Goal: Feedback & Contribution: Submit feedback/report problem

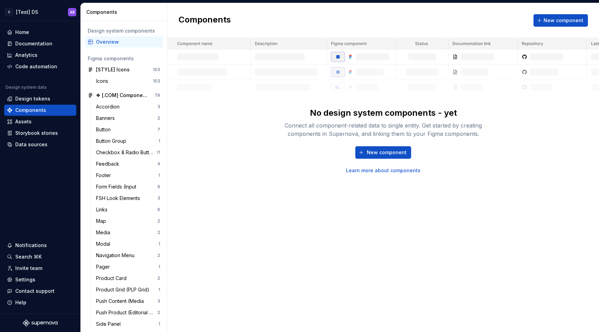
click at [381, 170] on link "Learn more about components" at bounding box center [383, 170] width 75 height 7
click at [364, 151] on button "New component" at bounding box center [383, 152] width 56 height 12
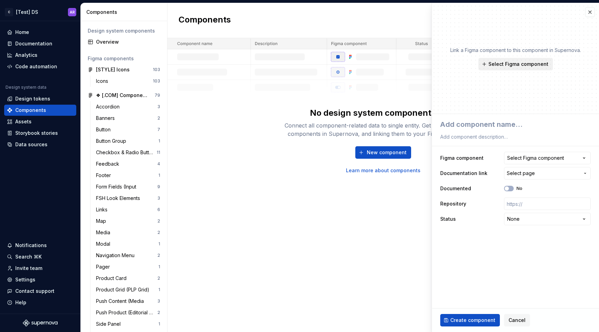
click at [516, 68] on button "Select Figma component" at bounding box center [515, 64] width 75 height 12
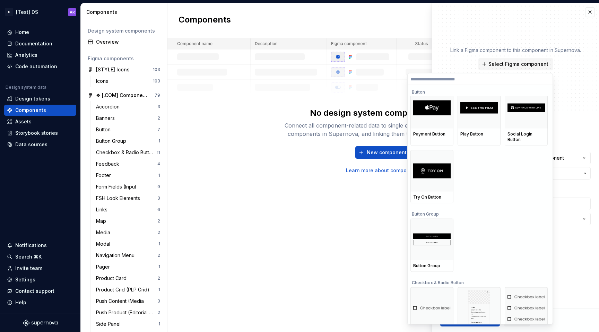
scroll to position [1998, 0]
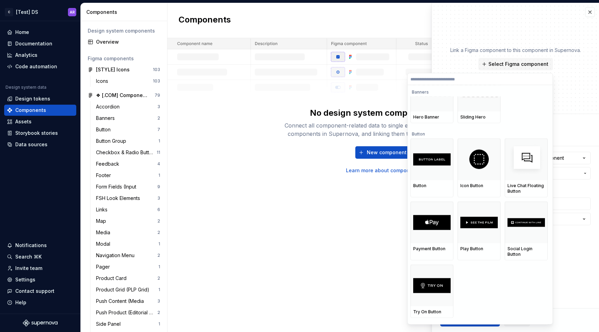
click at [217, 141] on div "No design system components - yet Connect all component-related data to single …" at bounding box center [383, 106] width 432 height 136
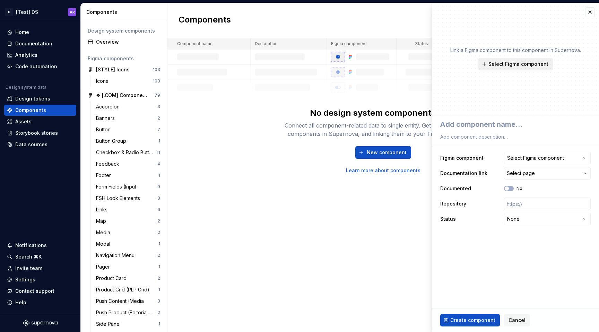
click at [502, 68] on button "Select Figma component" at bounding box center [515, 64] width 75 height 12
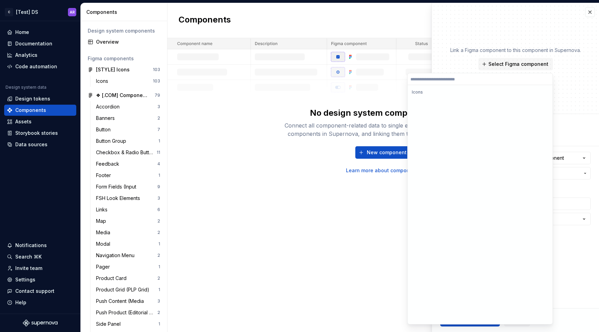
scroll to position [0, 0]
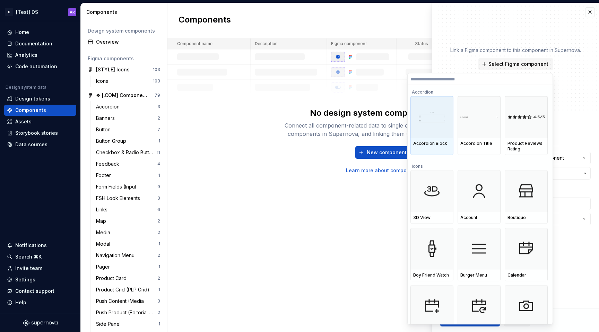
click at [425, 118] on img at bounding box center [431, 117] width 37 height 11
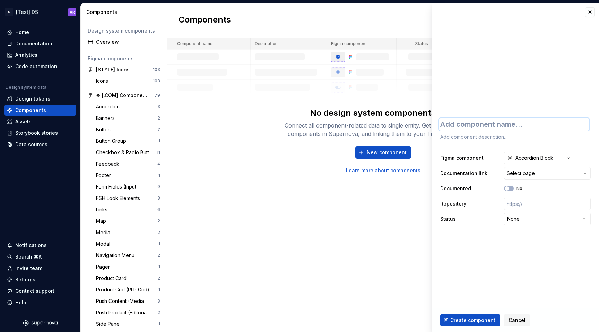
click at [506, 123] on textarea at bounding box center [514, 124] width 150 height 12
type textarea "*"
type textarea "A"
type textarea "*"
type textarea "Ac"
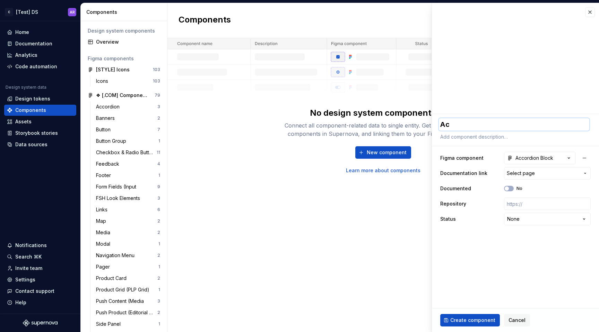
type textarea "*"
type textarea "Acc"
type textarea "*"
type textarea "Acco"
type textarea "*"
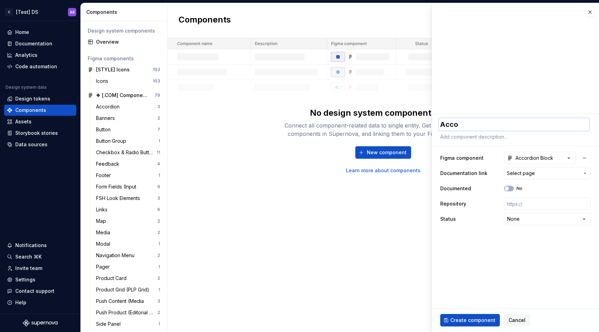
type textarea "Accor"
type textarea "*"
type textarea "Accordi"
type textarea "*"
type textarea "Accordio"
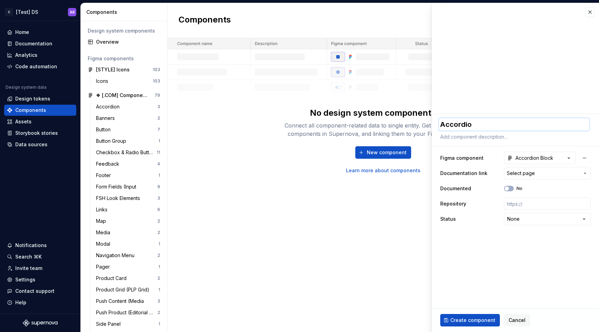
type textarea "*"
type textarea "Accordion"
type textarea "*"
type textarea "Accordion"
type textarea "*"
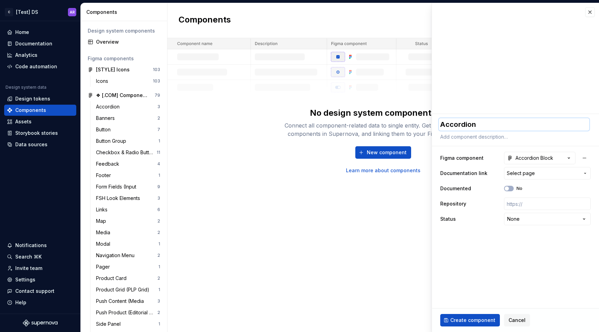
type textarea "Accordion B"
type textarea "*"
type textarea "Accordion Bl"
type textarea "*"
type textarea "Accordion Blo"
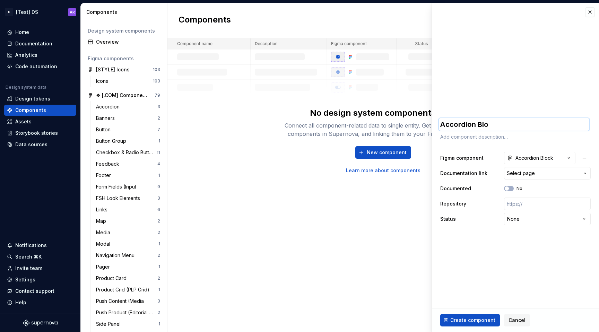
type textarea "*"
type textarea "Accordion Bloc"
type textarea "*"
type textarea "Accordion Block"
type textarea "*"
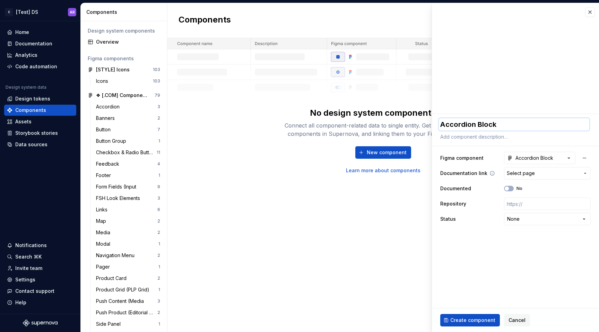
type textarea "Accordion Block"
click at [525, 173] on span "Select page" at bounding box center [521, 173] width 28 height 7
click at [525, 173] on html "C [Test] DS AR Home Documentation Analytics Code automation Design system data …" at bounding box center [299, 166] width 599 height 332
click at [525, 173] on span "Select page" at bounding box center [521, 173] width 28 height 7
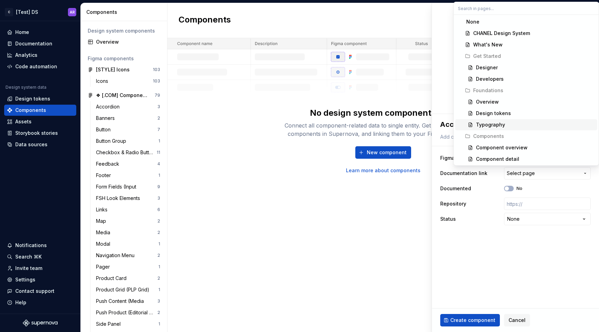
scroll to position [1, 0]
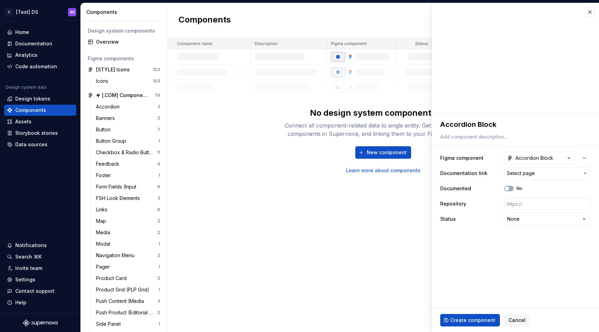
click at [466, 191] on html "C [Test] DS AR Home Documentation Analytics Code automation Design system data …" at bounding box center [299, 166] width 599 height 332
click at [517, 219] on html "C [Test] DS AR Home Documentation Analytics Code automation Design system data …" at bounding box center [299, 166] width 599 height 332
click at [481, 324] on button "Create component" at bounding box center [470, 320] width 60 height 12
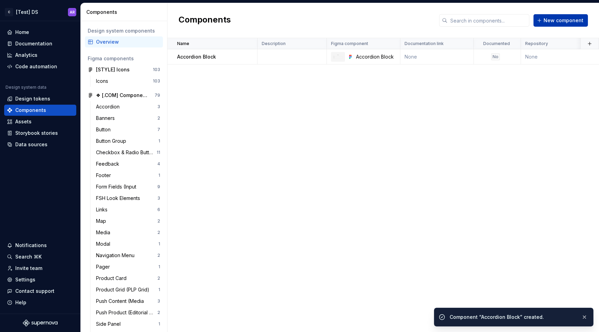
click at [547, 24] on span "New component" at bounding box center [564, 20] width 40 height 7
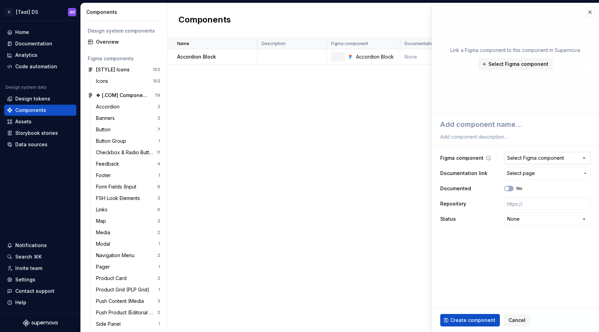
click at [508, 158] on div "Select Figma component" at bounding box center [535, 158] width 57 height 7
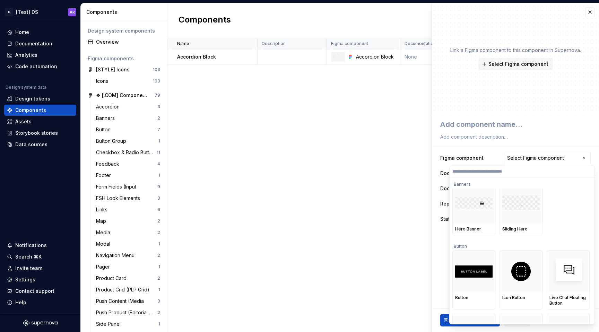
scroll to position [1967, 0]
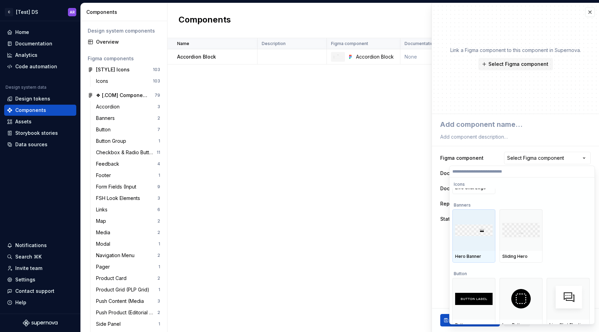
click at [473, 225] on img at bounding box center [473, 231] width 37 height 12
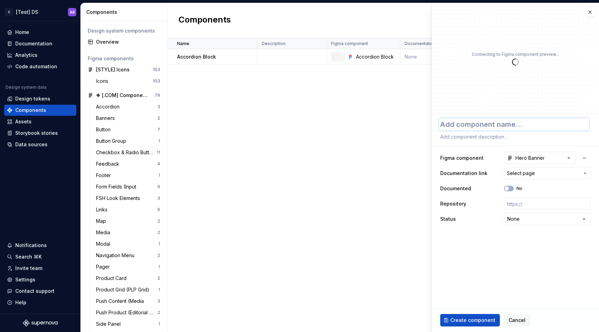
click at [475, 122] on textarea at bounding box center [514, 124] width 150 height 12
type textarea "*"
type textarea "H"
type textarea "*"
type textarea "He"
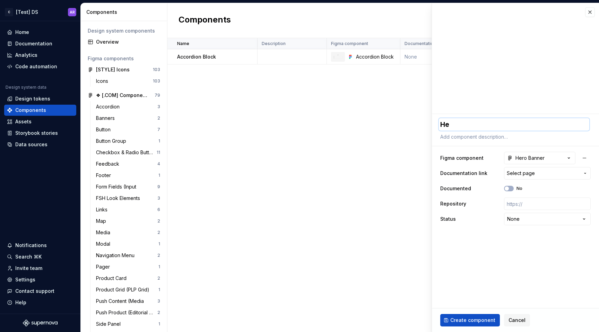
type textarea "*"
type textarea "Her"
type textarea "*"
type textarea "Hero"
type textarea "*"
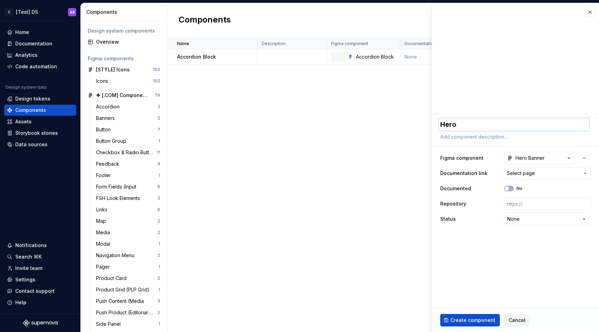
type textarea "Hero"
type textarea "*"
type textarea "Hero B"
type textarea "*"
type textarea "Hero Ban"
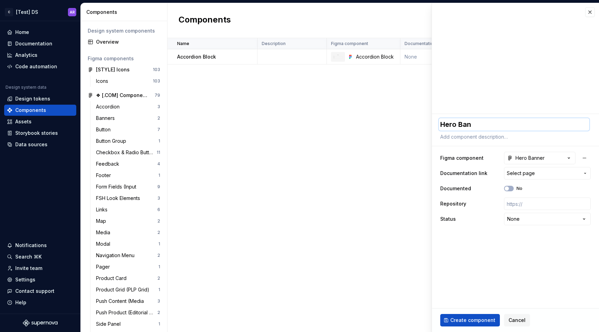
type textarea "*"
type textarea "Hero Banne"
type textarea "*"
type textarea "Hero Banner"
click at [533, 171] on span "Select page" at bounding box center [521, 173] width 28 height 7
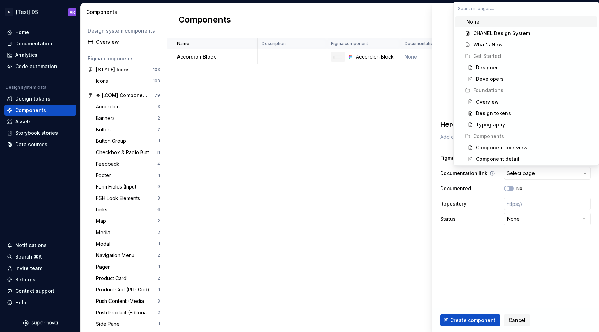
click at [533, 171] on html "C [Test] DS AR Home Documentation Analytics Code automation Design system data …" at bounding box center [299, 166] width 599 height 332
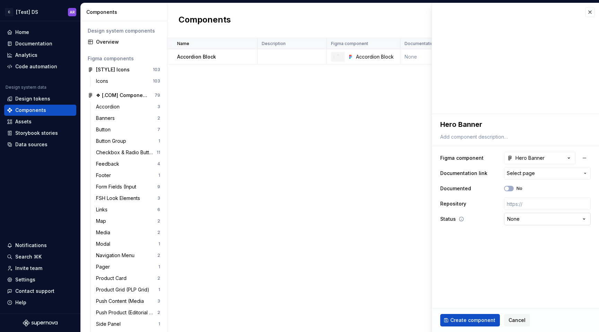
click at [515, 223] on html "C [Test] DS AR Home Documentation Analytics Code automation Design system data …" at bounding box center [299, 166] width 599 height 332
click at [519, 218] on html "C [Test] DS AR Home Documentation Analytics Code automation Design system data …" at bounding box center [299, 166] width 599 height 332
click at [475, 320] on span "Create component" at bounding box center [472, 320] width 45 height 7
type textarea "*"
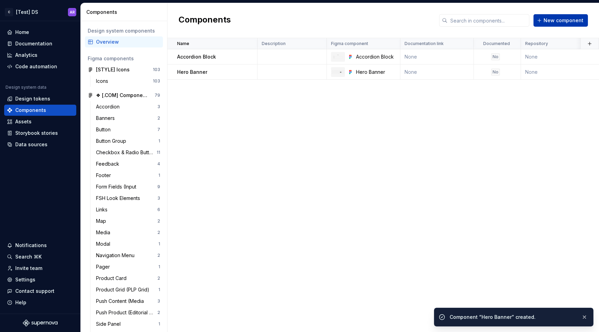
click at [559, 26] on button "New component" at bounding box center [560, 20] width 54 height 12
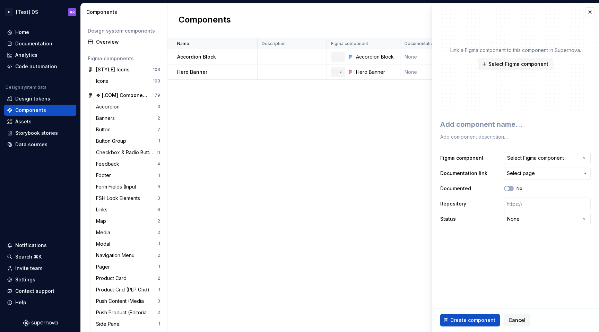
click at [406, 100] on div "Name Description Figma component Documentation link Documented Repository Statu…" at bounding box center [383, 185] width 432 height 294
click at [592, 13] on button "button" at bounding box center [590, 12] width 10 height 10
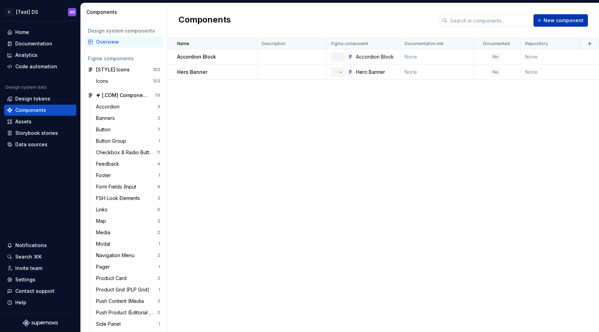
click at [558, 18] on span "New component" at bounding box center [564, 20] width 40 height 7
type textarea "*"
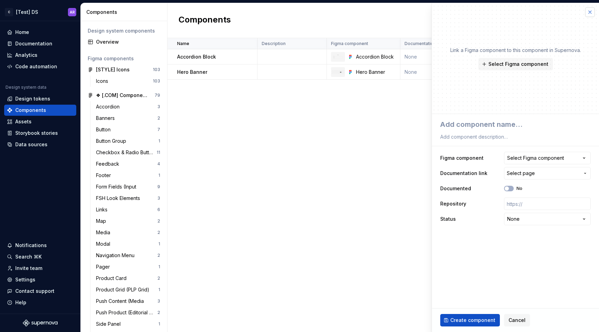
click at [587, 15] on button "button" at bounding box center [590, 12] width 10 height 10
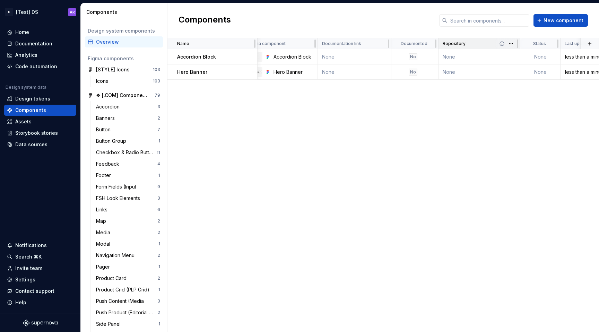
scroll to position [0, 111]
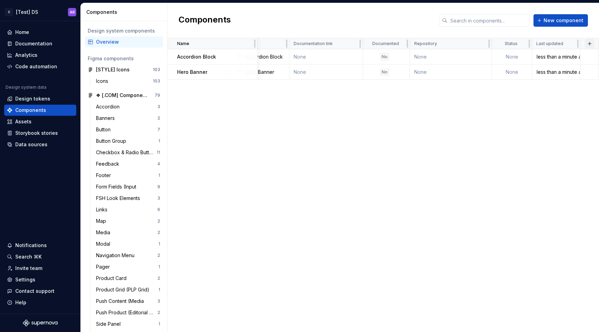
click at [589, 43] on button "button" at bounding box center [590, 44] width 10 height 10
click at [557, 103] on div "Name Description Figma component Documentation link Documented Repository Statu…" at bounding box center [383, 185] width 432 height 294
click at [590, 44] on button "button" at bounding box center [590, 44] width 10 height 10
click at [573, 56] on div "New custom property" at bounding box center [550, 57] width 52 height 7
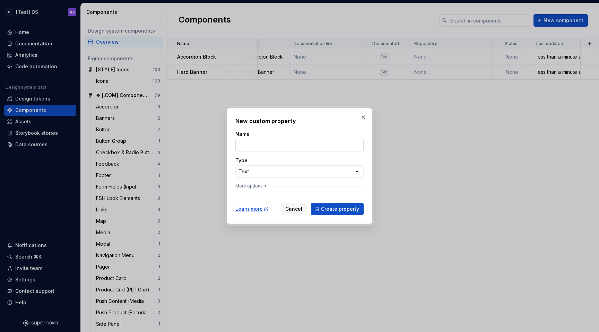
click at [293, 142] on input "Name" at bounding box center [299, 145] width 128 height 12
click at [288, 172] on div "**********" at bounding box center [299, 166] width 599 height 332
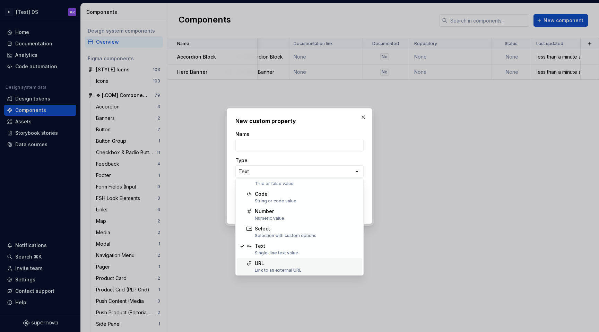
scroll to position [0, 0]
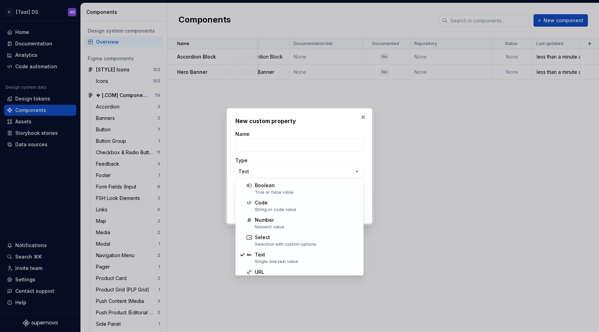
select select "******"
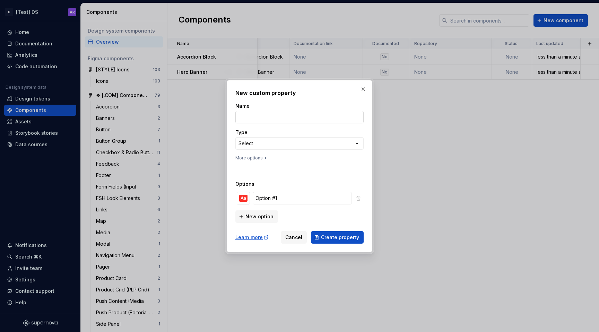
click at [260, 122] on input "Name" at bounding box center [299, 117] width 128 height 12
type input "Type"
click at [264, 159] on icon "button" at bounding box center [266, 158] width 6 height 6
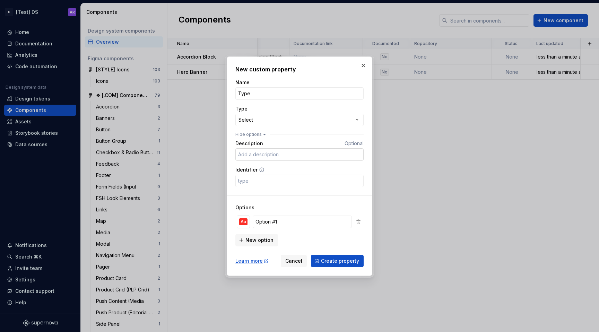
click at [259, 153] on input "Description" at bounding box center [299, 154] width 128 height 12
click at [276, 228] on div "Aa Option #1" at bounding box center [299, 221] width 125 height 13
click at [263, 237] on span "New option" at bounding box center [259, 240] width 28 height 7
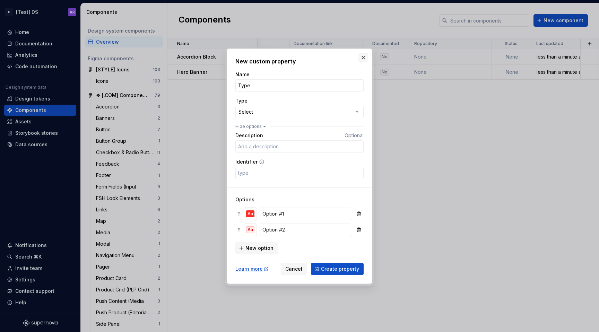
click at [363, 54] on button "button" at bounding box center [363, 58] width 10 height 10
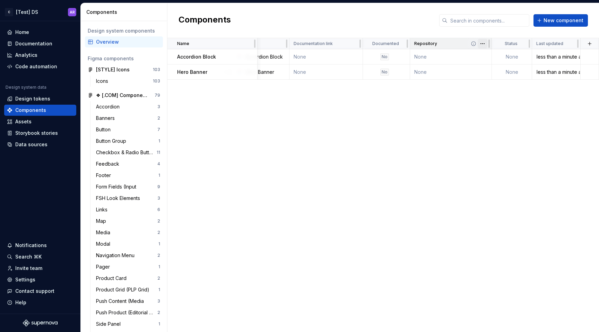
click at [482, 45] on html "C [Test] DS AR Home Documentation Analytics Code automation Design system data …" at bounding box center [299, 166] width 599 height 332
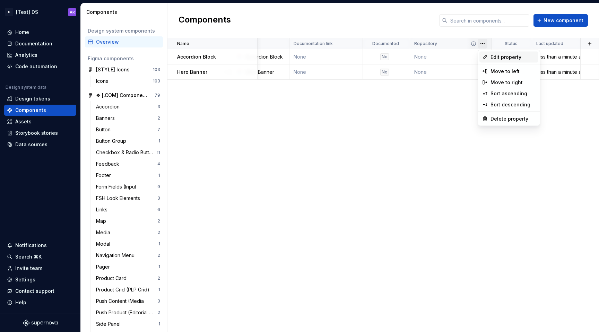
click at [486, 53] on div "Edit property" at bounding box center [508, 57] width 59 height 11
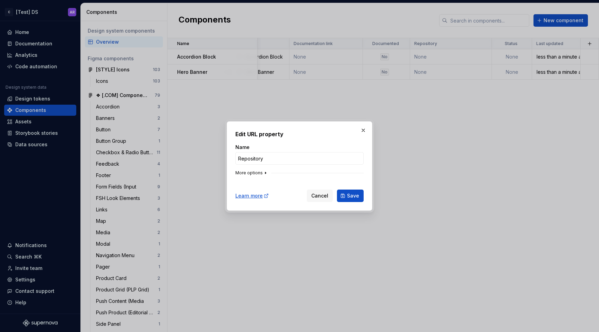
click at [259, 173] on button "More options" at bounding box center [251, 173] width 33 height 6
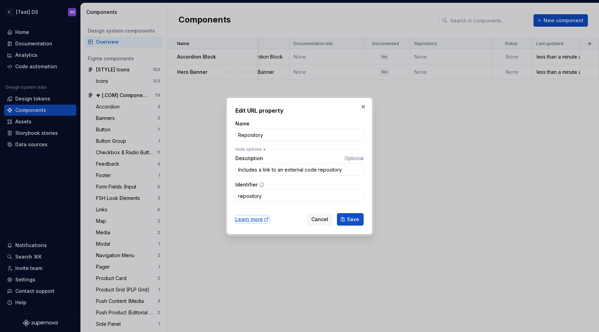
click at [255, 222] on div "Learn more" at bounding box center [252, 219] width 34 height 7
click at [363, 106] on button "button" at bounding box center [363, 107] width 10 height 10
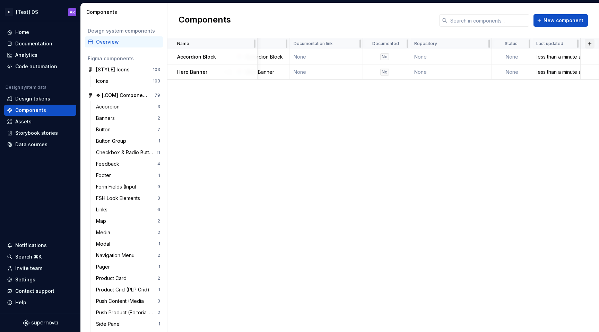
click at [593, 45] on button "button" at bounding box center [590, 44] width 10 height 10
click at [556, 60] on div "New custom property" at bounding box center [550, 57] width 52 height 7
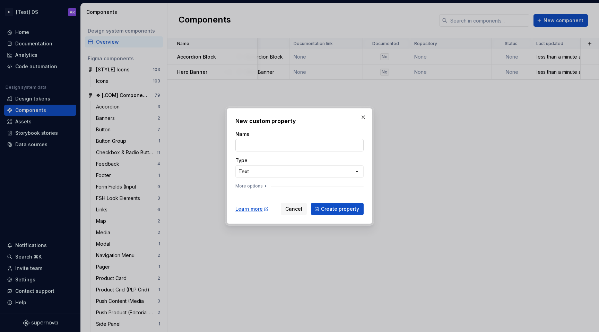
click at [309, 144] on input "Name" at bounding box center [299, 145] width 128 height 12
type input "CMS"
click at [268, 155] on div "**********" at bounding box center [299, 161] width 128 height 61
click at [265, 181] on div "**********" at bounding box center [299, 161] width 128 height 61
click at [267, 172] on div "**********" at bounding box center [299, 166] width 599 height 332
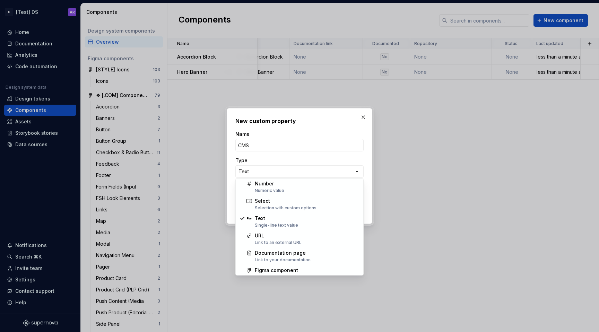
scroll to position [35, 0]
select select "******"
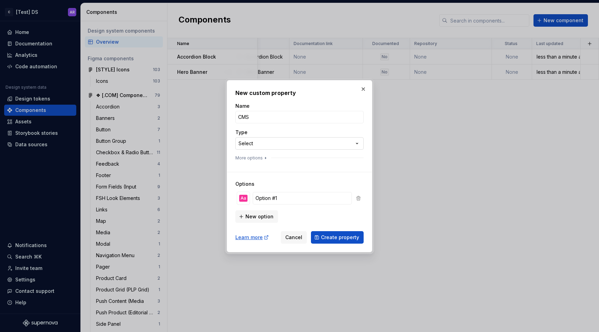
click at [259, 144] on div "**********" at bounding box center [299, 166] width 599 height 332
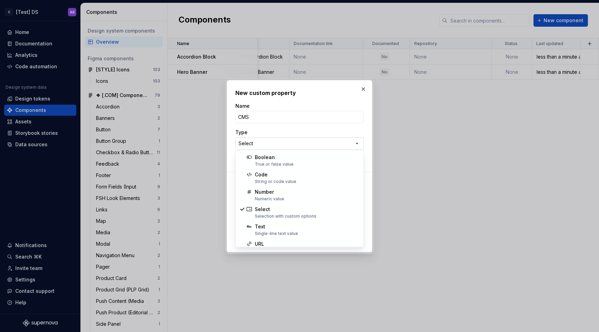
click at [259, 144] on div "**********" at bounding box center [299, 166] width 599 height 332
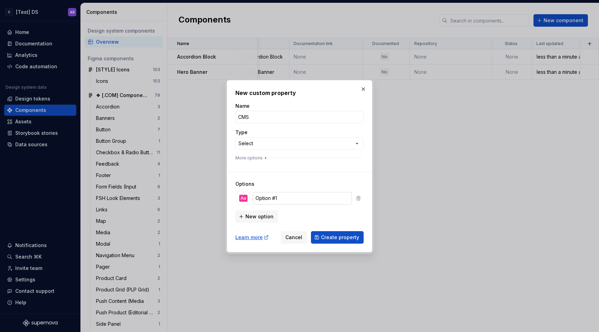
click at [274, 194] on input "Option #1" at bounding box center [302, 198] width 99 height 12
click at [243, 197] on div "Aa" at bounding box center [243, 198] width 8 height 7
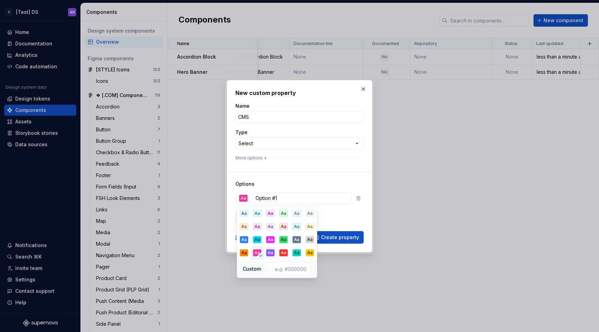
click at [270, 249] on button "Aa" at bounding box center [270, 253] width 12 height 12
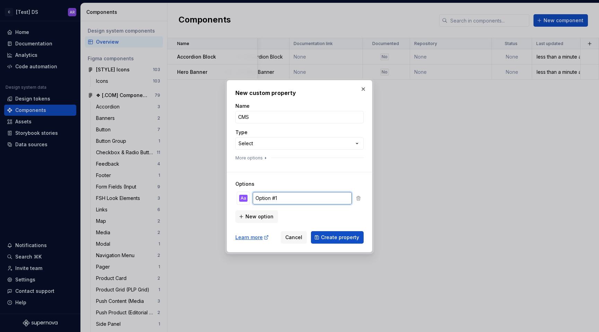
click at [270, 198] on input "Option #1" at bounding box center [302, 198] width 99 height 12
type input "Headless"
click at [242, 197] on div "Aa" at bounding box center [243, 198] width 8 height 7
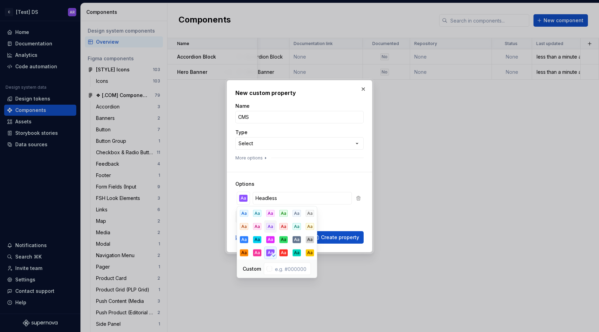
click at [272, 228] on div "Aa" at bounding box center [270, 226] width 8 height 7
click at [331, 216] on div "New option" at bounding box center [299, 216] width 128 height 14
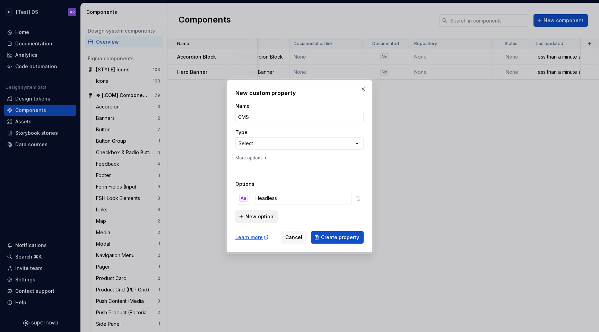
click at [253, 213] on span "New option" at bounding box center [259, 216] width 28 height 7
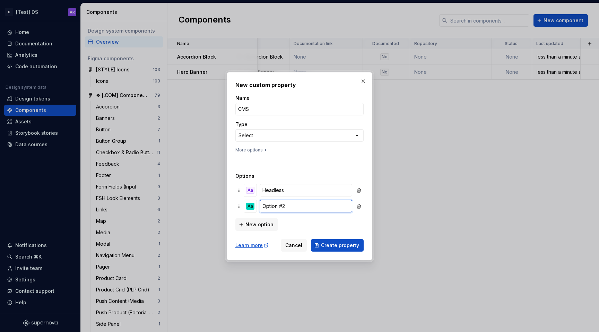
click at [282, 202] on input "Option #2" at bounding box center [306, 206] width 93 height 12
type input "PULS"
click at [251, 209] on div "Aa" at bounding box center [250, 206] width 8 height 7
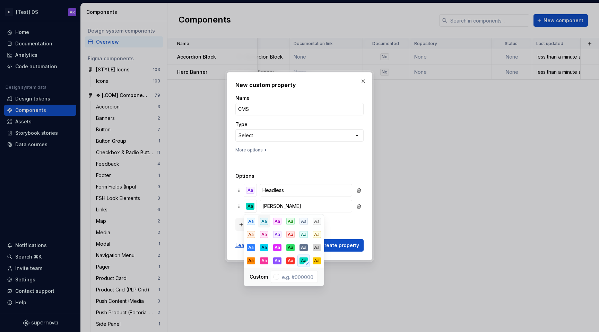
click at [268, 223] on button "Aa" at bounding box center [264, 221] width 12 height 12
click at [249, 219] on div "Aa" at bounding box center [251, 221] width 8 height 7
click at [251, 221] on div "Aa" at bounding box center [251, 221] width 8 height 7
click at [263, 224] on div "Aa" at bounding box center [264, 221] width 8 height 7
click at [249, 224] on div "Aa" at bounding box center [251, 221] width 8 height 7
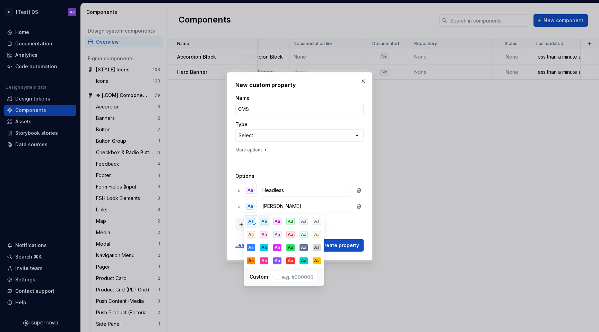
click at [261, 223] on div "Aa" at bounding box center [264, 221] width 8 height 7
click at [301, 238] on div "Aa" at bounding box center [303, 234] width 8 height 7
click at [267, 245] on div "Aa" at bounding box center [264, 247] width 8 height 7
click at [304, 239] on button "Aa" at bounding box center [303, 234] width 12 height 12
click at [348, 213] on div "Aa Headless Aa PULS" at bounding box center [299, 199] width 128 height 35
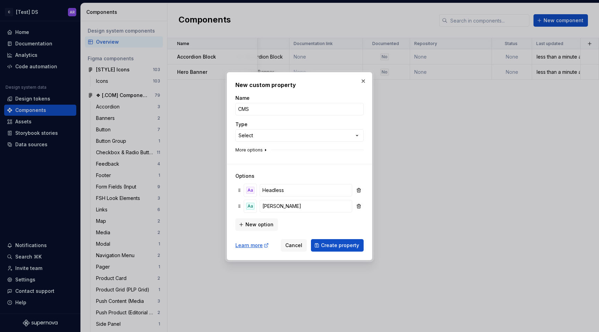
click at [259, 151] on button "More options" at bounding box center [251, 150] width 33 height 6
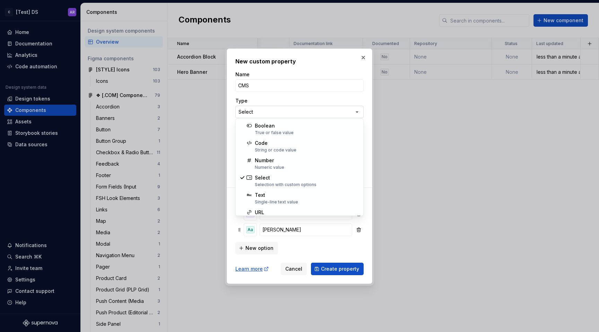
click at [261, 115] on div "**********" at bounding box center [299, 166] width 599 height 332
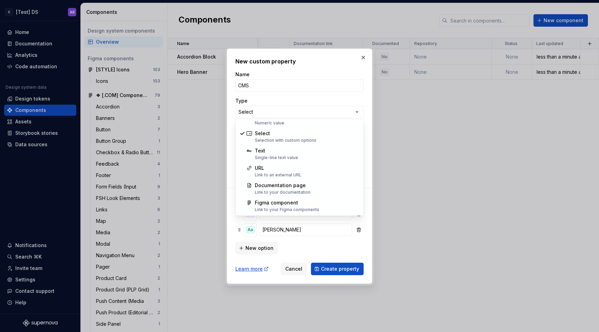
click at [282, 109] on div "**********" at bounding box center [299, 166] width 599 height 332
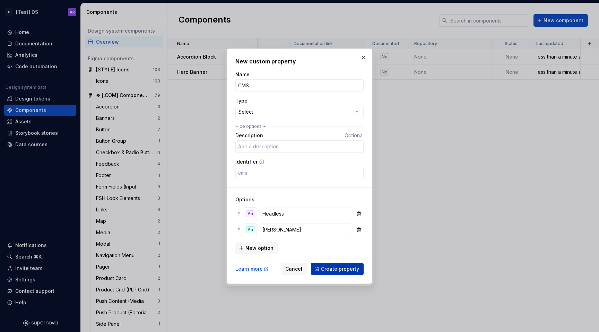
click at [331, 269] on span "Create property" at bounding box center [340, 269] width 38 height 7
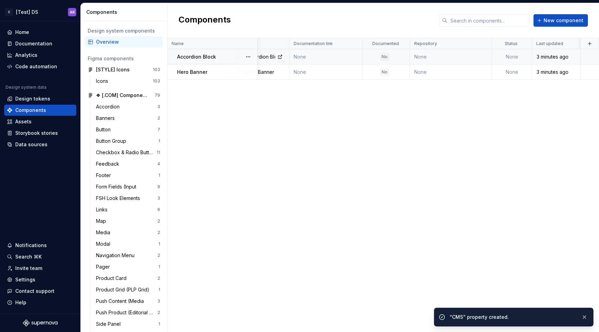
scroll to position [0, 146]
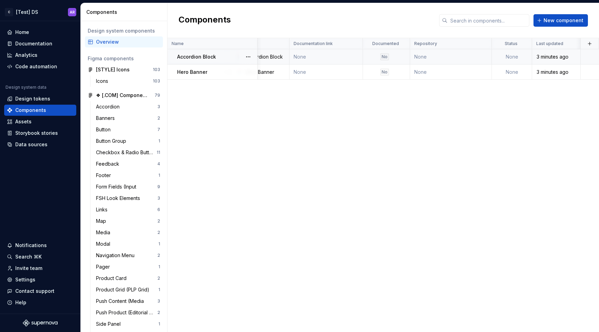
click at [242, 56] on div at bounding box center [248, 56] width 18 height 15
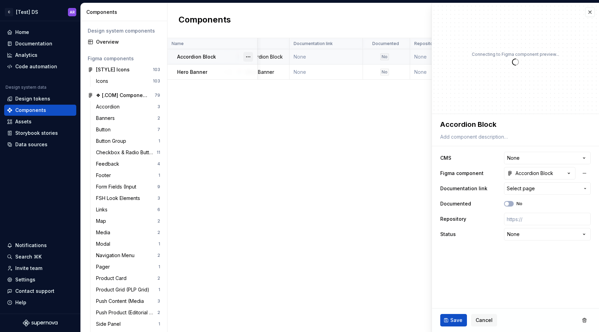
click at [246, 56] on button "button" at bounding box center [248, 57] width 10 height 10
type textarea "*"
click at [529, 175] on div "Accordion Block" at bounding box center [530, 173] width 46 height 7
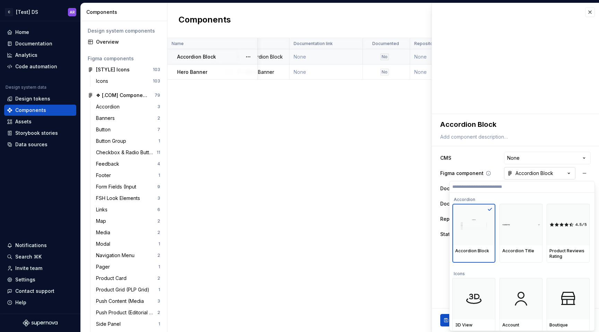
click at [529, 175] on html "C [Test] DS AR Home Documentation Analytics Code automation Design system data …" at bounding box center [299, 166] width 599 height 332
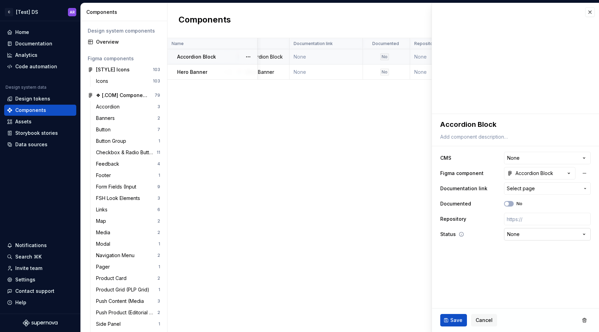
click at [521, 237] on html "C [Test] DS AR Home Documentation Analytics Code automation Design system data …" at bounding box center [299, 166] width 599 height 332
click at [523, 229] on html "C [Test] DS AR Home Documentation Analytics Code automation Design system data …" at bounding box center [299, 166] width 599 height 332
click at [548, 161] on html "C [Test] DS AR Home Documentation Analytics Code automation Design system data …" at bounding box center [299, 166] width 599 height 332
select select "**********"
type textarea "*"
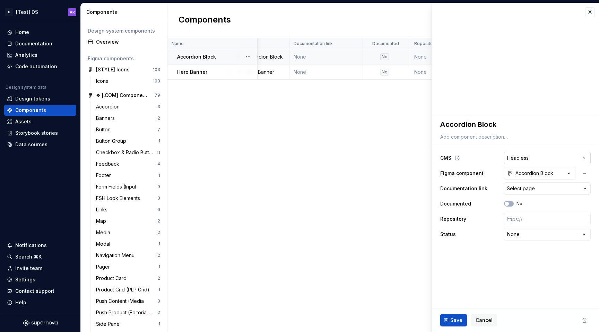
click at [534, 159] on html "C [Test] DS AR Home Documentation Analytics Code automation Design system data …" at bounding box center [299, 166] width 599 height 332
select select "**********"
type textarea "*"
click at [359, 93] on div "CMS Name Description Figma component Documentation link Documented Repository S…" at bounding box center [383, 185] width 432 height 294
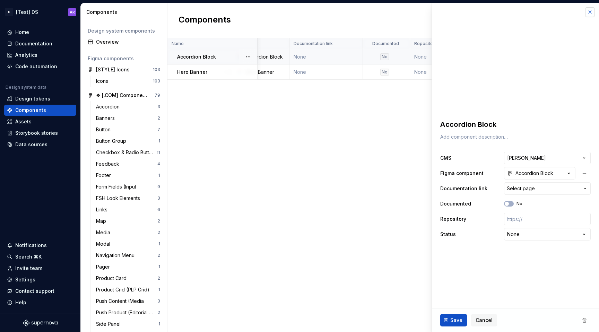
click at [587, 14] on button "button" at bounding box center [590, 12] width 10 height 10
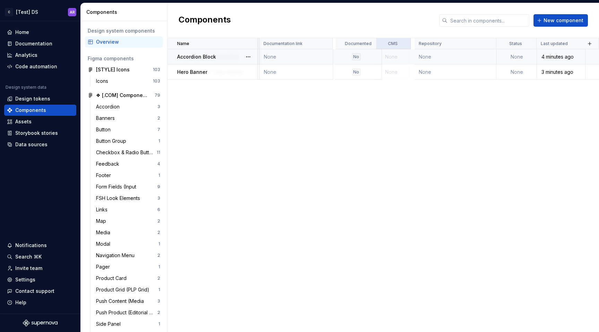
scroll to position [0, 146]
click at [485, 43] on html "C [Test] DS AR Home Documentation Analytics Code automation Design system data …" at bounding box center [299, 166] width 599 height 332
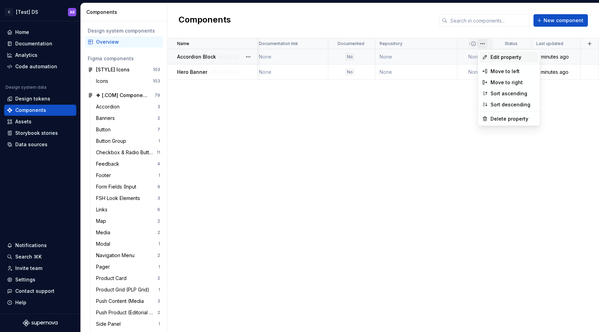
click at [494, 55] on span "Edit property" at bounding box center [512, 57] width 45 height 7
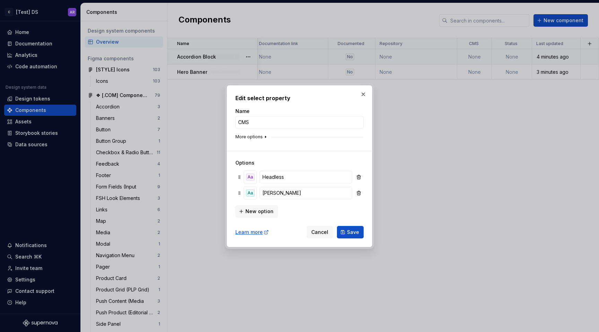
click at [248, 136] on button "More options" at bounding box center [251, 137] width 33 height 6
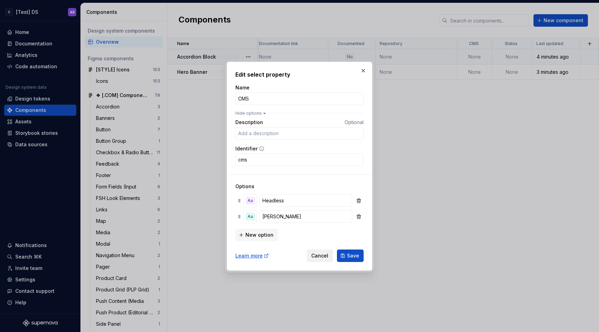
click at [330, 256] on button "Cancel" at bounding box center [320, 256] width 26 height 12
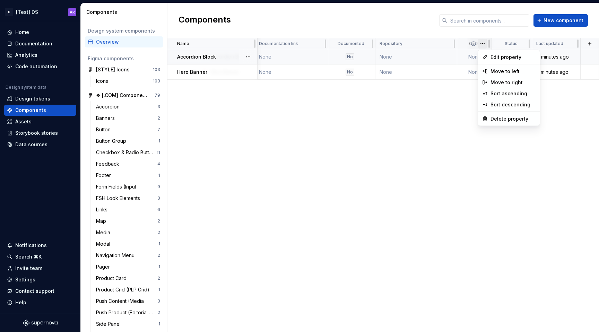
click at [484, 44] on html "C [Test] DS AR Home Documentation Analytics Code automation Design system data …" at bounding box center [299, 166] width 599 height 332
click at [495, 119] on div "Delete property" at bounding box center [512, 118] width 45 height 7
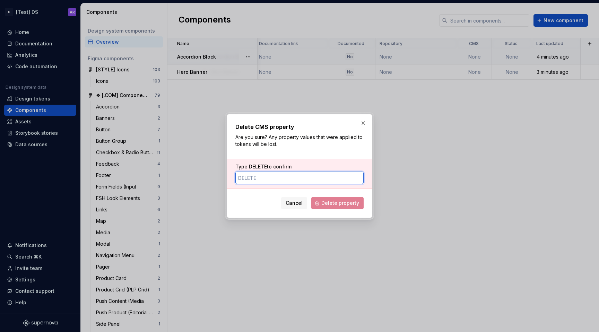
click at [329, 182] on input "Type DELETE to confirm" at bounding box center [299, 178] width 128 height 12
type input "DELETE"
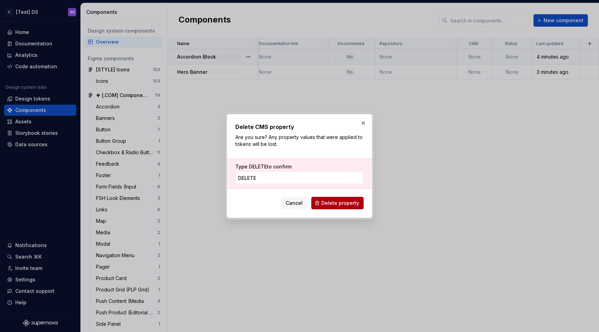
click at [341, 203] on span "Delete property" at bounding box center [340, 203] width 38 height 7
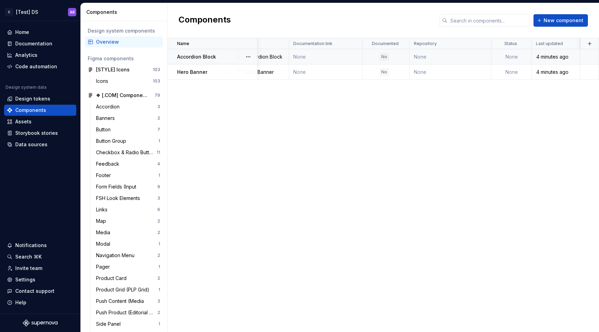
scroll to position [0, 111]
click at [584, 45] on th at bounding box center [589, 43] width 19 height 11
click at [590, 45] on button "button" at bounding box center [590, 44] width 10 height 10
click at [573, 58] on div "New custom property" at bounding box center [550, 57] width 52 height 7
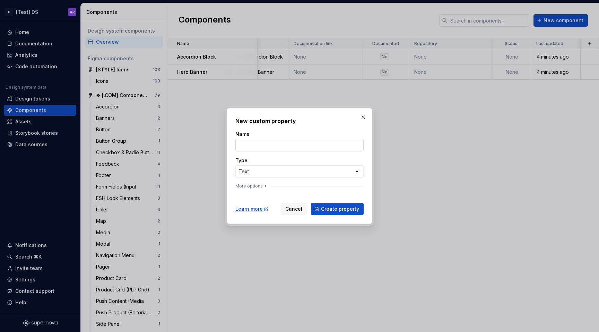
click at [269, 140] on input "Name" at bounding box center [299, 145] width 128 height 12
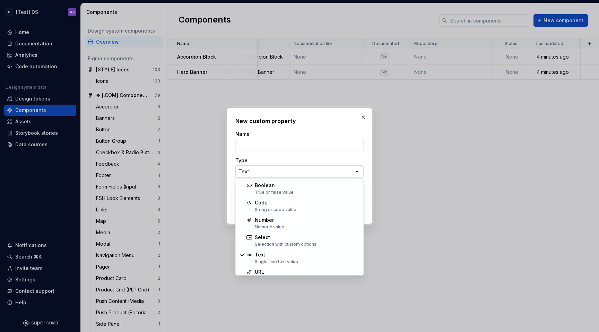
click at [263, 172] on div "**********" at bounding box center [299, 166] width 599 height 332
select select "*******"
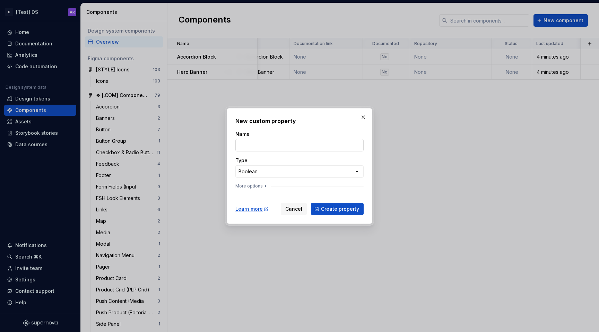
click at [269, 144] on input "Name" at bounding box center [299, 145] width 128 height 12
type input "Headless"
click at [263, 185] on icon "button" at bounding box center [266, 186] width 6 height 6
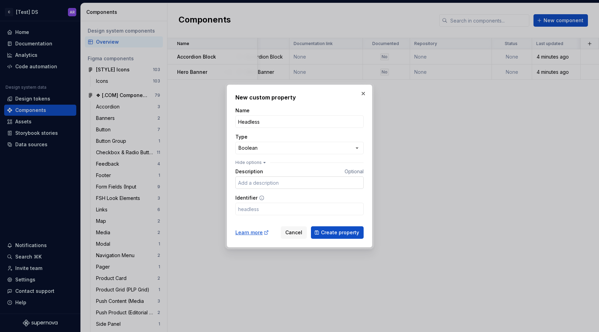
click at [264, 182] on input "Description" at bounding box center [299, 182] width 128 height 12
type input "Available on headless CMS"
click at [337, 231] on span "Create property" at bounding box center [340, 232] width 38 height 7
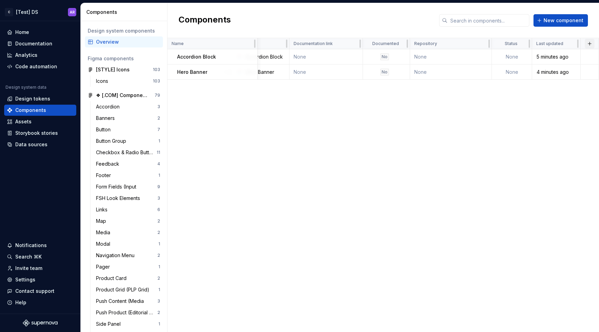
scroll to position [0, 146]
click at [588, 43] on button "button" at bounding box center [590, 44] width 10 height 10
click at [560, 57] on div "New custom property" at bounding box center [550, 57] width 52 height 7
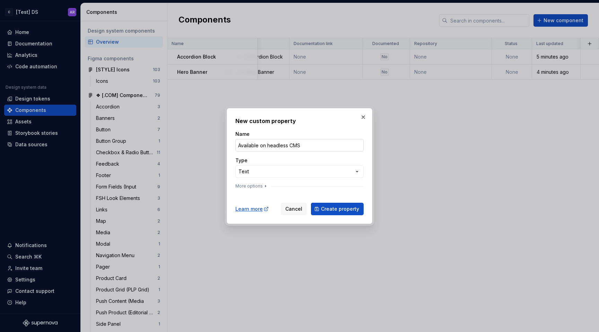
click at [292, 147] on input "Available on headless CMS" at bounding box center [299, 145] width 128 height 12
click at [275, 146] on input "Available on headless CMS" at bounding box center [299, 145] width 128 height 12
type input "PULS"
click at [279, 171] on div "**********" at bounding box center [299, 166] width 599 height 332
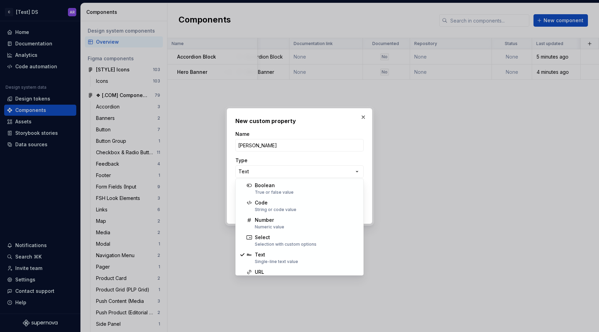
select select "*******"
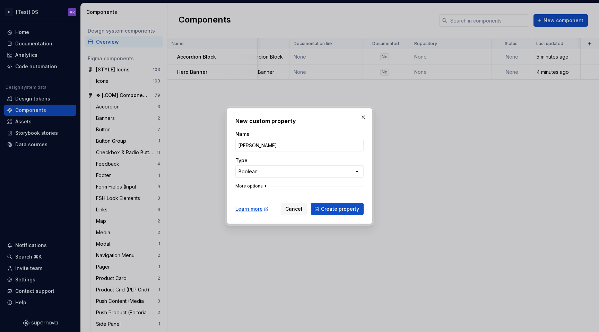
click at [246, 185] on button "More options" at bounding box center [251, 186] width 33 height 6
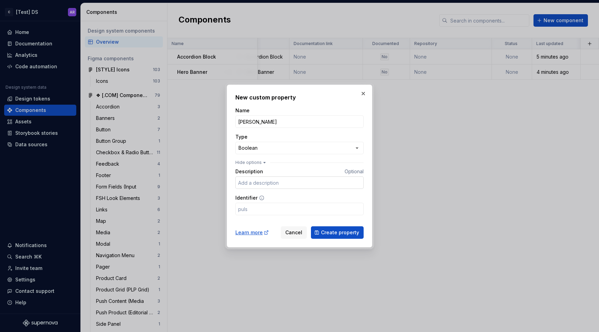
click at [287, 186] on input "Description" at bounding box center [299, 182] width 128 height 12
paste input "Available on headless CMS"
click at [281, 183] on input "Available on headless CMS" at bounding box center [299, 182] width 128 height 12
type input "Available on PULS CMS"
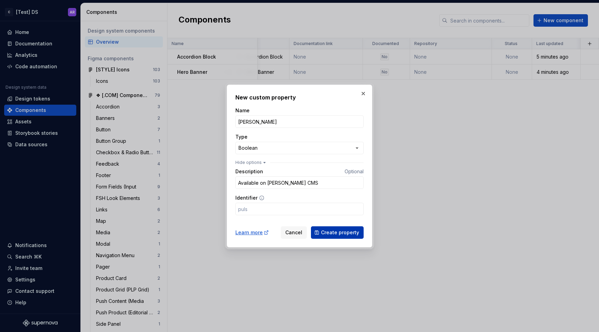
click at [327, 232] on span "Create property" at bounding box center [340, 232] width 38 height 7
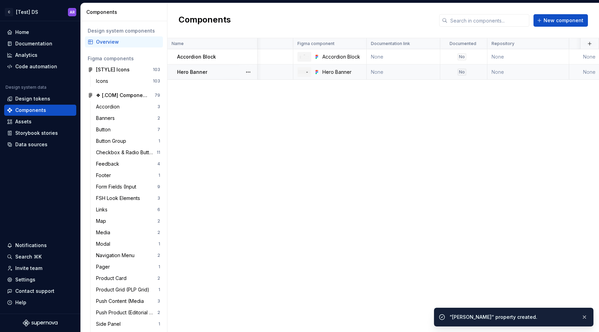
scroll to position [0, 0]
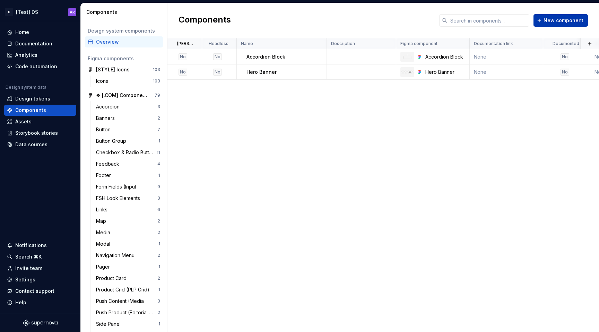
click at [566, 19] on span "New component" at bounding box center [564, 20] width 40 height 7
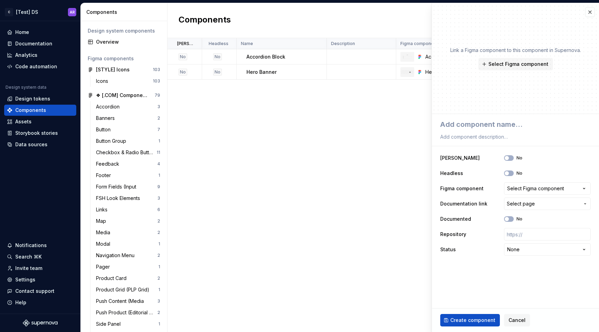
click at [390, 134] on div "PULS Headless Name Description Figma component Documentation link Documented Re…" at bounding box center [383, 185] width 432 height 294
click at [594, 16] on div "Link a Figma component to this component in Supernova. Select Figma component" at bounding box center [515, 58] width 167 height 111
click at [594, 14] on button "button" at bounding box center [590, 12] width 10 height 10
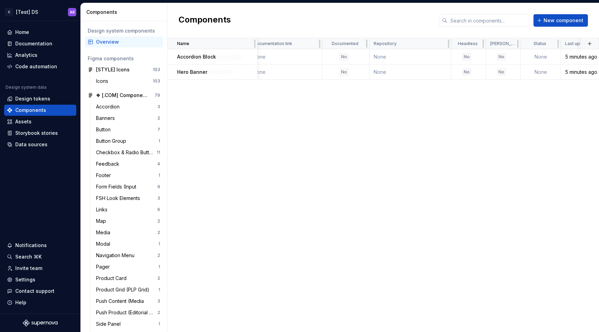
scroll to position [0, 180]
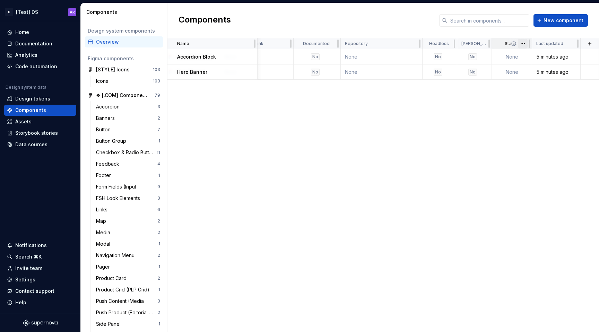
click at [524, 46] on html "C [Test] DS AR Home Documentation Analytics Code automation Design system data …" at bounding box center [299, 166] width 599 height 332
click at [525, 43] on html "C [Test] DS AR Home Documentation Analytics Code automation Design system data …" at bounding box center [299, 166] width 599 height 332
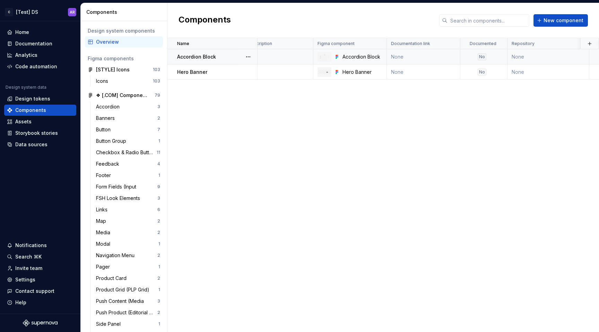
scroll to position [0, 0]
click at [246, 55] on button "button" at bounding box center [248, 57] width 10 height 10
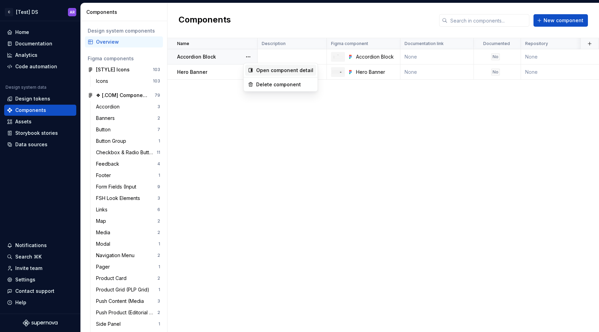
click at [266, 71] on div "Open component detail" at bounding box center [284, 70] width 57 height 7
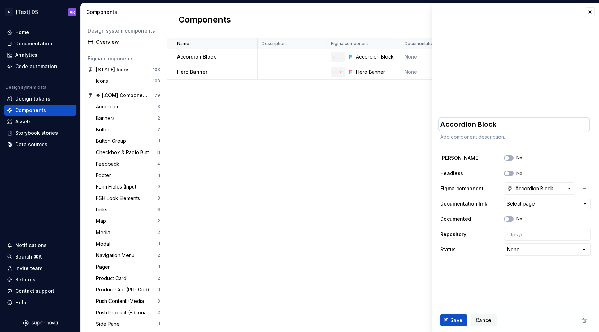
click at [503, 130] on textarea "Accordion Block" at bounding box center [514, 124] width 150 height 12
click at [488, 134] on textarea at bounding box center [514, 137] width 150 height 10
paste textarea "A vertical list of items, each of which can be expanded or collapsed to show mo…"
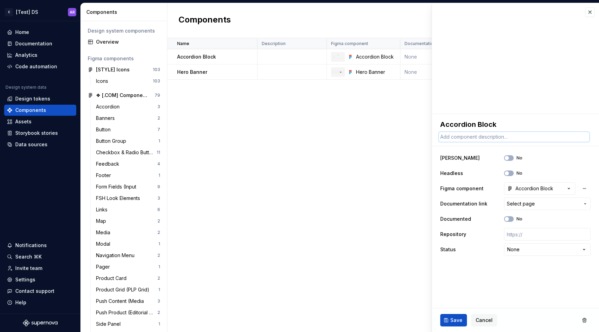
type textarea "*"
type textarea "A vertical list of items, each of which can be expanded or collapsed to show mo…"
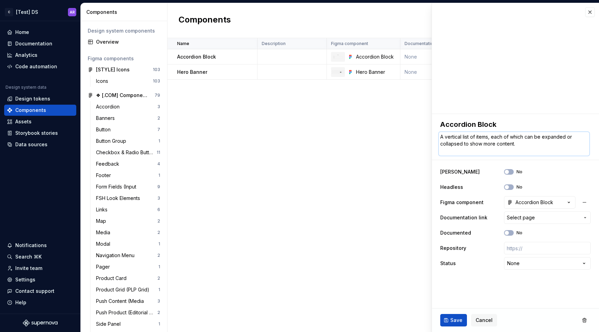
drag, startPoint x: 447, startPoint y: 136, endPoint x: 438, endPoint y: 136, distance: 9.4
click at [438, 136] on div "**********" at bounding box center [515, 194] width 167 height 161
type textarea "*"
type textarea "Vertical list of items, each of which can be expanded or collapsed to show more…"
click at [459, 153] on textarea "Vertical list of items, each of which can be expanded or collapsed to show more…" at bounding box center [514, 144] width 150 height 24
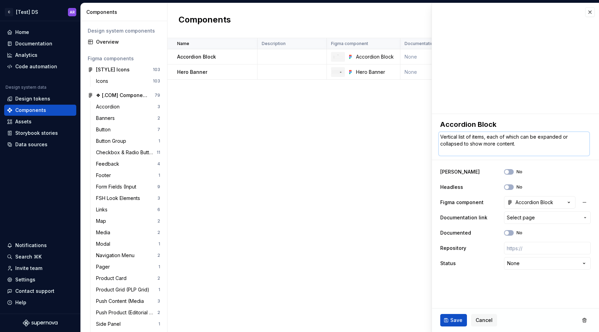
type textarea "*"
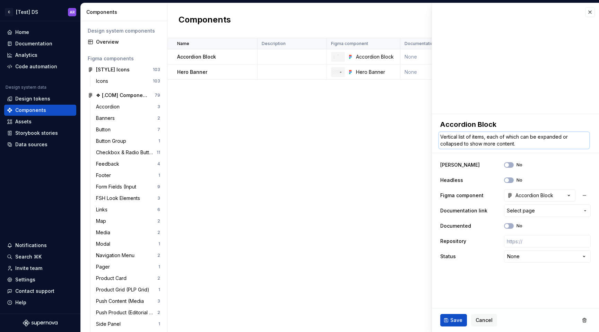
type textarea "Vertical list of items, each of which can be expanded or collapsed to show more…"
click at [468, 158] on div "**********" at bounding box center [515, 210] width 150 height 107
click at [511, 164] on button "No" at bounding box center [509, 165] width 10 height 6
click at [517, 257] on html "C [Test] DS AR Home Documentation Analytics Code automation Design system data …" at bounding box center [299, 166] width 599 height 332
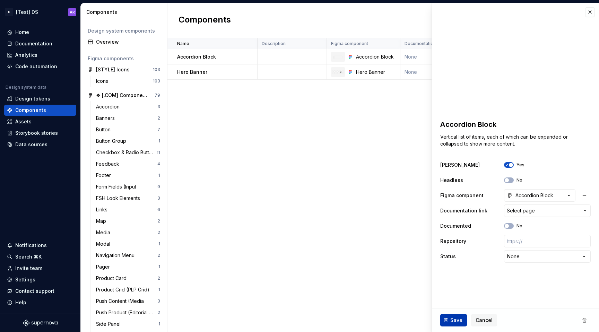
click at [457, 323] on span "Save" at bounding box center [456, 320] width 12 height 7
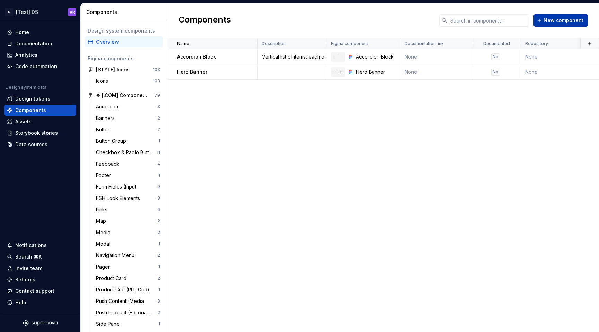
click at [550, 16] on button "New component" at bounding box center [560, 20] width 54 height 12
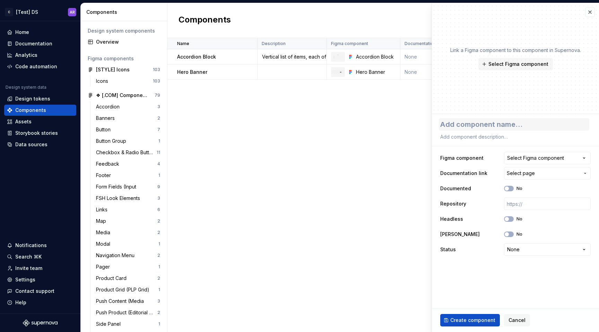
click at [479, 127] on textarea at bounding box center [514, 124] width 150 height 12
type textarea "*"
type textarea "B"
type textarea "*"
type textarea "Bu"
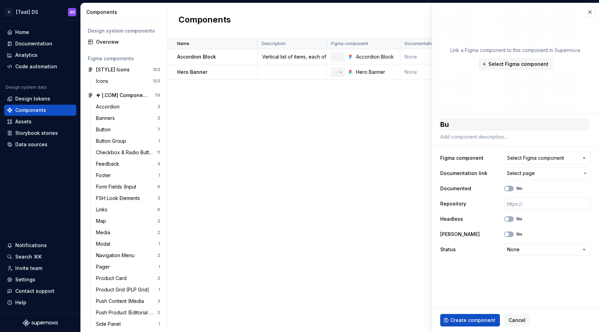
type textarea "*"
type textarea "But"
type textarea "*"
type textarea "Butt"
type textarea "*"
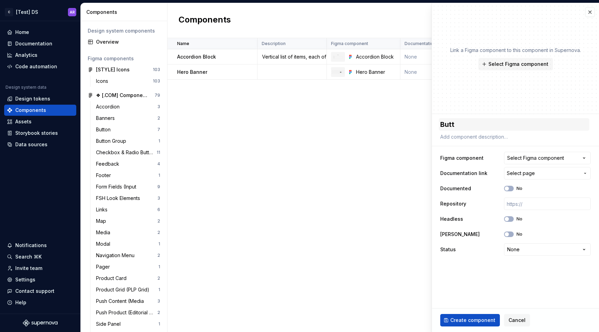
type textarea "Butto"
type textarea "*"
type textarea "Button"
click at [541, 154] on button "Select Figma component" at bounding box center [547, 158] width 87 height 12
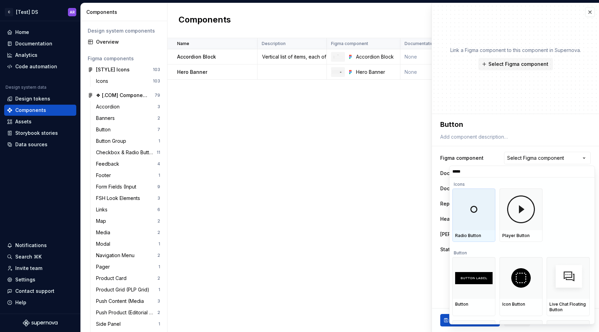
type input "******"
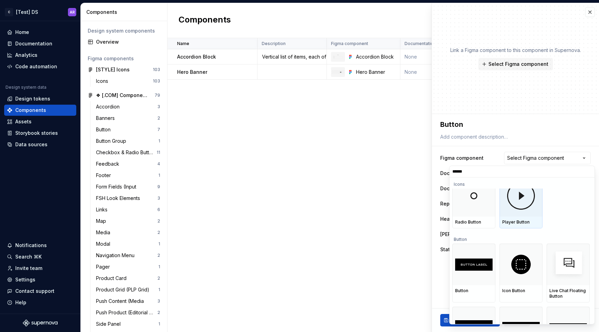
scroll to position [22, 0]
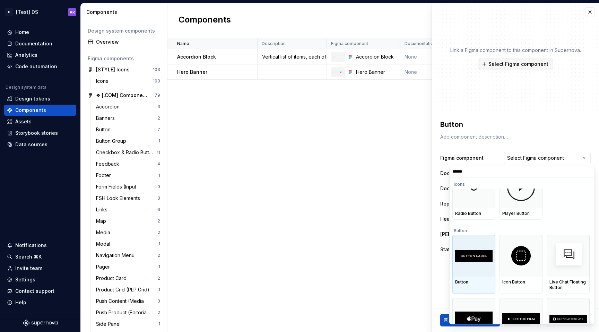
click at [476, 251] on img at bounding box center [473, 256] width 37 height 12
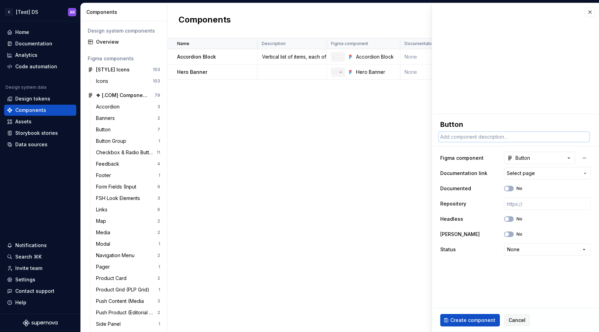
click at [477, 132] on textarea at bounding box center [514, 137] width 150 height 10
paste textarea "Buttons are used to initialize an action. Button labels express what action wil…"
type textarea "*"
type textarea "Buttons are used to initialize an action. Button labels express what action wil…"
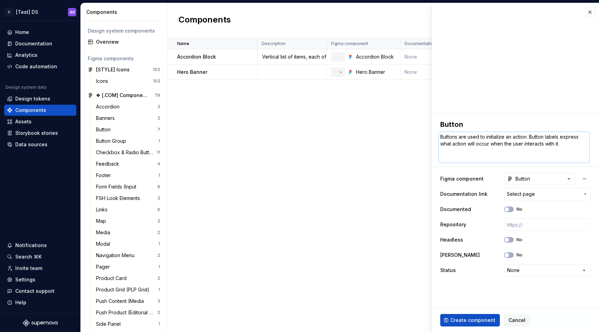
type textarea "*"
type textarea "Buttons are used to initialize an action. Button labels express what action wil…"
type textarea "*"
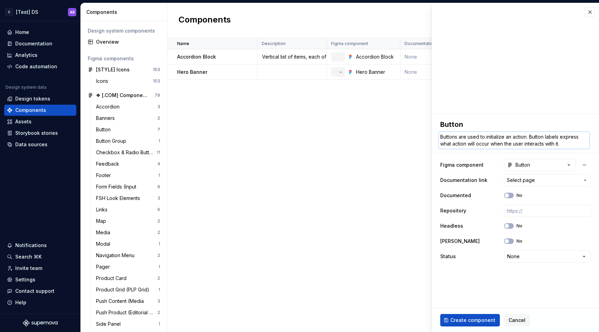
type textarea "Buttons are used to initialize an action. Button labels express what action wil…"
click at [502, 285] on fieldset "**********" at bounding box center [515, 223] width 167 height 218
click at [473, 138] on textarea "Buttons are used to initialize an action. Button labels express what action wil…" at bounding box center [514, 140] width 150 height 17
click at [469, 138] on textarea "Buttons are used to initialize an action. Button labels express what action wil…" at bounding box center [514, 140] width 150 height 17
click at [471, 138] on textarea "Buttons are used to initialize an action. Button labels express what action wil…" at bounding box center [514, 140] width 150 height 17
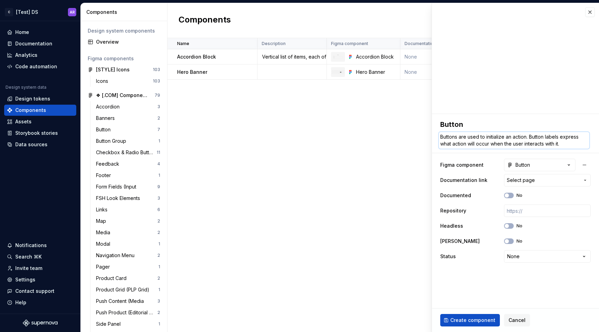
type textarea "*"
type textarea "Used to initialize an action. Button labels express what action will occur when…"
click at [469, 322] on span "Create component" at bounding box center [472, 320] width 45 height 7
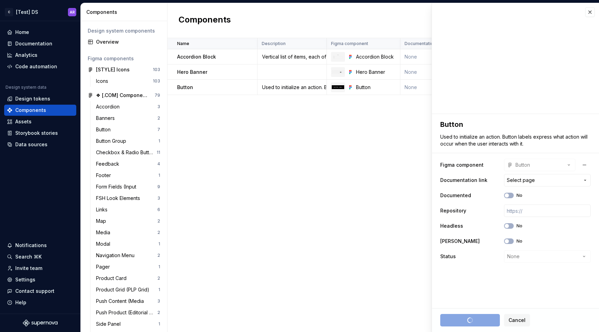
type textarea "*"
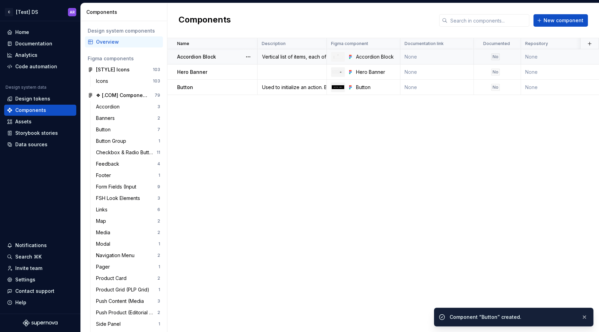
click at [284, 58] on div "Vertical list of items, each of which can be expanded or collapsed to show more…" at bounding box center [292, 56] width 68 height 7
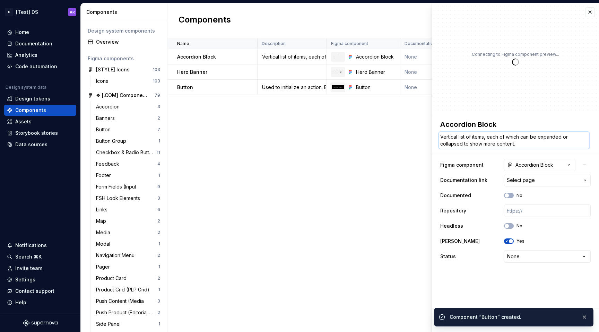
click at [478, 137] on textarea "Vertical list of items, each of which can be expanded or collapsed to show more…" at bounding box center [514, 140] width 150 height 17
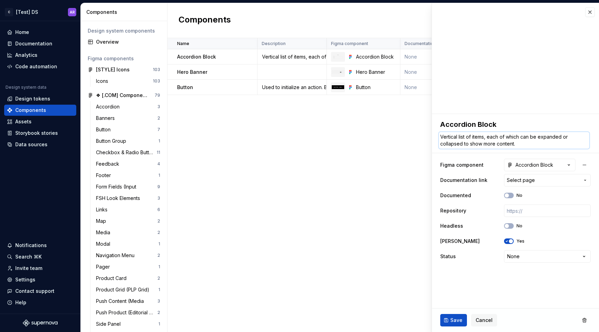
type textarea "*"
type textarea "Vertical list of items, each of which can be expanded or collapsed to show more…"
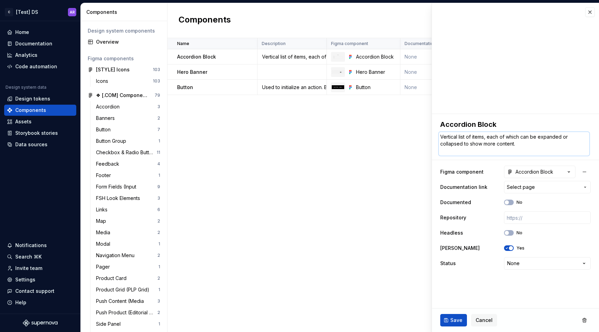
paste textarea "An accordion is a vertically stacked list of headers that reveal or hide associ…"
type textarea "*"
type textarea "An accordion is a vertically stacked list of headers that reveal or hide associ…"
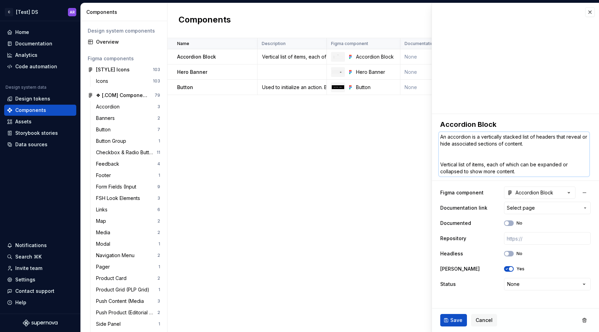
type textarea "*"
type textarea "An accordion is a vertically stacked list of headers that reveal or hide associ…"
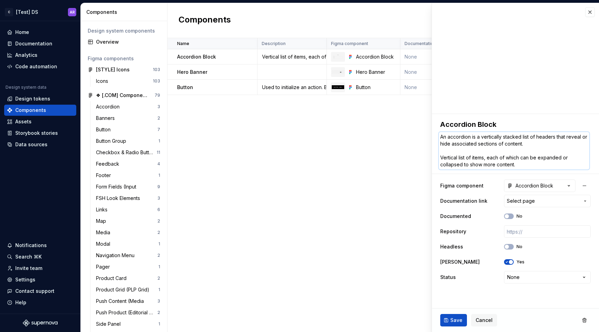
type textarea "*"
type textarea "Vertically stacked list of headers that reveal or hide associated sections of c…"
type textarea "*"
type textarea "Verticallystacked list of headers that reveal or hide associated sections of co…"
type textarea "*"
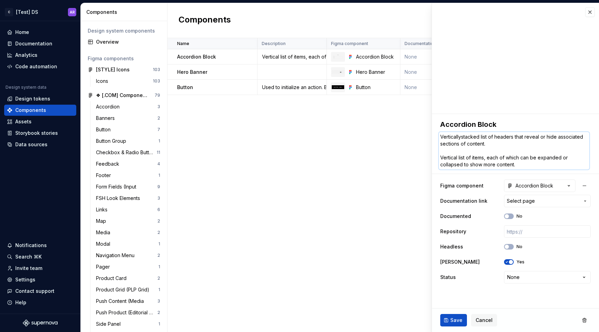
type textarea "Verticallstacked list of headers that reveal or hide associated sections of con…"
type textarea "*"
type textarea "Verticalstacked list of headers that reveal or hide associated sections of cont…"
type textarea "*"
type textarea "Vertical stacked list of headers that reveal or hide associated sections of con…"
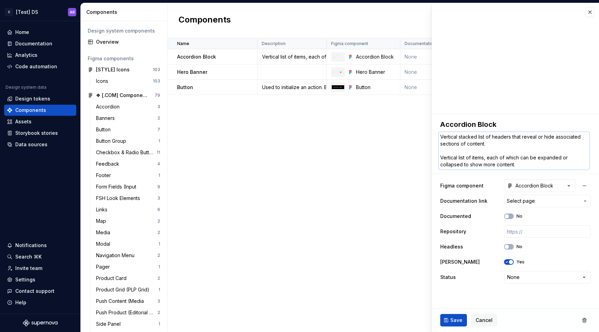
type textarea "*"
type textarea "Vertical list of headers that reveal or hide associated sections of content. Ve…"
type textarea "*"
type textarea "Vertical list of headers that reveal or hide associated sections of content. Ve…"
drag, startPoint x: 441, startPoint y: 158, endPoint x: 441, endPoint y: 129, distance: 28.4
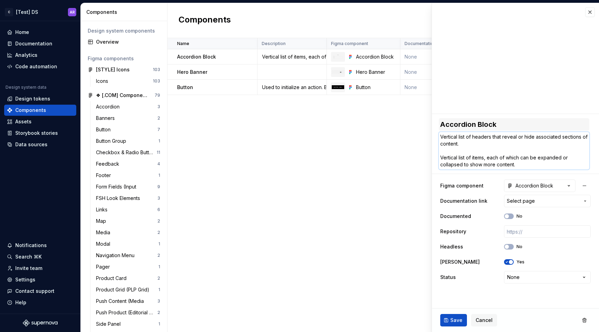
click at [441, 129] on div "Accordion Block Vertical list of headers that reveal or hide associated section…" at bounding box center [515, 143] width 150 height 51
type textarea "*"
type textarea "Vertical list of items, each of which can be expanded or collapsed to show more…"
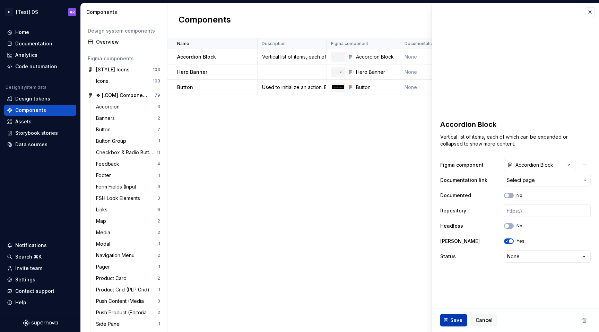
click at [453, 320] on span "Save" at bounding box center [456, 320] width 12 height 7
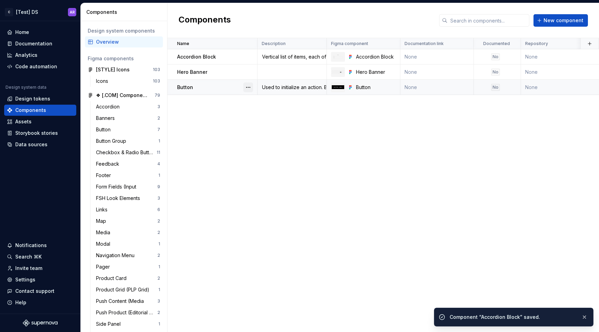
click at [246, 88] on button "button" at bounding box center [248, 87] width 10 height 10
click at [265, 103] on div "Open component detail" at bounding box center [284, 100] width 57 height 7
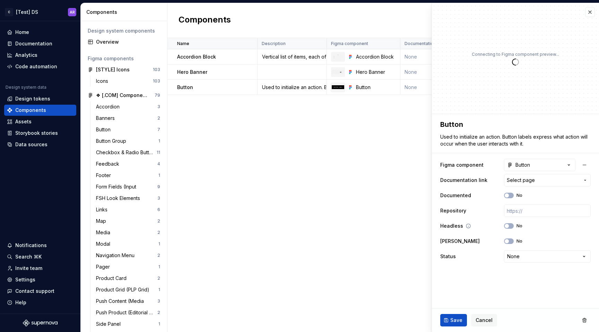
click at [508, 228] on button "No" at bounding box center [509, 226] width 10 height 6
click at [508, 242] on icon "button" at bounding box center [507, 241] width 6 height 4
click at [511, 253] on html "C [Test] DS AR Home Documentation Analytics Code automation Design system data …" at bounding box center [299, 166] width 599 height 332
click at [483, 270] on html "C [Test] DS AR Home Documentation Analytics Code automation Design system data …" at bounding box center [299, 166] width 599 height 332
click at [449, 323] on button "Save" at bounding box center [453, 320] width 27 height 12
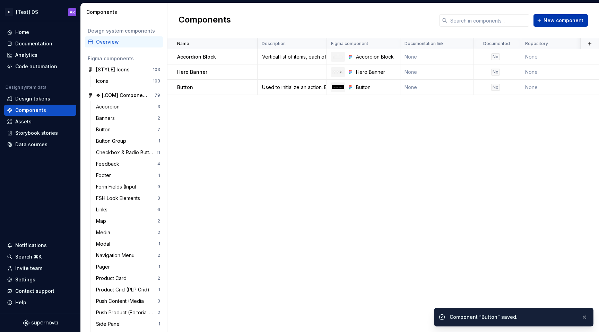
click at [568, 19] on span "New component" at bounding box center [564, 20] width 40 height 7
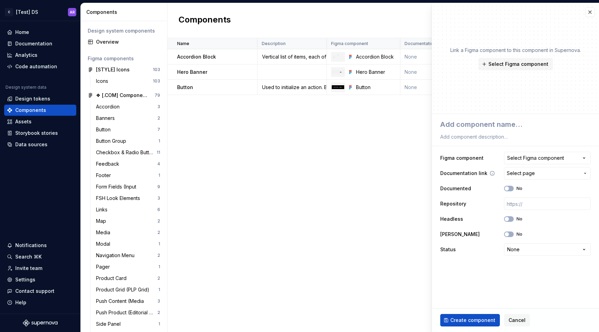
type textarea "*"
click at [527, 156] on div "Select Figma component" at bounding box center [535, 158] width 57 height 7
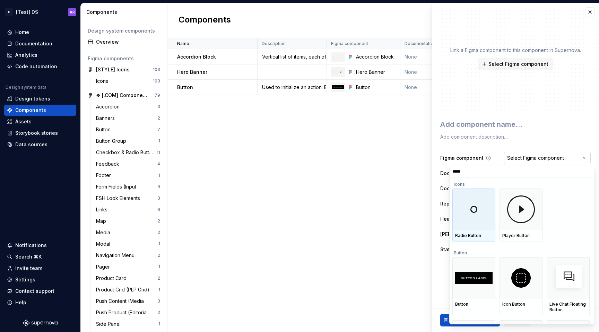
type input "******"
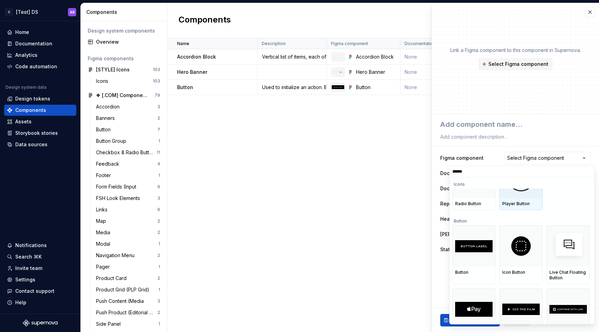
scroll to position [55, 0]
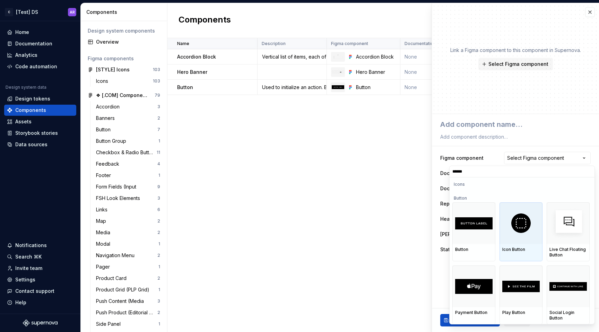
click at [517, 224] on img at bounding box center [520, 223] width 19 height 19
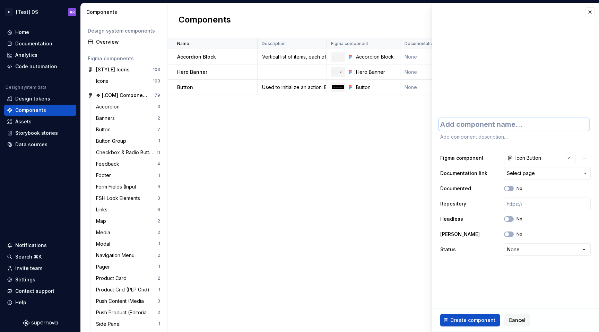
click at [486, 123] on textarea at bounding box center [514, 124] width 150 height 12
type textarea "*"
type textarea "I"
type textarea "*"
type textarea "Io"
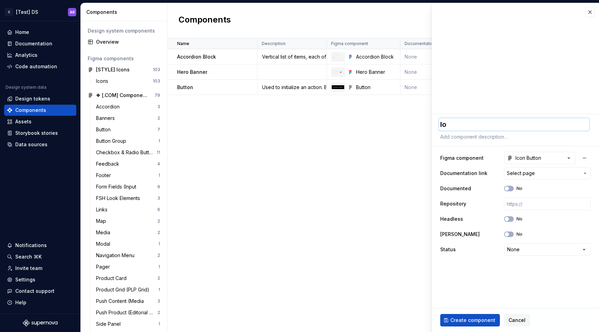
type textarea "*"
type textarea "I"
type textarea "*"
type textarea "Iv"
type textarea "*"
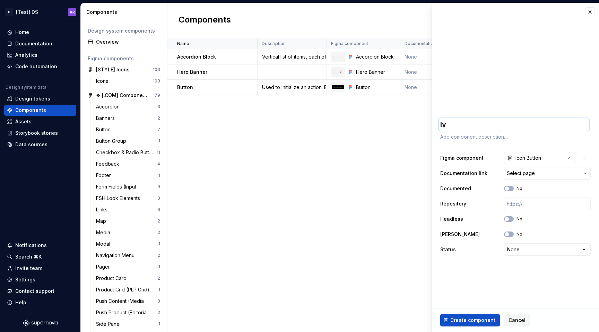
type textarea "Ivo"
type textarea "*"
type textarea "Ivon"
type textarea "*"
type textarea "Ivon"
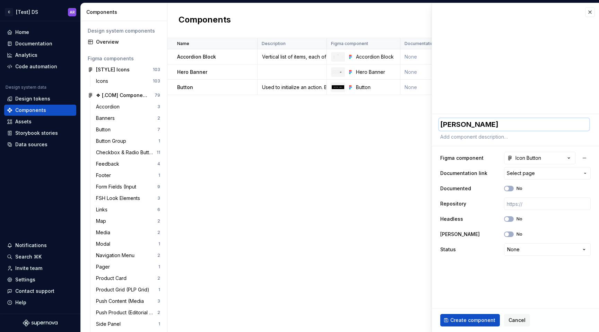
type textarea "*"
type textarea "I"
type textarea "*"
type textarea "Ic"
type textarea "*"
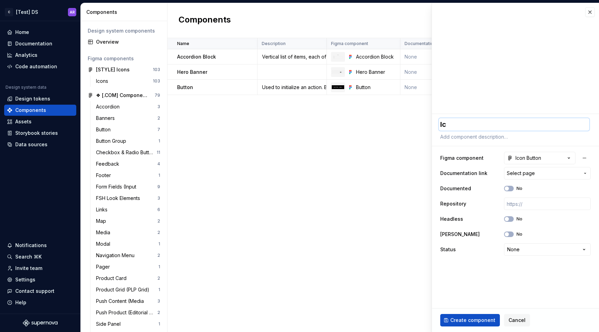
type textarea "Ico"
type textarea "*"
type textarea "Icon"
type textarea "*"
type textarea "Icon"
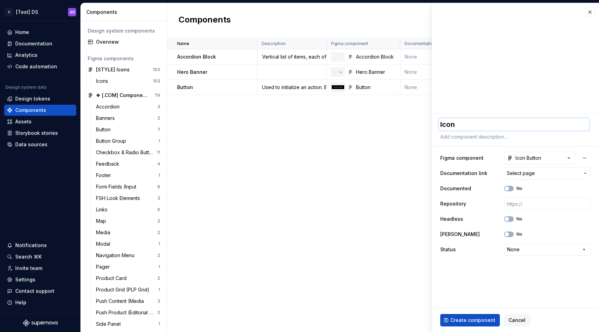
type textarea "*"
type textarea "Icon B"
type textarea "*"
type textarea "Icon Bu"
type textarea "*"
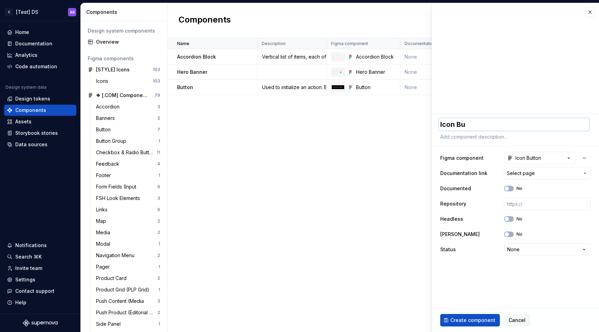
type textarea "Icon But"
type textarea "*"
type textarea "Icon Butt"
type textarea "*"
type textarea "Icon Butto"
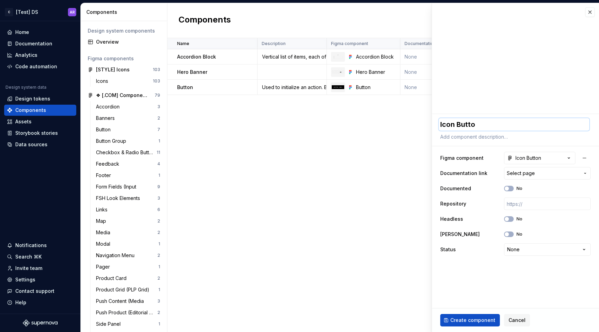
type textarea "*"
type textarea "Icon Button"
click at [469, 137] on textarea at bounding box center [514, 137] width 150 height 10
paste textarea "Icon buttons help users take supplementary actions with a single tap."
type textarea "*"
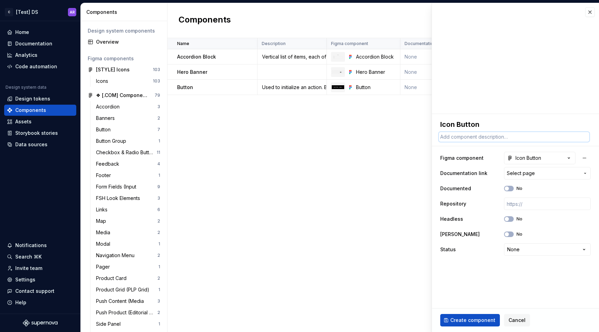
type textarea "Icon buttons help users take supplementary actions with a single tap."
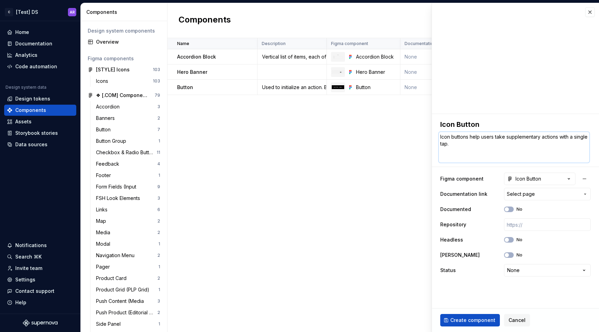
type textarea "*"
type textarea "Icon buttons help users take supplementary actions with a single tap."
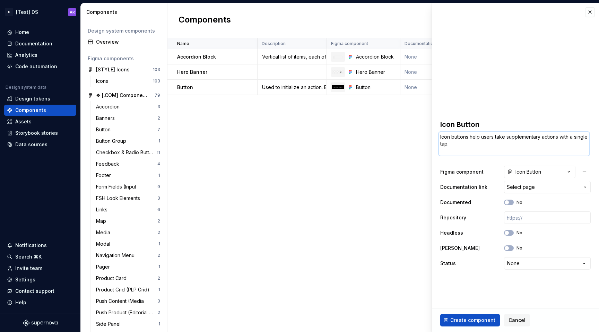
type textarea "*"
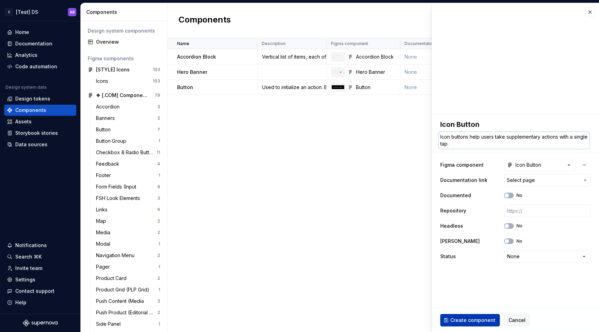
type textarea "Icon buttons help users take supplementary actions with a single tap."
click at [466, 320] on span "Create component" at bounding box center [472, 320] width 45 height 7
type textarea "*"
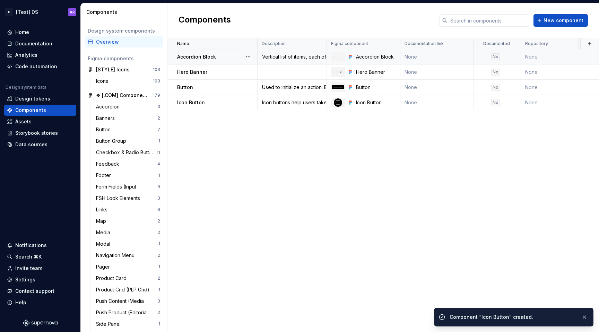
click at [304, 55] on div "Vertical list of items, each of which can be expanded or collapsed to show more…" at bounding box center [292, 56] width 68 height 7
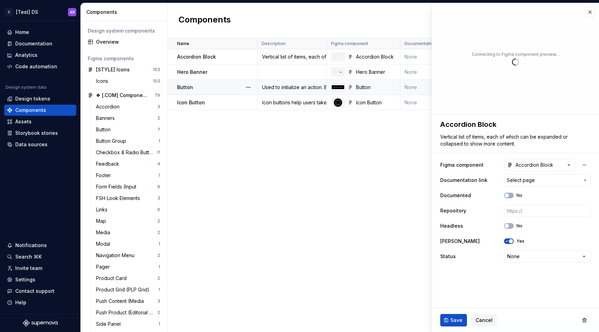
click at [282, 87] on div "Used to initialize an action. Button labels express what action will occur when…" at bounding box center [292, 87] width 68 height 7
click at [351, 249] on div "Name Description Figma component Documentation link Documented Repository Headl…" at bounding box center [383, 185] width 432 height 294
click at [589, 13] on button "button" at bounding box center [590, 12] width 10 height 10
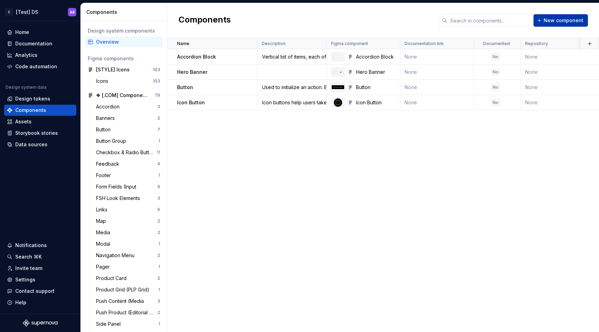
click at [556, 21] on span "New component" at bounding box center [564, 20] width 40 height 7
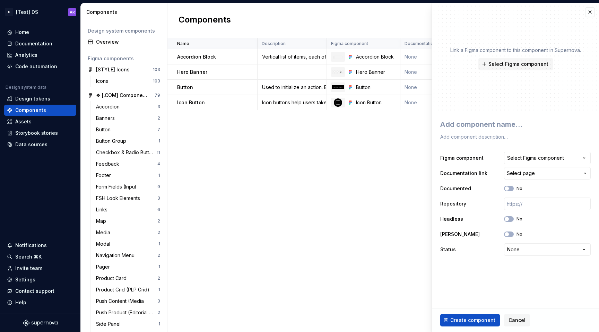
type textarea "*"
click at [538, 162] on button "Select Figma component" at bounding box center [547, 158] width 87 height 12
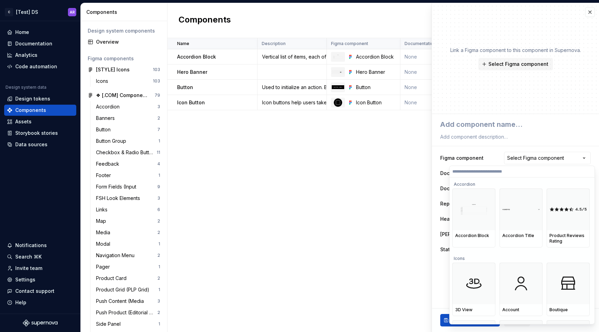
click at [498, 172] on input "search" at bounding box center [522, 172] width 145 height 6
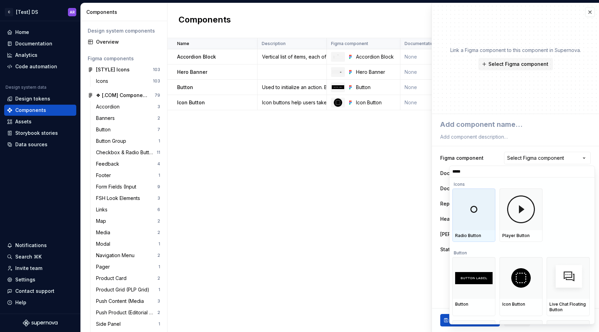
type input "******"
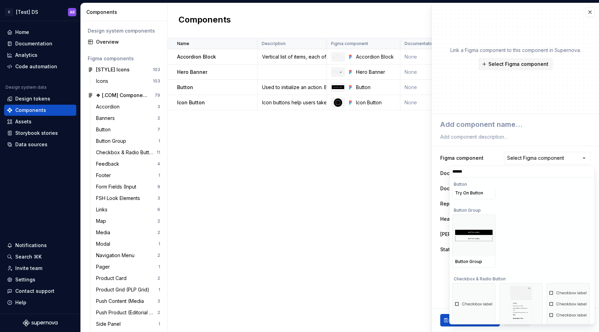
scroll to position [244, 0]
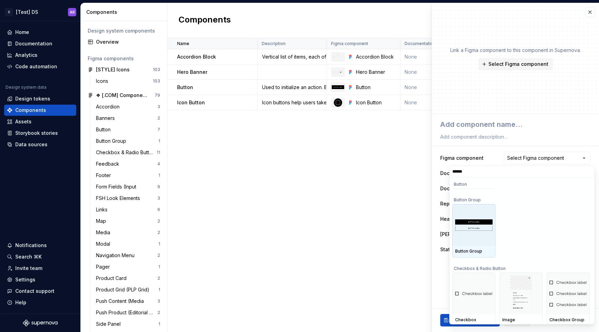
click at [474, 253] on div "Button Group" at bounding box center [473, 252] width 37 height 6
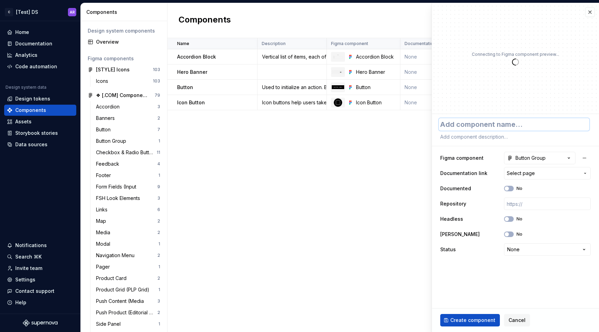
click at [510, 125] on textarea at bounding box center [514, 124] width 150 height 12
type textarea "*"
type textarea "B"
type textarea "*"
type textarea "Bu"
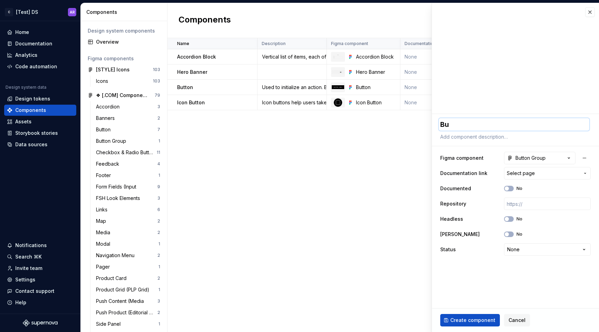
type textarea "*"
type textarea "But"
type textarea "*"
type textarea "Butt"
type textarea "*"
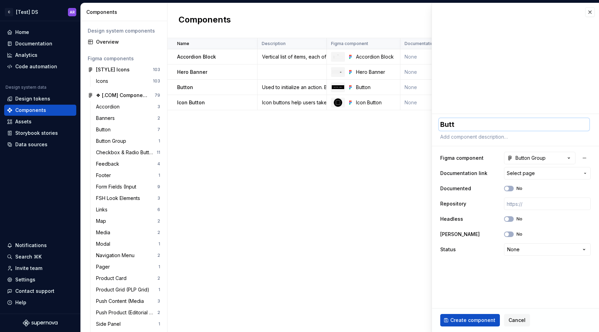
type textarea "Butto"
type textarea "*"
type textarea "Button"
type textarea "*"
type textarea "Button"
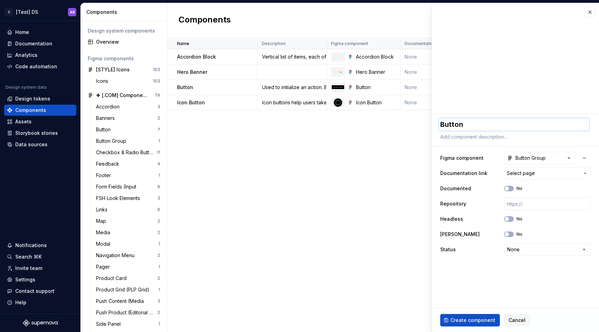
type textarea "*"
type textarea "Button G"
type textarea "*"
type textarea "Button Gr"
type textarea "*"
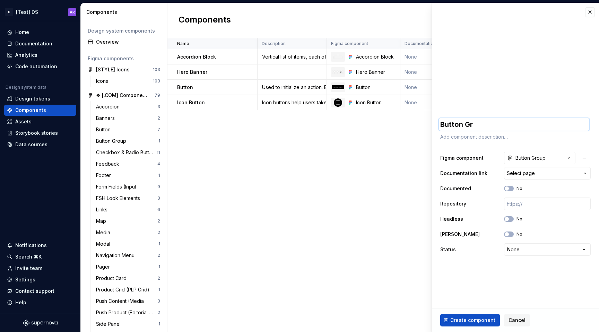
type textarea "Button Gro"
type textarea "*"
type textarea "Button Grou"
type textarea "*"
type textarea "Button Group"
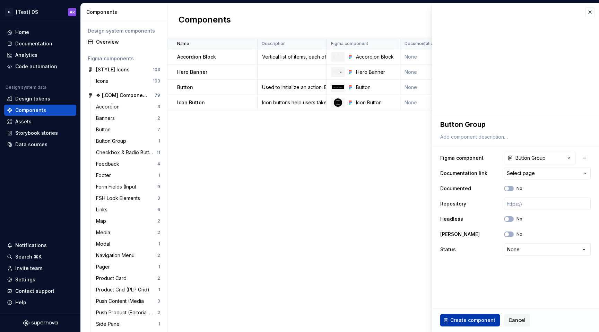
click at [464, 321] on span "Create component" at bounding box center [472, 320] width 45 height 7
type textarea "*"
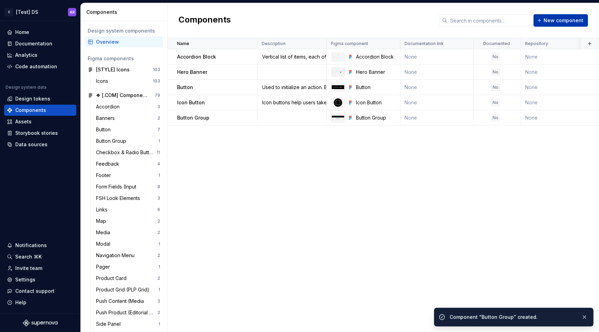
click at [544, 25] on button "New component" at bounding box center [560, 20] width 54 height 12
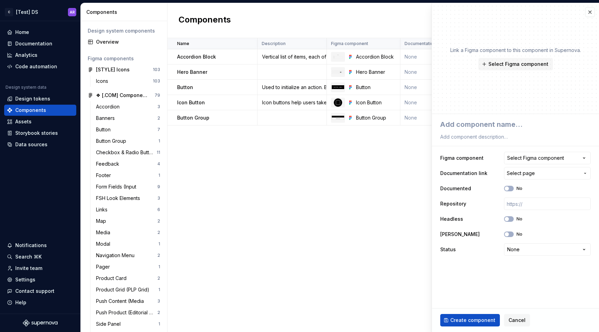
type textarea "*"
click at [532, 153] on button "Select Figma component" at bounding box center [547, 158] width 87 height 12
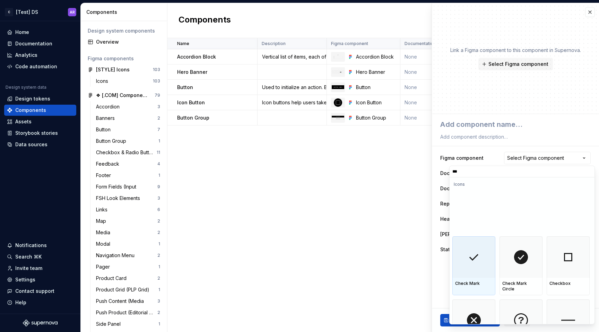
type input "****"
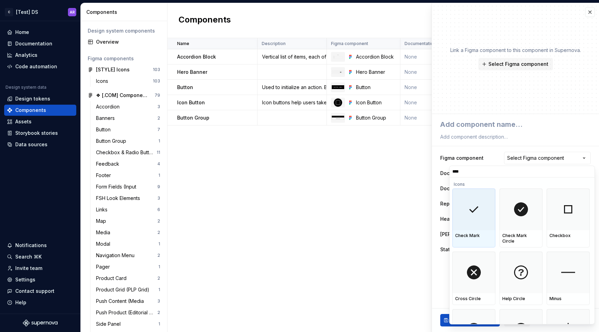
type textarea "*"
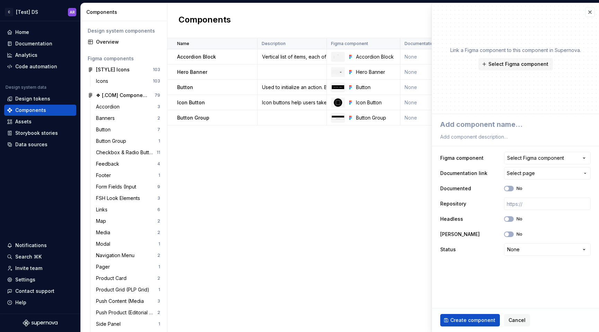
click at [240, 180] on html "C [Test] DS AR Home Documentation Analytics Code automation Design system data …" at bounding box center [299, 166] width 599 height 332
click at [589, 11] on button "button" at bounding box center [590, 12] width 10 height 10
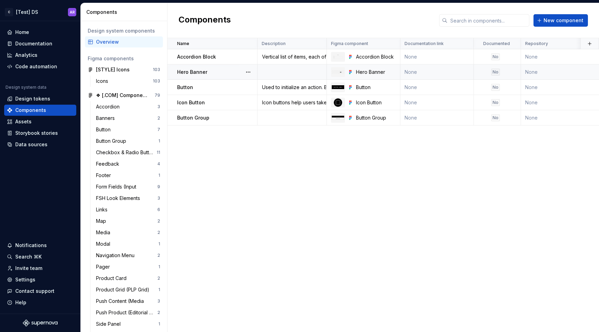
click at [173, 69] on td "Hero Banner" at bounding box center [212, 71] width 90 height 15
click at [253, 69] on div at bounding box center [248, 71] width 18 height 15
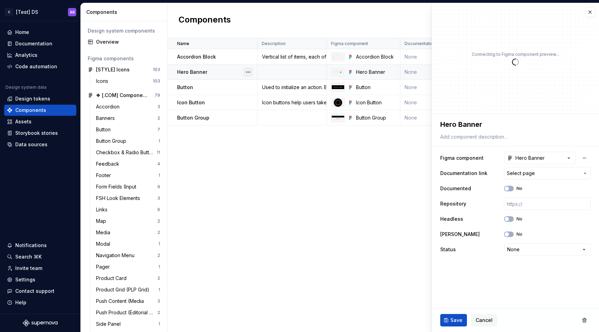
click at [251, 70] on button "button" at bounding box center [248, 72] width 10 height 10
click at [255, 167] on div "Name Description Figma component Documentation link Documented Repository Headl…" at bounding box center [383, 185] width 432 height 294
click at [227, 153] on div "Name Description Figma component Documentation link Documented Repository Headl…" at bounding box center [383, 185] width 432 height 294
click at [591, 9] on button "button" at bounding box center [590, 12] width 10 height 10
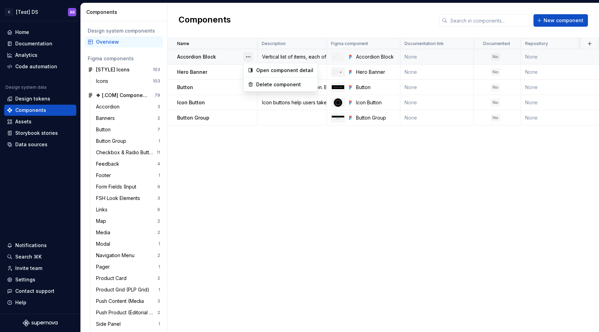
click at [249, 53] on button "button" at bounding box center [248, 57] width 10 height 10
click at [249, 54] on button "button" at bounding box center [248, 57] width 10 height 10
click at [191, 41] on div "Name" at bounding box center [215, 44] width 76 height 6
click at [252, 42] on div at bounding box center [255, 43] width 6 height 11
click at [249, 42] on html "C [Test] DS AR Home Documentation Analytics Code automation Design system data …" at bounding box center [299, 166] width 599 height 332
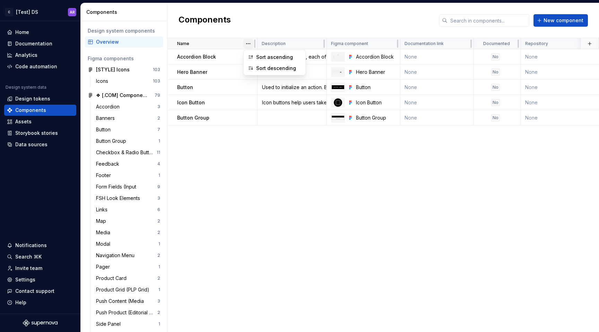
click at [249, 42] on html "C [Test] DS AR Home Documentation Analytics Code automation Design system data …" at bounding box center [299, 166] width 599 height 332
click at [257, 59] on div "Sort ascending" at bounding box center [278, 57] width 45 height 7
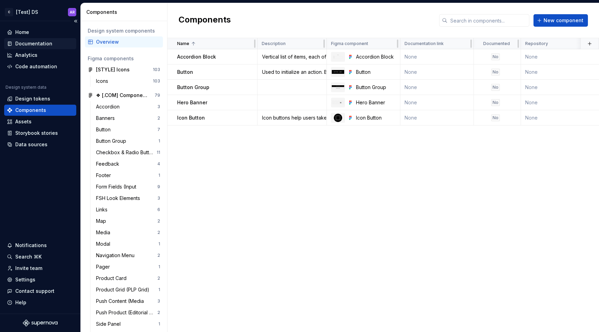
click at [34, 44] on div "Documentation" at bounding box center [33, 43] width 37 height 7
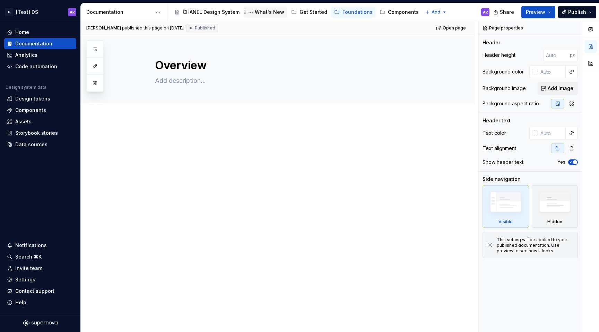
click at [259, 13] on div "What's New" at bounding box center [269, 12] width 29 height 7
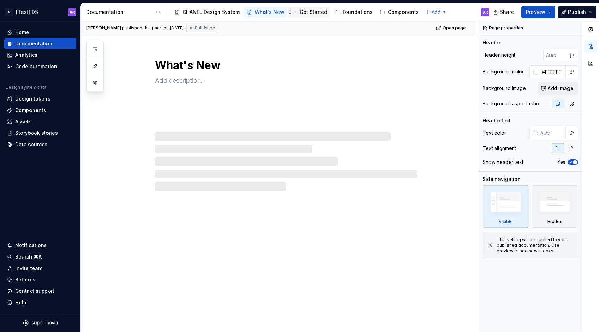
click at [300, 9] on div "Get Started" at bounding box center [313, 12] width 28 height 7
click at [388, 10] on div "Components" at bounding box center [403, 12] width 31 height 7
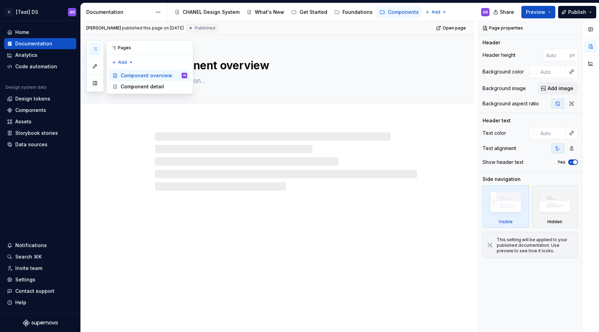
click at [93, 52] on button "button" at bounding box center [95, 49] width 12 height 12
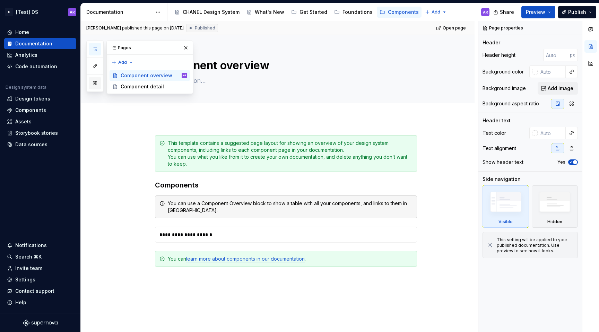
click at [97, 86] on button "button" at bounding box center [95, 83] width 12 height 12
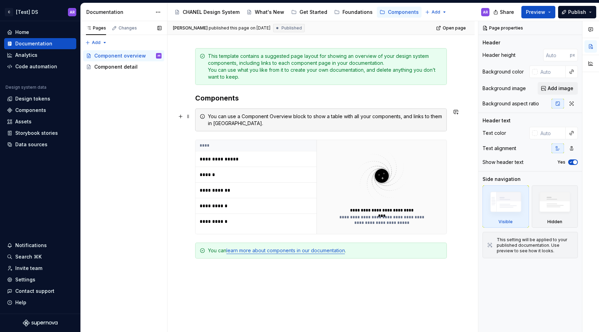
scroll to position [87, 0]
click at [254, 142] on th "****" at bounding box center [255, 145] width 121 height 11
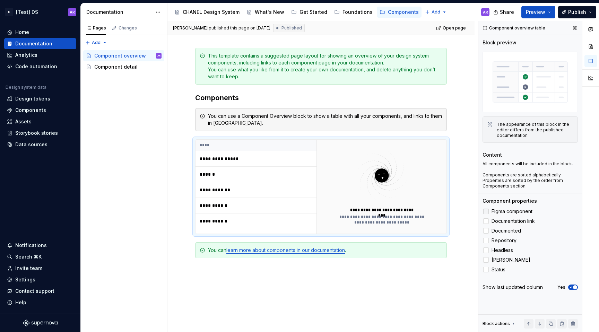
click at [505, 212] on span "Figma component" at bounding box center [512, 212] width 41 height 6
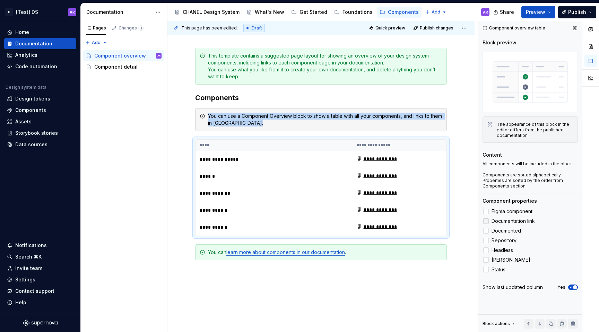
click at [505, 220] on span "Documentation link" at bounding box center [513, 221] width 43 height 6
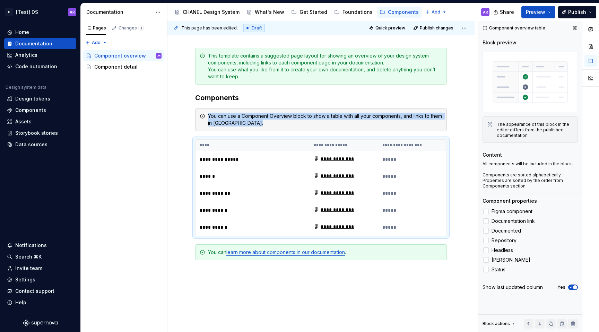
click at [576, 287] on span "button" at bounding box center [575, 287] width 4 height 4
click at [507, 319] on div "Block actions" at bounding box center [499, 324] width 34 height 10
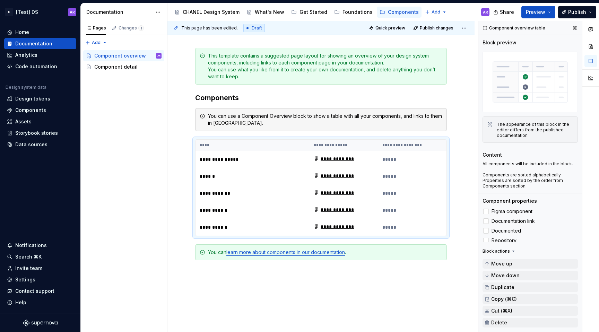
click at [506, 251] on div "Block actions" at bounding box center [495, 252] width 27 height 6
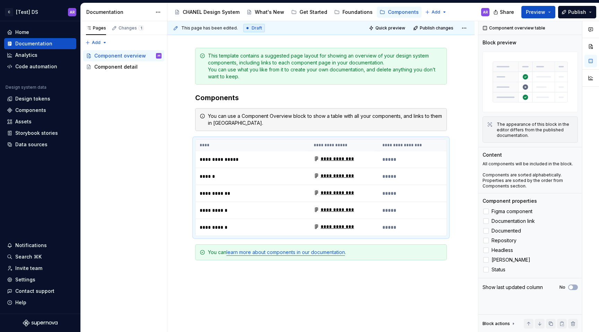
scroll to position [73, 0]
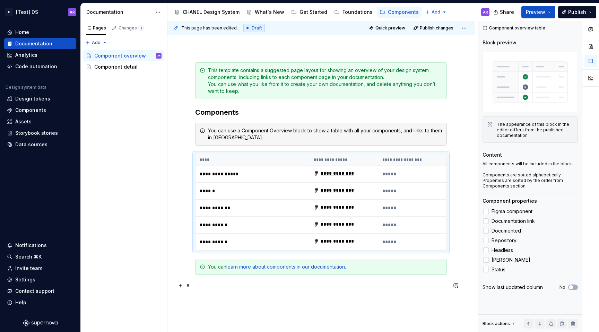
click at [218, 285] on p at bounding box center [321, 287] width 252 height 8
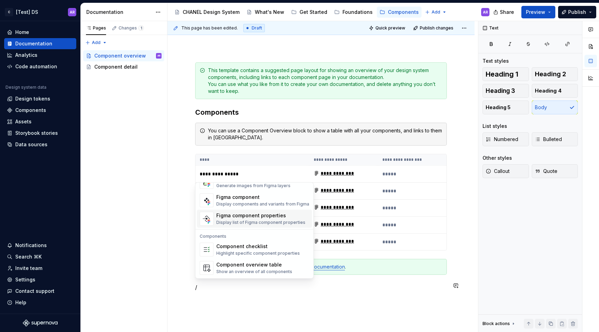
scroll to position [690, 0]
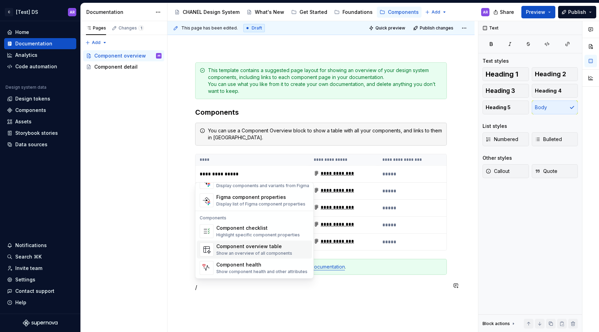
click at [270, 252] on div "Show an overview of all components" at bounding box center [254, 254] width 76 height 6
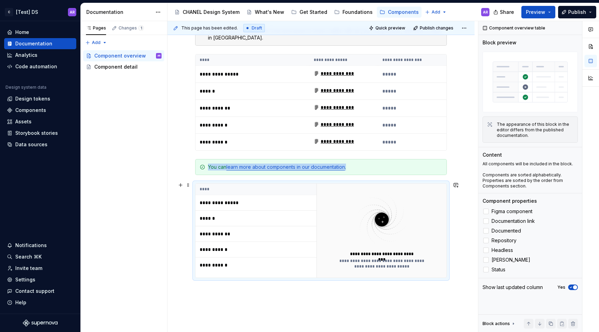
scroll to position [200, 0]
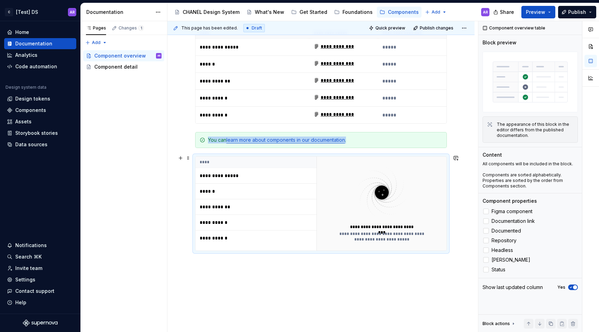
click at [288, 156] on div "**********" at bounding box center [321, 203] width 252 height 95
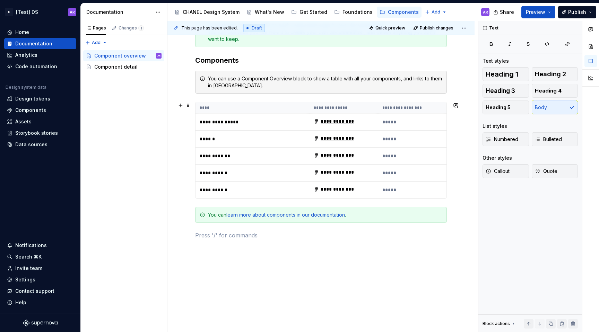
scroll to position [114, 0]
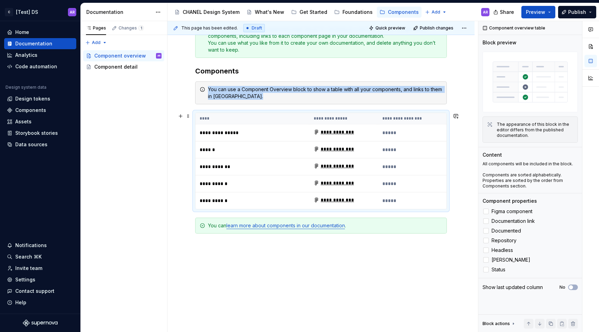
click at [294, 116] on th "****" at bounding box center [252, 118] width 114 height 11
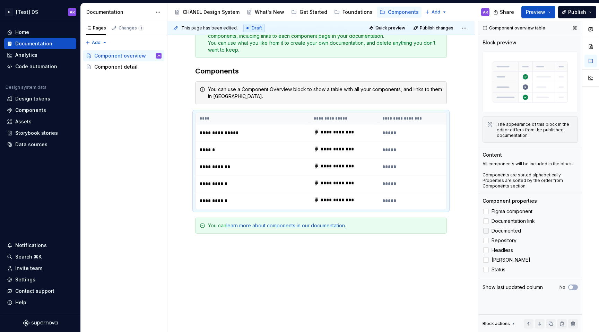
click at [515, 233] on span "Documented" at bounding box center [506, 231] width 29 height 6
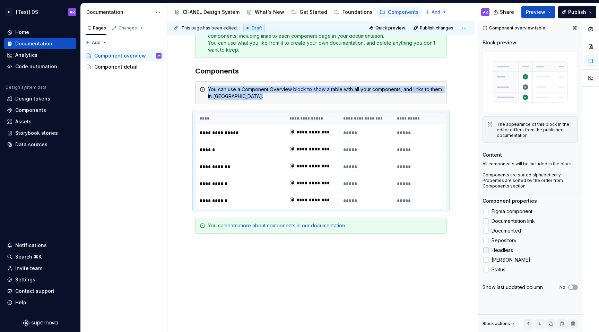
click at [507, 249] on span "Headless" at bounding box center [502, 250] width 21 height 6
click at [496, 261] on span "PULS" at bounding box center [511, 260] width 39 height 6
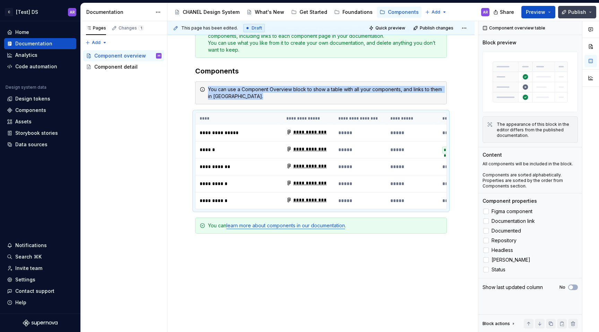
click at [581, 7] on button "Publish" at bounding box center [577, 12] width 38 height 12
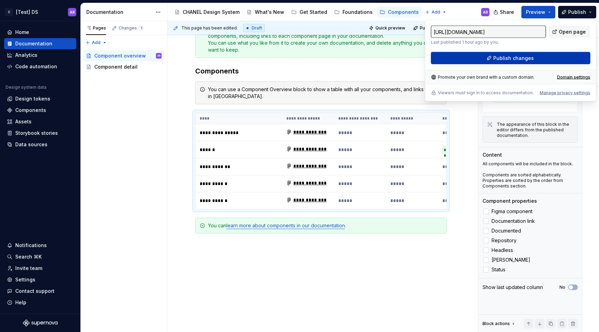
click at [534, 58] on button "Publish changes" at bounding box center [510, 58] width 159 height 12
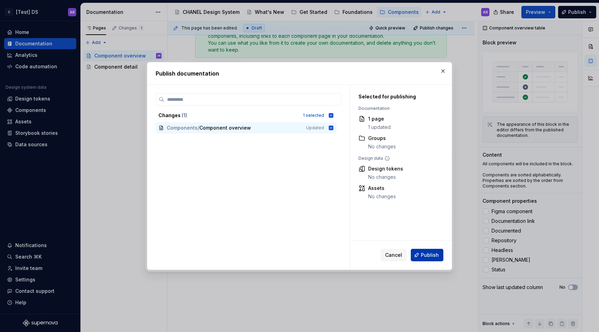
click at [434, 254] on span "Publish" at bounding box center [430, 255] width 18 height 7
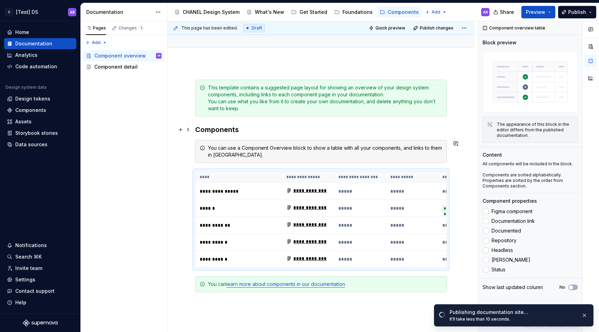
scroll to position [0, 0]
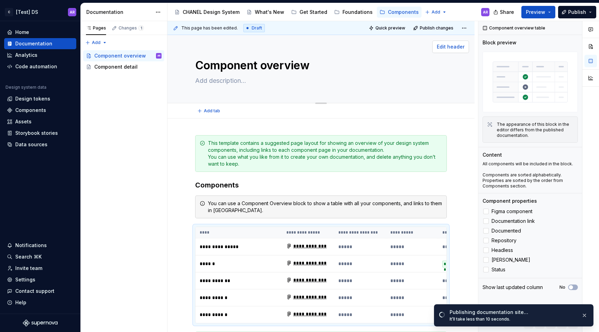
click at [446, 49] on span "Edit header" at bounding box center [451, 46] width 28 height 7
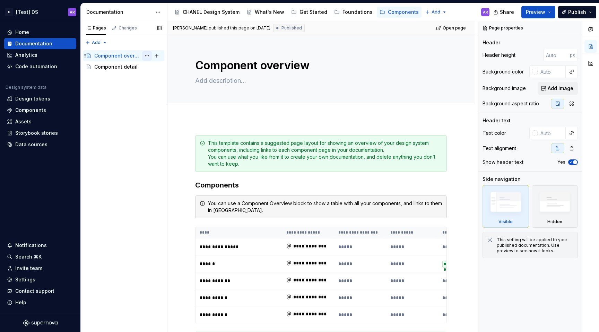
click at [145, 54] on button "Page tree" at bounding box center [147, 56] width 10 height 10
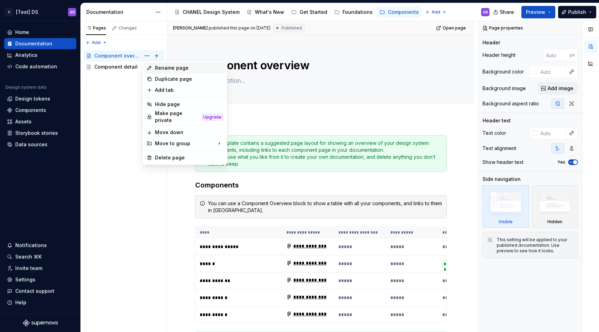
click at [157, 66] on div "Rename page" at bounding box center [189, 67] width 68 height 7
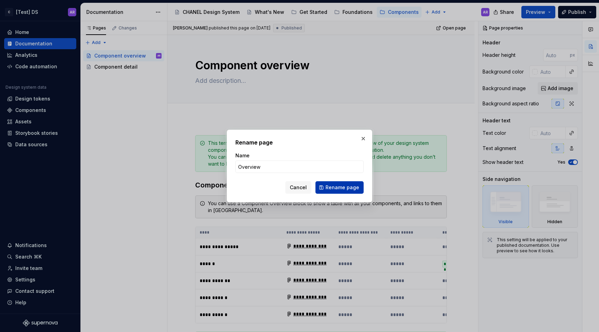
click at [342, 188] on span "Rename page" at bounding box center [342, 187] width 34 height 7
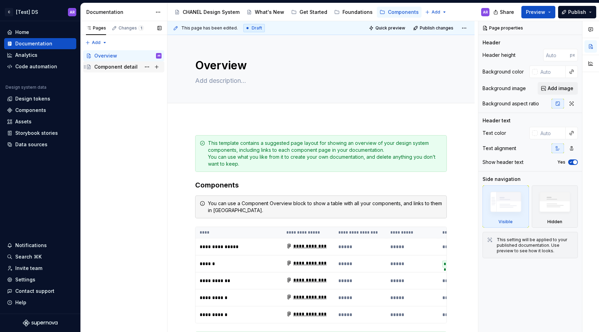
click at [124, 67] on div "Component detail" at bounding box center [115, 66] width 43 height 7
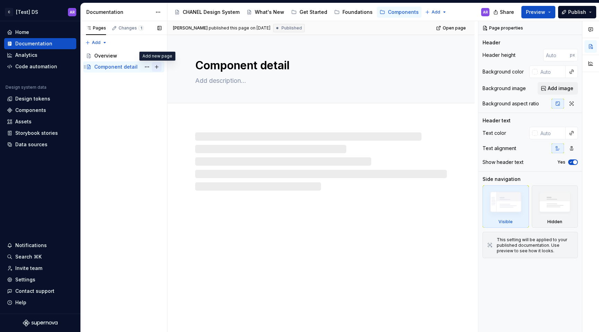
click at [157, 69] on button "Page tree" at bounding box center [157, 67] width 10 height 10
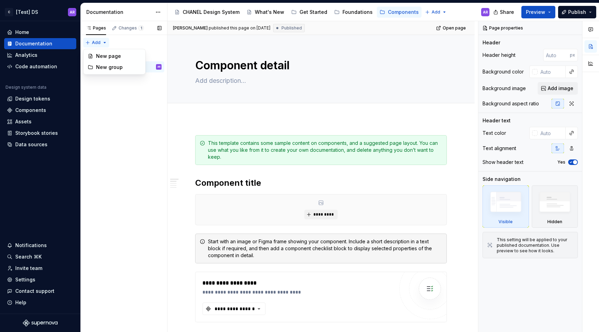
click at [104, 43] on div "Pages Changes 1 Add Accessibility guide for tree Page tree. Navigate the tree w…" at bounding box center [123, 176] width 87 height 311
click at [131, 69] on div "New group" at bounding box center [118, 67] width 45 height 7
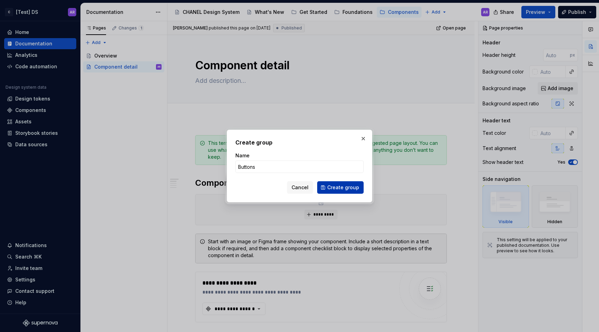
click at [344, 192] on button "Create group" at bounding box center [340, 187] width 46 height 12
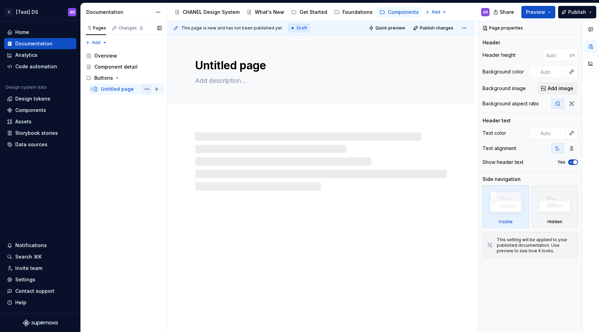
click at [146, 90] on button "Page tree" at bounding box center [147, 89] width 10 height 10
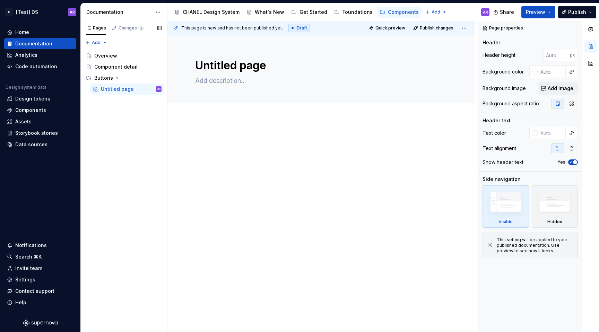
click at [146, 90] on div "Pages Changes 2 Add Accessibility guide for tree Page tree. Navigate the tree w…" at bounding box center [123, 176] width 87 height 311
click at [116, 61] on div "Overview" at bounding box center [123, 55] width 81 height 11
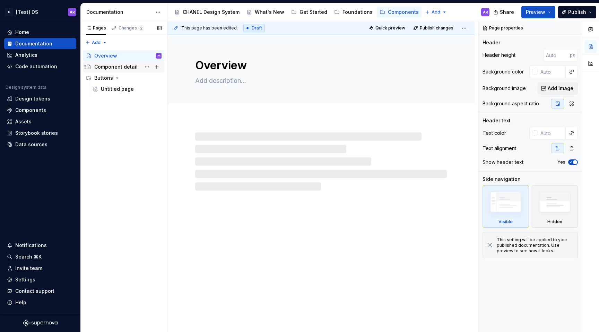
click at [118, 66] on div "Component detail" at bounding box center [115, 66] width 43 height 7
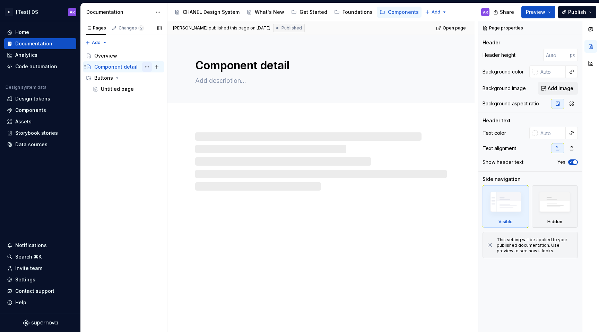
click at [146, 66] on button "Page tree" at bounding box center [147, 67] width 10 height 10
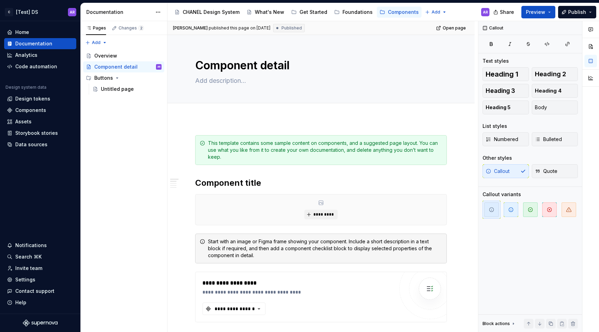
click at [272, 247] on html "C [Test] DS AR Home Documentation Analytics Code automation Design system data …" at bounding box center [299, 166] width 599 height 332
click at [124, 92] on div "Untitled page" at bounding box center [117, 89] width 33 height 7
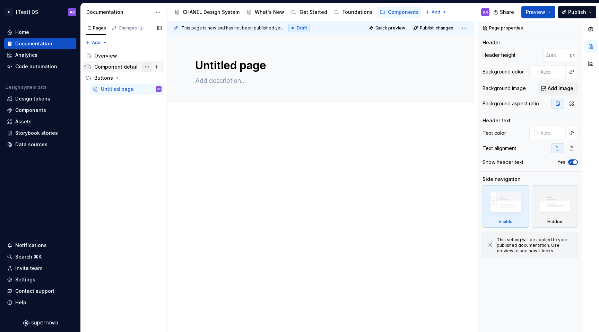
click at [149, 66] on button "Page tree" at bounding box center [147, 67] width 10 height 10
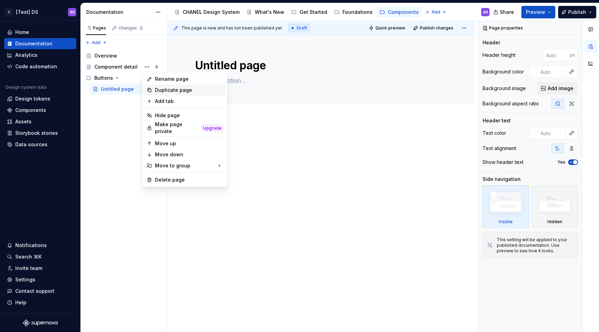
click at [154, 88] on div "Duplicate page" at bounding box center [185, 90] width 82 height 11
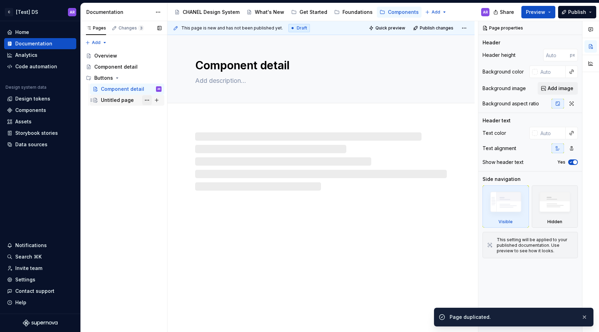
click at [147, 102] on button "Page tree" at bounding box center [147, 100] width 10 height 10
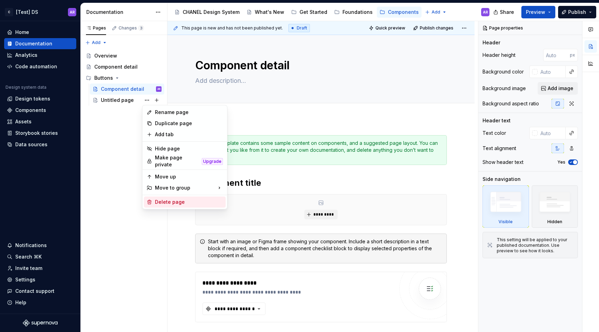
click at [172, 199] on div "Delete page" at bounding box center [189, 202] width 68 height 7
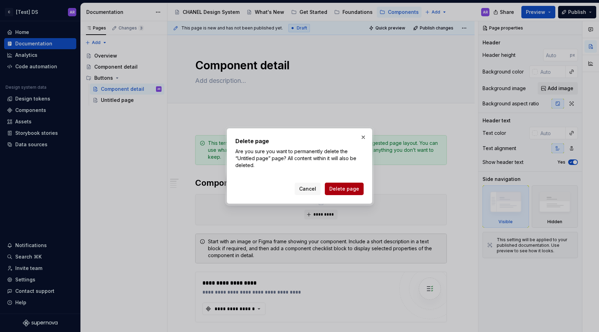
click at [341, 184] on button "Delete page" at bounding box center [344, 189] width 39 height 12
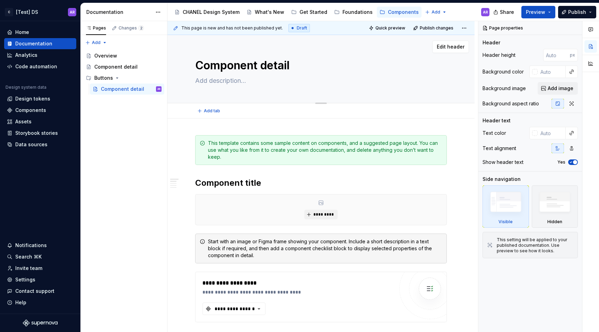
click at [256, 62] on textarea "Component detail" at bounding box center [320, 65] width 252 height 17
click at [461, 30] on html "C [Test] DS AR Home Documentation Analytics Code automation Design system data …" at bounding box center [299, 166] width 599 height 332
click at [162, 11] on html "C [Test] DS AR Home Documentation Analytics Code automation Design system data …" at bounding box center [299, 166] width 599 height 332
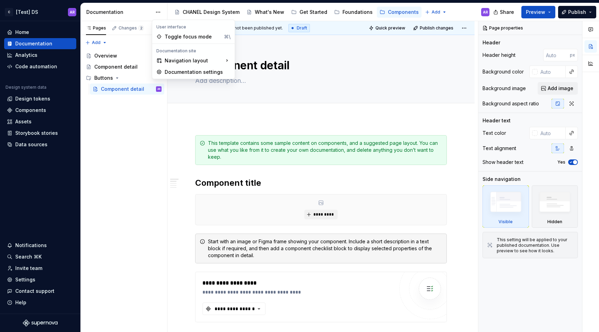
click at [155, 133] on div "Pages Changes 2 Add Accessibility guide for tree Page tree. Navigate the tree w…" at bounding box center [123, 176] width 87 height 311
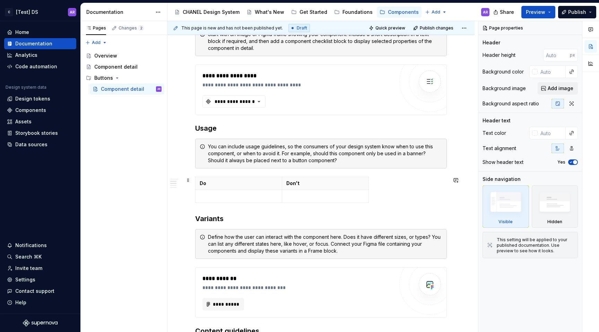
scroll to position [211, 0]
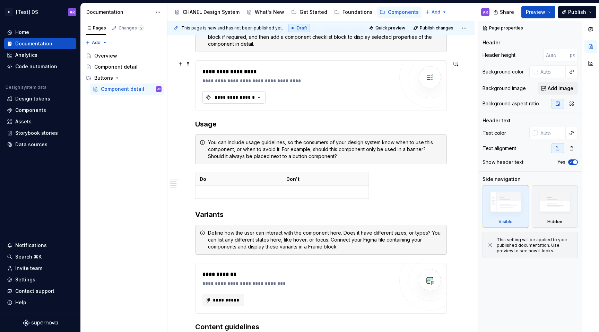
click at [241, 103] on button "**********" at bounding box center [233, 97] width 63 height 12
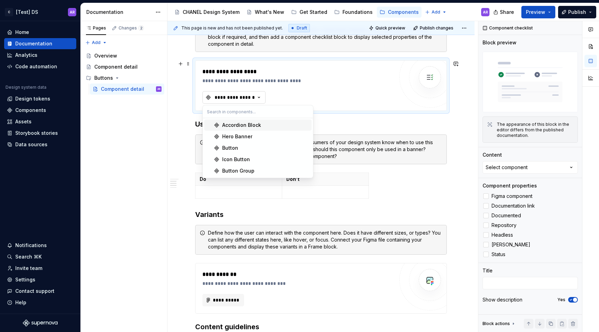
click at [241, 103] on button "**********" at bounding box center [233, 97] width 63 height 12
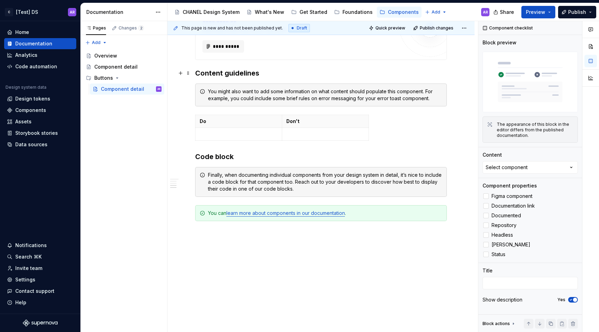
scroll to position [478, 0]
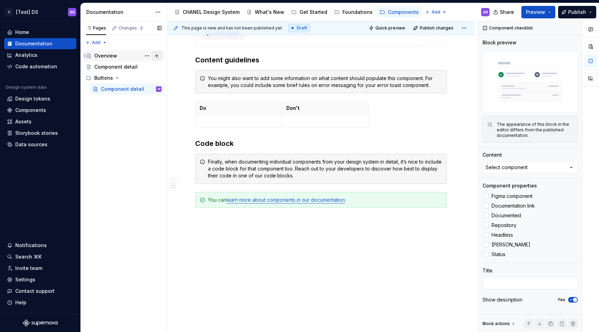
click at [156, 54] on button "Page tree" at bounding box center [157, 56] width 10 height 10
click at [157, 55] on button "Page tree" at bounding box center [157, 56] width 10 height 10
click at [100, 41] on div "Pages Changes 2 Add Accessibility guide for tree Page tree. Navigate the tree w…" at bounding box center [123, 176] width 87 height 311
click at [118, 67] on div "New group" at bounding box center [118, 67] width 45 height 7
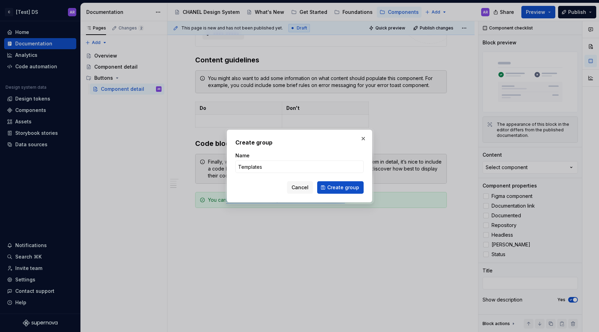
click at [346, 181] on form "Name Templates Cancel Create group" at bounding box center [299, 173] width 128 height 42
click at [347, 188] on span "Create group" at bounding box center [343, 187] width 32 height 7
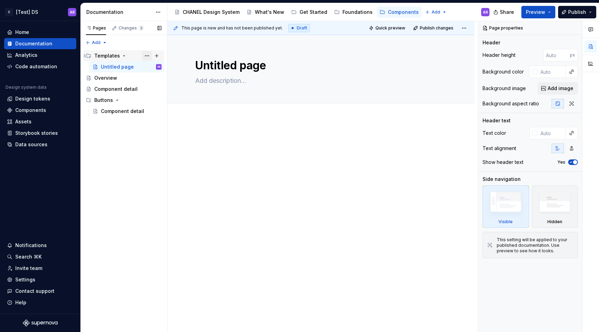
click at [148, 54] on button "Page tree" at bounding box center [147, 56] width 10 height 10
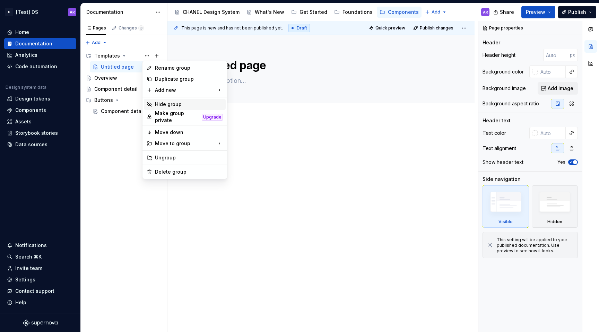
click at [181, 106] on div "Hide group" at bounding box center [189, 104] width 68 height 7
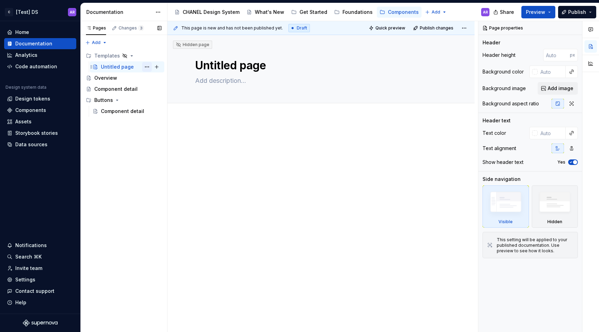
click at [146, 66] on button "Page tree" at bounding box center [147, 67] width 10 height 10
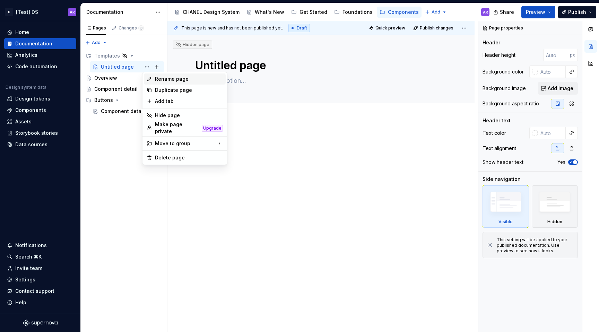
click at [172, 79] on div "Rename page" at bounding box center [189, 79] width 68 height 7
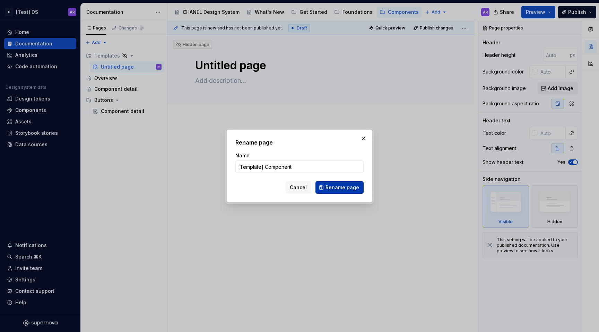
click at [350, 188] on span "Rename page" at bounding box center [342, 187] width 34 height 7
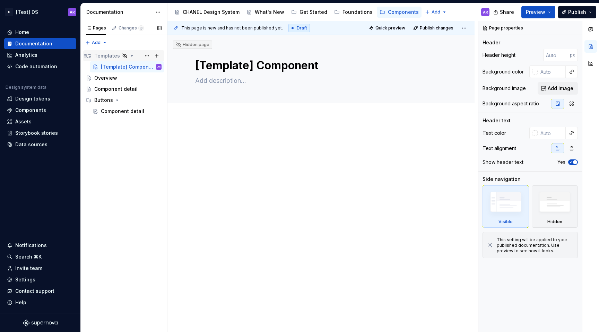
click at [131, 56] on icon "Page tree" at bounding box center [132, 56] width 6 height 6
click at [132, 56] on icon "Page tree" at bounding box center [132, 56] width 6 height 6
drag, startPoint x: 145, startPoint y: 56, endPoint x: 145, endPoint y: 59, distance: 3.5
click at [0, 0] on button "Page tree" at bounding box center [0, 0] width 0 height 0
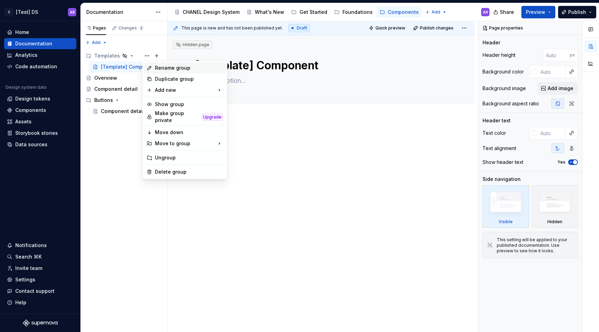
click at [150, 66] on icon at bounding box center [149, 67] width 3 height 3
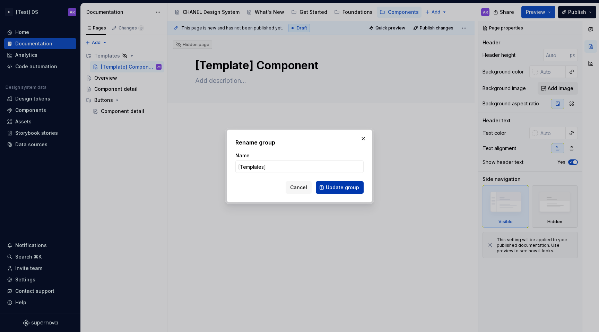
click at [344, 185] on span "Update group" at bounding box center [342, 187] width 33 height 7
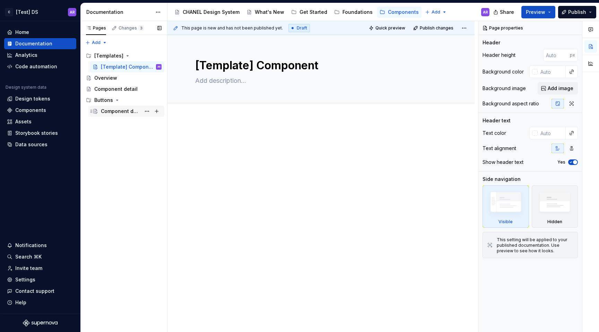
click at [133, 114] on div "Component detail" at bounding box center [121, 111] width 40 height 7
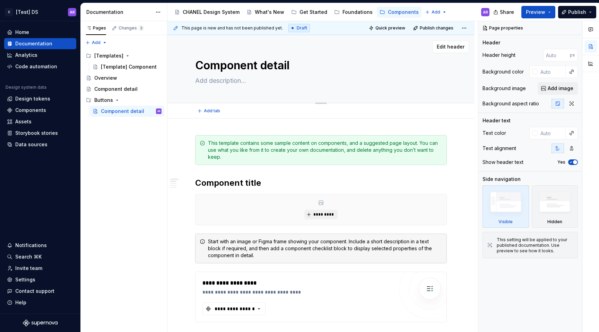
click at [234, 78] on textarea at bounding box center [320, 80] width 252 height 11
click at [120, 77] on div "Overview" at bounding box center [127, 78] width 67 height 10
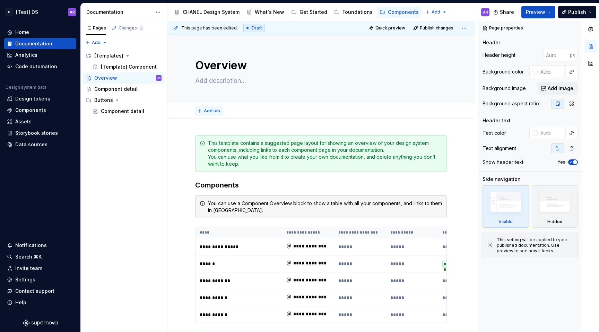
click at [211, 110] on span "Add tab" at bounding box center [212, 111] width 16 height 6
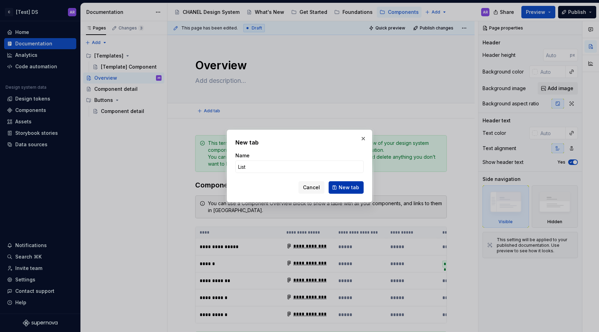
click at [357, 189] on span "New tab" at bounding box center [349, 187] width 20 height 7
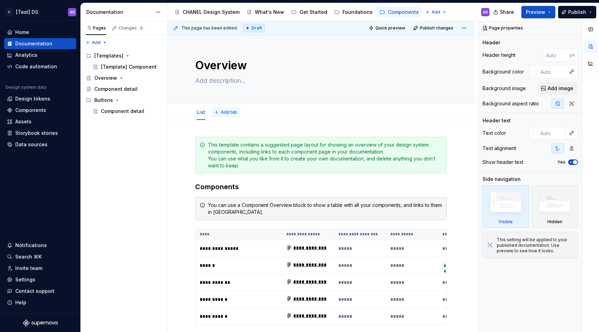
click at [229, 111] on span "Add tab" at bounding box center [229, 113] width 16 height 6
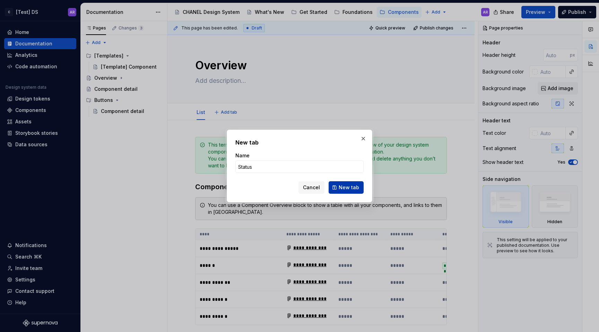
click at [349, 192] on button "New tab" at bounding box center [346, 187] width 35 height 12
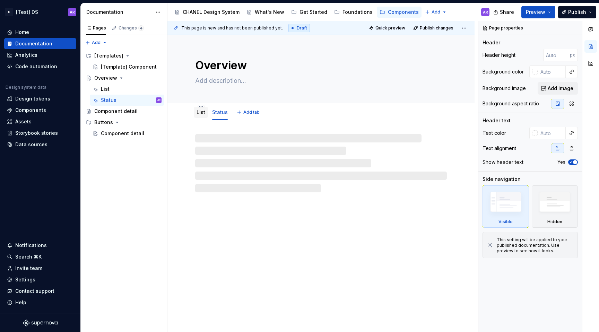
click at [201, 111] on link "List" at bounding box center [201, 112] width 9 height 6
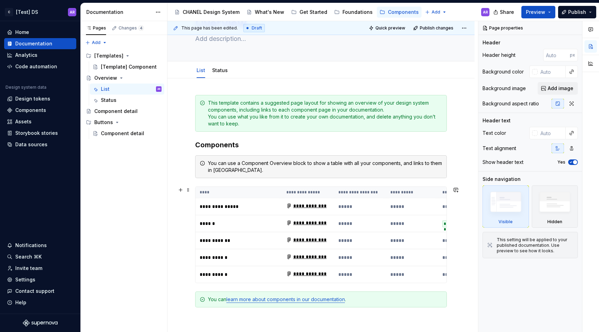
scroll to position [0, 96]
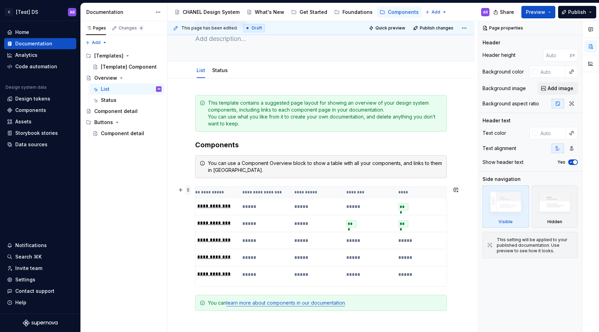
click at [187, 189] on span at bounding box center [188, 190] width 6 height 10
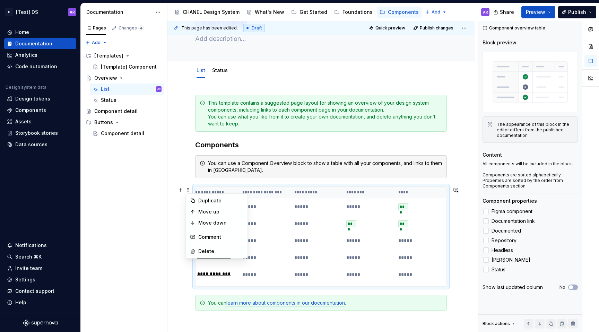
click at [186, 180] on div "**********" at bounding box center [320, 256] width 307 height 357
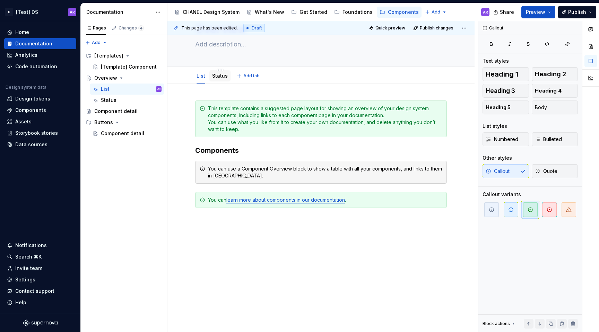
click at [224, 74] on link "Status" at bounding box center [220, 76] width 16 height 6
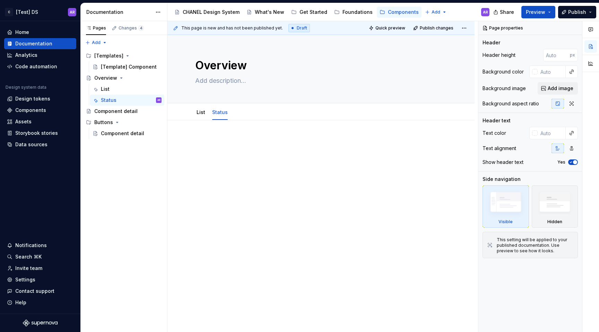
click at [224, 141] on p at bounding box center [321, 141] width 252 height 8
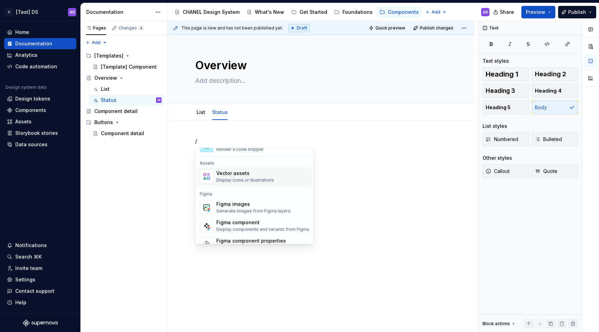
scroll to position [690, 0]
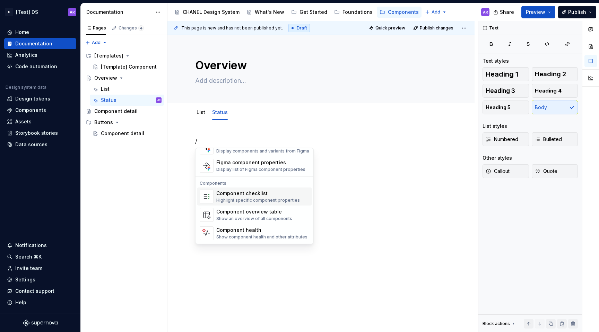
click at [230, 192] on div "Component checklist" at bounding box center [258, 193] width 84 height 7
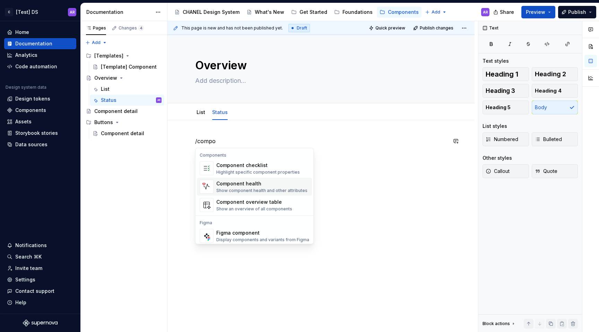
click at [223, 190] on div "Show component health and other attributes" at bounding box center [261, 191] width 91 height 6
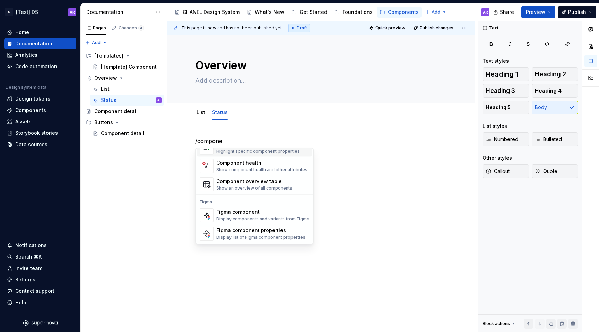
scroll to position [0, 0]
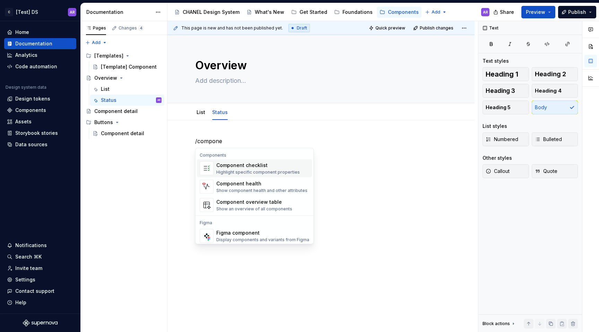
click at [282, 171] on div "Highlight specific component properties" at bounding box center [258, 172] width 84 height 6
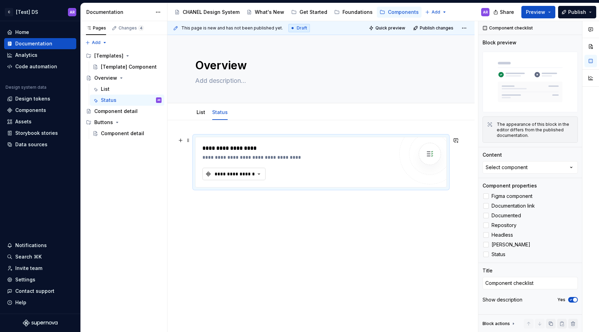
click at [257, 176] on icon "button" at bounding box center [258, 174] width 7 height 7
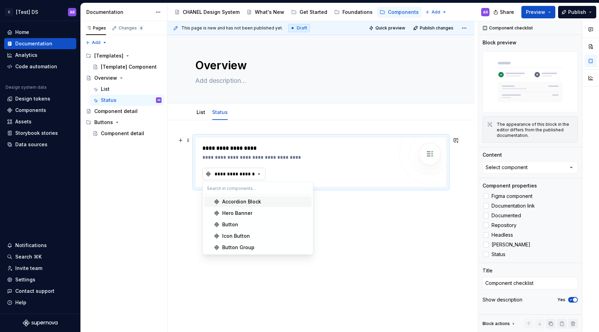
click at [257, 176] on icon "button" at bounding box center [258, 174] width 7 height 7
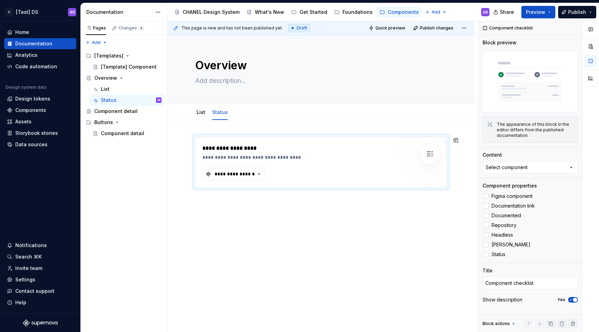
click at [276, 206] on div "**********" at bounding box center [320, 207] width 307 height 175
click at [273, 203] on div "**********" at bounding box center [320, 207] width 307 height 175
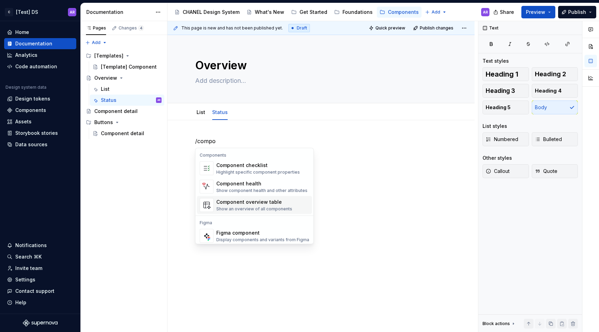
click at [290, 200] on div "Component overview table Show an overview of all components" at bounding box center [262, 205] width 93 height 14
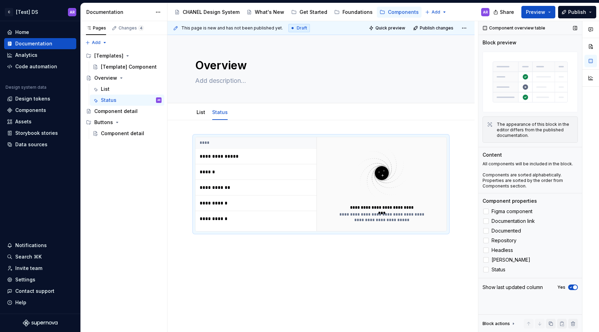
click at [574, 288] on span "button" at bounding box center [575, 287] width 4 height 4
click at [487, 210] on div at bounding box center [486, 212] width 6 height 6
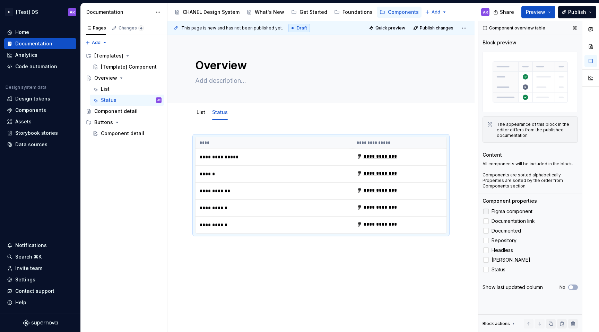
click at [486, 211] on polyline at bounding box center [486, 211] width 0 height 0
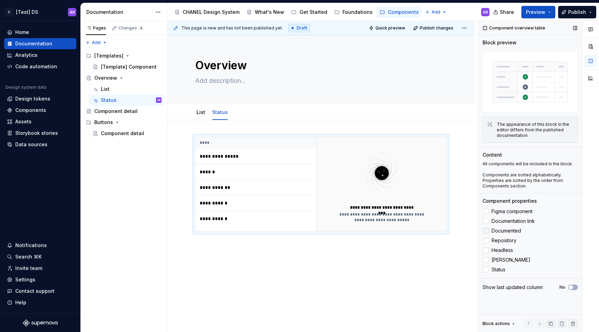
click at [486, 234] on label "Documented" at bounding box center [529, 231] width 95 height 8
click at [486, 253] on label "Headless" at bounding box center [529, 250] width 95 height 8
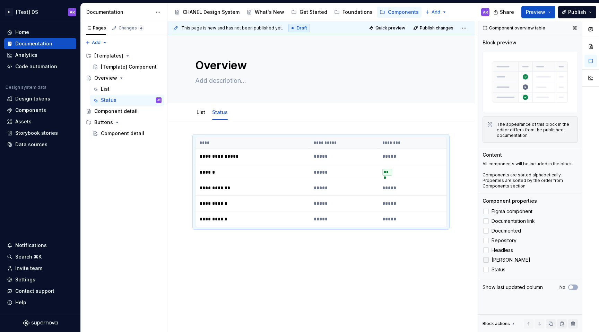
click at [486, 260] on div at bounding box center [486, 260] width 6 height 6
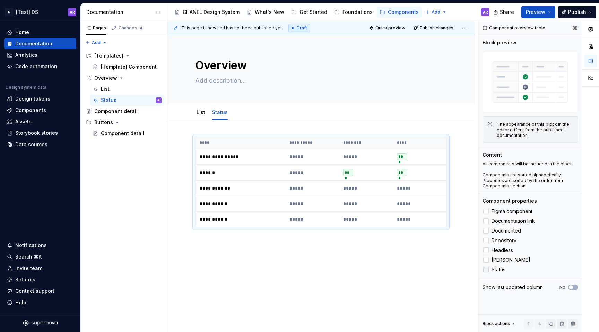
click at [486, 269] on div at bounding box center [486, 270] width 6 height 6
click at [486, 270] on icon at bounding box center [486, 270] width 0 height 0
click at [34, 110] on div "Components" at bounding box center [30, 110] width 31 height 7
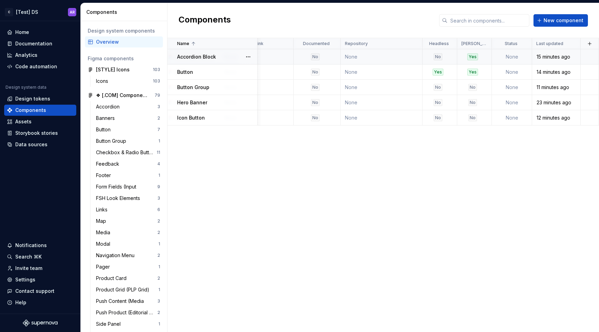
scroll to position [0, 180]
click at [484, 45] on html "C [Test] DS AR Home Documentation Analytics Code automation Design system data …" at bounding box center [299, 166] width 599 height 332
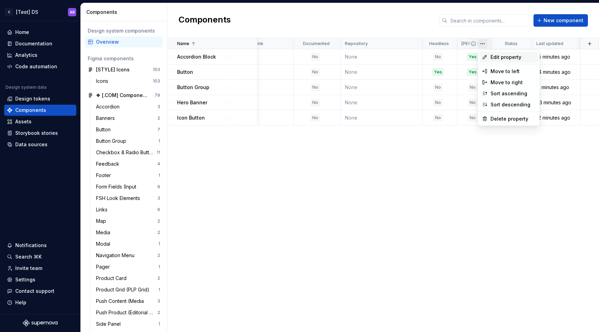
click at [508, 56] on span "Edit property" at bounding box center [512, 57] width 45 height 7
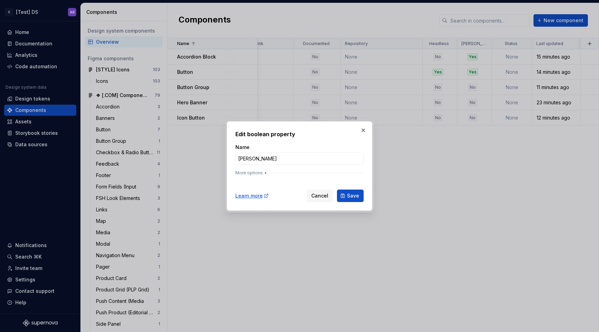
click at [323, 172] on div "More options" at bounding box center [299, 173] width 128 height 6
click at [239, 170] on button "More options" at bounding box center [251, 173] width 33 height 6
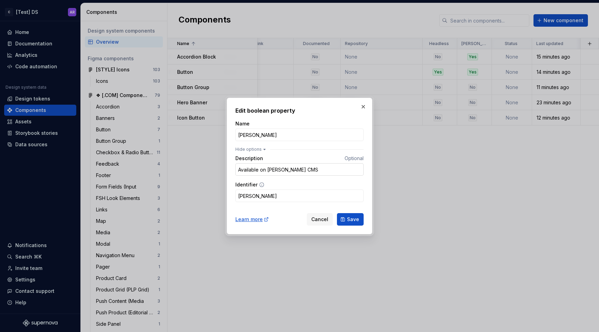
click at [301, 169] on input "Available on PULS CMS" at bounding box center [299, 169] width 128 height 12
click at [298, 136] on input "PULS" at bounding box center [299, 135] width 128 height 12
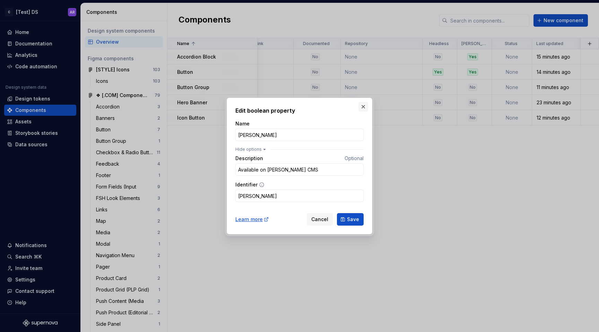
click at [363, 103] on button "button" at bounding box center [363, 107] width 10 height 10
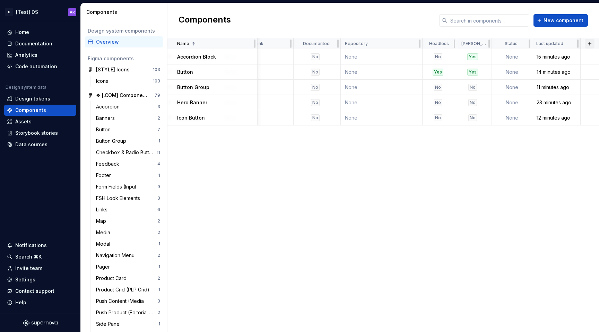
click at [592, 47] on button "button" at bounding box center [590, 44] width 10 height 10
click at [568, 61] on span "New custom property" at bounding box center [553, 57] width 80 height 11
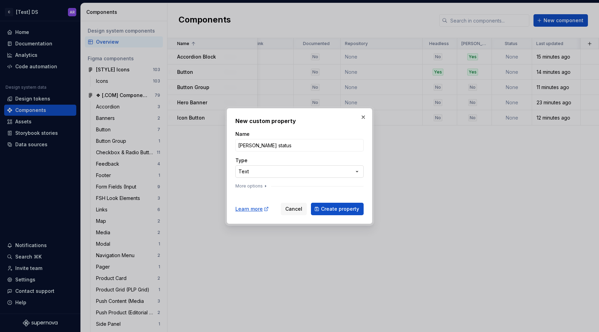
click at [321, 173] on div "**********" at bounding box center [299, 166] width 599 height 332
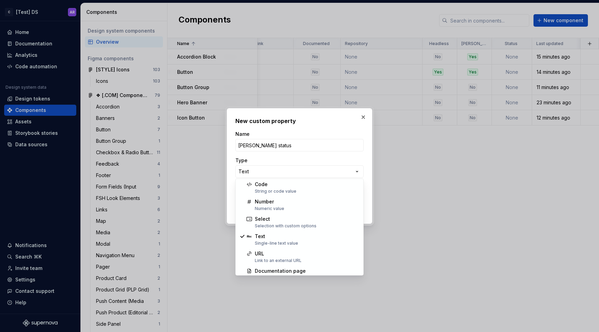
scroll to position [0, 0]
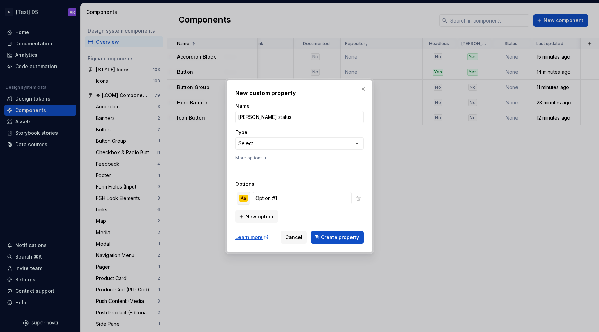
click at [247, 198] on button "Aa" at bounding box center [243, 198] width 12 height 12
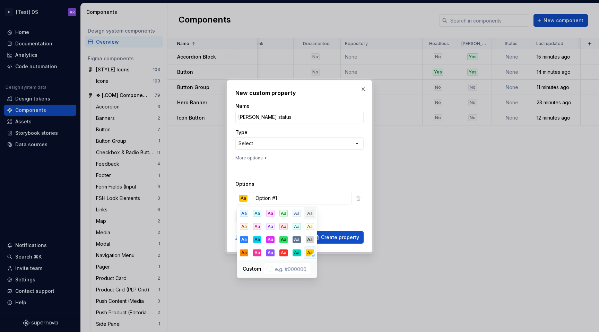
click at [312, 212] on div "Aa" at bounding box center [310, 213] width 8 height 7
click at [292, 184] on h3 "Options" at bounding box center [299, 184] width 128 height 7
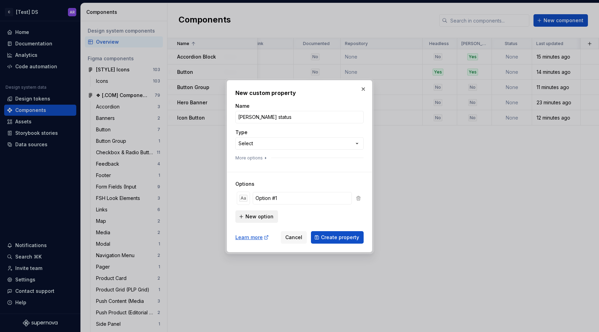
click at [262, 214] on span "New option" at bounding box center [259, 216] width 28 height 7
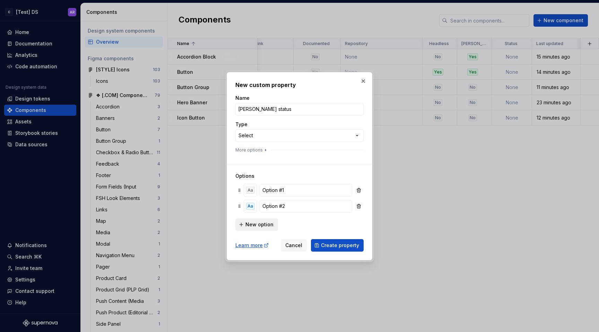
click at [262, 228] on button "New option" at bounding box center [256, 224] width 43 height 12
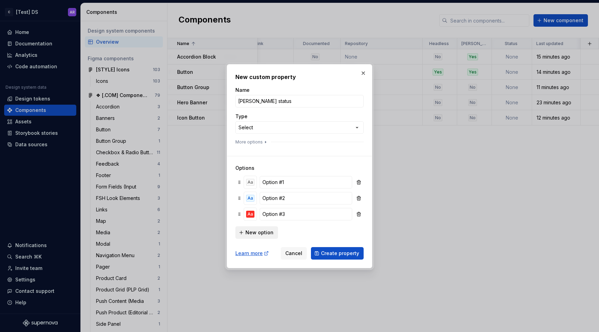
click at [262, 234] on span "New option" at bounding box center [259, 232] width 28 height 7
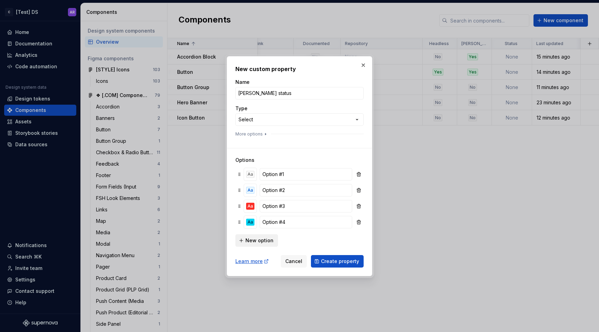
click at [258, 237] on span "New option" at bounding box center [259, 240] width 28 height 7
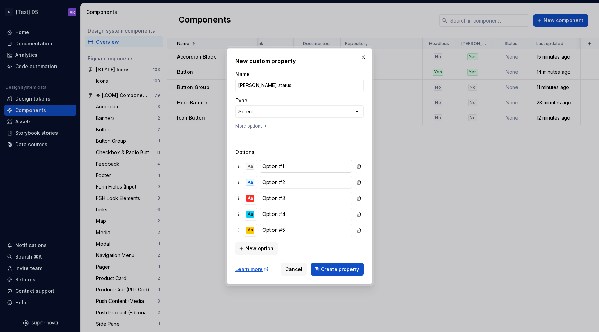
click at [274, 168] on input "Option #1" at bounding box center [306, 166] width 93 height 12
click at [248, 183] on div "Aa" at bounding box center [250, 182] width 8 height 7
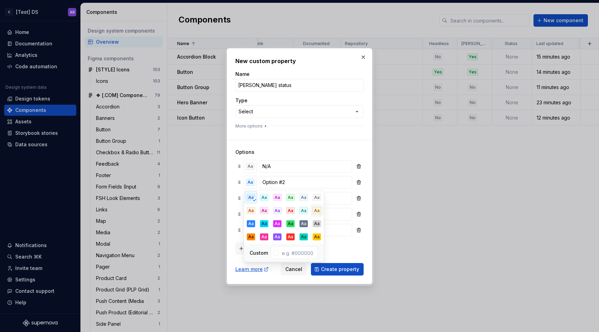
click at [314, 209] on div "Aa" at bounding box center [317, 210] width 8 height 7
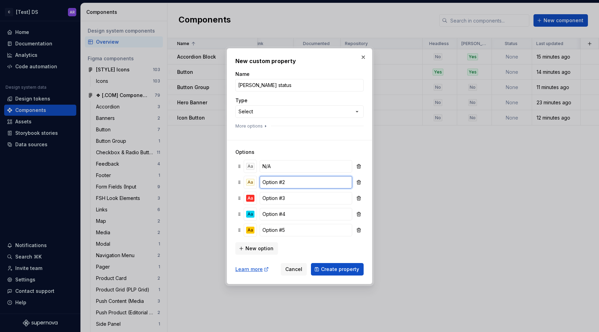
click at [290, 179] on input "Option #2" at bounding box center [306, 182] width 93 height 12
click at [251, 201] on div "Aa" at bounding box center [250, 198] width 8 height 7
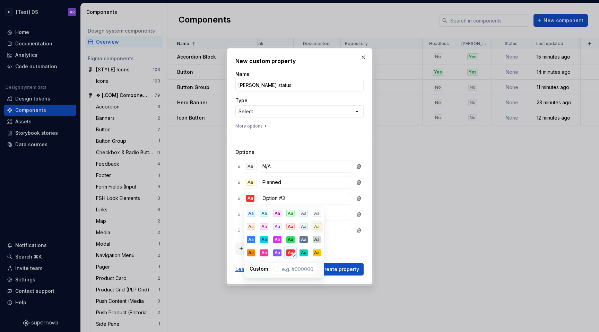
click at [319, 229] on div "Aa" at bounding box center [317, 226] width 8 height 7
click at [251, 182] on div "Aa" at bounding box center [250, 182] width 8 height 7
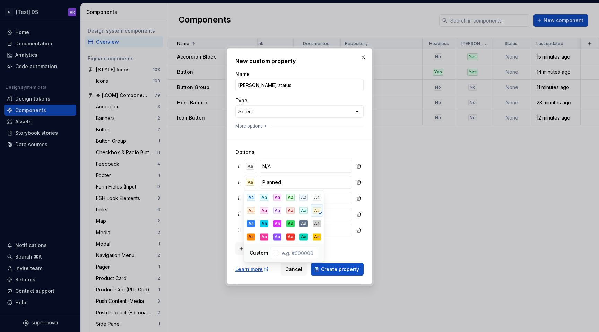
click at [308, 153] on h3 "Options" at bounding box center [299, 152] width 128 height 7
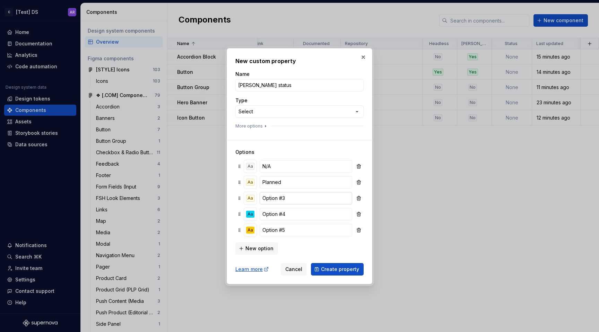
click at [285, 198] on input "Option #3" at bounding box center [306, 198] width 93 height 12
click at [250, 192] on button "Aa" at bounding box center [250, 198] width 12 height 12
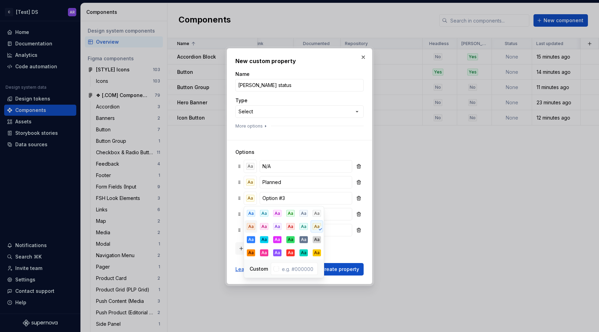
click at [253, 226] on div "Aa" at bounding box center [251, 226] width 8 height 7
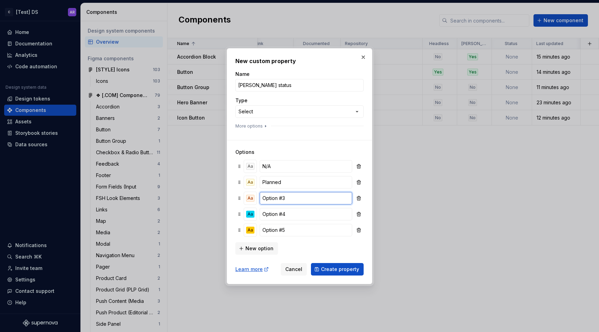
click at [290, 193] on input "Option #3" at bounding box center [306, 198] width 93 height 12
click at [248, 216] on div "Aa" at bounding box center [250, 214] width 8 height 7
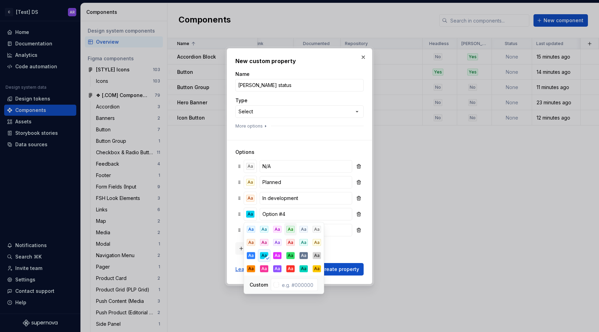
click at [291, 234] on button "Aa" at bounding box center [290, 229] width 12 height 12
click at [285, 217] on input "Option #4" at bounding box center [306, 214] width 93 height 12
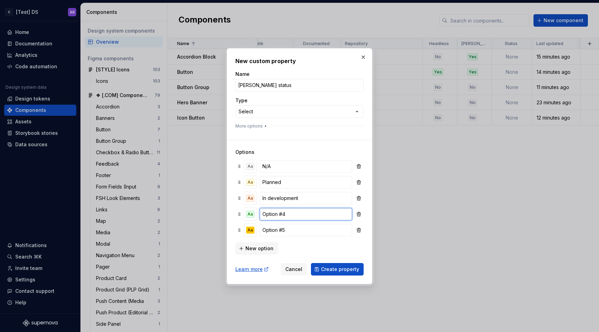
click at [285, 217] on input "Option #4" at bounding box center [306, 214] width 93 height 12
click at [274, 213] on input "Stable" at bounding box center [306, 214] width 93 height 12
click at [235, 218] on div "Aa N/A Aa Planned Aa In development Aa Live Aa Option #5" at bounding box center [299, 199] width 128 height 82
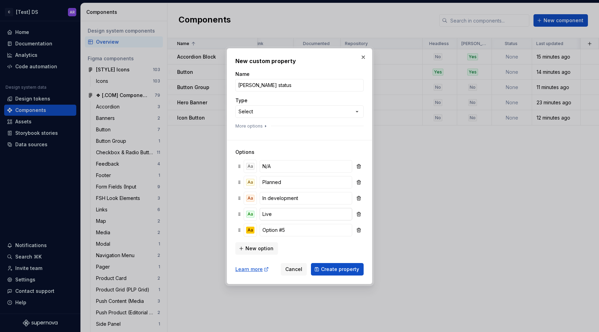
click at [295, 213] on input "Live" at bounding box center [306, 214] width 93 height 12
click at [290, 196] on input "In development" at bounding box center [306, 198] width 93 height 12
click at [278, 183] on input "Planned" at bounding box center [306, 182] width 93 height 12
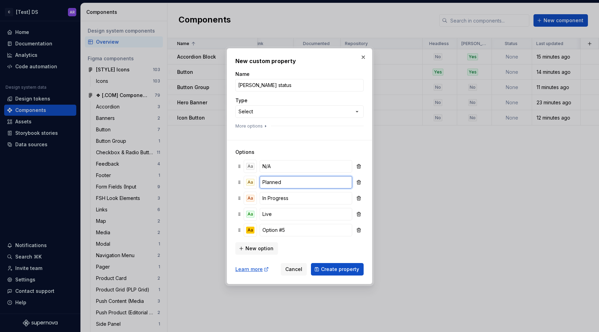
click at [278, 183] on input "Planned" at bounding box center [306, 182] width 93 height 12
click at [252, 246] on span "New option" at bounding box center [259, 248] width 28 height 7
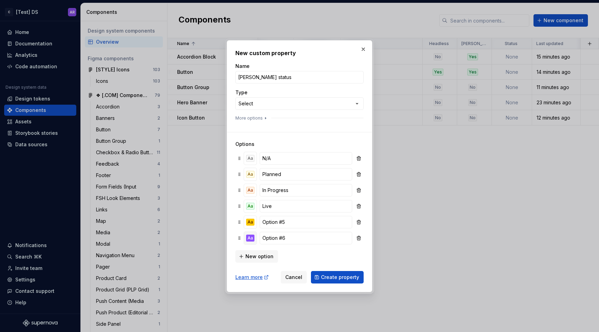
click at [250, 235] on div "Aa" at bounding box center [250, 238] width 8 height 7
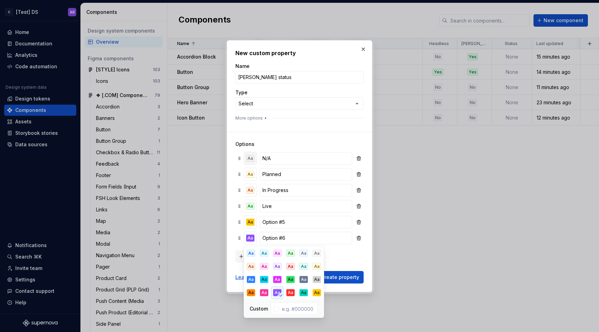
click at [246, 158] on div "Aa" at bounding box center [250, 158] width 8 height 7
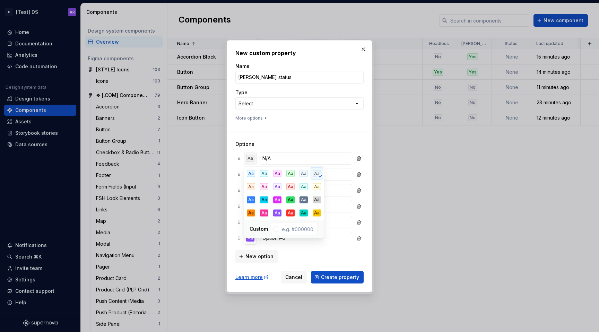
click at [248, 157] on div "Aa" at bounding box center [250, 158] width 8 height 7
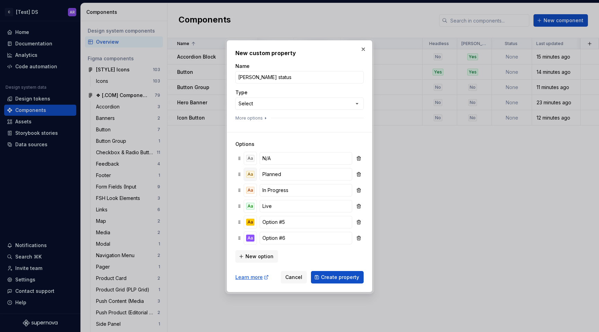
click at [249, 173] on div "Aa" at bounding box center [250, 174] width 8 height 7
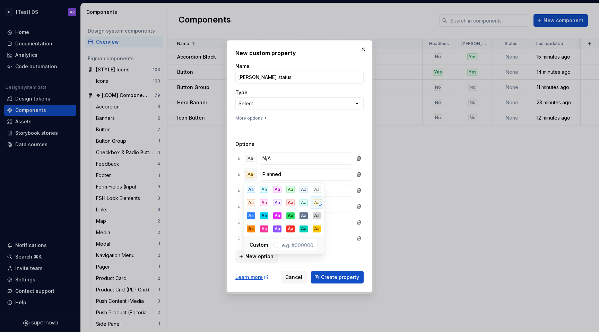
click at [250, 173] on div "Aa" at bounding box center [250, 174] width 8 height 7
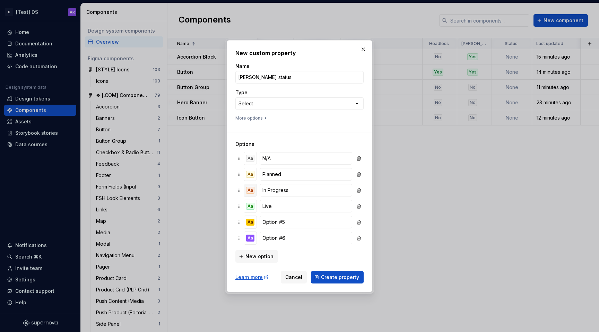
click at [251, 190] on div "Aa" at bounding box center [250, 190] width 8 height 7
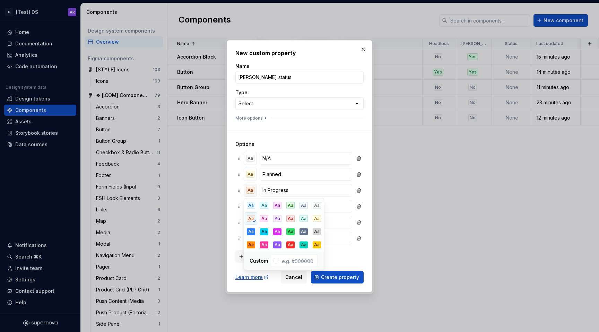
click at [251, 192] on div "Aa" at bounding box center [250, 190] width 8 height 7
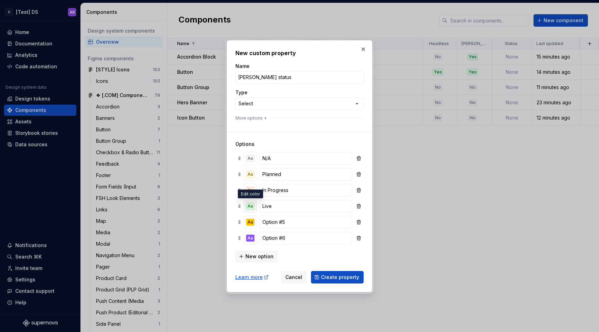
click at [252, 210] on button "Aa" at bounding box center [250, 206] width 12 height 12
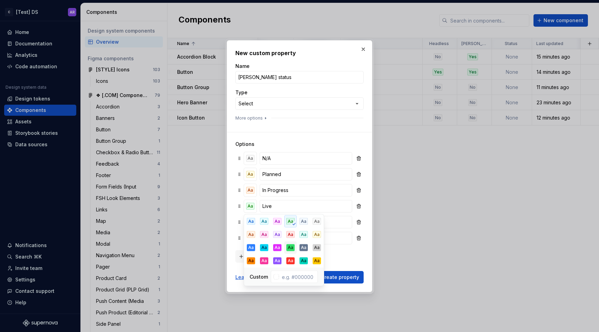
click at [289, 251] on div "Aa" at bounding box center [290, 247] width 8 height 7
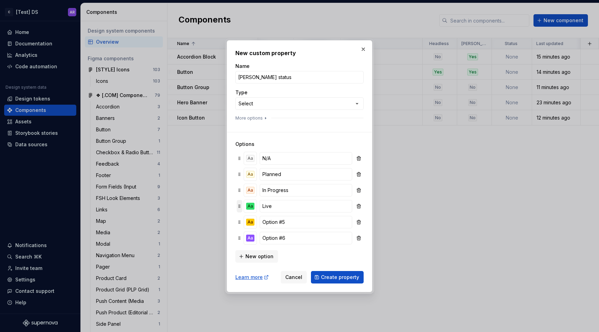
click at [237, 204] on icon at bounding box center [240, 206] width 6 height 6
click at [249, 221] on div "Aa" at bounding box center [250, 222] width 8 height 7
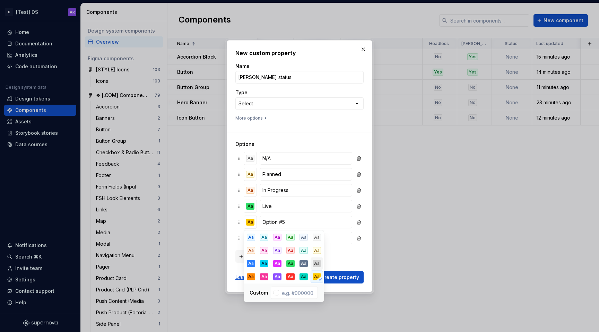
click at [318, 267] on button "Aa" at bounding box center [317, 264] width 12 height 12
click at [317, 240] on div "Aa" at bounding box center [317, 237] width 8 height 7
click at [285, 218] on input "Option #5" at bounding box center [306, 222] width 93 height 12
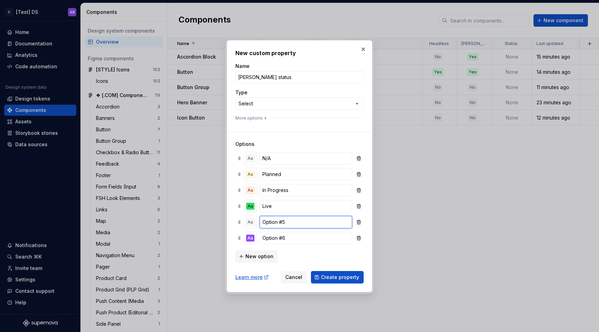
click at [285, 218] on input "Option #5" at bounding box center [306, 222] width 93 height 12
drag, startPoint x: 237, startPoint y: 221, endPoint x: 92, endPoint y: 6, distance: 259.4
click at [280, 238] on input "Option #6" at bounding box center [306, 238] width 93 height 12
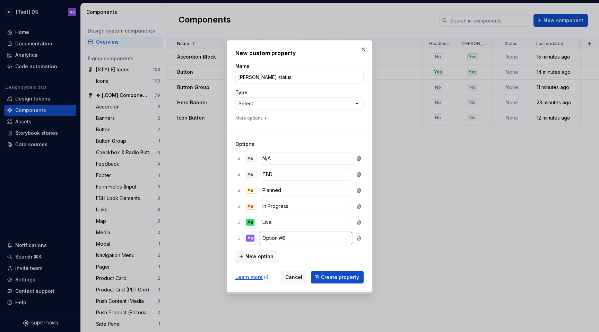
click at [280, 238] on input "Option #6" at bounding box center [306, 238] width 93 height 12
paste input "Deprecated"
click at [252, 239] on div "Aa" at bounding box center [250, 238] width 8 height 7
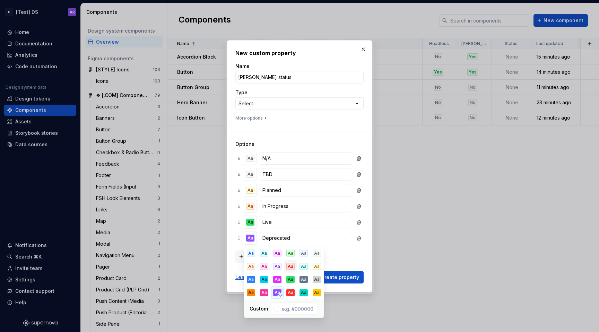
click at [289, 266] on div "Aa" at bounding box center [290, 266] width 8 height 7
click at [262, 264] on div "Aa" at bounding box center [264, 266] width 8 height 7
click at [290, 267] on div "Aa" at bounding box center [290, 266] width 8 height 7
click at [344, 250] on div "New option" at bounding box center [299, 256] width 128 height 14
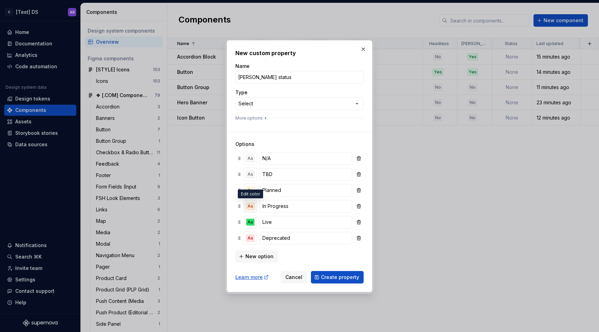
click at [255, 210] on button "Aa" at bounding box center [250, 206] width 12 height 12
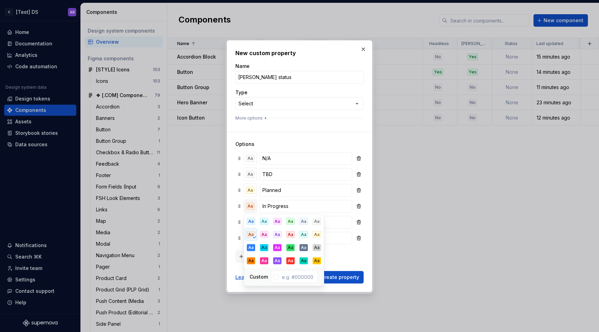
click at [255, 210] on button "Aa" at bounding box center [250, 206] width 12 height 12
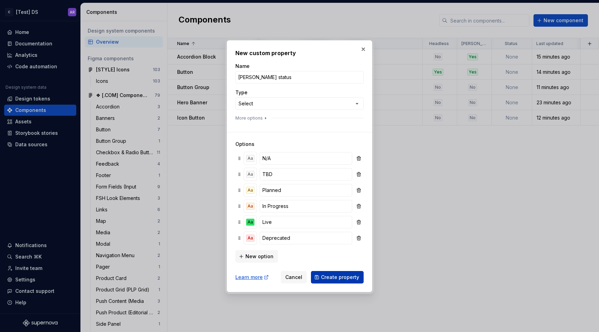
click at [337, 276] on span "Create property" at bounding box center [340, 277] width 38 height 7
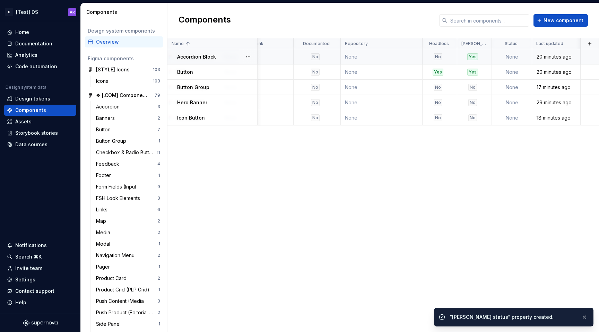
scroll to position [0, 215]
click at [487, 44] on div at bounding box center [489, 43] width 6 height 11
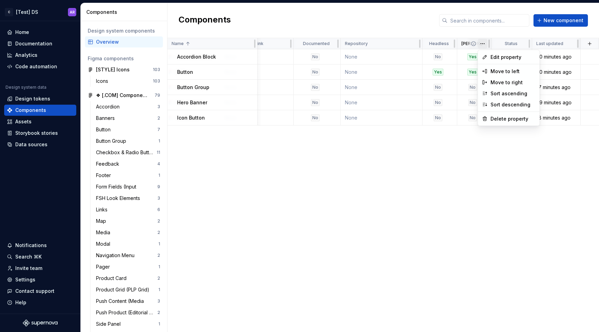
click at [485, 44] on html "C [Test] DS AR Home Documentation Analytics Code automation Design system data …" at bounding box center [299, 166] width 599 height 332
click at [503, 120] on div "Delete property" at bounding box center [512, 118] width 45 height 7
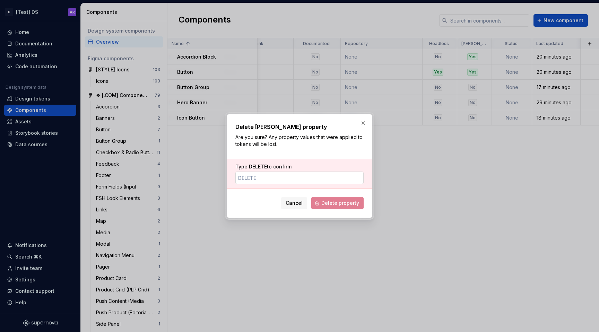
click at [329, 177] on input "Type DELETE to confirm" at bounding box center [299, 178] width 128 height 12
click at [345, 205] on span "Delete property" at bounding box center [340, 203] width 38 height 7
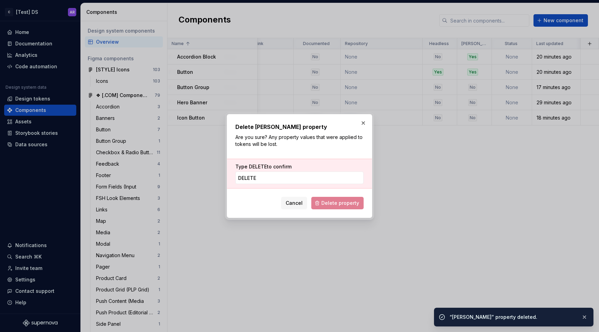
scroll to position [0, 180]
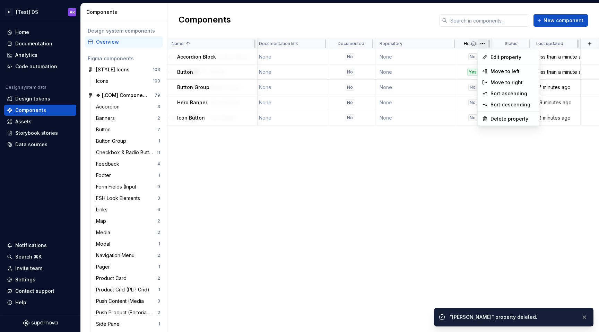
click at [485, 44] on html "C [Test] DS AR Home Documentation Analytics Code automation Design system data …" at bounding box center [299, 166] width 599 height 332
click at [495, 121] on div "Delete property" at bounding box center [512, 118] width 45 height 7
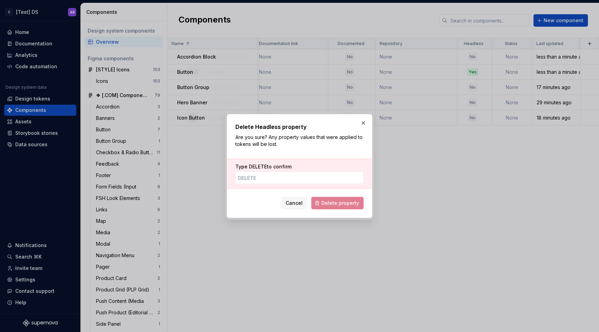
click at [303, 185] on div "Type DELETE to confirm" at bounding box center [299, 174] width 145 height 30
click at [303, 182] on input "Type DELETE to confirm" at bounding box center [299, 178] width 128 height 12
click at [330, 205] on span "Delete property" at bounding box center [340, 203] width 38 height 7
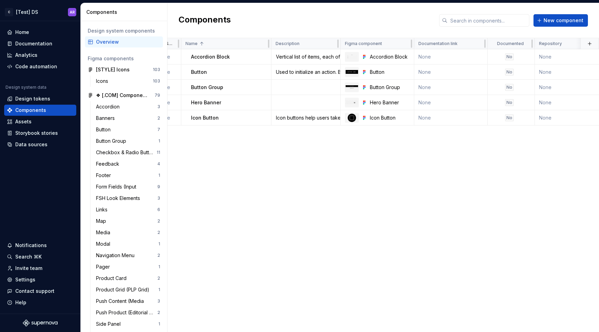
scroll to position [0, 0]
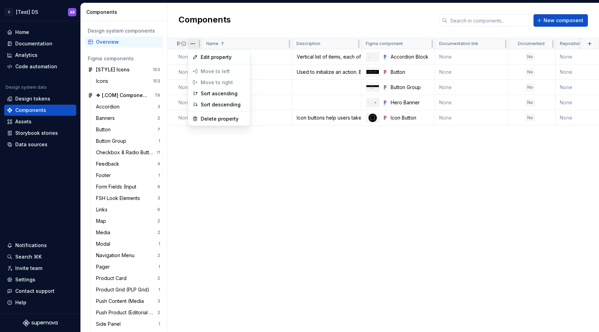
click at [193, 43] on html "C [Test] DS AR Home Documentation Analytics Code automation Design system data …" at bounding box center [299, 166] width 599 height 332
click at [217, 60] on span "Edit property" at bounding box center [223, 57] width 45 height 7
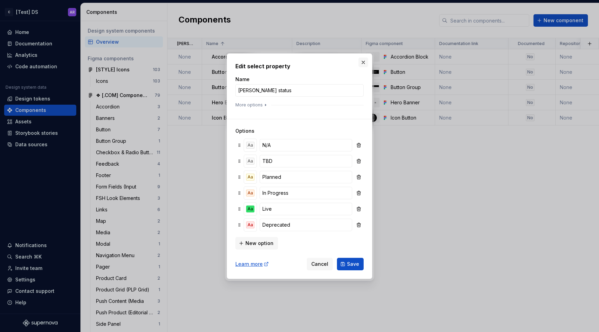
click at [363, 58] on button "button" at bounding box center [363, 63] width 10 height 10
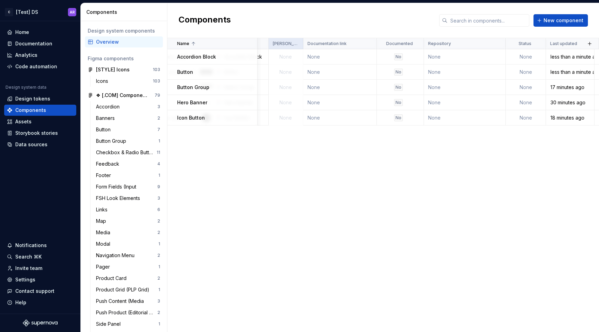
scroll to position [0, 146]
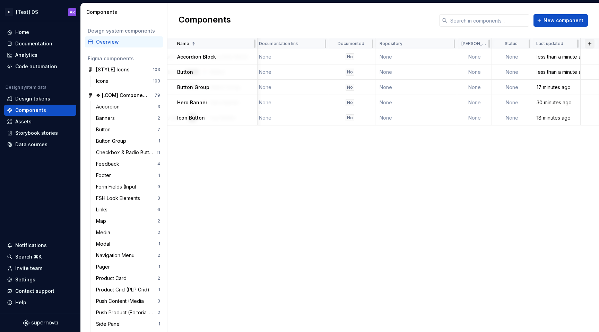
click at [587, 44] on button "button" at bounding box center [590, 44] width 10 height 10
click at [575, 55] on div "New custom property" at bounding box center [557, 57] width 66 height 7
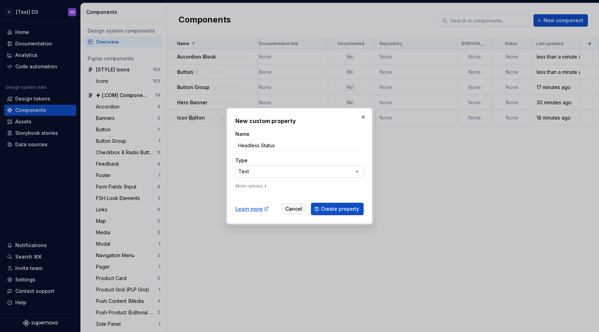
click at [271, 171] on div "**********" at bounding box center [299, 166] width 599 height 332
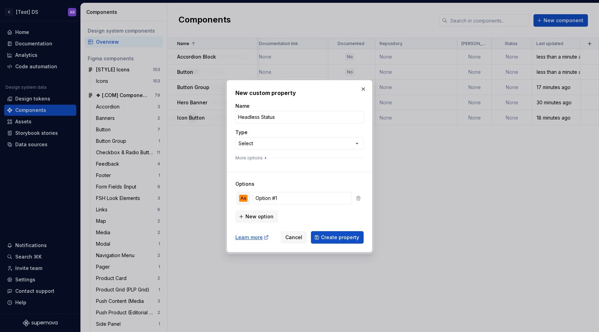
click at [241, 199] on div "Aa" at bounding box center [243, 198] width 8 height 7
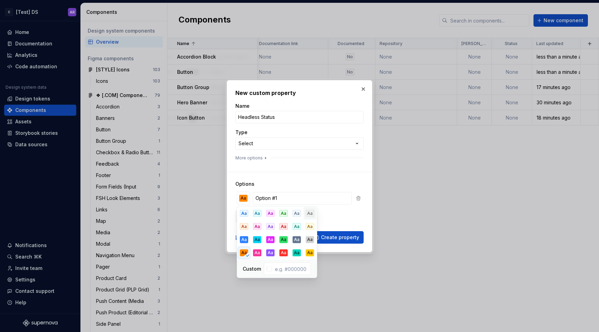
click at [308, 215] on div "Aa" at bounding box center [310, 213] width 8 height 7
click at [273, 189] on div "Options Aa Option #1 New option" at bounding box center [299, 197] width 128 height 51
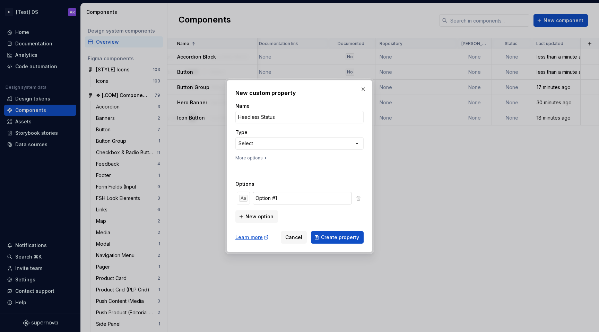
click at [273, 199] on input "Option #1" at bounding box center [302, 198] width 99 height 12
click at [262, 217] on span "New option" at bounding box center [259, 216] width 28 height 7
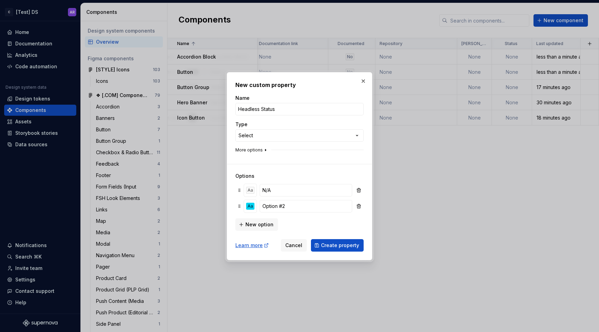
click at [259, 149] on button "More options" at bounding box center [251, 150] width 33 height 6
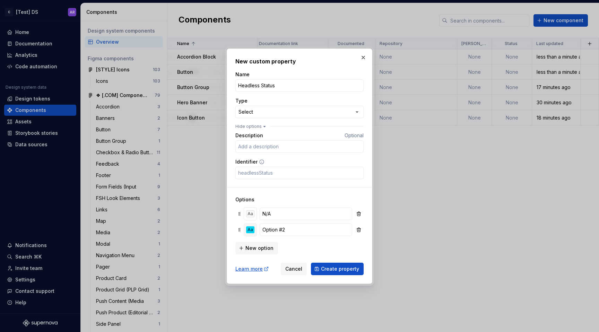
click at [253, 230] on div "Aa" at bounding box center [250, 229] width 8 height 7
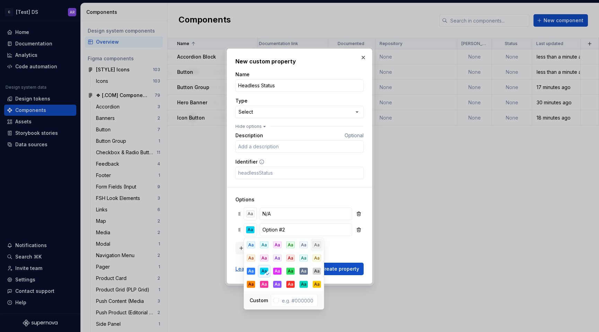
click at [315, 244] on div "Aa" at bounding box center [317, 245] width 8 height 7
click at [295, 227] on input "Option #2" at bounding box center [306, 230] width 93 height 12
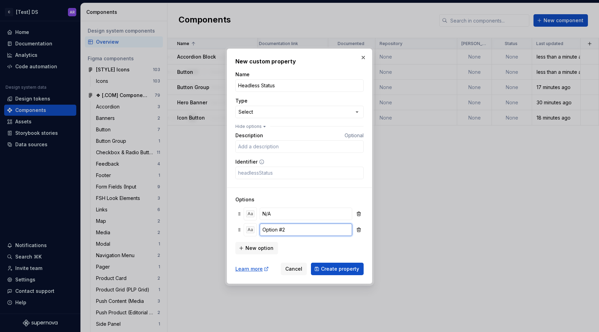
click at [295, 227] on input "Option #2" at bounding box center [306, 230] width 93 height 12
click at [256, 245] on span "New option" at bounding box center [259, 248] width 28 height 7
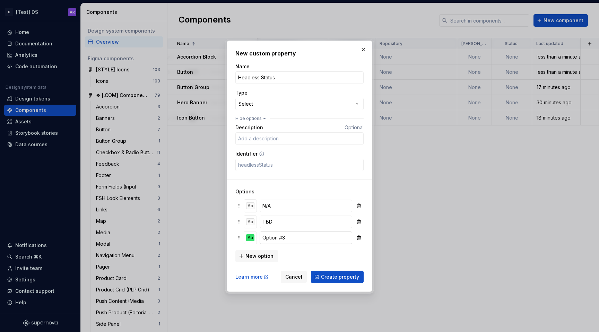
click at [275, 237] on input "Option #3" at bounding box center [306, 238] width 93 height 12
click at [254, 238] on button "Aa" at bounding box center [250, 238] width 12 height 12
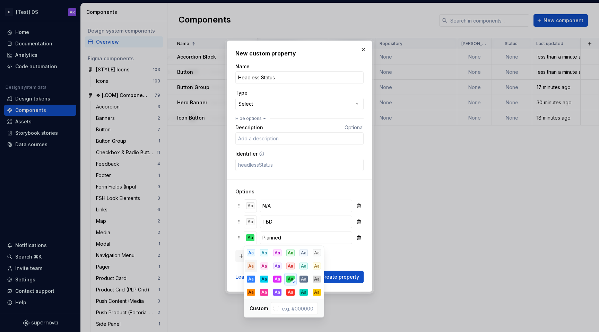
click at [249, 263] on div "Aa" at bounding box center [251, 266] width 8 height 7
click at [357, 256] on div "New option" at bounding box center [299, 256] width 128 height 14
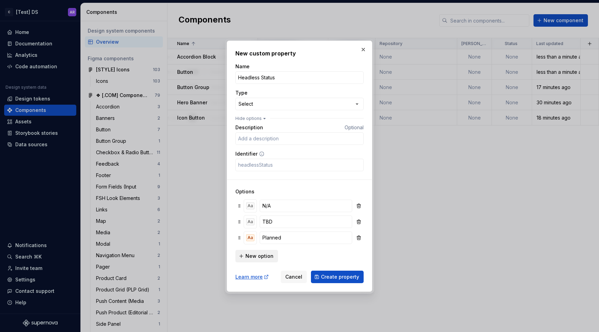
click at [257, 256] on span "New option" at bounding box center [259, 256] width 28 height 7
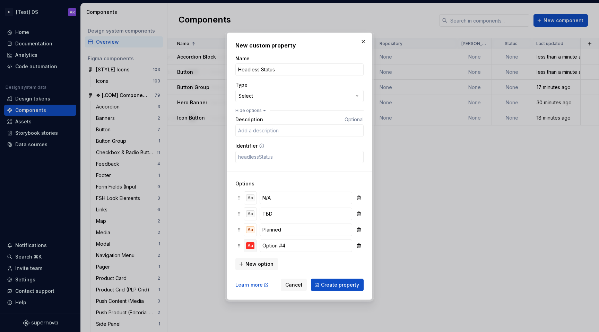
click at [248, 247] on div "Aa" at bounding box center [250, 245] width 8 height 7
click at [249, 234] on button "Aa" at bounding box center [250, 230] width 12 height 12
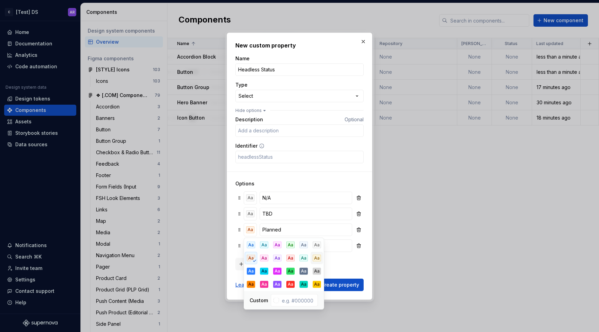
click at [319, 259] on div "Aa" at bounding box center [317, 258] width 8 height 7
click at [343, 262] on div "New option" at bounding box center [299, 263] width 128 height 14
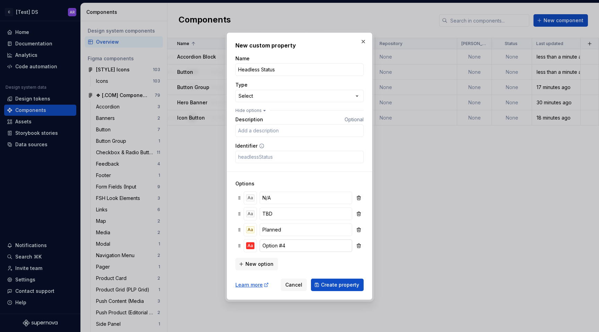
click at [273, 248] on input "Option #4" at bounding box center [306, 246] width 93 height 12
click at [254, 241] on button "Aa" at bounding box center [250, 246] width 12 height 12
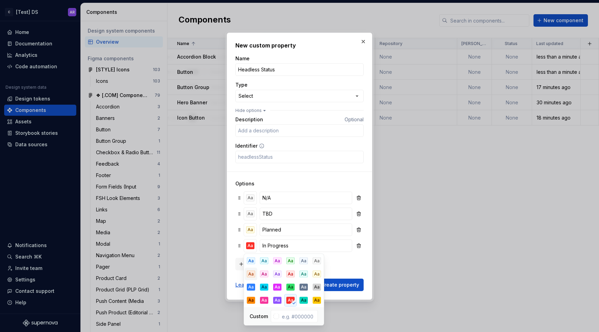
click at [252, 276] on div "Aa" at bounding box center [251, 274] width 8 height 7
click at [344, 261] on div "New option" at bounding box center [299, 263] width 128 height 14
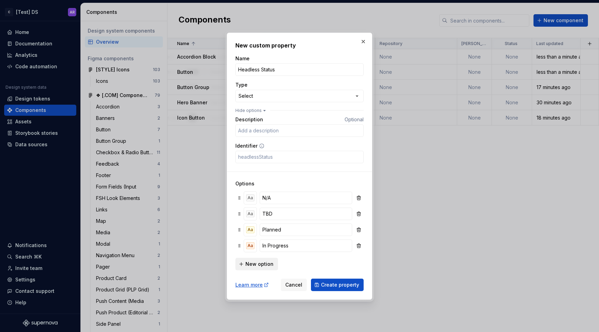
click at [258, 263] on span "New option" at bounding box center [259, 264] width 28 height 7
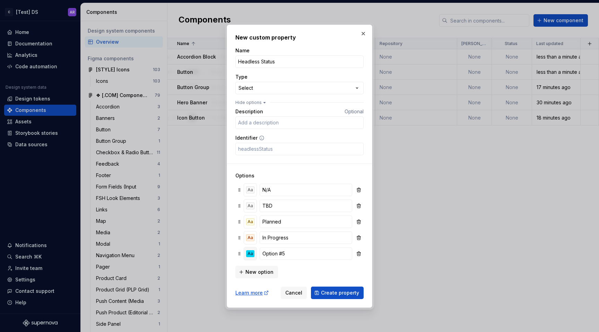
click at [250, 254] on div "Aa" at bounding box center [250, 253] width 8 height 7
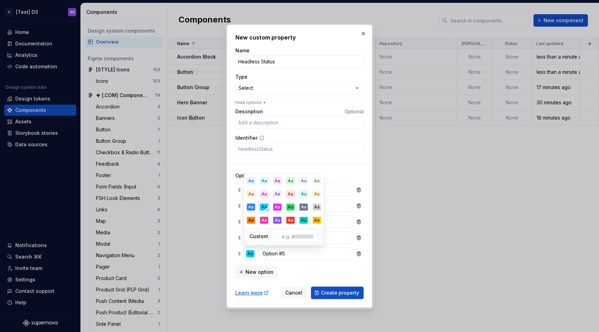
click at [265, 209] on div "Aa" at bounding box center [264, 207] width 8 height 7
click at [293, 208] on div "Aa" at bounding box center [290, 207] width 8 height 7
click at [275, 256] on input "Option #5" at bounding box center [306, 253] width 93 height 12
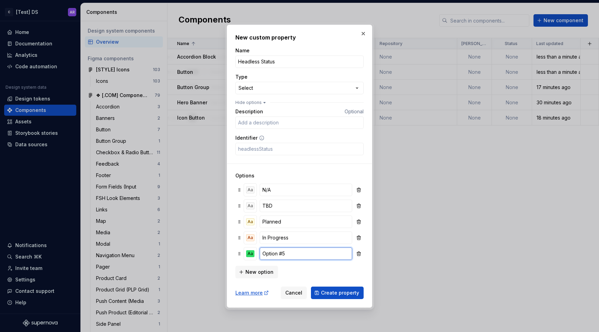
click at [275, 256] on input "Option #5" at bounding box center [306, 253] width 93 height 12
click at [252, 269] on span "New option" at bounding box center [259, 272] width 28 height 7
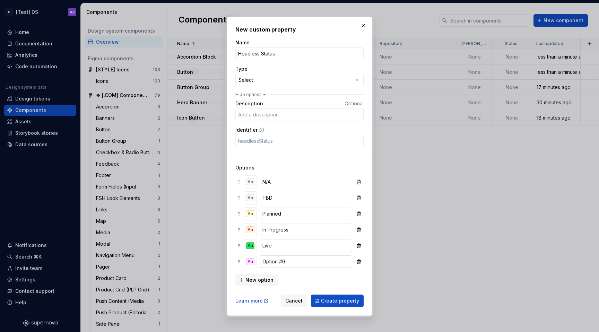
click at [278, 259] on input "Option #6" at bounding box center [306, 261] width 93 height 12
paste input "eprecated"
click at [247, 262] on div "Aa" at bounding box center [250, 261] width 8 height 7
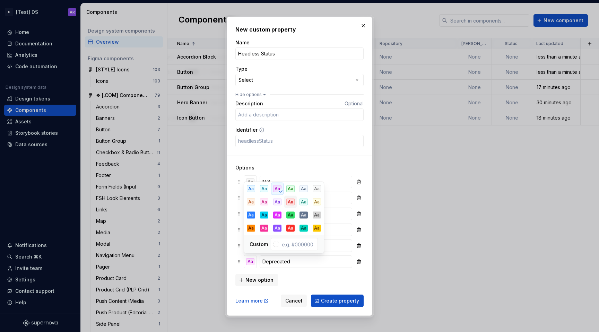
click at [289, 201] on div "Aa" at bounding box center [290, 202] width 8 height 7
click at [314, 288] on form "**********" at bounding box center [299, 173] width 128 height 268
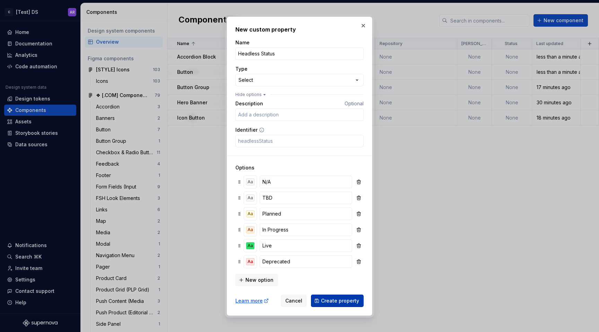
click at [342, 299] on span "Create property" at bounding box center [340, 300] width 38 height 7
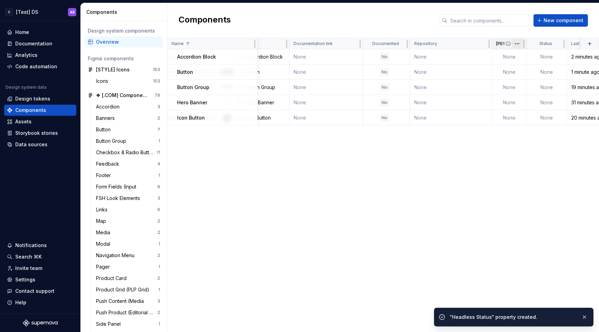
click at [516, 43] on html "C [Test] DS AR Home Documentation Analytics Code automation Design system data …" at bounding box center [299, 166] width 599 height 332
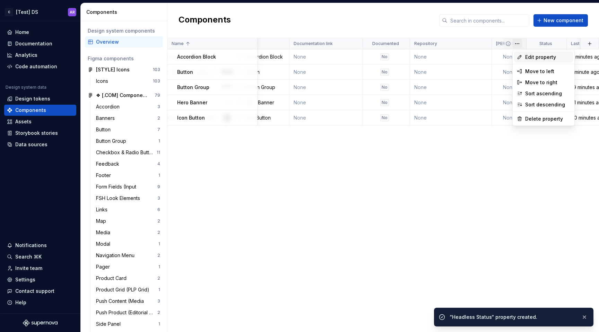
click at [523, 57] on div "Edit property" at bounding box center [543, 57] width 59 height 11
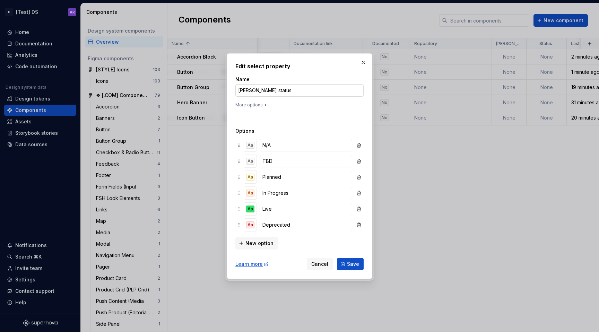
click at [254, 92] on input "PULS status" at bounding box center [299, 90] width 128 height 12
click at [359, 261] on button "Save" at bounding box center [350, 264] width 27 height 12
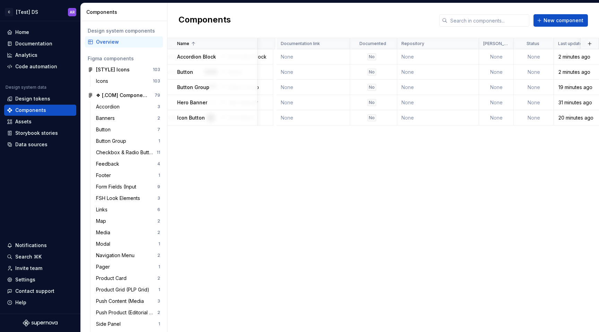
scroll to position [0, 176]
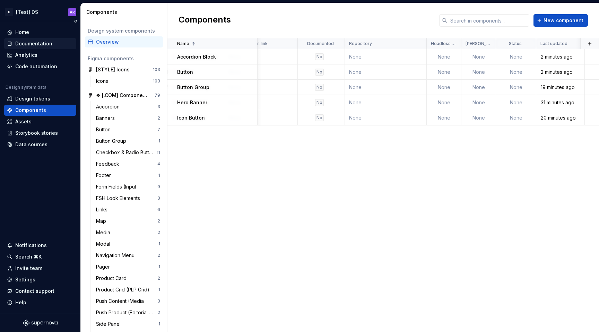
click at [34, 45] on div "Documentation" at bounding box center [33, 43] width 37 height 7
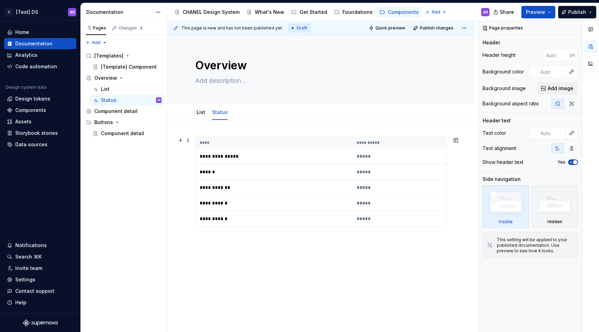
click at [224, 141] on th "****" at bounding box center [273, 142] width 157 height 11
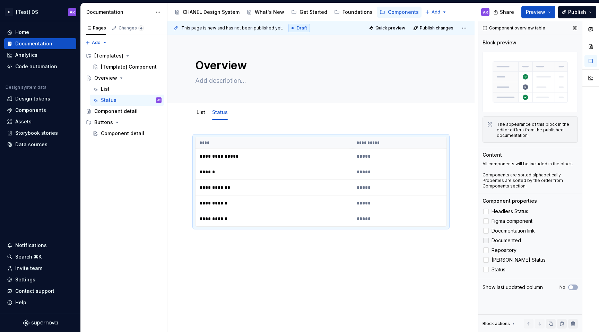
click at [486, 241] on icon at bounding box center [486, 241] width 0 height 0
click at [486, 242] on div at bounding box center [486, 241] width 6 height 6
click at [488, 211] on div at bounding box center [486, 212] width 6 height 6
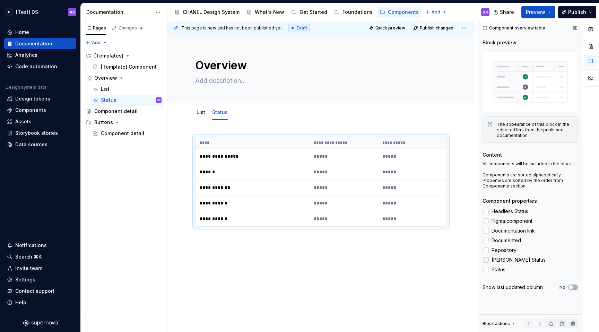
click at [486, 259] on div at bounding box center [486, 260] width 6 height 6
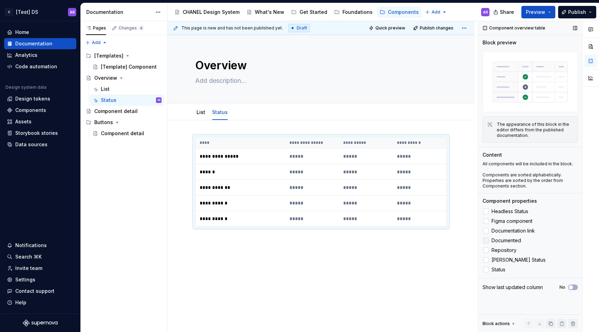
click at [486, 241] on icon at bounding box center [486, 241] width 0 height 0
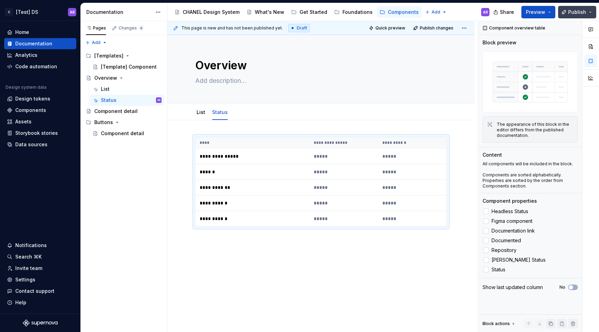
click at [570, 16] on button "Publish" at bounding box center [577, 12] width 38 height 12
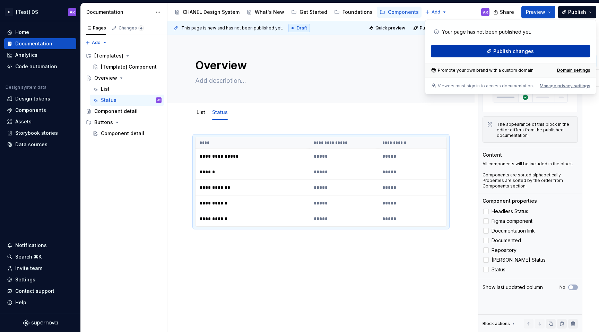
click at [531, 51] on span "Publish changes" at bounding box center [513, 51] width 41 height 7
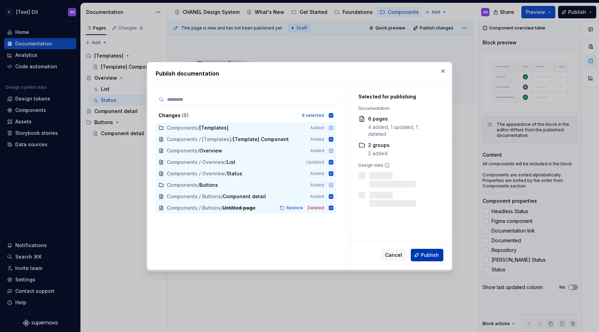
click at [435, 254] on span "Publish" at bounding box center [430, 255] width 18 height 7
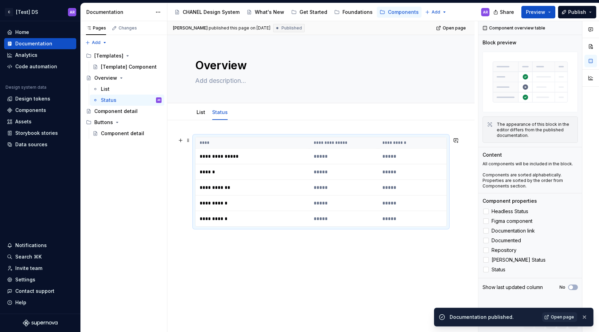
click at [228, 158] on p "**********" at bounding box center [243, 156] width 87 height 7
click at [270, 116] on div "List Status Add tab" at bounding box center [321, 112] width 260 height 15
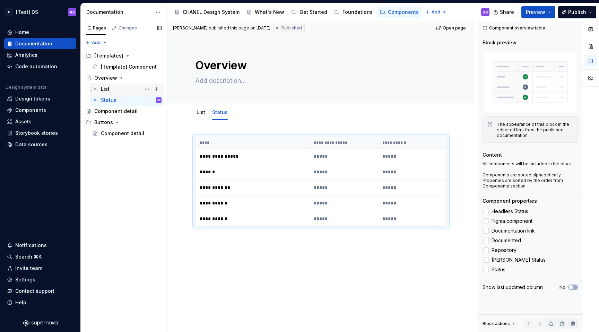
click at [119, 90] on div "List" at bounding box center [131, 89] width 61 height 10
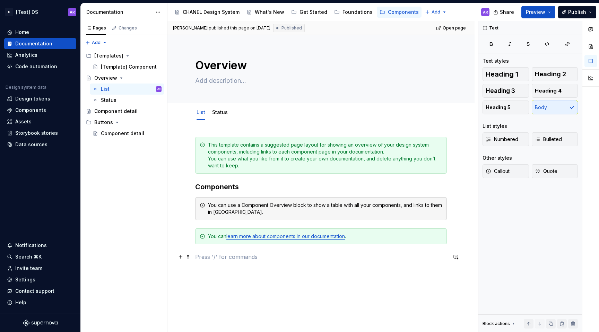
click at [267, 260] on p at bounding box center [321, 257] width 252 height 8
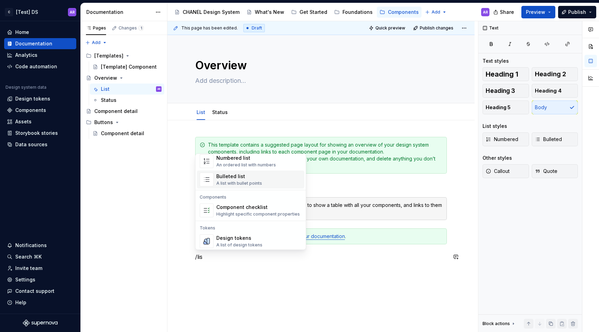
scroll to position [15, 0]
click at [291, 263] on div "This template contains a suggested page layout for showing an overview of your …" at bounding box center [321, 203] width 252 height 132
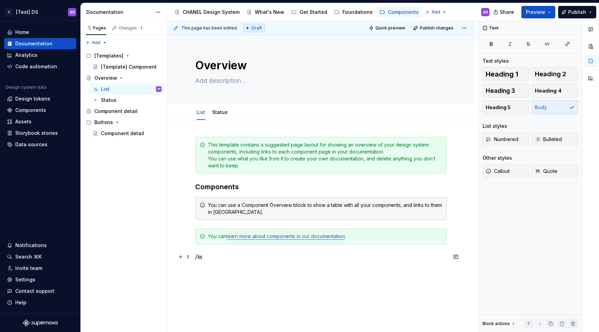
click at [290, 261] on p "/lis" at bounding box center [321, 257] width 252 height 8
click at [268, 279] on div "Shortcut links" at bounding box center [247, 281] width 62 height 7
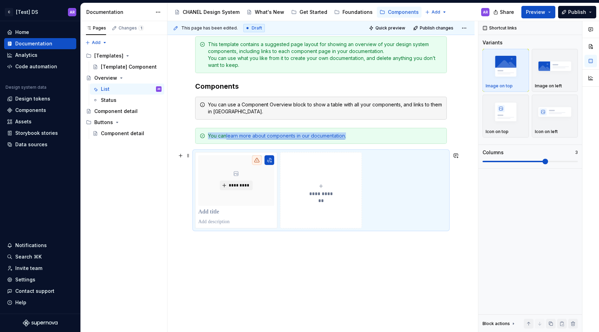
scroll to position [101, 0]
click at [209, 211] on p at bounding box center [236, 211] width 76 height 7
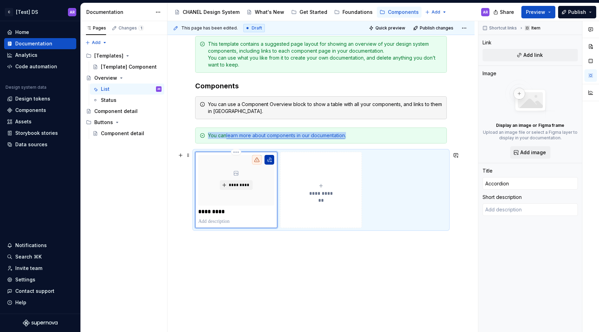
click at [268, 160] on button "button" at bounding box center [269, 160] width 10 height 10
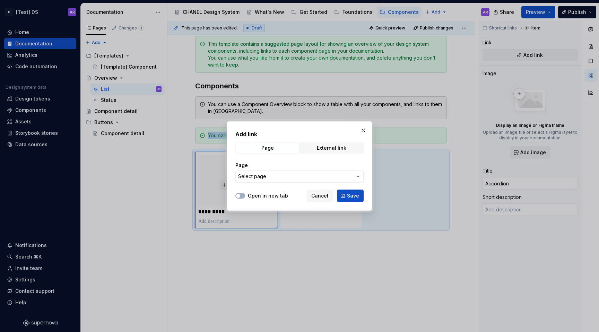
click at [293, 177] on span "Select page" at bounding box center [295, 176] width 114 height 7
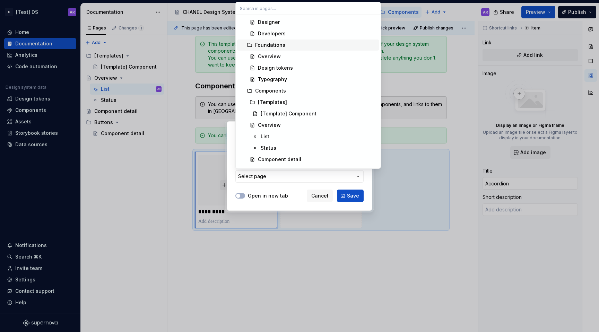
scroll to position [66, 0]
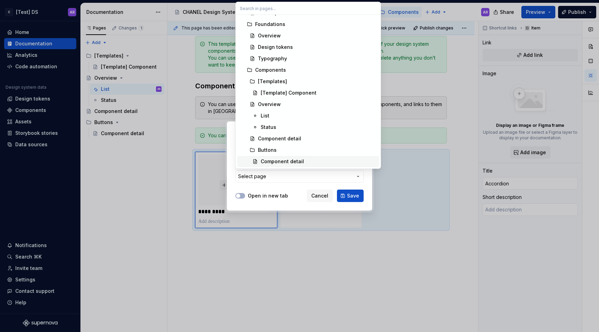
click at [289, 200] on div "Add link Page External link Page Select page Open in new tab Cancel Save" at bounding box center [299, 166] width 599 height 332
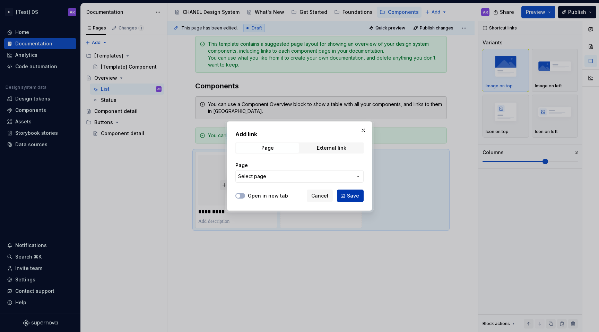
click at [347, 197] on button "Save" at bounding box center [350, 196] width 27 height 12
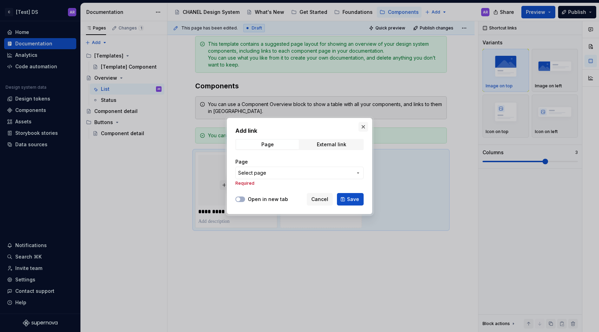
click at [363, 126] on button "button" at bounding box center [363, 127] width 10 height 10
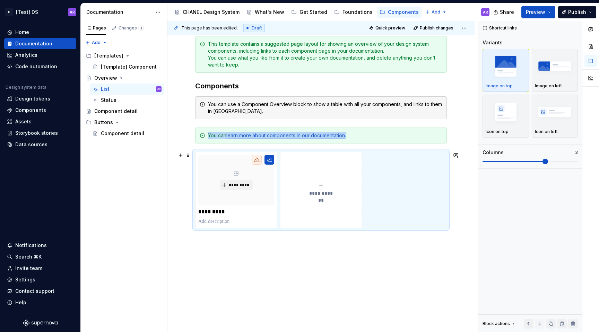
click at [322, 203] on button "**********" at bounding box center [321, 190] width 82 height 76
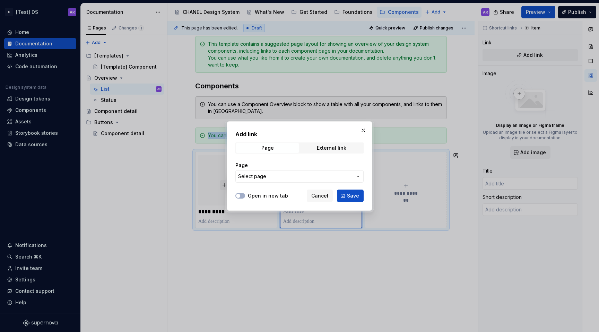
click at [312, 174] on span "Select page" at bounding box center [295, 176] width 114 height 7
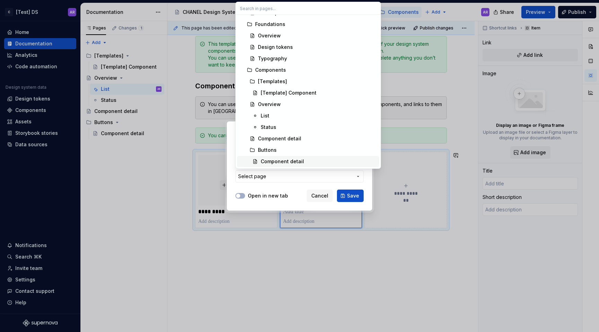
click at [293, 160] on div "Component detail" at bounding box center [282, 161] width 43 height 7
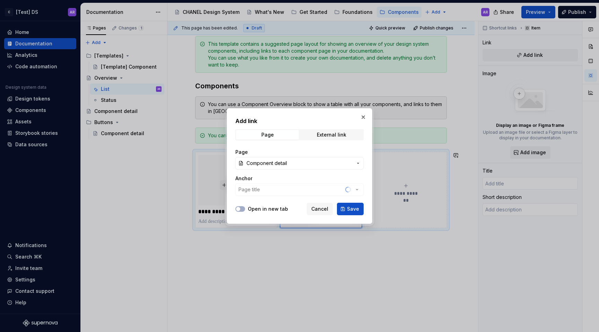
click at [267, 189] on div "Anchor Page title" at bounding box center [299, 185] width 128 height 21
click at [283, 187] on button "Page title" at bounding box center [299, 189] width 128 height 12
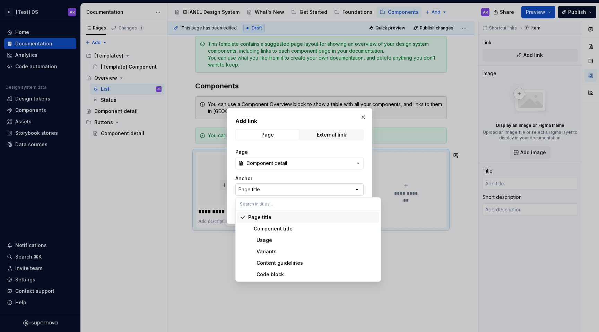
click at [283, 187] on div "Add link Page External link Page Component detail Anchor Page title Open in new…" at bounding box center [299, 166] width 599 height 332
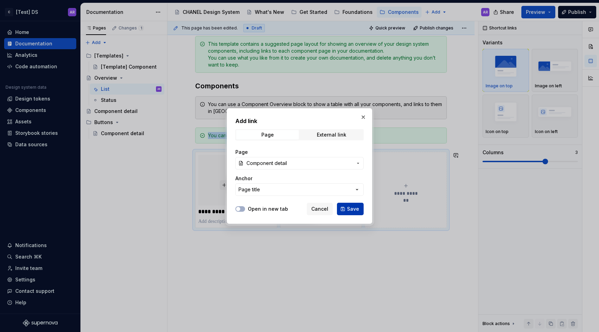
click at [355, 209] on span "Save" at bounding box center [353, 209] width 12 height 7
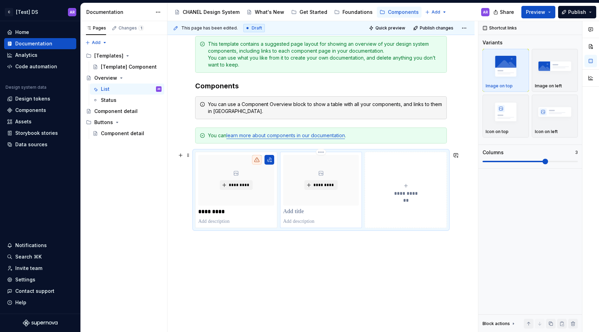
click at [299, 210] on p at bounding box center [321, 211] width 76 height 7
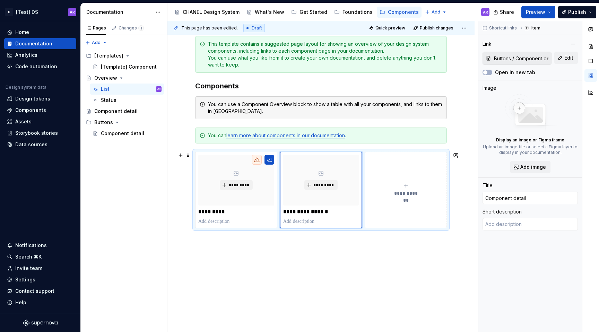
click at [393, 200] on button "**********" at bounding box center [406, 190] width 82 height 76
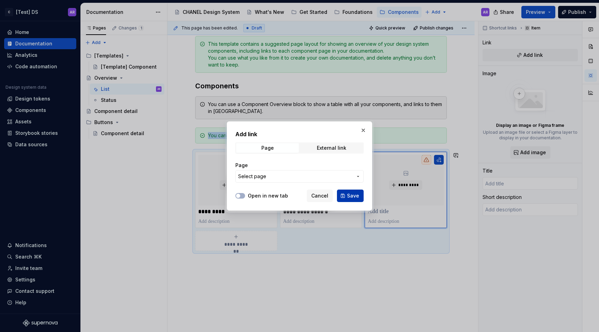
click at [349, 194] on span "Save" at bounding box center [353, 195] width 12 height 7
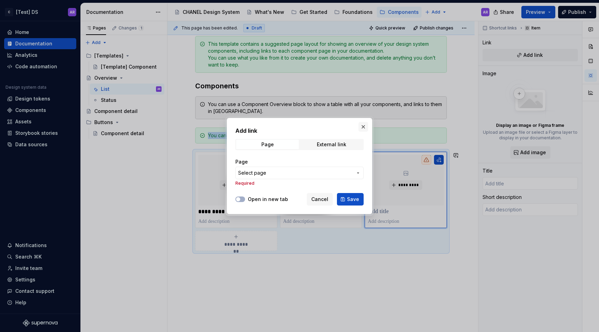
click at [363, 127] on button "button" at bounding box center [363, 127] width 10 height 10
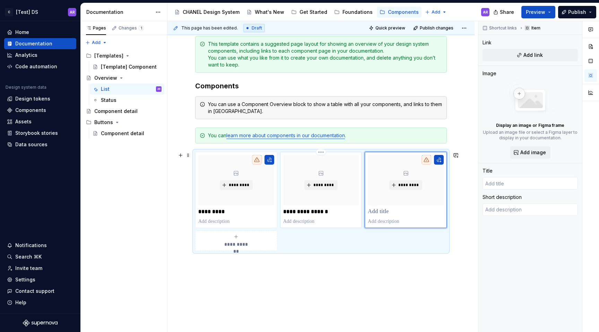
click at [302, 211] on p "**********" at bounding box center [321, 211] width 76 height 7
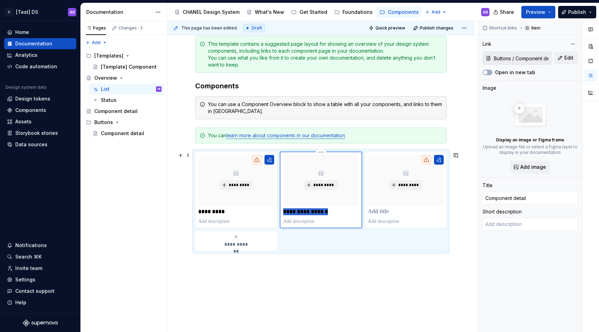
click at [302, 211] on p "**********" at bounding box center [321, 211] width 76 height 7
click at [389, 211] on p at bounding box center [406, 211] width 76 height 7
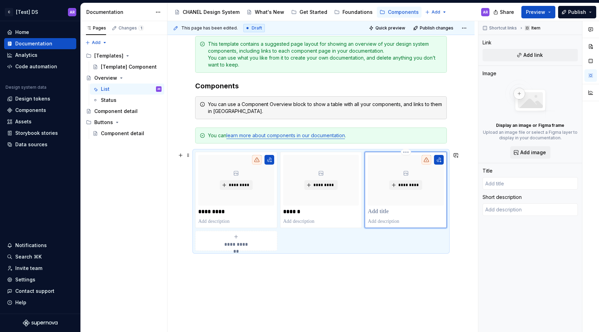
click at [389, 211] on p at bounding box center [406, 211] width 76 height 7
click at [377, 212] on p at bounding box center [406, 211] width 76 height 7
click at [359, 289] on div "**********" at bounding box center [320, 188] width 307 height 339
click at [453, 141] on div "**********" at bounding box center [320, 188] width 307 height 339
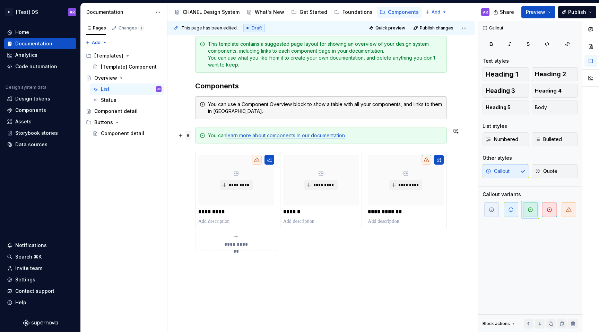
click at [190, 135] on span at bounding box center [188, 136] width 6 height 10
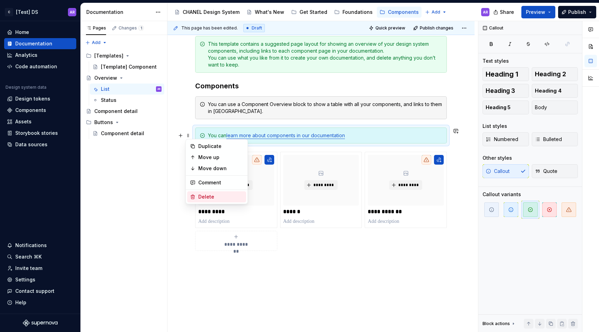
click at [210, 196] on div "Delete" at bounding box center [220, 196] width 45 height 7
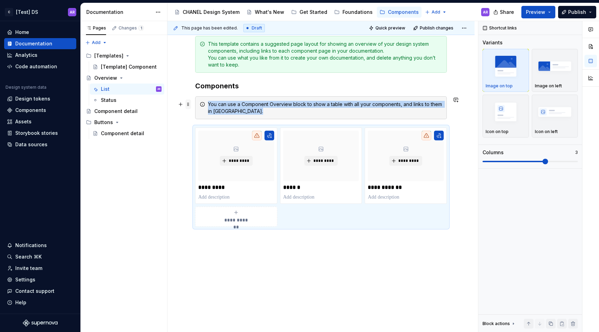
click at [189, 102] on span at bounding box center [188, 104] width 6 height 10
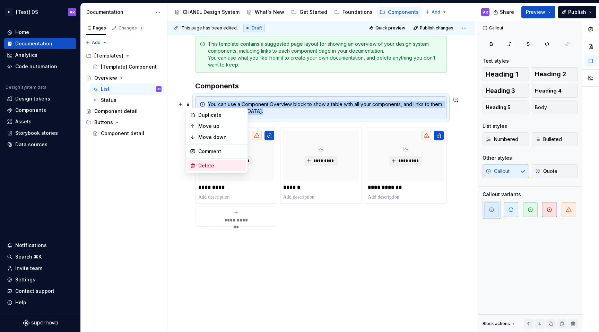
click at [223, 162] on div "Delete" at bounding box center [216, 165] width 59 height 11
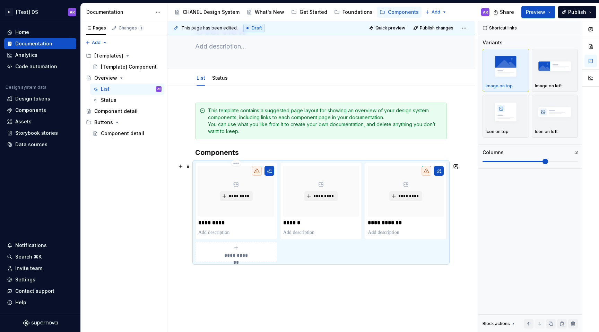
scroll to position [0, 0]
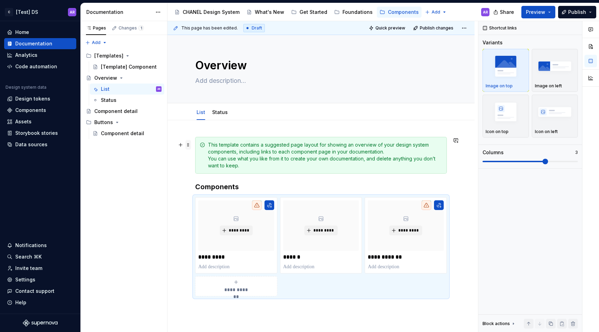
click at [189, 145] on span at bounding box center [188, 145] width 6 height 10
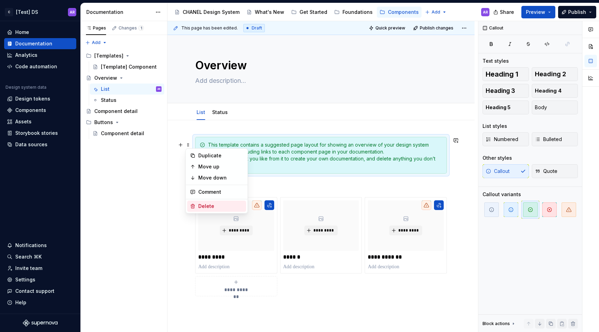
click at [220, 201] on div "Delete" at bounding box center [216, 206] width 59 height 11
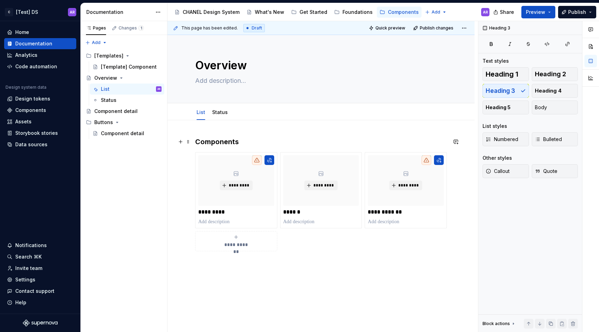
click at [260, 139] on h3 "Components" at bounding box center [321, 142] width 252 height 10
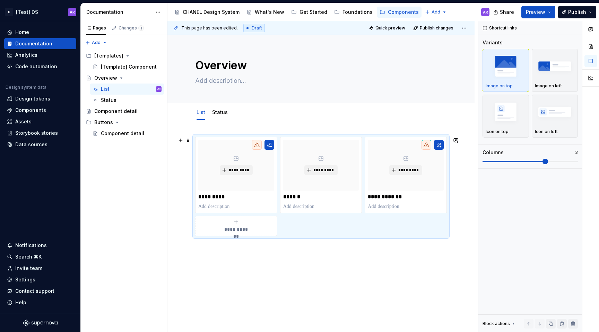
click at [248, 224] on div "**********" at bounding box center [236, 226] width 76 height 14
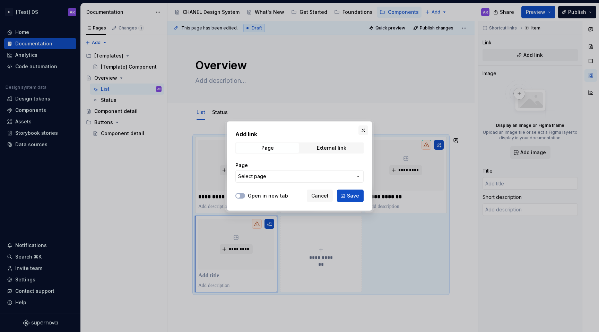
click at [363, 130] on button "button" at bounding box center [363, 130] width 10 height 10
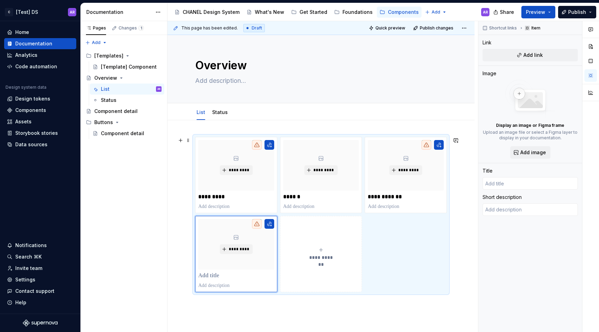
click at [334, 227] on button "**********" at bounding box center [321, 254] width 82 height 76
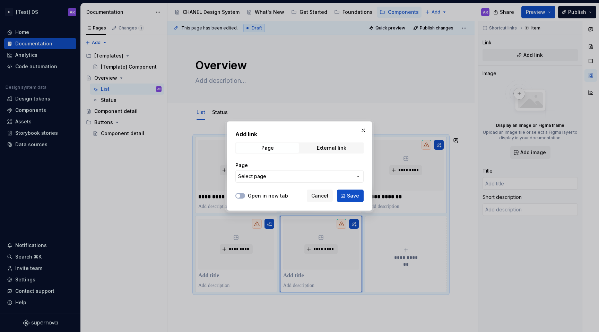
click at [366, 132] on button "button" at bounding box center [363, 130] width 10 height 10
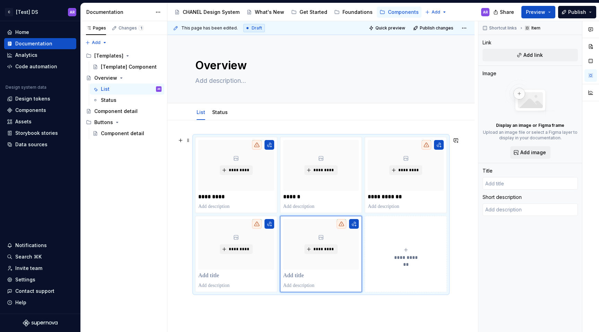
click at [386, 222] on button "**********" at bounding box center [406, 254] width 82 height 76
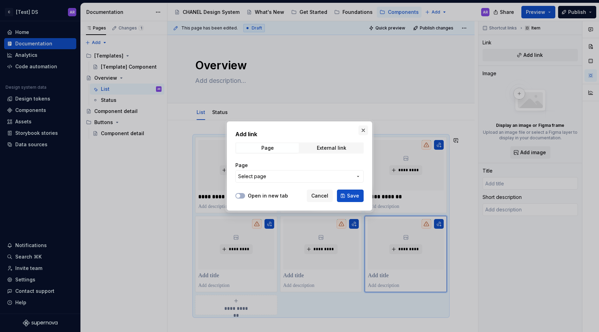
click at [363, 127] on button "button" at bounding box center [363, 130] width 10 height 10
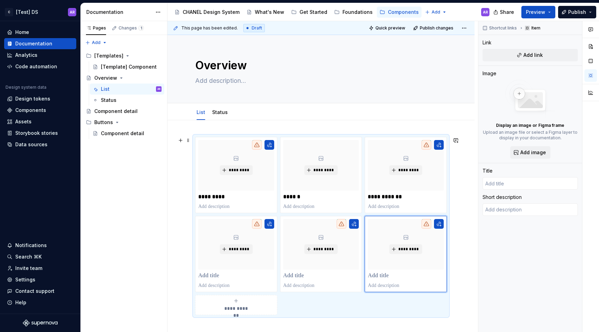
scroll to position [33, 0]
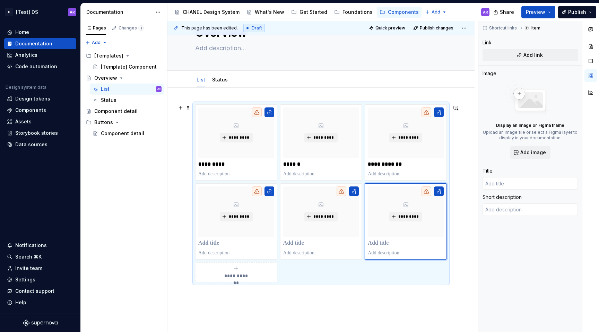
click at [248, 272] on div "**********" at bounding box center [236, 273] width 76 height 14
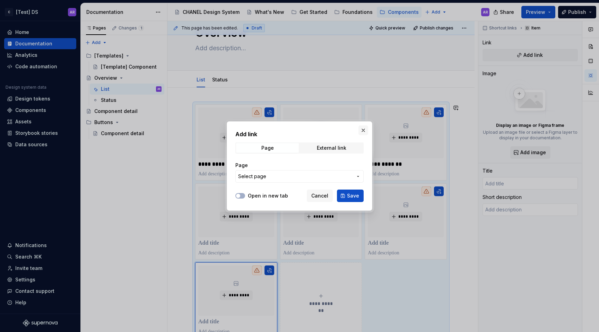
click at [362, 130] on button "button" at bounding box center [363, 130] width 10 height 10
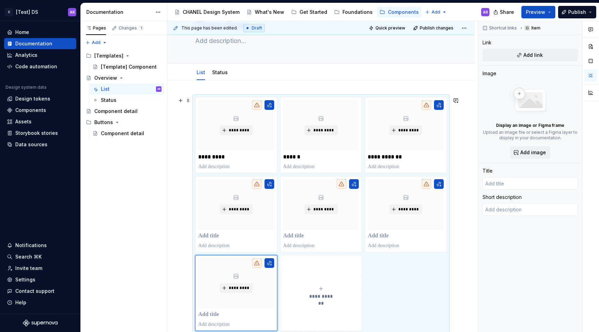
click at [349, 281] on button "**********" at bounding box center [321, 293] width 82 height 76
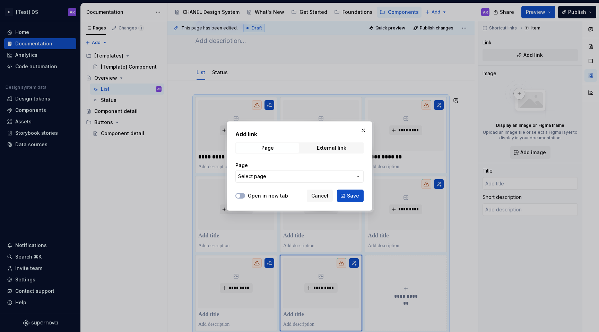
click at [364, 130] on button "button" at bounding box center [363, 130] width 10 height 10
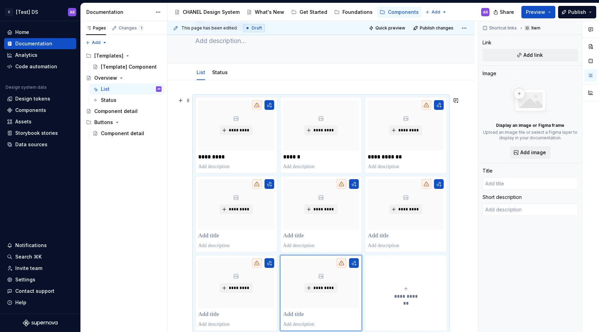
click at [394, 269] on button "**********" at bounding box center [406, 293] width 82 height 76
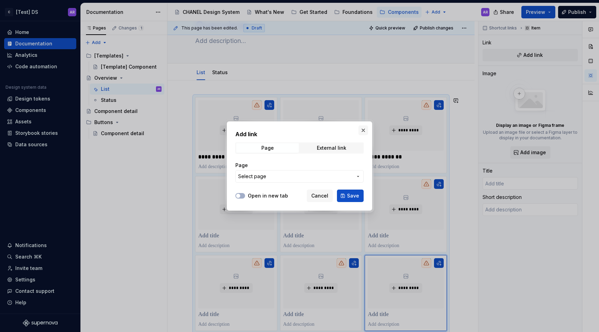
click at [366, 128] on button "button" at bounding box center [363, 130] width 10 height 10
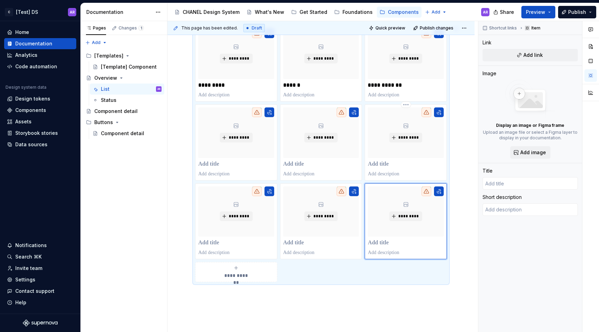
scroll to position [169, 0]
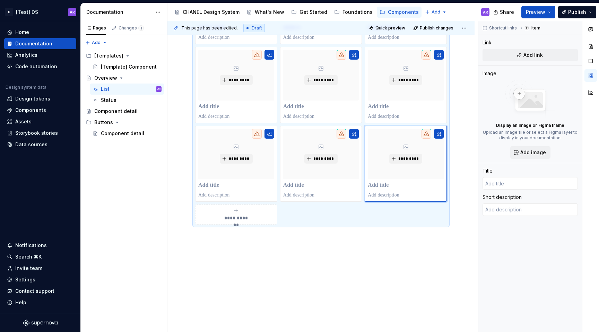
click at [262, 214] on div "**********" at bounding box center [236, 215] width 76 height 14
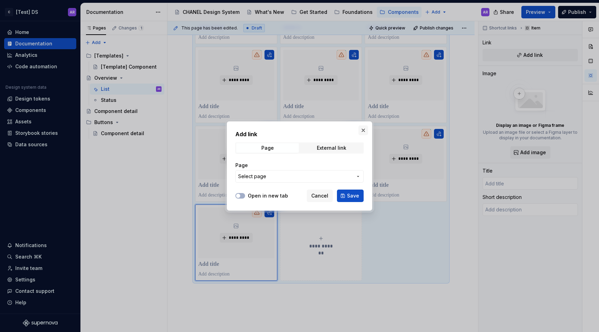
click at [366, 127] on button "button" at bounding box center [363, 130] width 10 height 10
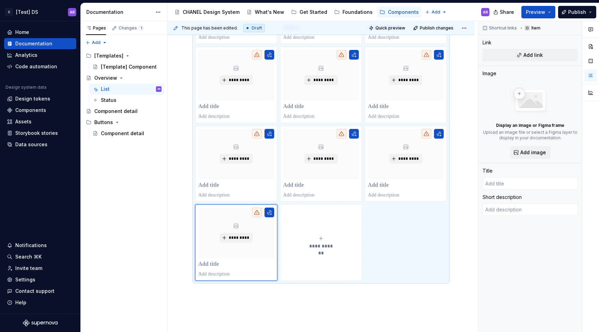
click at [349, 233] on button "**********" at bounding box center [321, 243] width 82 height 76
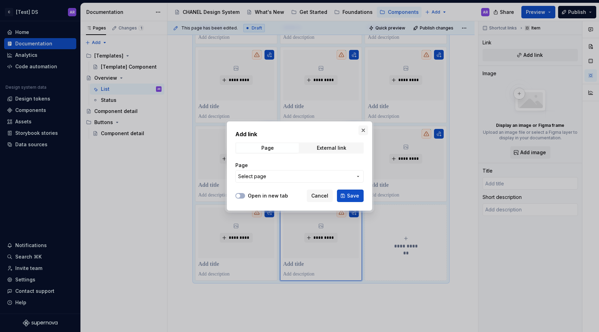
click at [364, 129] on button "button" at bounding box center [363, 130] width 10 height 10
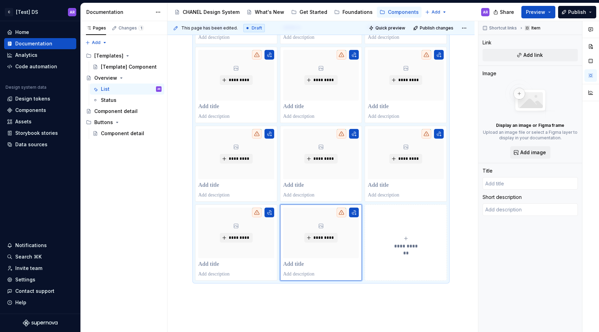
click at [384, 251] on button "**********" at bounding box center [406, 243] width 82 height 76
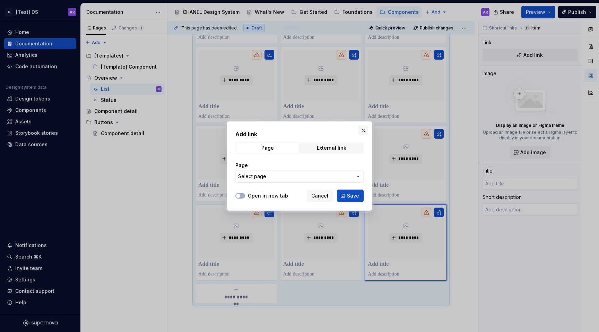
click at [362, 131] on button "button" at bounding box center [363, 130] width 10 height 10
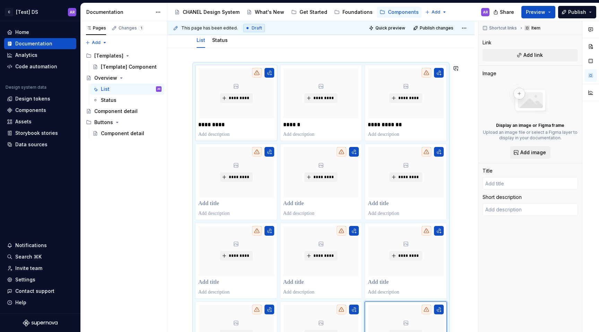
scroll to position [22, 0]
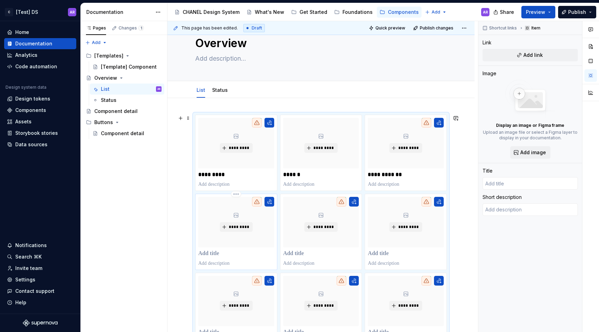
click at [219, 252] on p at bounding box center [236, 253] width 76 height 7
click at [302, 250] on p at bounding box center [321, 253] width 76 height 7
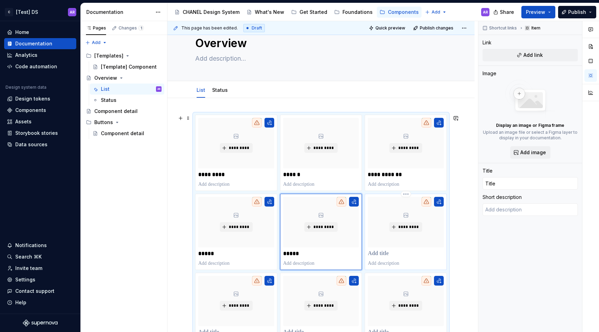
click at [382, 250] on p at bounding box center [406, 253] width 76 height 7
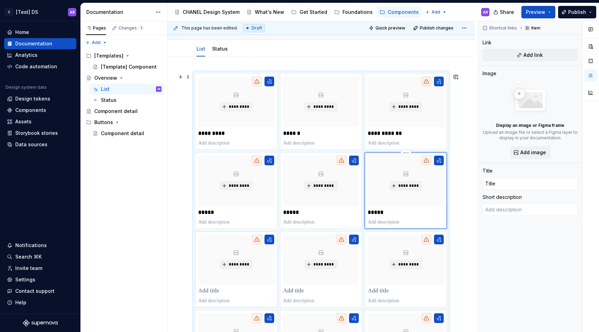
scroll to position [75, 0]
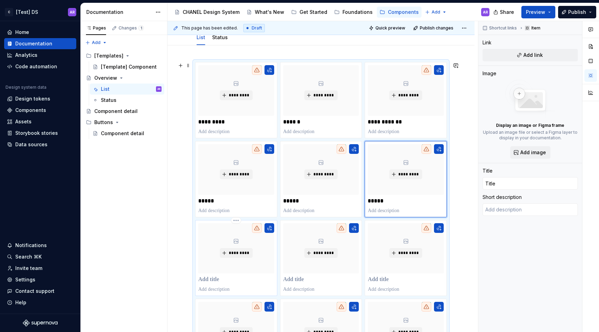
click at [207, 278] on p at bounding box center [236, 279] width 76 height 7
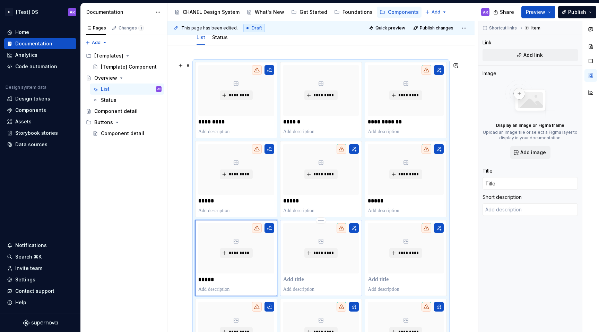
click at [295, 278] on p at bounding box center [321, 279] width 76 height 7
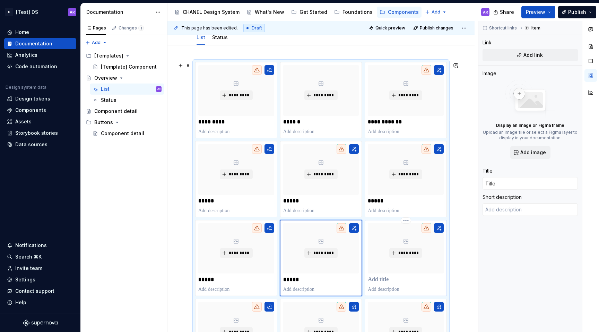
click at [389, 278] on p at bounding box center [406, 279] width 76 height 7
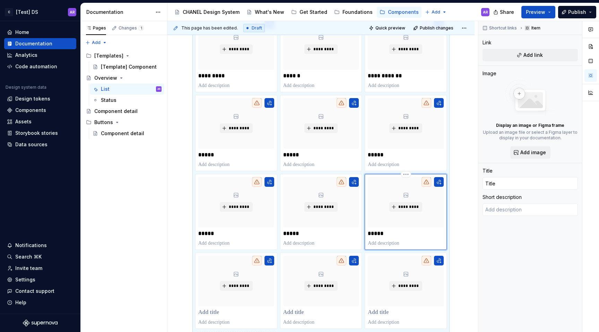
scroll to position [143, 0]
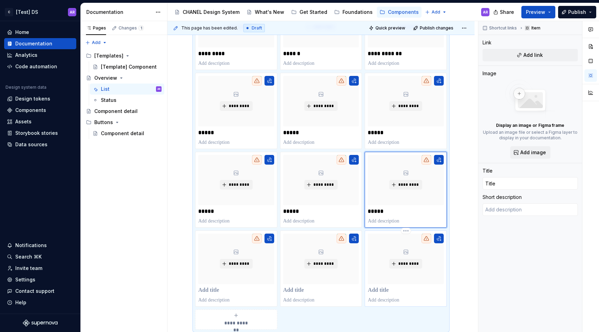
click at [378, 288] on p at bounding box center [406, 290] width 76 height 7
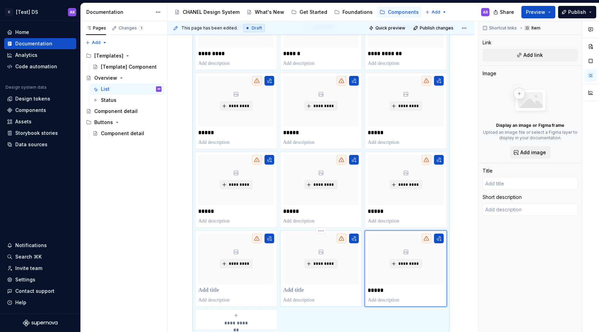
click at [307, 285] on div "*********" at bounding box center [321, 269] width 76 height 70
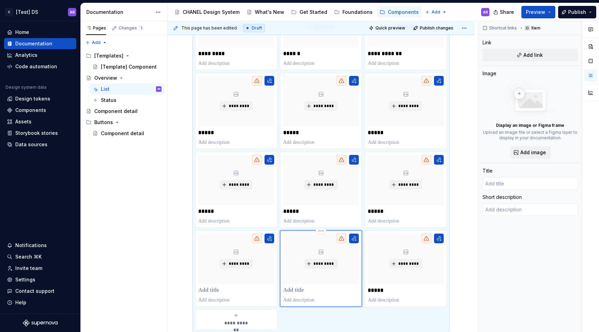
click at [295, 289] on p at bounding box center [321, 290] width 76 height 7
click at [222, 290] on p at bounding box center [236, 290] width 76 height 7
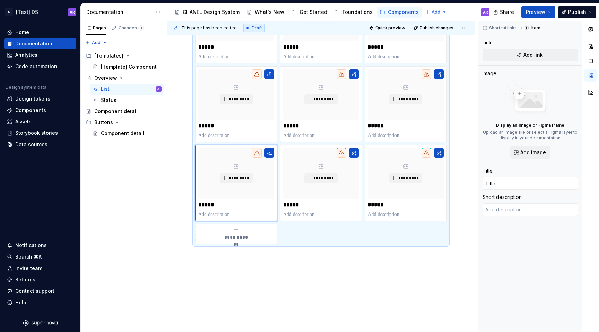
click at [226, 289] on div "**********" at bounding box center [320, 122] width 307 height 461
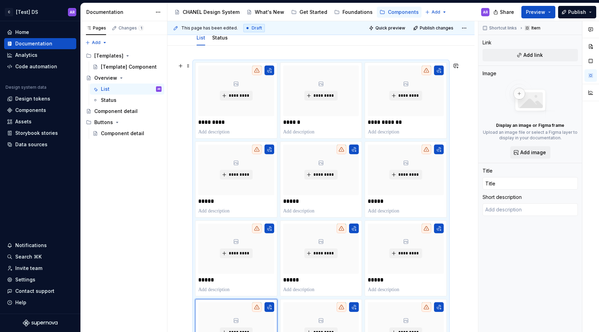
scroll to position [0, 0]
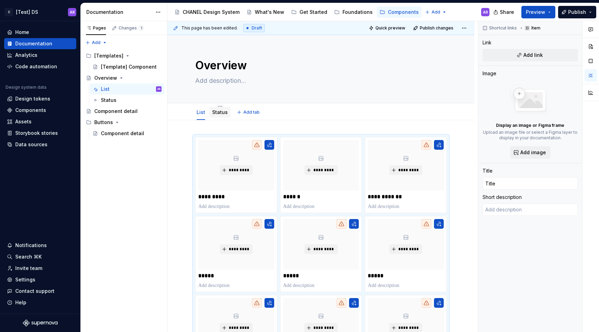
click at [222, 113] on link "Status" at bounding box center [220, 112] width 16 height 6
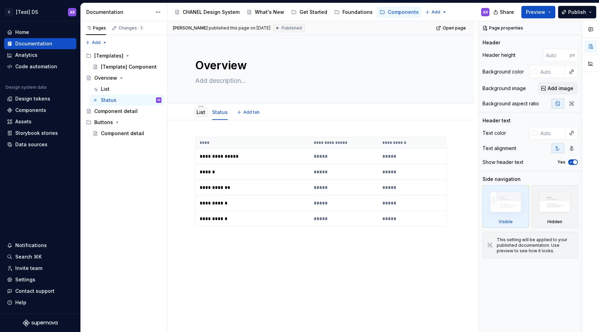
click at [205, 113] on div "List" at bounding box center [201, 112] width 14 height 11
click at [565, 11] on button "Publish" at bounding box center [577, 12] width 38 height 12
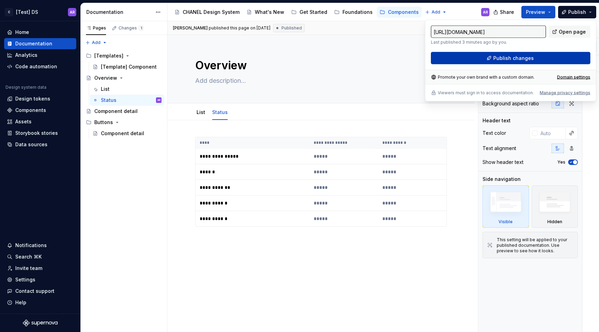
click at [521, 59] on span "Publish changes" at bounding box center [513, 58] width 41 height 7
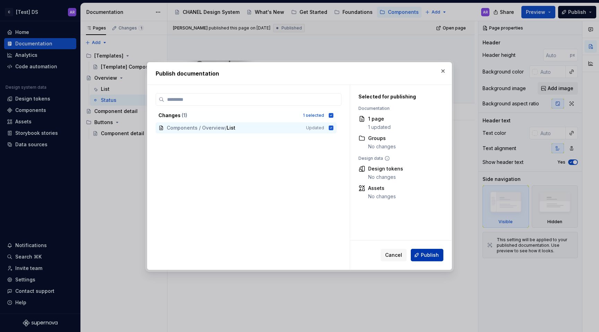
click at [440, 258] on button "Publish" at bounding box center [427, 255] width 33 height 12
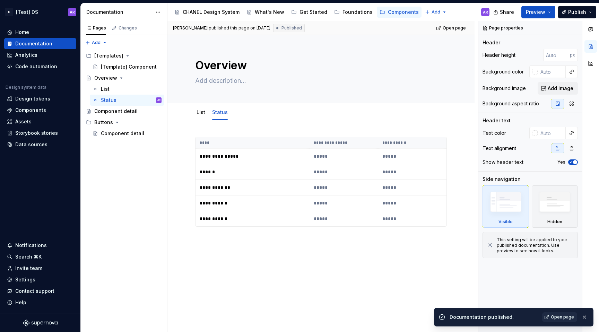
click at [203, 130] on div "**********" at bounding box center [320, 227] width 307 height 214
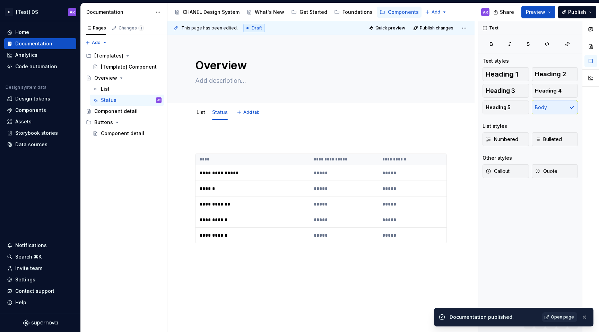
click at [185, 110] on div "List Status Add tab" at bounding box center [320, 111] width 307 height 17
click at [226, 140] on p at bounding box center [321, 141] width 252 height 8
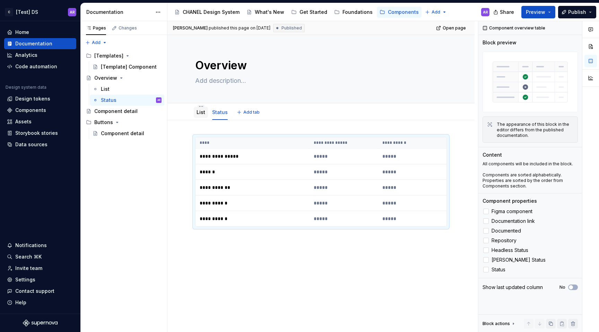
click at [204, 112] on link "List" at bounding box center [201, 112] width 9 height 6
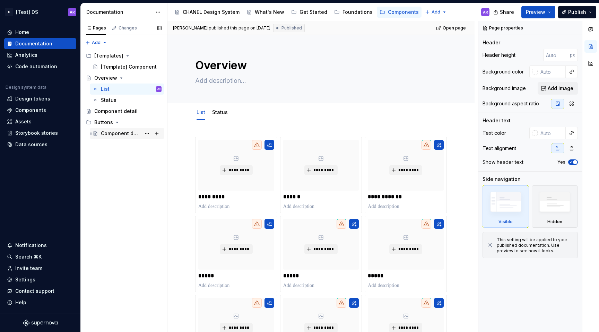
click at [120, 132] on div "Component detail" at bounding box center [121, 133] width 40 height 7
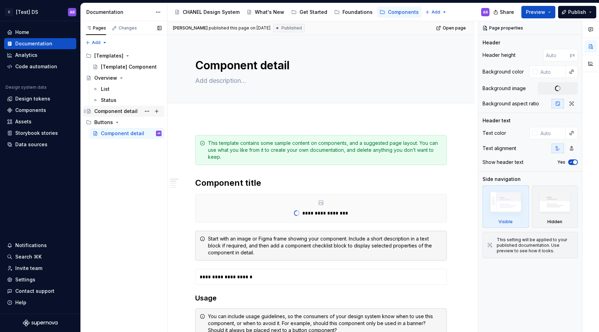
click at [125, 109] on div "Component detail" at bounding box center [115, 111] width 43 height 7
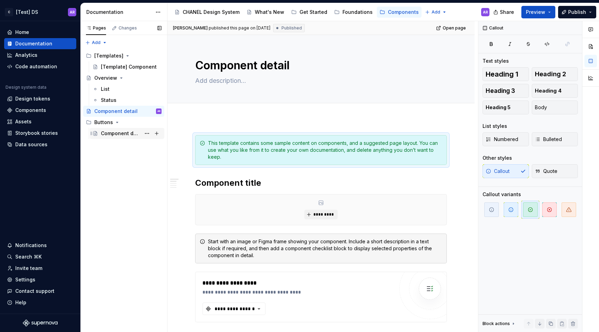
click at [122, 138] on div "Component detail" at bounding box center [131, 134] width 61 height 10
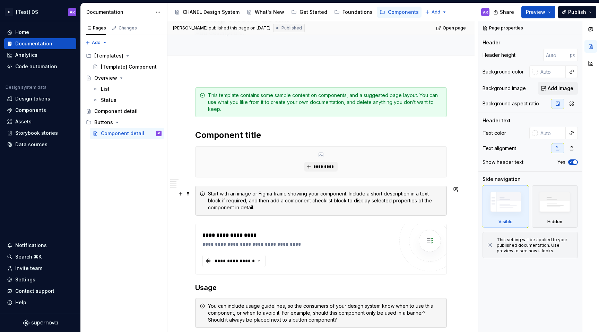
scroll to position [31, 0]
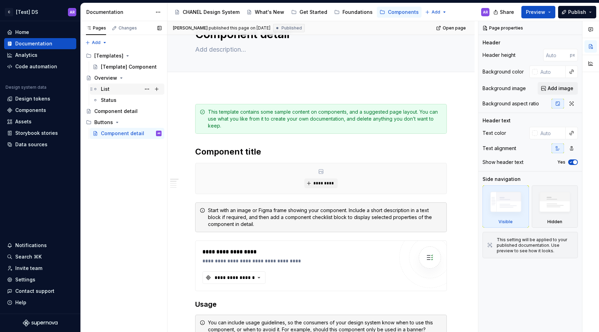
click at [109, 91] on div "List" at bounding box center [131, 89] width 61 height 10
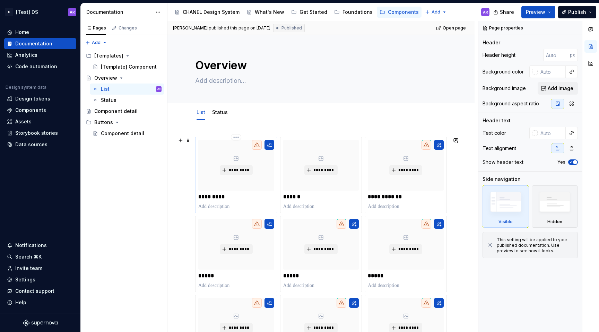
click at [234, 197] on p "*********" at bounding box center [236, 196] width 76 height 7
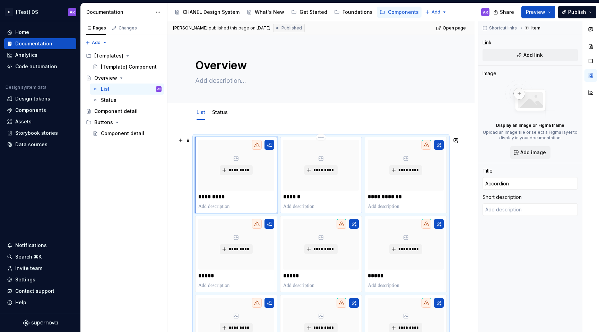
click at [312, 198] on p "******" at bounding box center [321, 196] width 76 height 7
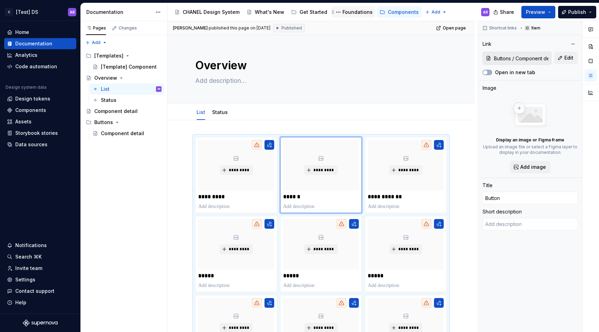
click at [343, 9] on div "Foundations" at bounding box center [357, 12] width 30 height 7
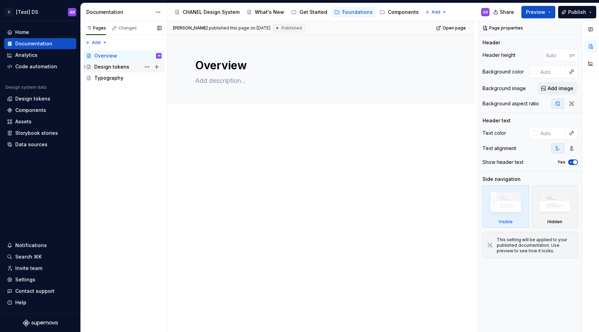
click at [118, 66] on div "Design tokens" at bounding box center [111, 66] width 35 height 7
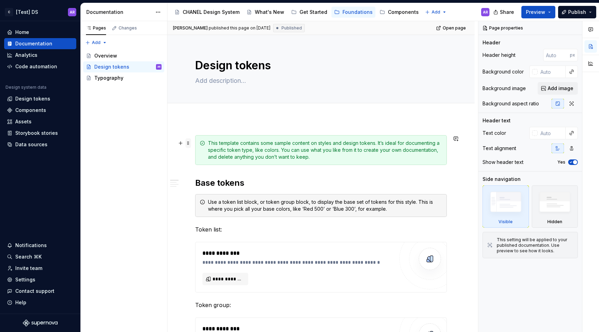
click at [189, 143] on span at bounding box center [188, 143] width 6 height 10
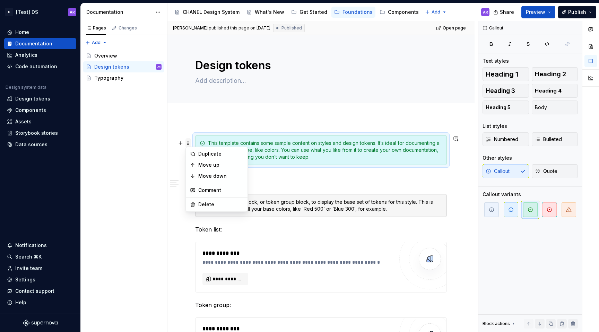
click at [189, 143] on span at bounding box center [188, 143] width 6 height 10
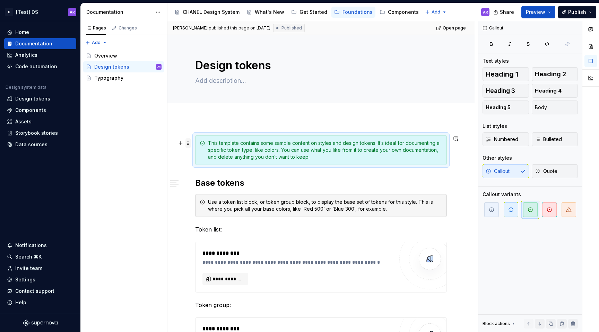
click at [189, 143] on span at bounding box center [188, 143] width 6 height 10
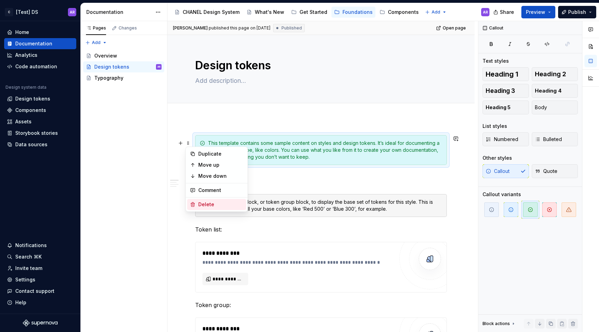
click at [198, 201] on div "Delete" at bounding box center [220, 204] width 45 height 7
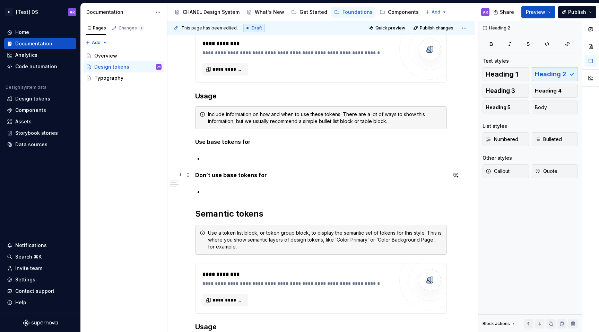
scroll to position [180, 0]
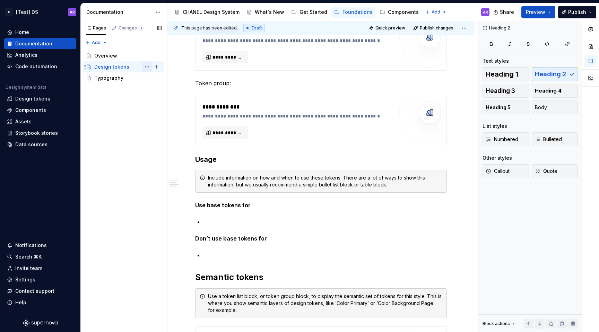
click at [146, 65] on button "Page tree" at bounding box center [147, 67] width 10 height 10
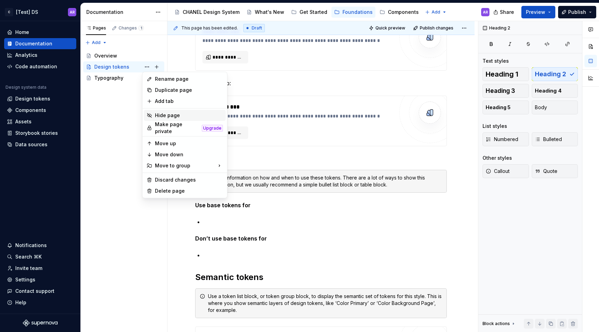
click at [176, 114] on div "Hide page" at bounding box center [189, 115] width 68 height 7
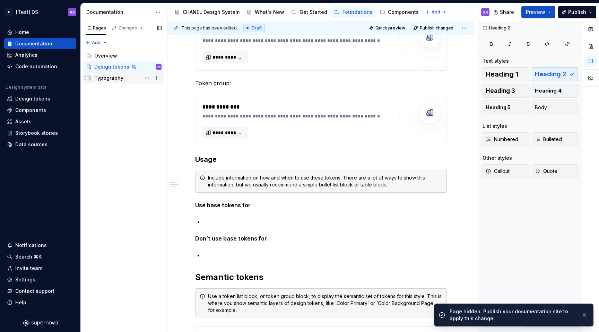
click at [116, 81] on div "Typography" at bounding box center [108, 78] width 29 height 7
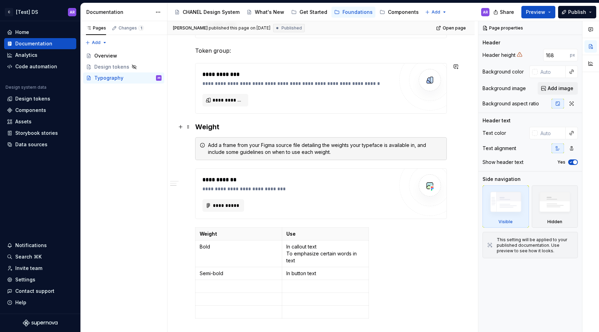
scroll to position [354, 0]
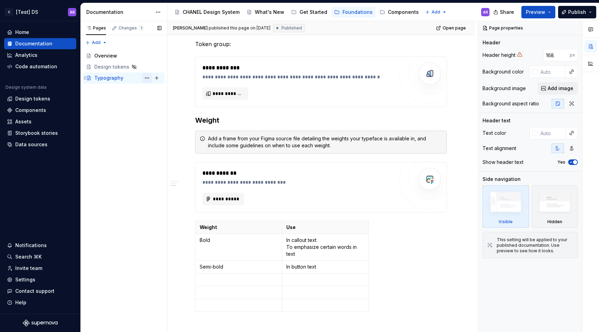
click at [145, 79] on button "Page tree" at bounding box center [147, 78] width 10 height 10
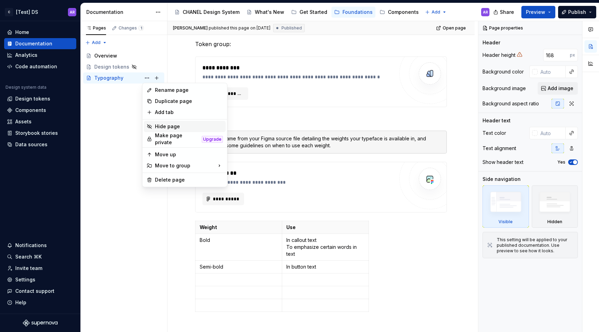
click at [181, 128] on div "Hide page" at bounding box center [189, 126] width 68 height 7
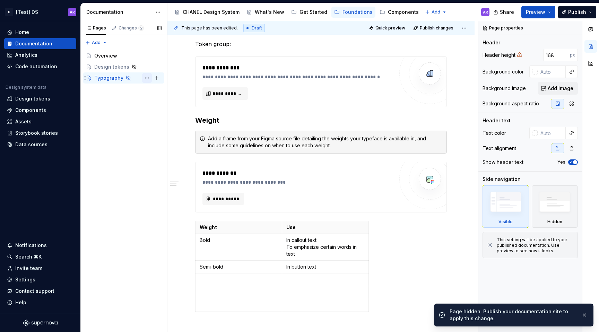
click at [148, 77] on button "Page tree" at bounding box center [147, 78] width 10 height 10
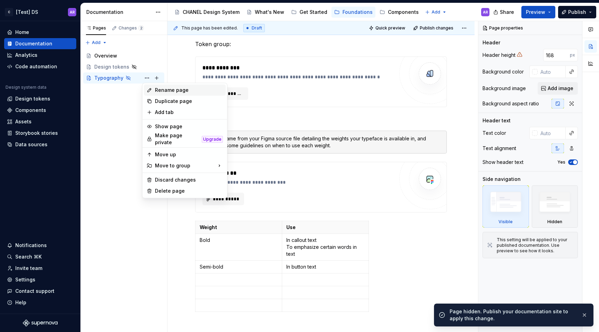
click at [163, 88] on div "Rename page" at bounding box center [189, 90] width 68 height 7
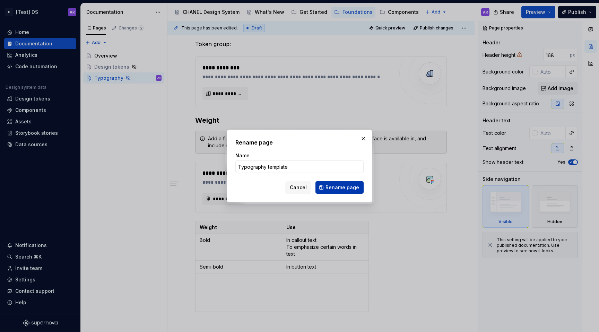
click at [344, 191] on button "Rename page" at bounding box center [339, 187] width 48 height 12
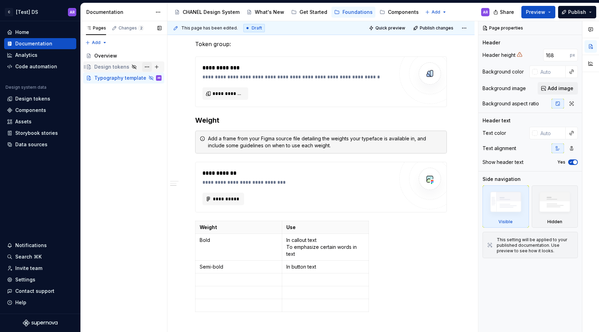
click at [146, 64] on button "Page tree" at bounding box center [147, 67] width 10 height 10
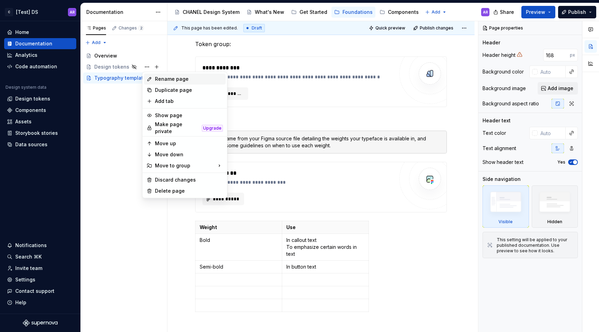
click at [153, 76] on div "Rename page" at bounding box center [185, 78] width 82 height 11
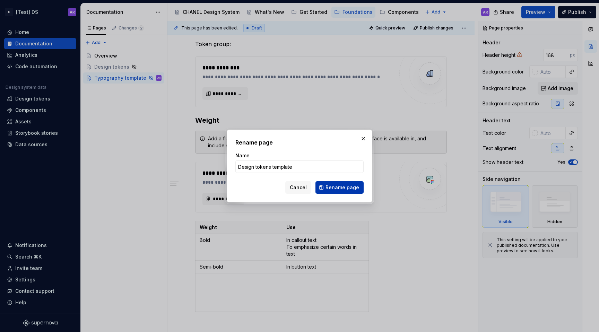
click at [351, 192] on button "Rename page" at bounding box center [339, 187] width 48 height 12
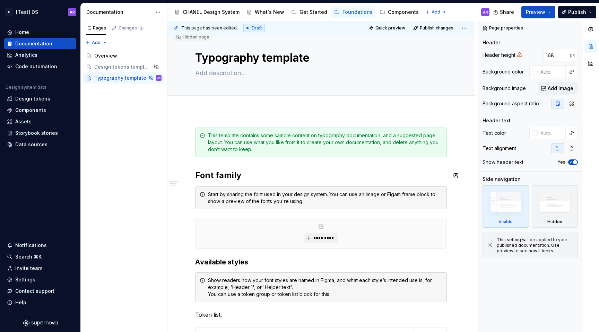
scroll to position [0, 0]
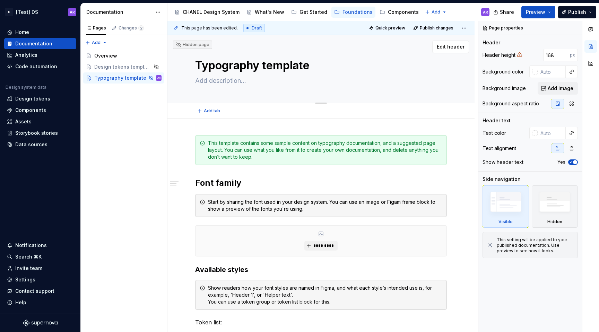
click at [261, 66] on textarea "Typography template" at bounding box center [320, 65] width 252 height 17
click at [263, 66] on textarea "Typography template" at bounding box center [320, 65] width 252 height 17
click at [120, 67] on div "Design tokens template" at bounding box center [113, 66] width 39 height 7
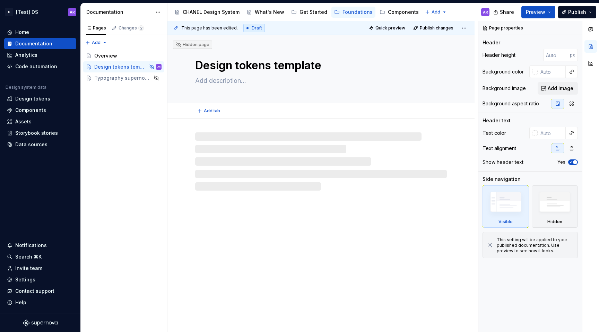
click at [235, 66] on textarea "Design tokens template" at bounding box center [320, 65] width 252 height 17
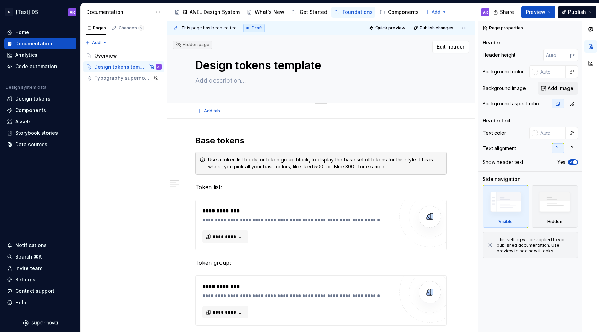
click at [274, 68] on textarea "Design tokens template" at bounding box center [320, 65] width 252 height 17
click at [93, 114] on div "Pages Changes 2 Add Accessibility guide for tree Page tree. Navigate the tree w…" at bounding box center [123, 176] width 87 height 311
click at [124, 59] on div "Overview" at bounding box center [127, 56] width 67 height 10
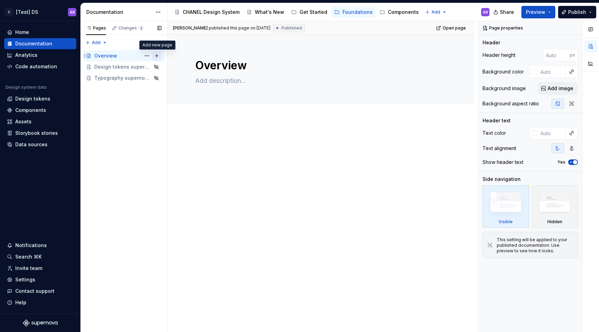
click at [157, 58] on button "Page tree" at bounding box center [157, 56] width 10 height 10
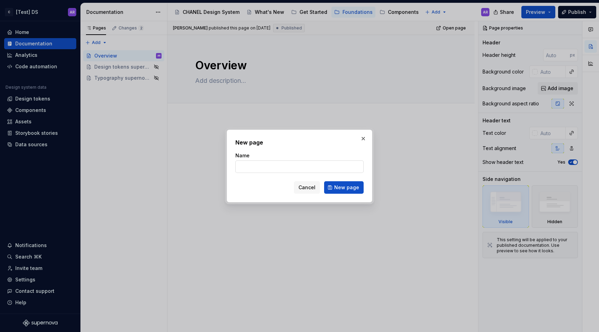
click at [287, 171] on input "Name" at bounding box center [299, 166] width 128 height 12
click at [357, 191] on button "New page" at bounding box center [344, 187] width 40 height 12
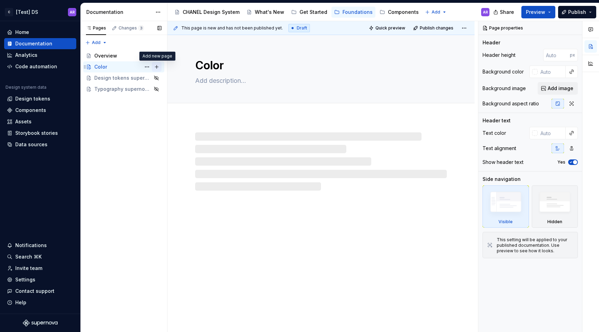
click at [156, 68] on button "Page tree" at bounding box center [157, 67] width 10 height 10
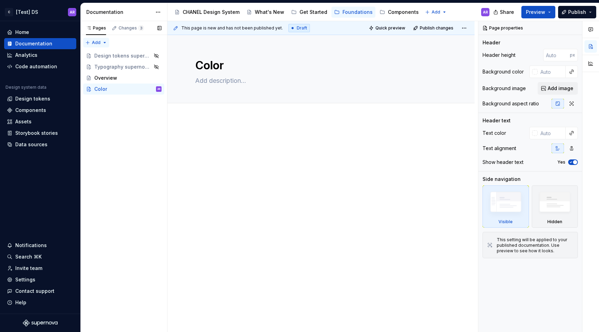
click at [96, 40] on div "Pages Changes 3 Add Accessibility guide for tree Page tree. Navigate the tree w…" at bounding box center [123, 176] width 87 height 311
click at [110, 63] on div "New group" at bounding box center [114, 67] width 59 height 11
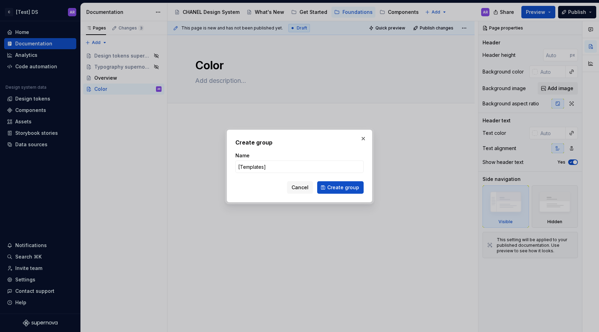
click at [339, 194] on div "Create group Name [Templates] Cancel Create group" at bounding box center [300, 166] width 146 height 73
click at [341, 189] on span "Create group" at bounding box center [343, 187] width 32 height 7
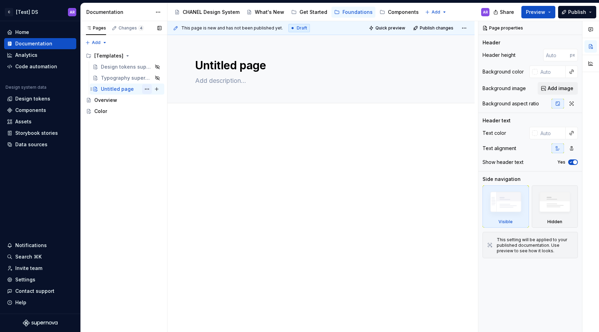
click at [148, 89] on button "Page tree" at bounding box center [147, 89] width 10 height 10
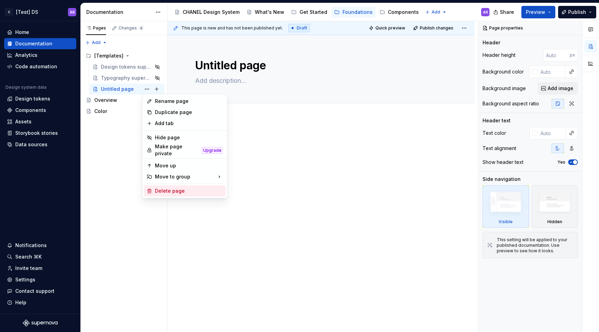
click at [173, 191] on div "Delete page" at bounding box center [189, 191] width 68 height 7
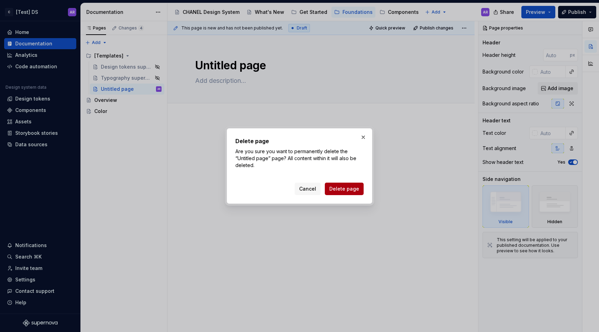
click at [348, 186] on span "Delete page" at bounding box center [344, 188] width 30 height 7
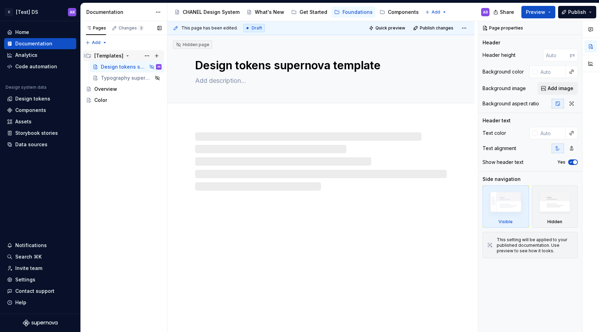
click at [126, 56] on icon "Page tree" at bounding box center [128, 56] width 6 height 6
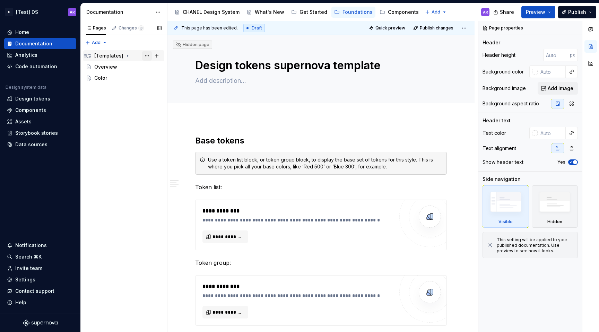
click at [147, 54] on button "Page tree" at bounding box center [147, 56] width 10 height 10
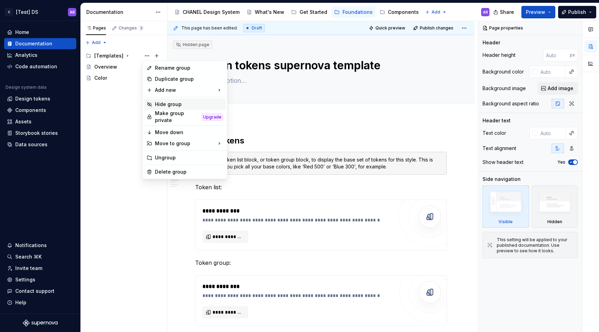
click at [156, 105] on div "Hide group" at bounding box center [189, 104] width 68 height 7
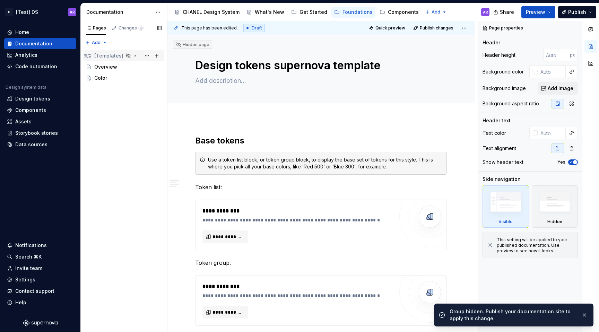
click at [137, 56] on div "[Templates]" at bounding box center [127, 56] width 67 height 10
click at [151, 66] on button "Page tree" at bounding box center [147, 67] width 10 height 10
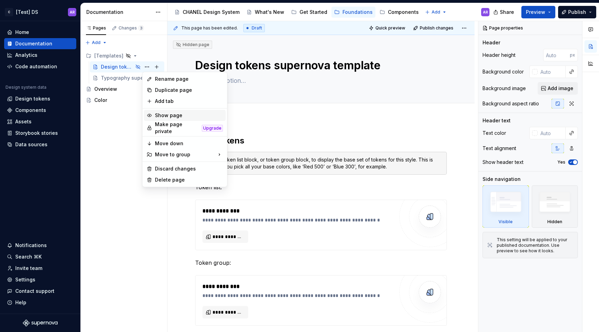
click at [178, 118] on div "Show page" at bounding box center [189, 115] width 68 height 7
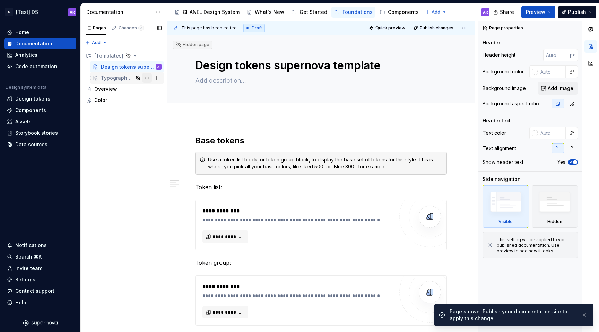
click at [148, 76] on button "Page tree" at bounding box center [147, 78] width 10 height 10
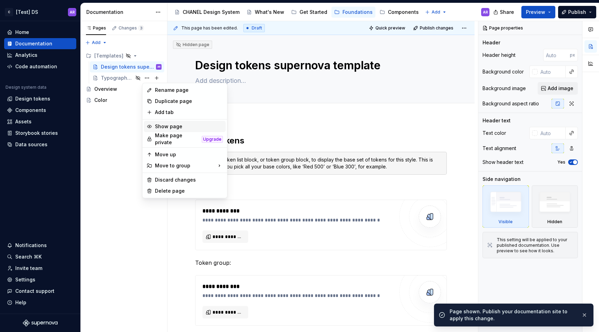
click at [174, 129] on div "Show page" at bounding box center [189, 126] width 68 height 7
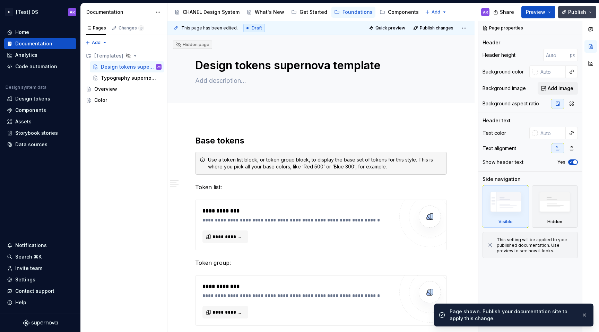
click at [579, 12] on span "Publish" at bounding box center [577, 12] width 18 height 7
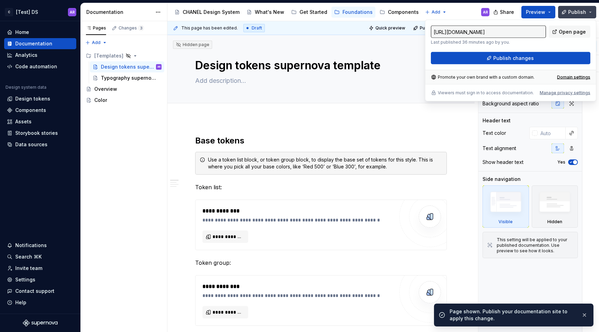
click at [579, 12] on span "Publish" at bounding box center [577, 12] width 18 height 7
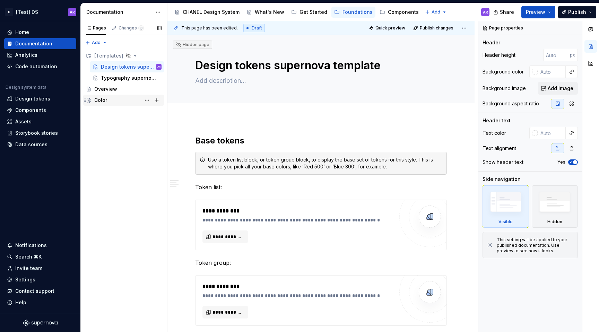
click at [109, 98] on div "Color" at bounding box center [127, 100] width 67 height 10
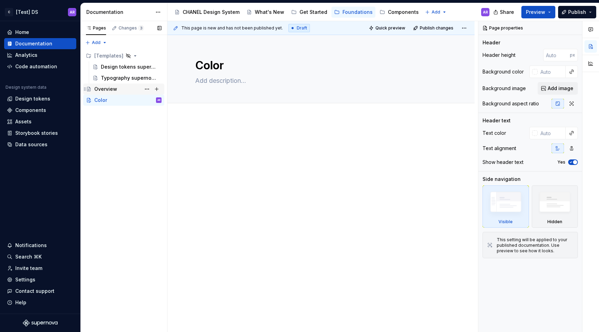
click at [111, 90] on div "Overview" at bounding box center [105, 89] width 23 height 7
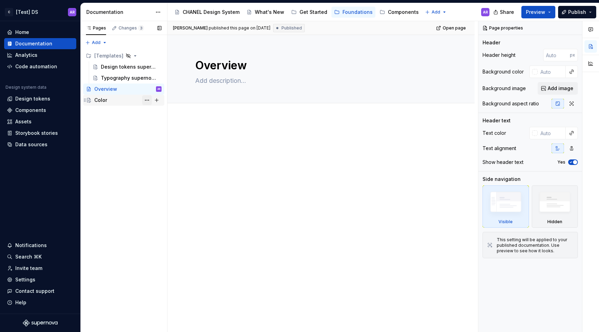
click at [148, 99] on button "Page tree" at bounding box center [147, 100] width 10 height 10
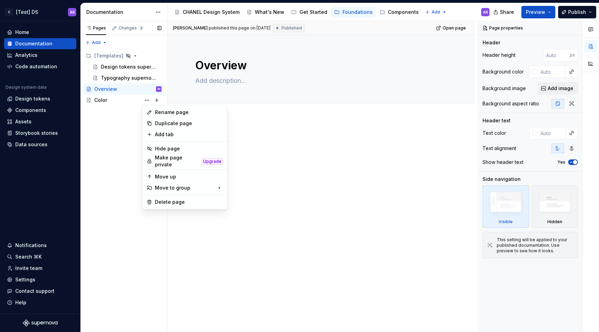
click at [145, 99] on div "Pages Changes 3 Add Accessibility guide for tree Page tree. Navigate the tree w…" at bounding box center [123, 176] width 87 height 311
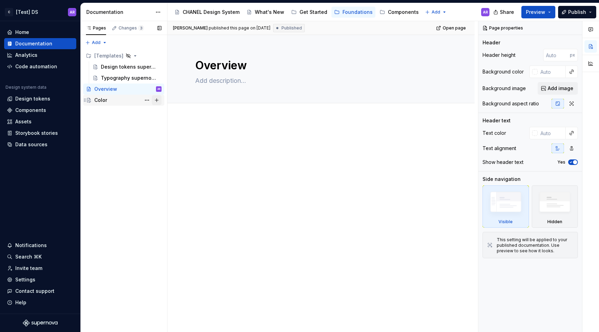
click at [158, 99] on button "Page tree" at bounding box center [157, 100] width 10 height 10
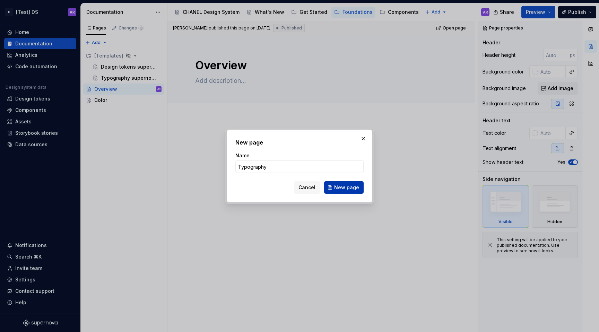
click at [351, 191] on button "New page" at bounding box center [344, 187] width 40 height 12
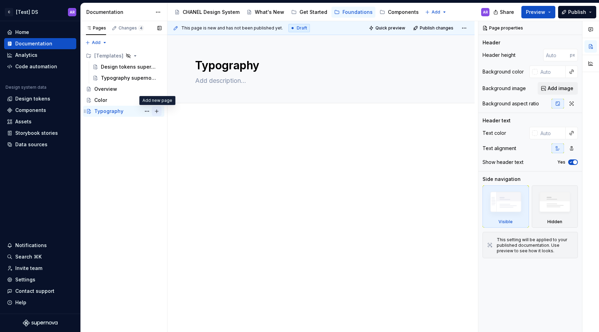
click at [160, 110] on button "Page tree" at bounding box center [157, 111] width 10 height 10
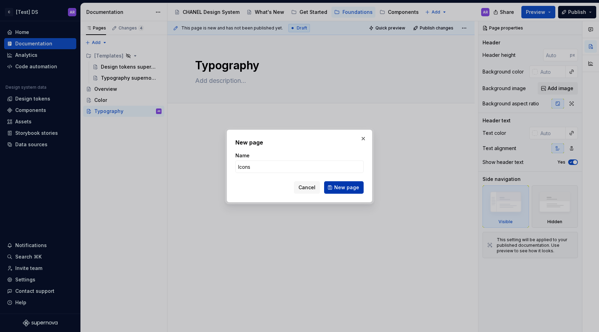
click at [359, 189] on button "New page" at bounding box center [344, 187] width 40 height 12
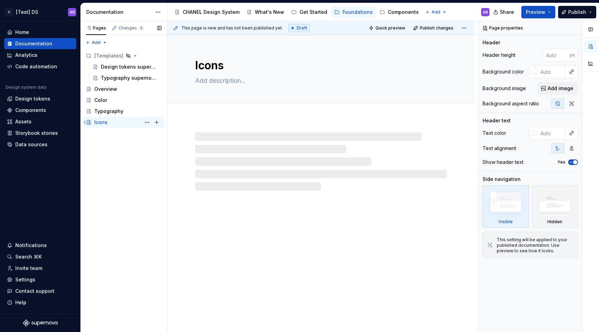
click at [111, 120] on div "Icons AR" at bounding box center [127, 123] width 67 height 10
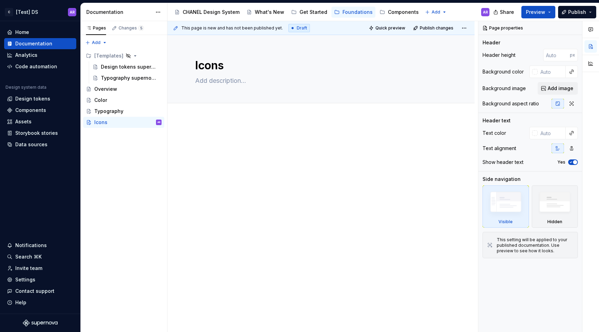
click at [206, 124] on div at bounding box center [320, 194] width 307 height 151
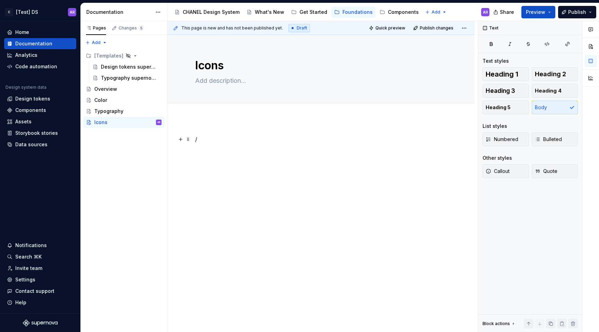
click at [221, 137] on p "/" at bounding box center [321, 139] width 252 height 8
click at [203, 111] on button "Add tab" at bounding box center [209, 111] width 28 height 10
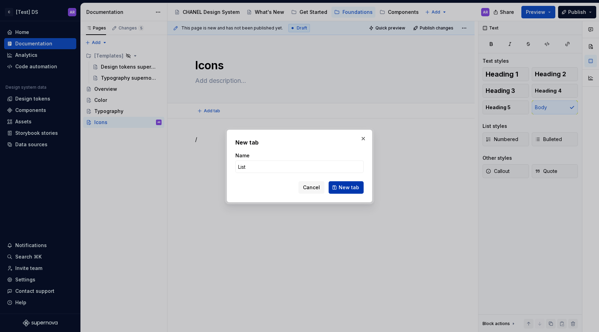
click at [356, 190] on span "New tab" at bounding box center [349, 187] width 20 height 7
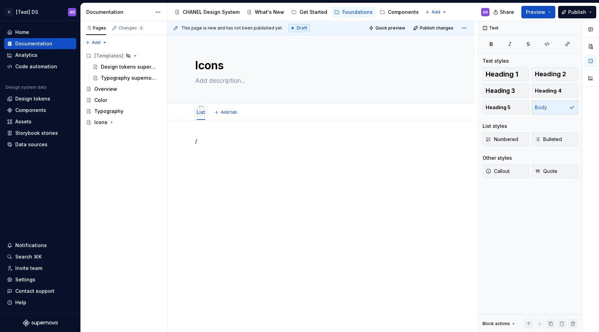
click at [202, 111] on link "List" at bounding box center [201, 112] width 9 height 6
click at [201, 107] on html "C [Test] DS AR Home Documentation Analytics Code automation Design system data …" at bounding box center [299, 166] width 599 height 332
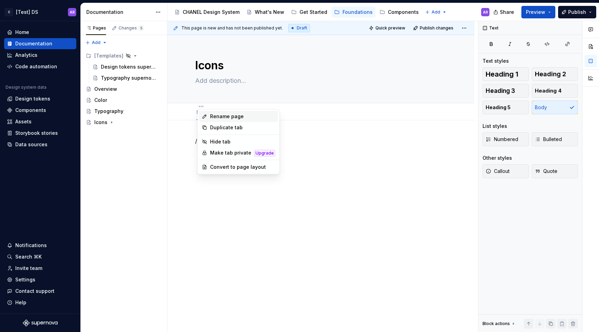
click at [210, 115] on div "Rename page" at bounding box center [242, 116] width 65 height 7
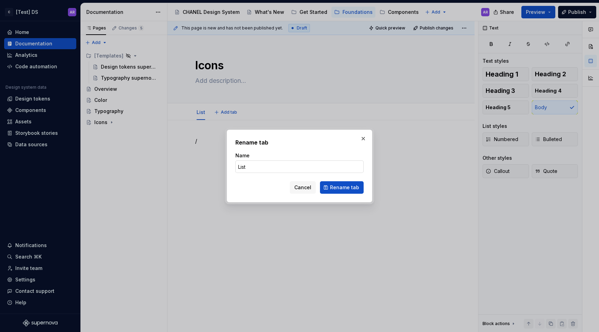
click at [260, 165] on input "List" at bounding box center [299, 166] width 128 height 12
click at [336, 191] on button "Rename tab" at bounding box center [342, 187] width 44 height 12
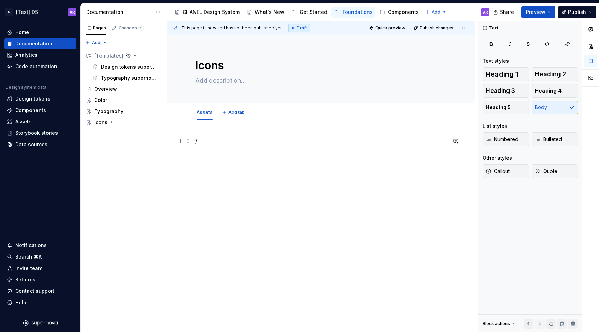
click at [204, 138] on p "/" at bounding box center [321, 141] width 252 height 8
click at [240, 168] on div "Vector assets" at bounding box center [245, 165] width 58 height 7
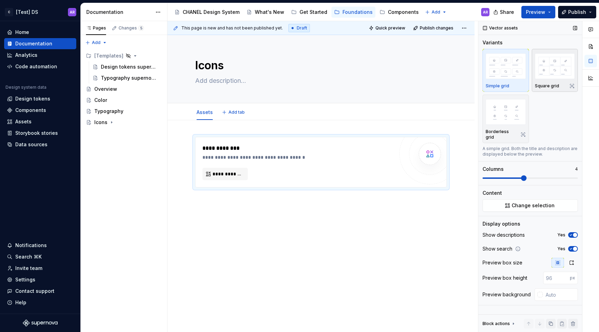
click at [553, 78] on img "button" at bounding box center [555, 65] width 40 height 25
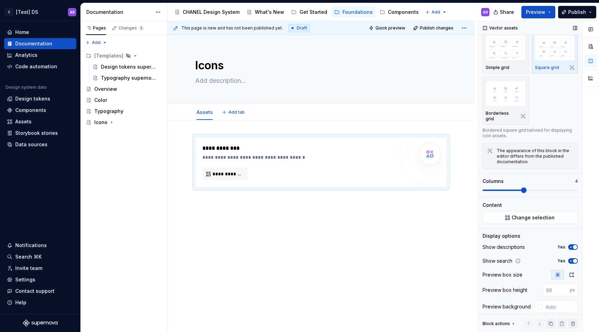
scroll to position [27, 0]
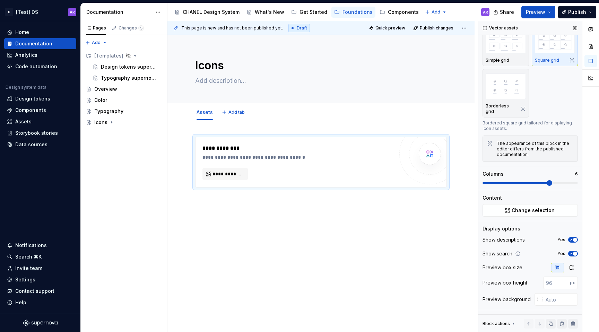
click at [551, 183] on span at bounding box center [550, 183] width 6 height 6
click at [522, 212] on button "Change selection" at bounding box center [529, 210] width 95 height 12
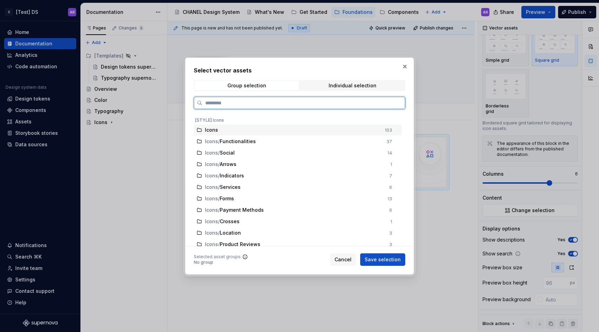
click at [333, 125] on div "Icons 103" at bounding box center [298, 129] width 208 height 11
click at [202, 141] on div "Icons / Functionalities" at bounding box center [290, 141] width 186 height 7
click at [202, 132] on div "Icons" at bounding box center [289, 130] width 184 height 7
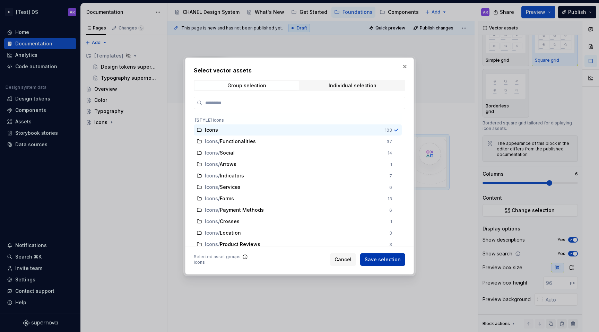
click at [390, 258] on span "Save selection" at bounding box center [383, 259] width 36 height 7
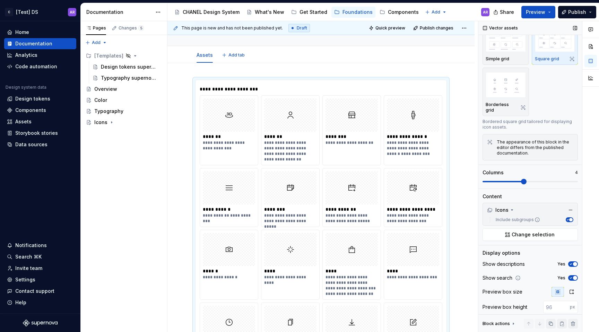
scroll to position [53, 0]
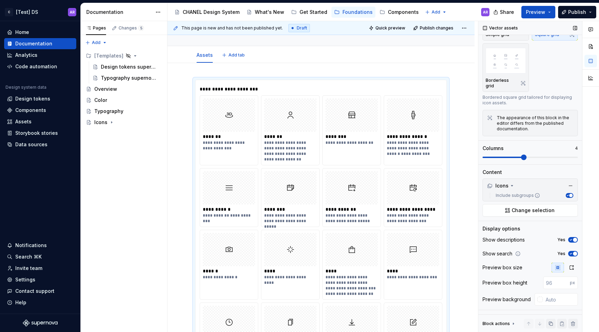
click at [573, 238] on span "button" at bounding box center [575, 240] width 4 height 4
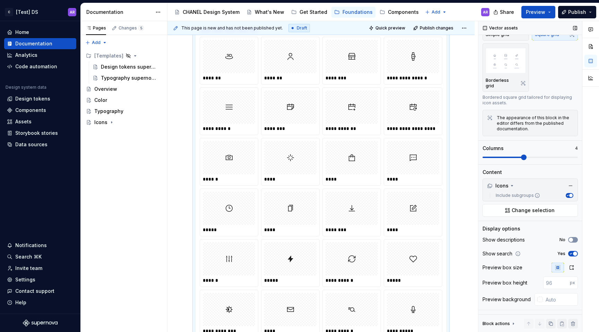
click at [569, 238] on icon "button" at bounding box center [571, 240] width 6 height 4
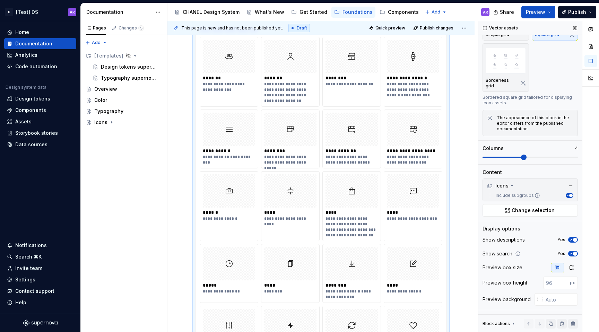
click at [573, 238] on span "button" at bounding box center [575, 240] width 4 height 4
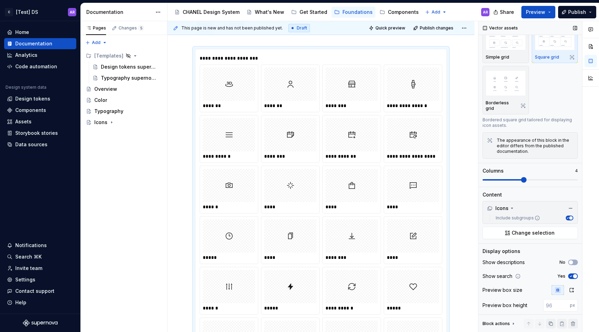
scroll to position [26, 0]
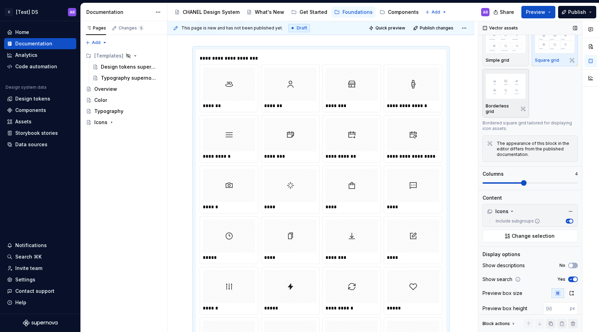
click at [504, 99] on div "button" at bounding box center [506, 86] width 40 height 28
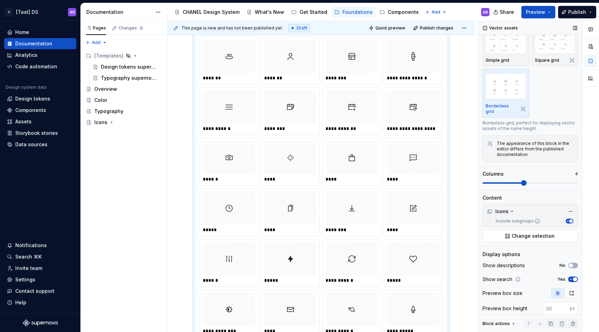
scroll to position [0, 0]
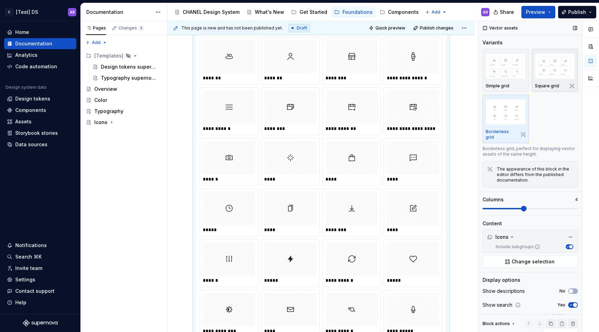
click at [550, 80] on div "Square grid" at bounding box center [555, 70] width 40 height 37
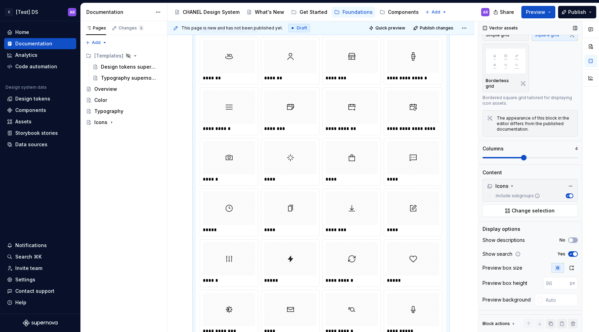
scroll to position [53, 0]
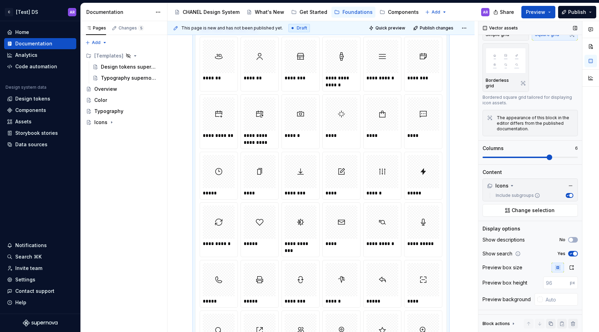
click at [547, 157] on span at bounding box center [550, 158] width 6 height 6
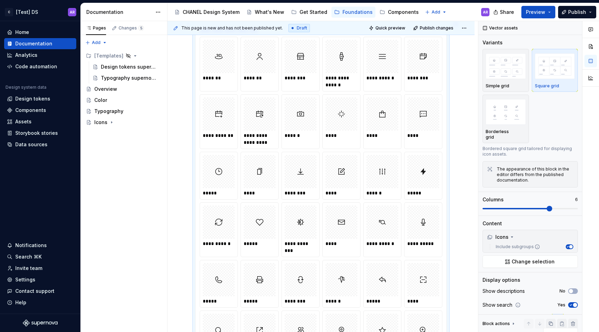
scroll to position [0, 0]
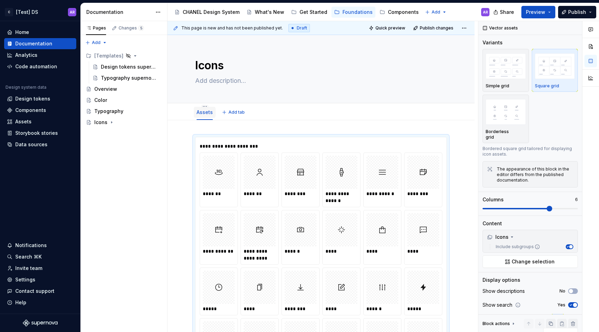
click at [209, 112] on link "Assets" at bounding box center [205, 112] width 16 height 6
click at [202, 105] on html "C [Test] DS AR Home Documentation Analytics Code automation Design system data …" at bounding box center [299, 166] width 599 height 332
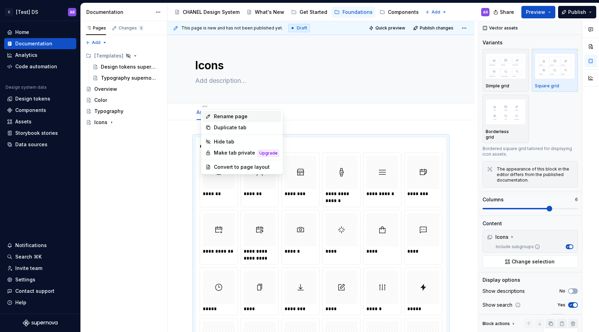
click at [223, 117] on div "Rename page" at bounding box center [246, 116] width 65 height 7
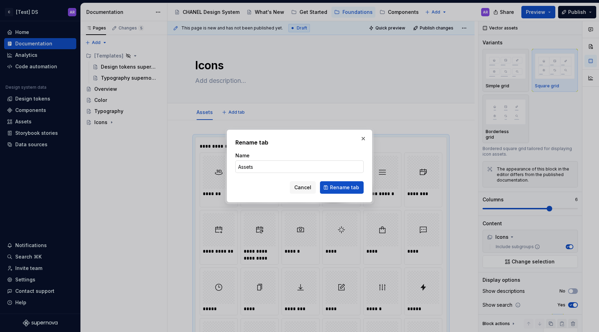
click at [271, 162] on input "Assets" at bounding box center [299, 166] width 128 height 12
click at [271, 165] on input "Assets" at bounding box center [299, 166] width 128 height 12
click at [338, 186] on span "Rename tab" at bounding box center [344, 187] width 29 height 7
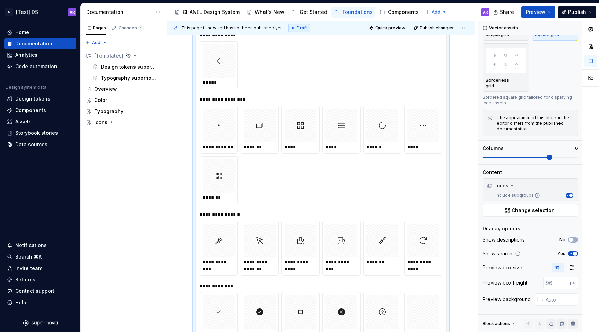
scroll to position [694, 0]
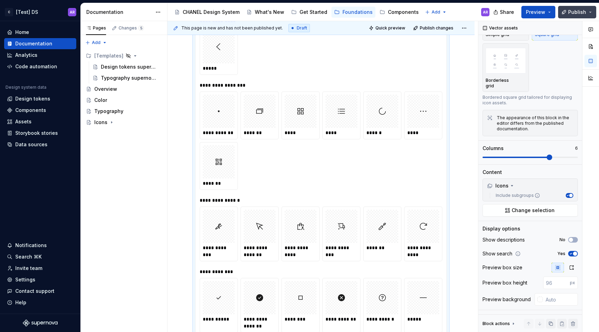
click at [562, 13] on button "Publish" at bounding box center [577, 12] width 38 height 12
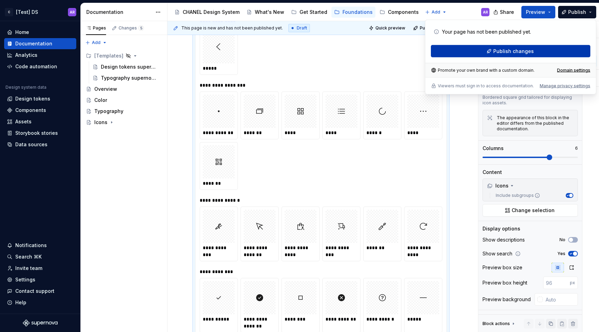
click at [535, 49] on button "Publish changes" at bounding box center [510, 51] width 159 height 12
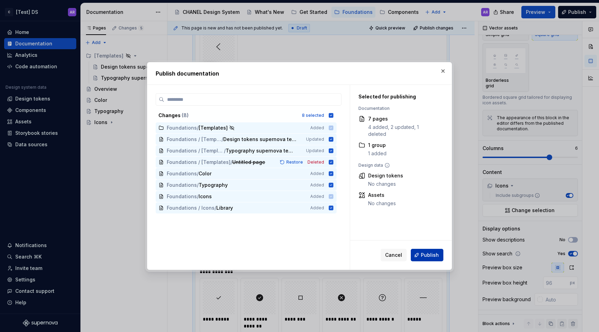
click at [428, 254] on span "Publish" at bounding box center [430, 255] width 18 height 7
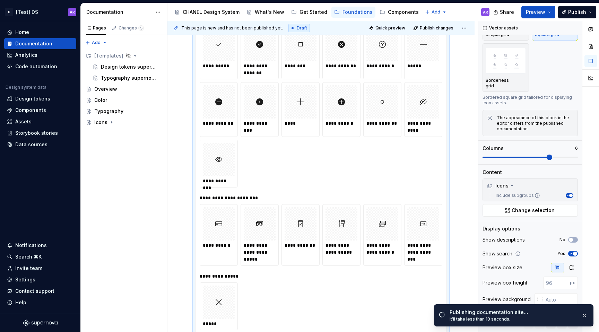
scroll to position [1030, 0]
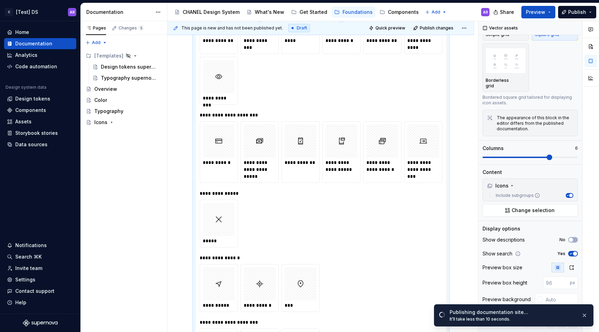
click at [234, 113] on div "**********" at bounding box center [321, 115] width 242 height 7
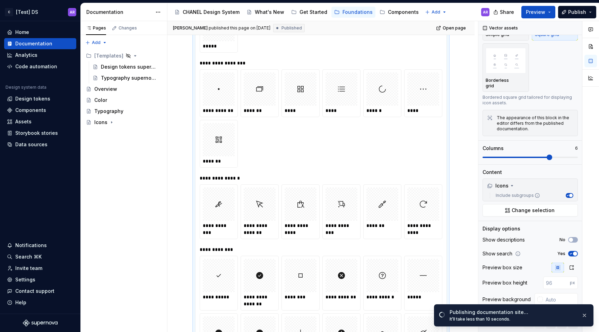
scroll to position [670, 0]
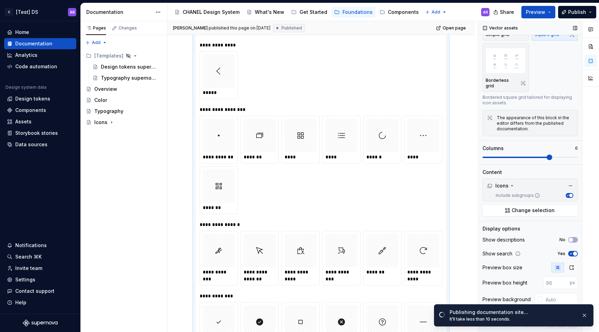
click at [569, 194] on span "button" at bounding box center [570, 195] width 3 height 3
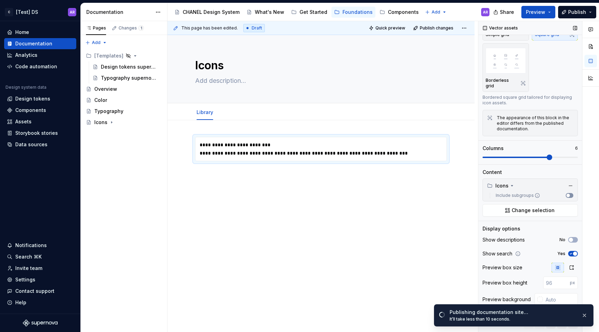
scroll to position [0, 0]
click at [567, 193] on button "Include subgroups" at bounding box center [570, 195] width 8 height 5
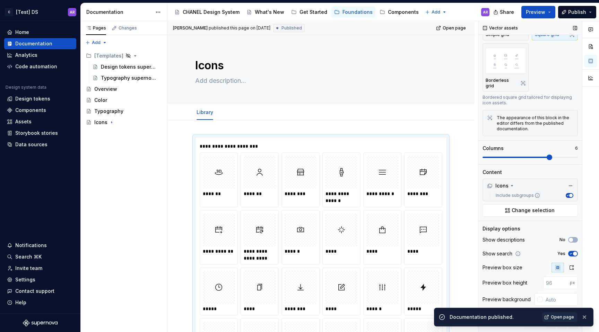
scroll to position [116, 0]
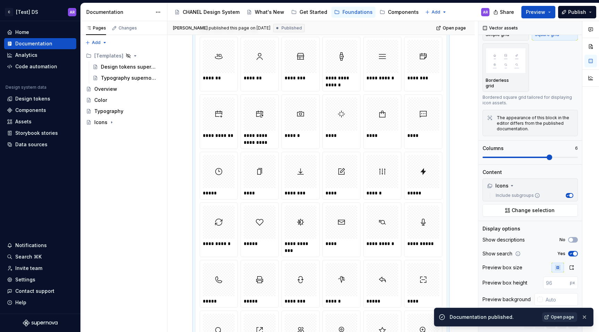
click at [570, 316] on span "Open page" at bounding box center [562, 317] width 23 height 6
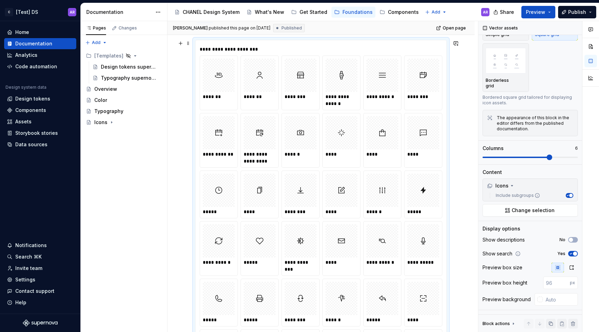
scroll to position [124, 0]
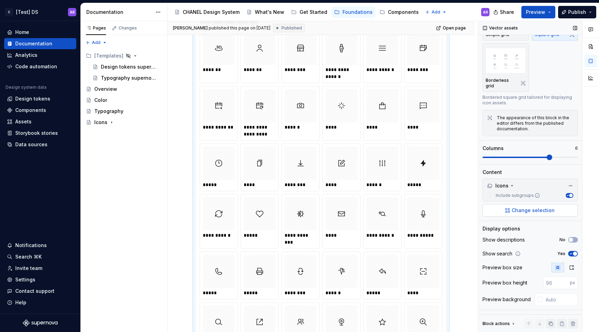
click at [531, 211] on span "Change selection" at bounding box center [533, 210] width 43 height 7
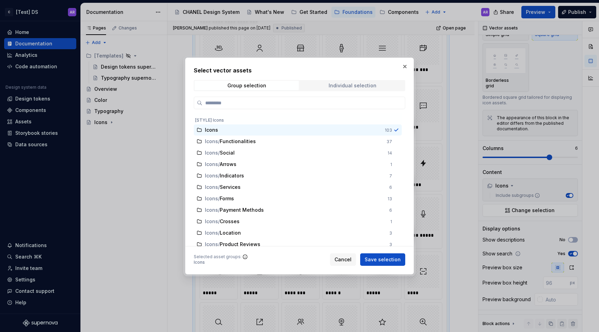
click at [335, 86] on div "Individual selection" at bounding box center [353, 86] width 48 height 6
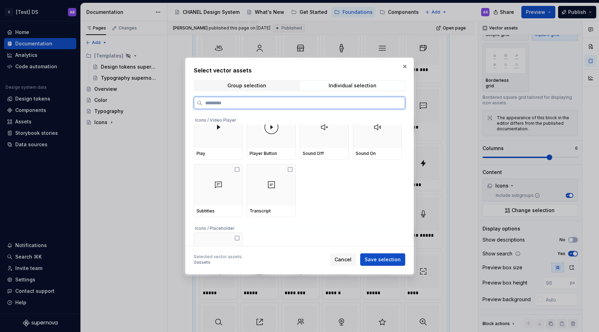
scroll to position [1794, 0]
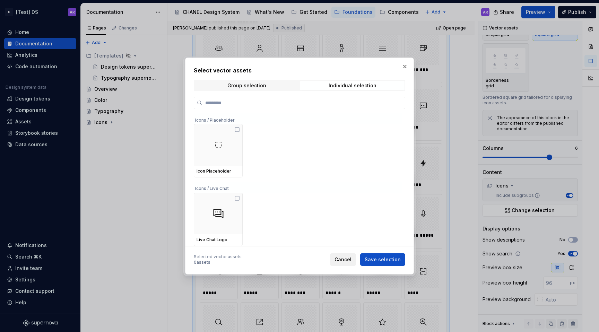
click at [344, 263] on button "Cancel" at bounding box center [343, 259] width 26 height 12
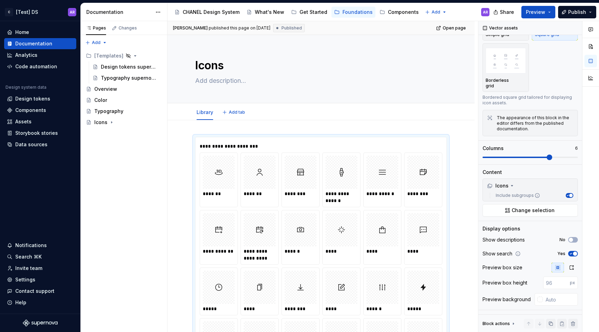
scroll to position [4, 0]
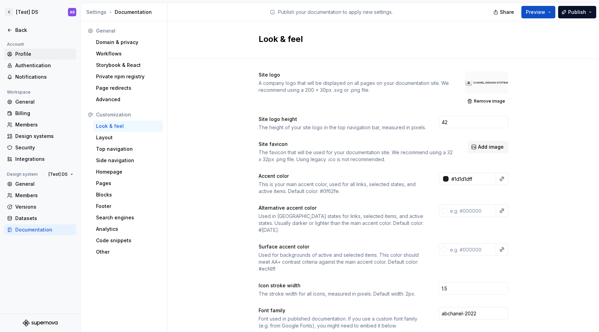
scroll to position [37, 10]
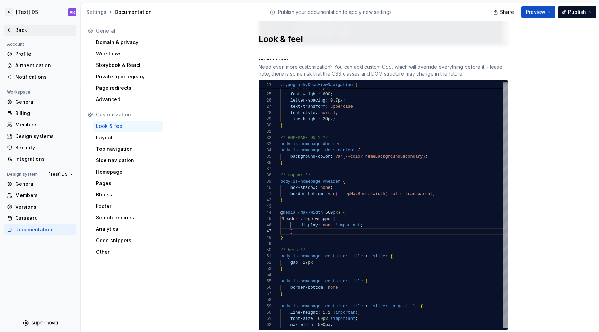
click at [12, 28] on div "Back" at bounding box center [40, 30] width 67 height 7
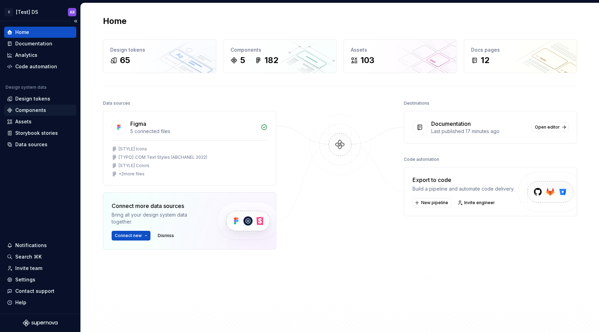
click at [47, 112] on div "Components" at bounding box center [40, 110] width 67 height 7
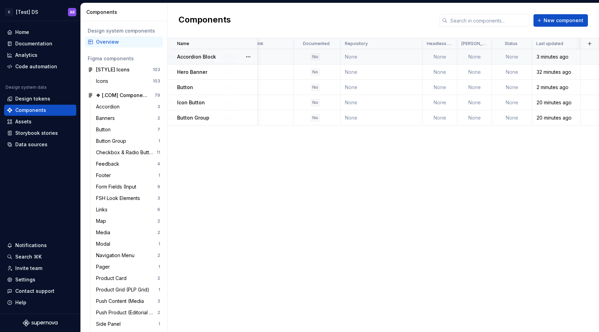
scroll to position [0, 180]
drag, startPoint x: 33, startPoint y: 294, endPoint x: 35, endPoint y: 261, distance: 33.3
click at [35, 244] on div "Notifications Search ⌘K Invite team Settings Contact support Help" at bounding box center [40, 274] width 72 height 68
click at [35, 279] on div "Settings" at bounding box center [40, 279] width 67 height 7
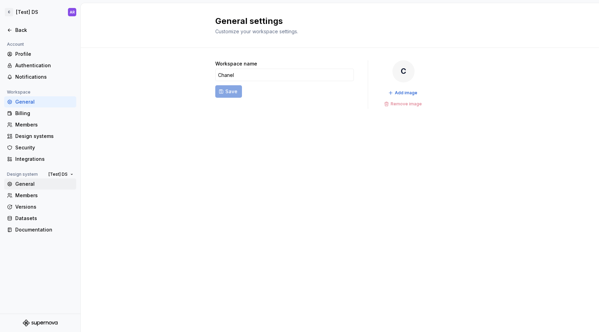
click at [29, 182] on div "General" at bounding box center [44, 184] width 58 height 7
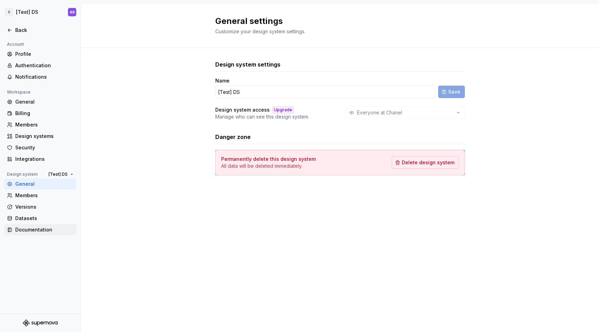
click at [40, 229] on div "Documentation" at bounding box center [44, 229] width 58 height 7
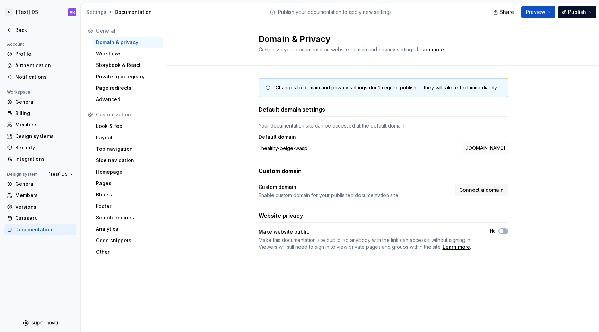
click at [116, 120] on div "Customization" at bounding box center [124, 114] width 78 height 11
click at [116, 126] on div "Look & feel" at bounding box center [128, 126] width 64 height 7
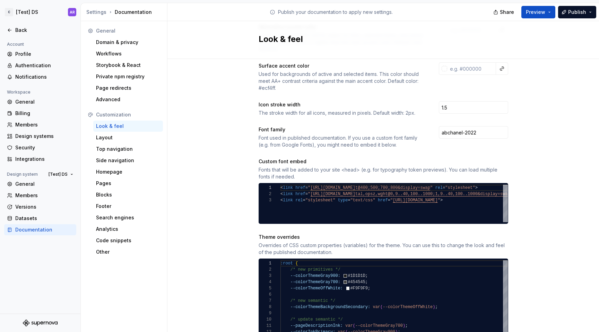
scroll to position [191, 0]
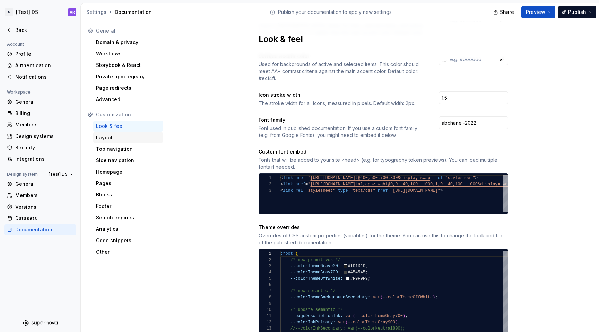
click at [122, 136] on div "Layout" at bounding box center [128, 137] width 64 height 7
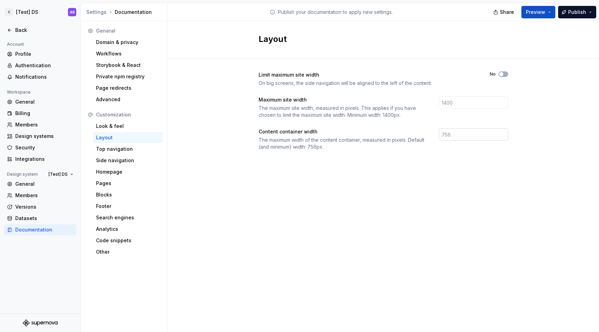
click at [466, 137] on input "number" at bounding box center [473, 134] width 69 height 12
type input "960"
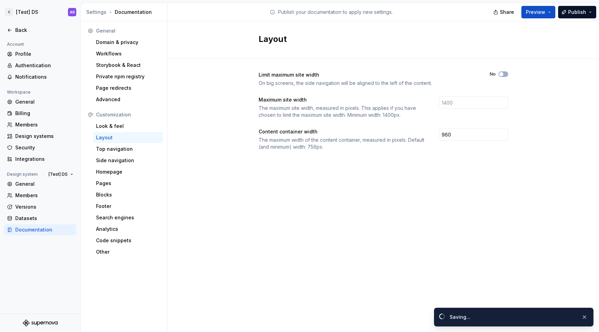
click at [487, 181] on div "Layout Limit maximum site width On big screens, the side navigation will be ali…" at bounding box center [383, 176] width 432 height 311
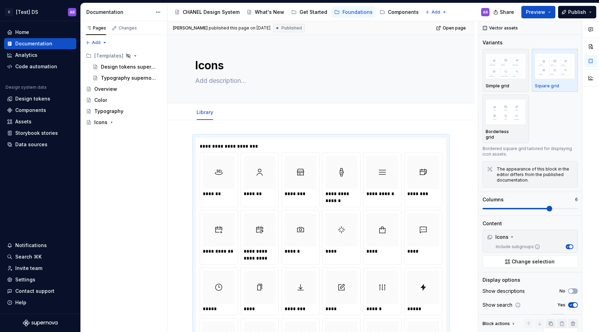
scroll to position [53, 0]
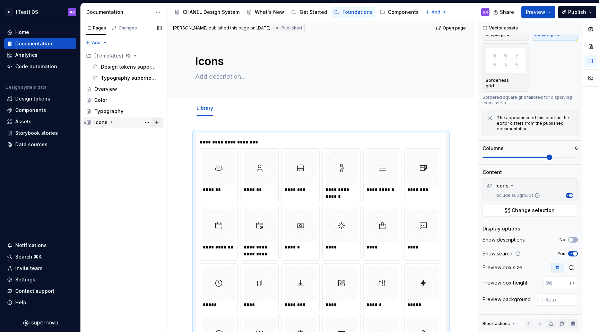
click at [159, 121] on button "Page tree" at bounding box center [157, 123] width 10 height 10
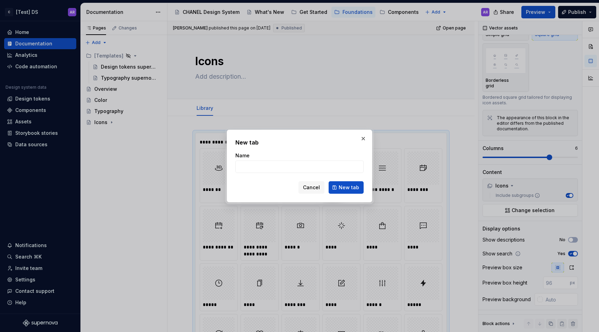
type textarea "*"
click at [259, 166] on input "Name" at bounding box center [299, 166] width 128 height 12
type input "Logos"
click at [346, 184] on span "New tab" at bounding box center [349, 187] width 20 height 7
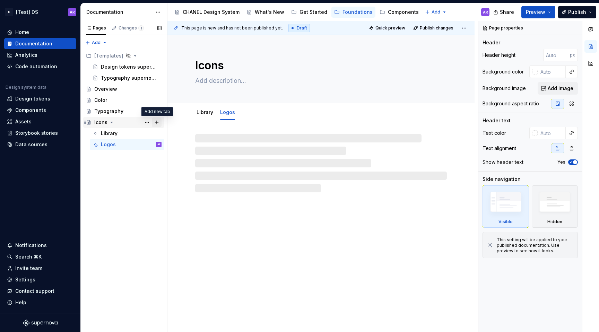
click at [158, 124] on button "Page tree" at bounding box center [157, 123] width 10 height 10
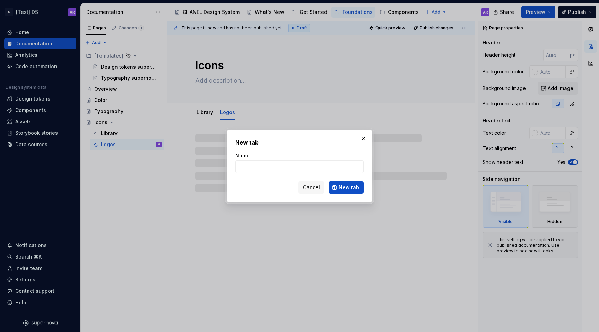
type textarea "*"
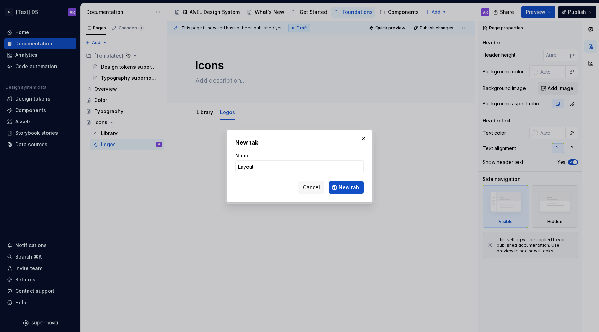
type input "Layout"
click at [309, 188] on span "Cancel" at bounding box center [311, 187] width 17 height 7
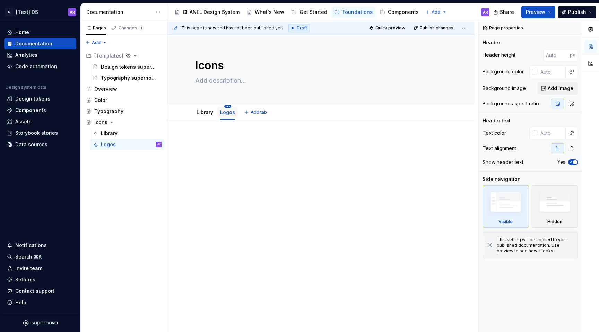
click at [228, 107] on html "C [Test] DS AR Home Documentation Analytics Code automation Design system data …" at bounding box center [299, 166] width 599 height 332
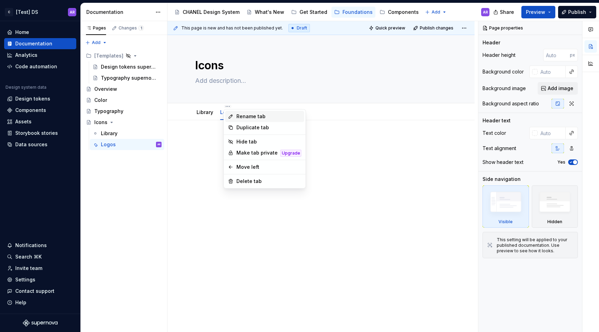
type textarea "*"
click at [241, 115] on div "Rename tab" at bounding box center [268, 116] width 65 height 7
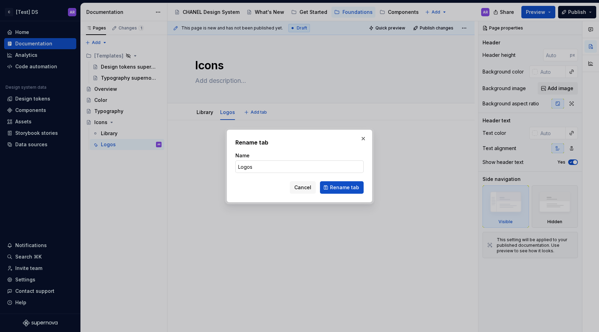
click at [269, 167] on input "Logos" at bounding box center [299, 166] width 128 height 12
type input "Info"
click at [354, 186] on span "Rename tab" at bounding box center [344, 187] width 29 height 7
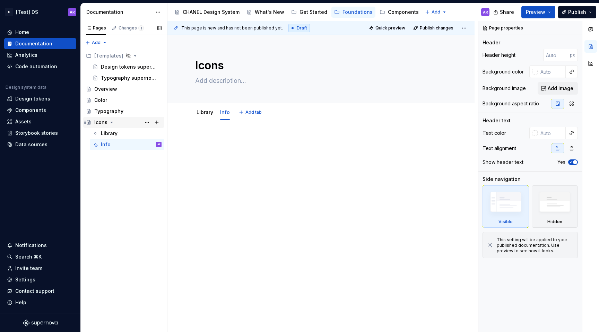
click at [112, 123] on icon "Page tree" at bounding box center [112, 123] width 6 height 6
click at [155, 122] on button "Page tree" at bounding box center [157, 123] width 10 height 10
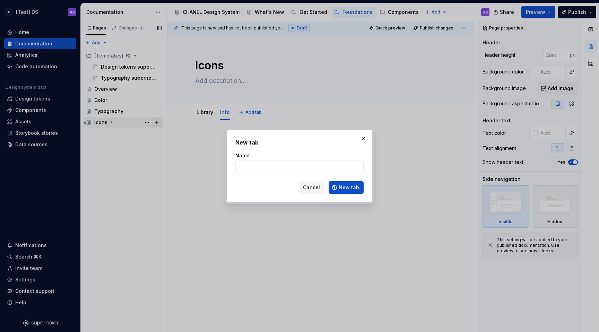
type textarea "*"
type input "Logos"
click at [346, 192] on button "New tab" at bounding box center [346, 187] width 35 height 12
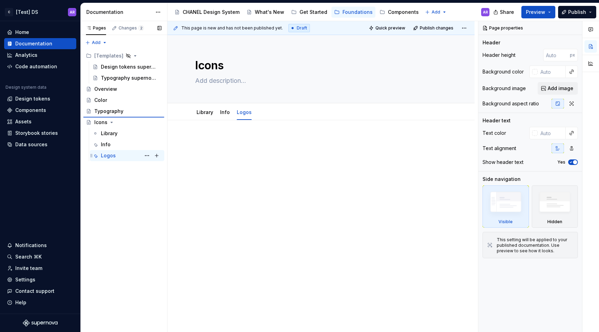
type textarea "*"
type textarea "Logos"
click at [110, 157] on div "Info" at bounding box center [106, 155] width 10 height 7
click at [110, 134] on icon "Page tree" at bounding box center [112, 134] width 6 height 6
click at [159, 134] on button "Page tree" at bounding box center [157, 134] width 10 height 10
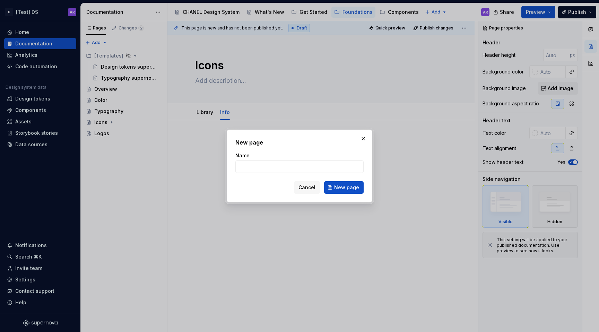
type textarea "*"
click at [278, 168] on input "Name" at bounding box center [299, 166] width 128 height 12
type input "Spacing"
click at [354, 191] on span "New page" at bounding box center [346, 187] width 25 height 7
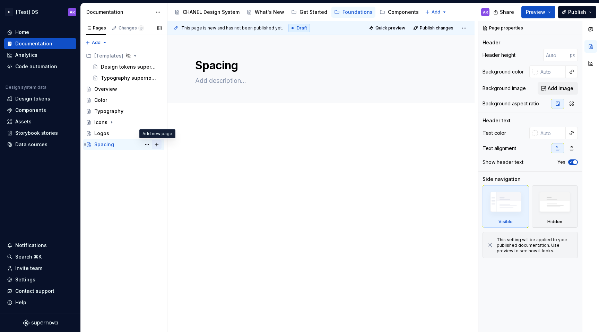
click at [158, 146] on button "Page tree" at bounding box center [157, 145] width 10 height 10
type textarea "*"
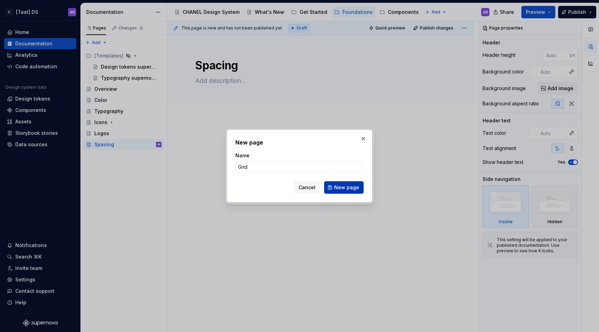
type input "Grid"
click at [353, 187] on span "New page" at bounding box center [346, 187] width 25 height 7
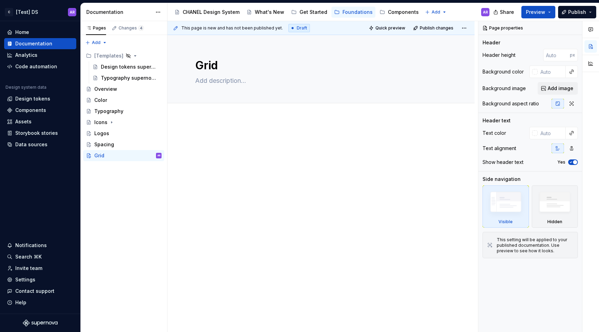
drag, startPoint x: 85, startPoint y: 132, endPoint x: 99, endPoint y: 7, distance: 125.9
click at [231, 158] on div at bounding box center [321, 148] width 252 height 26
click at [579, 10] on span "Publish" at bounding box center [577, 12] width 18 height 7
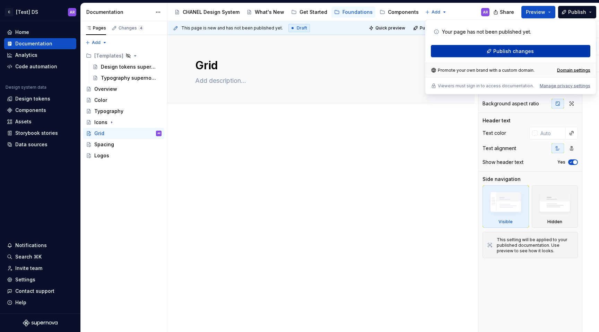
click at [573, 53] on button "Publish changes" at bounding box center [510, 51] width 159 height 12
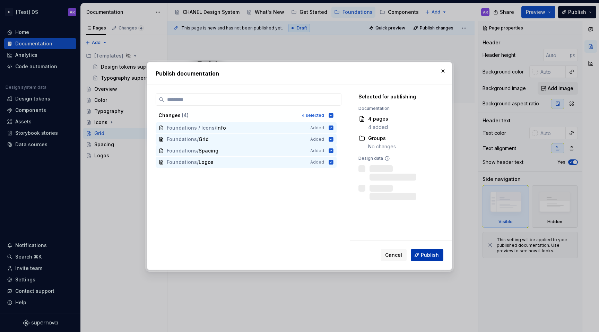
click at [428, 260] on button "Publish" at bounding box center [427, 255] width 33 height 12
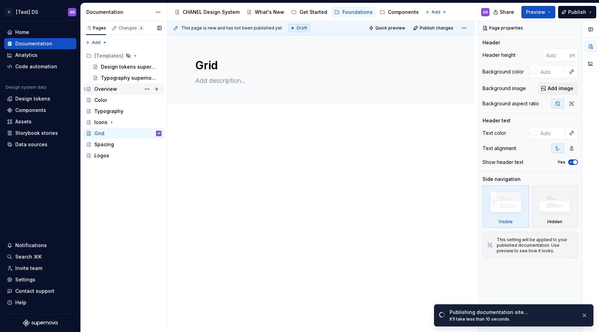
click at [133, 88] on div "Overview" at bounding box center [127, 89] width 67 height 10
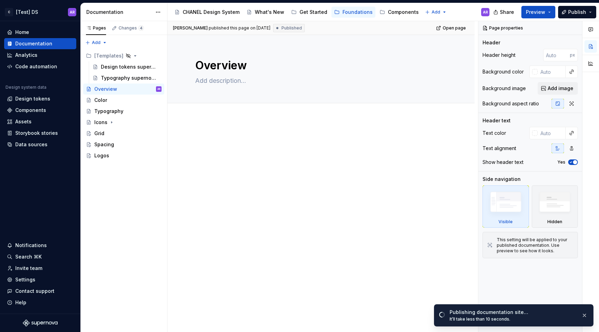
click at [256, 141] on p at bounding box center [321, 139] width 252 height 8
type textarea "*"
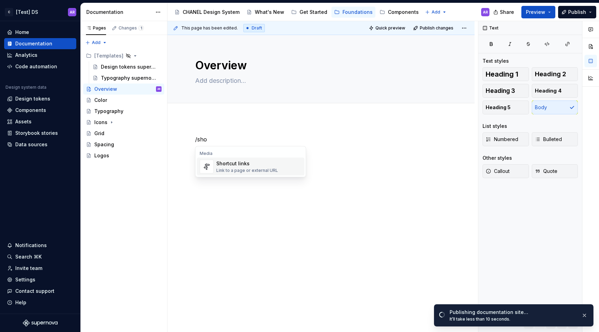
click at [244, 165] on div "Shortcut links" at bounding box center [247, 163] width 62 height 7
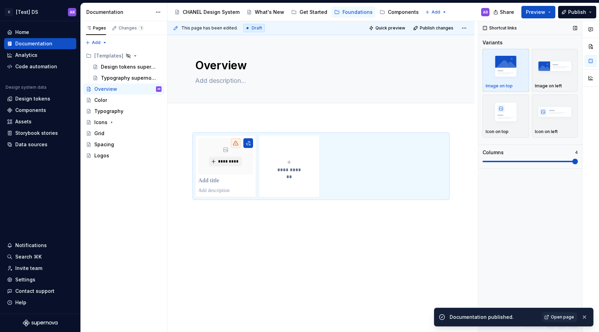
click at [572, 161] on span at bounding box center [575, 162] width 6 height 6
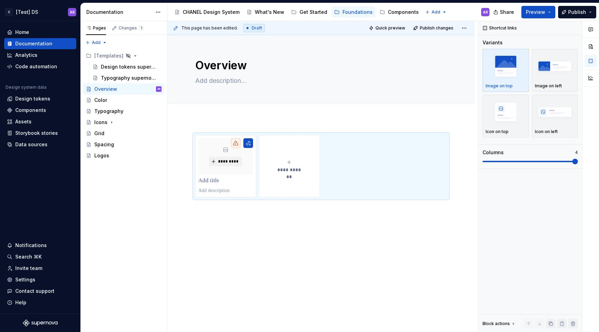
type textarea "*"
click at [572, 160] on span at bounding box center [575, 162] width 6 height 6
click at [572, 163] on span at bounding box center [575, 162] width 6 height 6
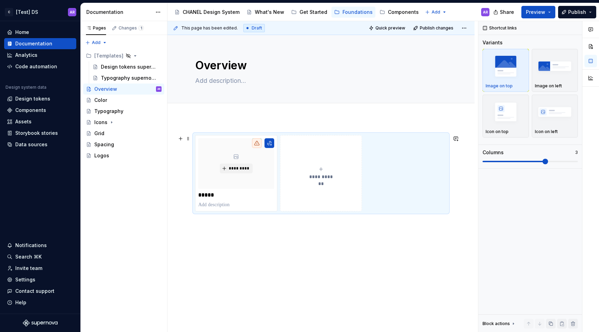
click at [334, 172] on div "**********" at bounding box center [321, 173] width 76 height 14
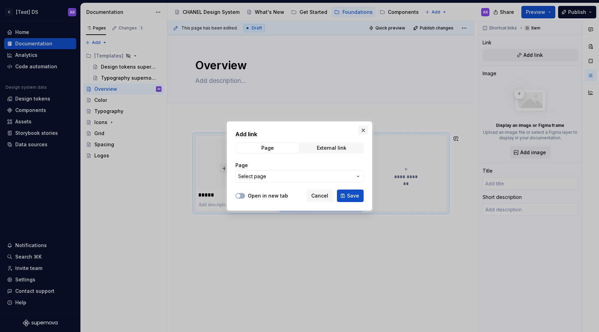
click at [364, 127] on button "button" at bounding box center [363, 130] width 10 height 10
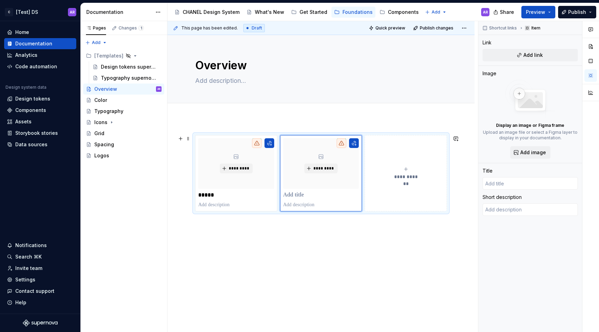
click at [395, 159] on button "**********" at bounding box center [406, 173] width 82 height 76
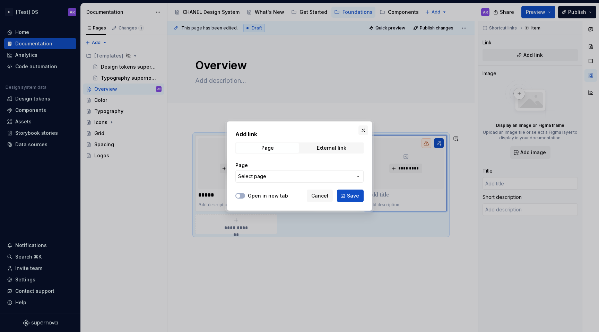
click at [360, 129] on button "button" at bounding box center [363, 130] width 10 height 10
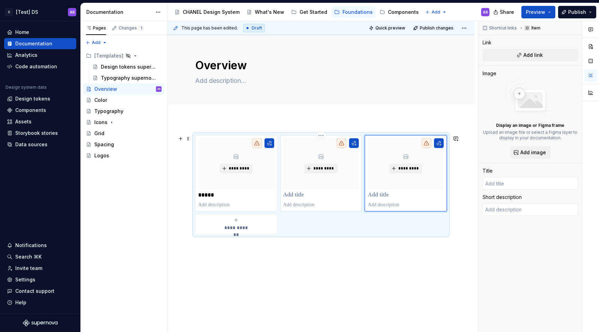
scroll to position [10, 0]
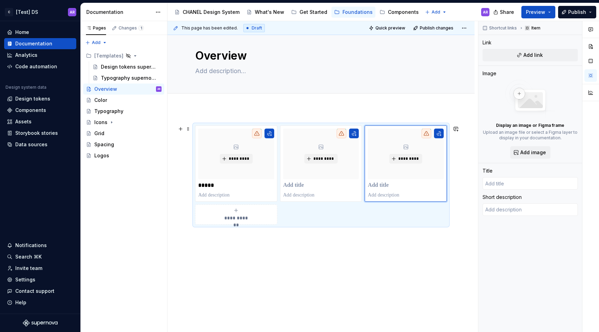
click at [225, 211] on div "**********" at bounding box center [236, 215] width 76 height 14
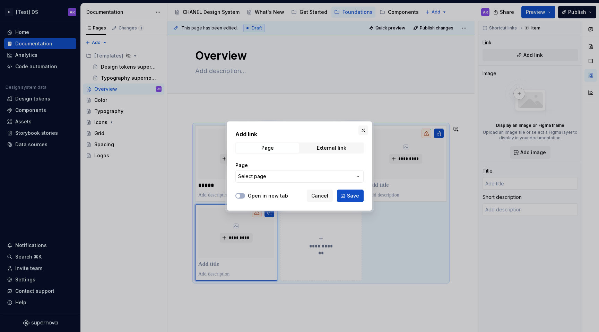
click at [364, 128] on button "button" at bounding box center [363, 130] width 10 height 10
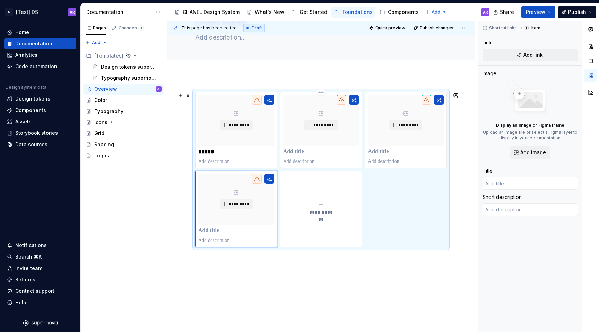
scroll to position [48, 0]
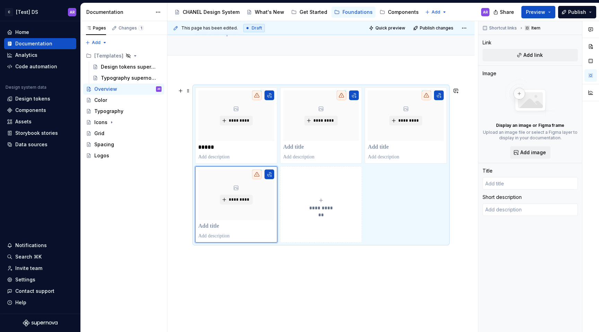
click at [330, 186] on button "**********" at bounding box center [321, 204] width 82 height 76
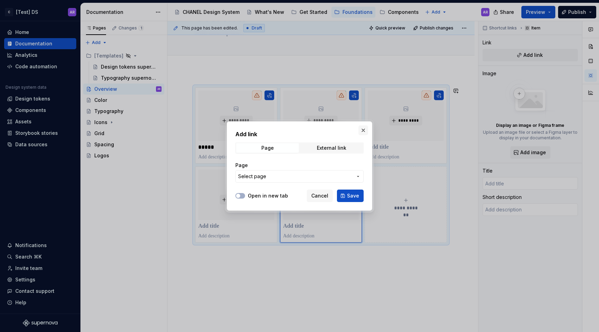
click at [361, 127] on button "button" at bounding box center [363, 130] width 10 height 10
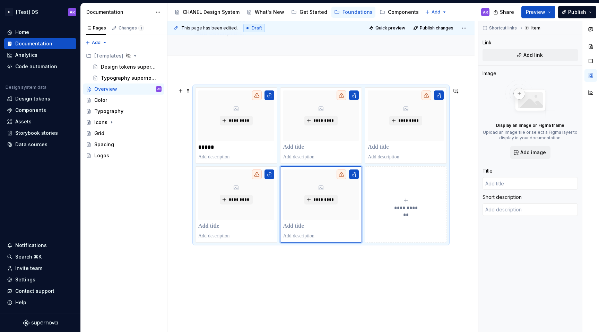
click at [399, 210] on span "**********" at bounding box center [406, 208] width 30 height 7
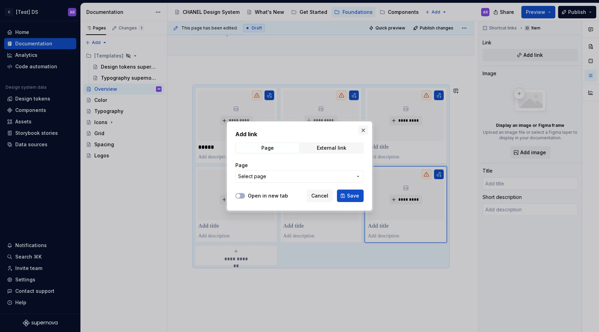
click at [364, 127] on button "button" at bounding box center [363, 130] width 10 height 10
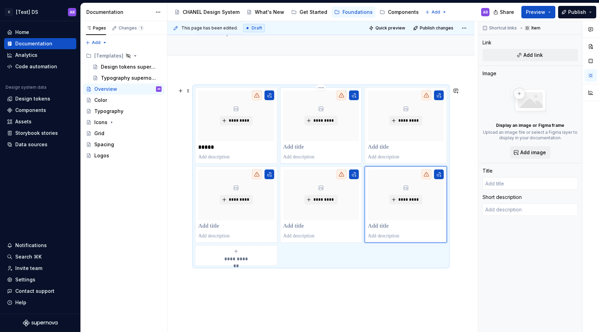
click at [310, 147] on p at bounding box center [321, 147] width 76 height 7
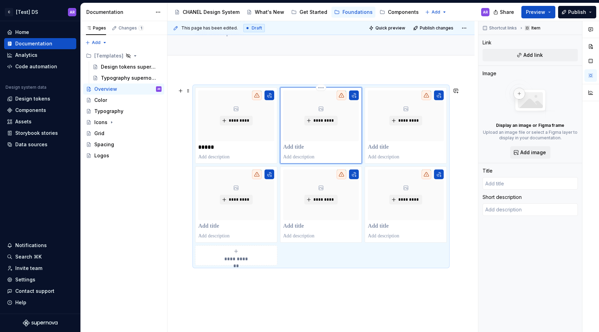
type textarea "*"
type input "T"
type textarea "*"
type input "[PERSON_NAME]"
type textarea "*"
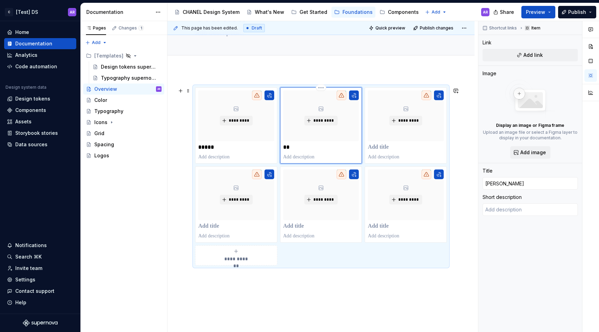
type input "Typo"
type textarea "*"
type input "Typog"
type textarea "*"
type input "Typogra"
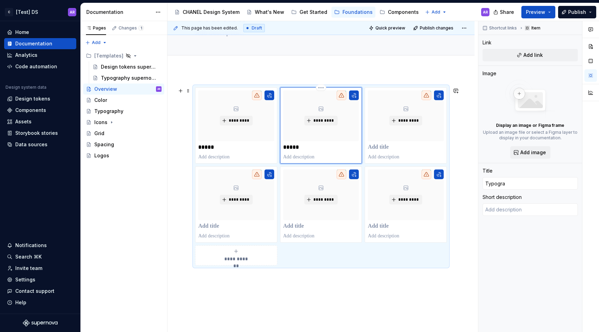
type textarea "*"
type input "Typograp"
type textarea "*"
type input "Typograph"
type textarea "*"
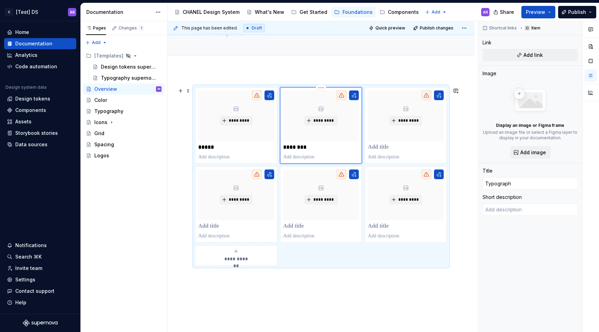
type input "Typography"
click at [378, 144] on p at bounding box center [406, 147] width 76 height 7
type textarea "*"
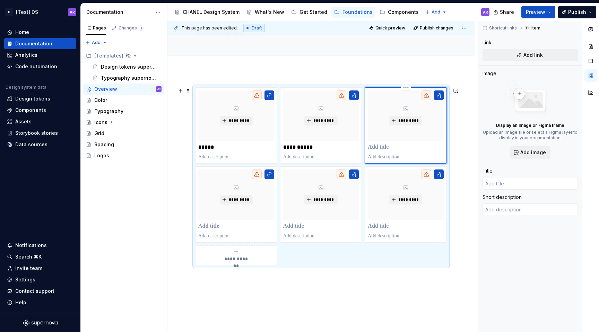
type textarea "*"
type input "I"
type textarea "*"
type input "Ic"
type textarea "*"
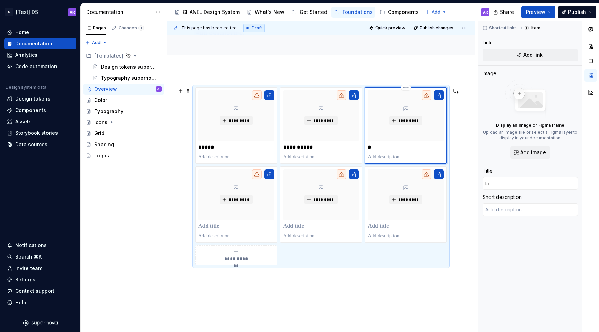
type input "Ico"
type textarea "*"
type input "Icon"
type textarea "*"
type input "Icons"
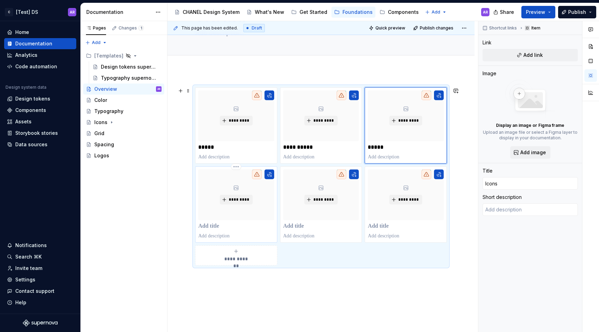
click at [222, 225] on p at bounding box center [236, 226] width 76 height 7
type textarea "*"
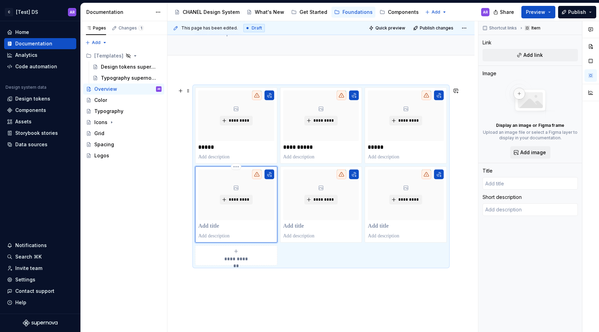
type textarea "*"
type input "G"
type textarea "*"
type input "Gr"
type textarea "*"
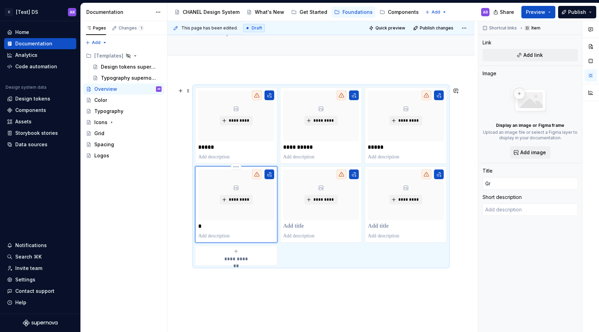
type input "Gri"
type textarea "*"
type input "Grid"
click at [284, 223] on p at bounding box center [321, 226] width 76 height 7
type textarea "*"
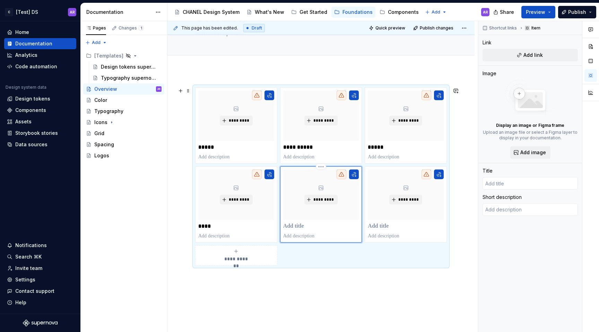
type textarea "*"
type input "S"
type textarea "*"
type input "Sp"
type textarea "*"
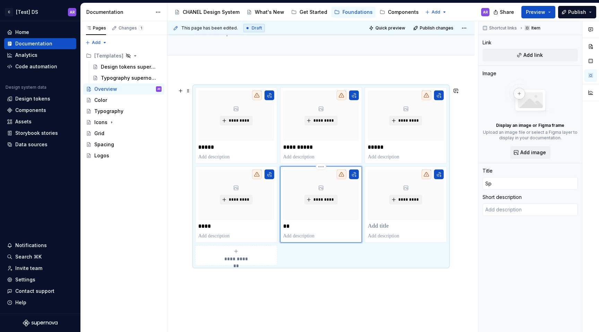
type input "Spa"
type textarea "*"
type input "Spac"
type textarea "*"
type input "Spaci"
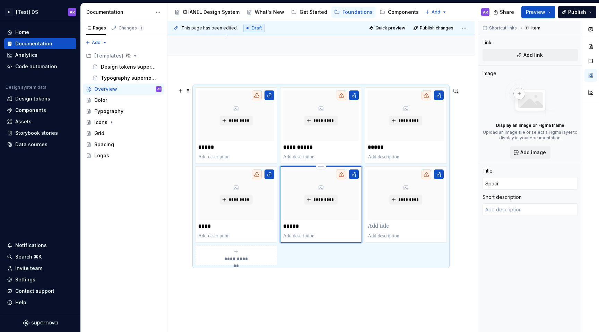
type textarea "*"
type input "Spacin"
type textarea "*"
type input "Spacing"
type textarea "*"
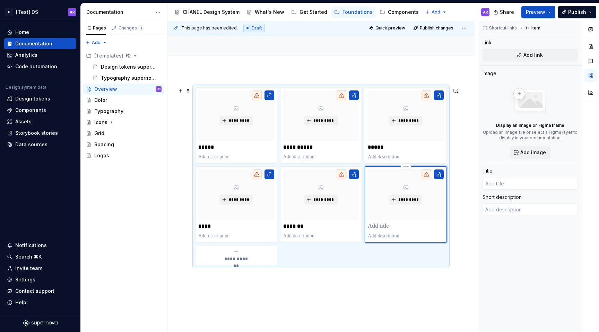
click at [381, 221] on div "*********" at bounding box center [406, 204] width 76 height 70
click at [390, 228] on p at bounding box center [406, 226] width 76 height 7
type textarea "*"
type input "L"
type textarea "*"
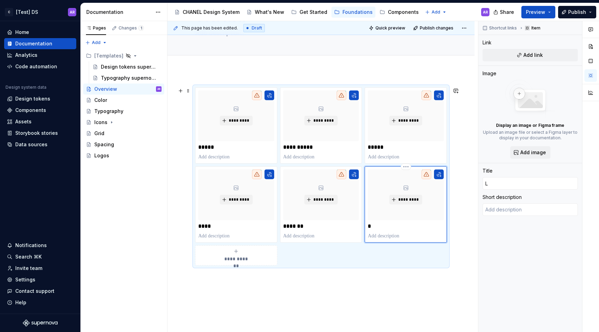
type input "Lo"
type textarea "*"
type input "Log"
type textarea "*"
type input "Logo"
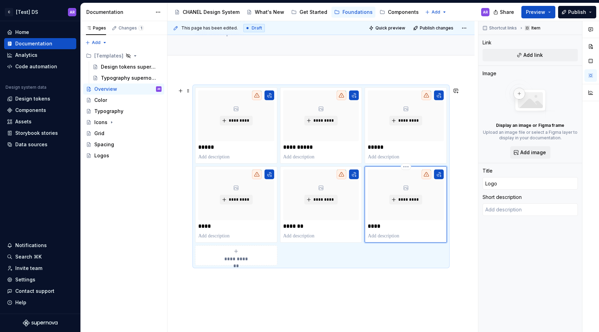
type textarea "*"
type input "Logos"
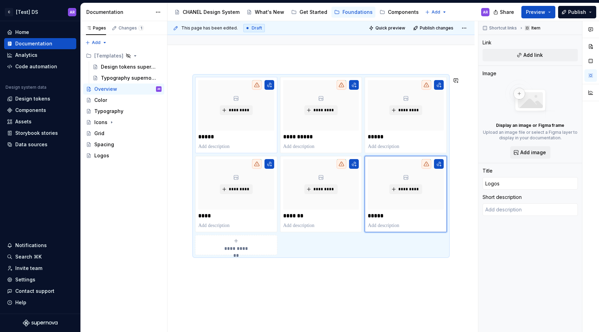
scroll to position [47, 0]
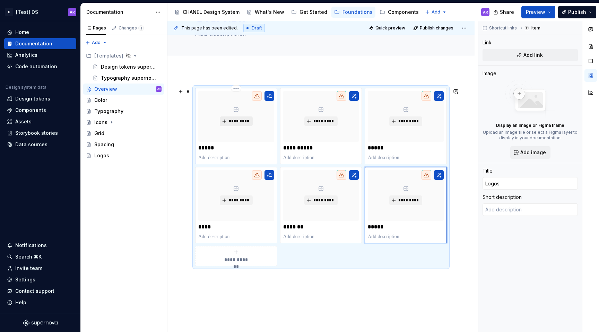
click at [243, 121] on span "*********" at bounding box center [238, 122] width 21 height 6
type textarea "*"
type input "Color"
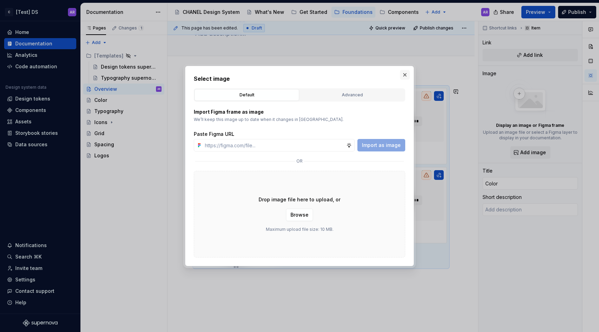
click at [405, 73] on button "button" at bounding box center [405, 75] width 10 height 10
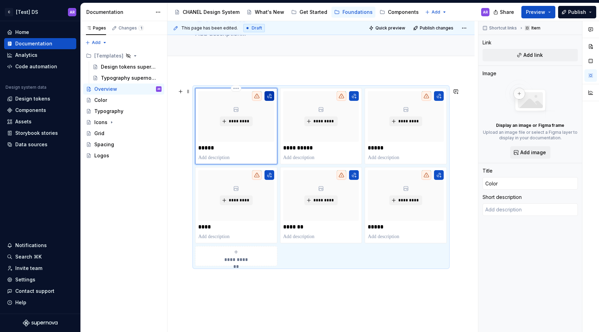
click at [271, 95] on button "button" at bounding box center [269, 96] width 10 height 10
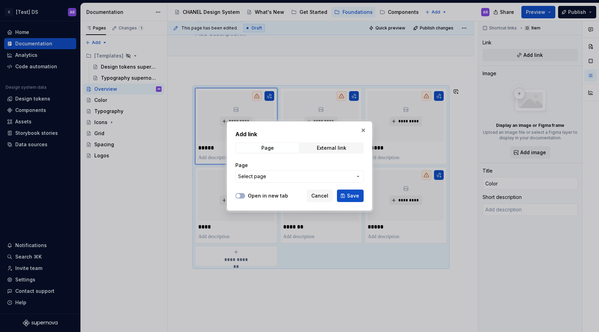
click at [291, 177] on span "Select page" at bounding box center [295, 176] width 114 height 7
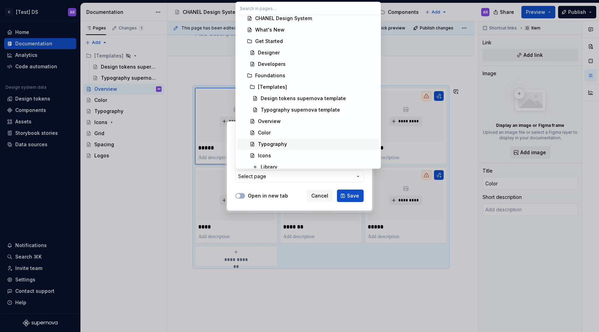
scroll to position [9, 0]
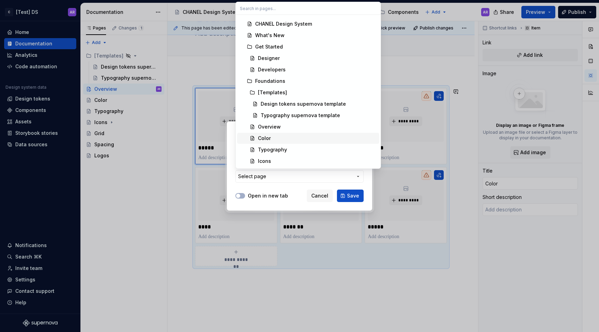
click at [280, 141] on div "Color" at bounding box center [317, 138] width 119 height 7
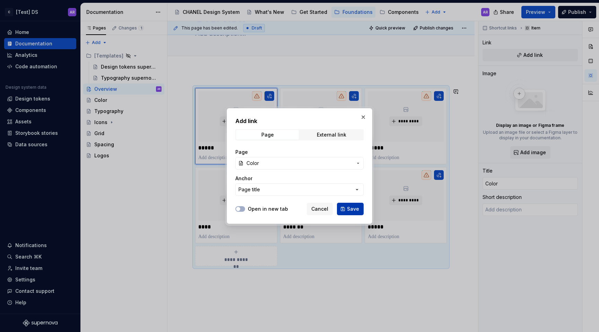
click at [353, 211] on span "Save" at bounding box center [353, 209] width 12 height 7
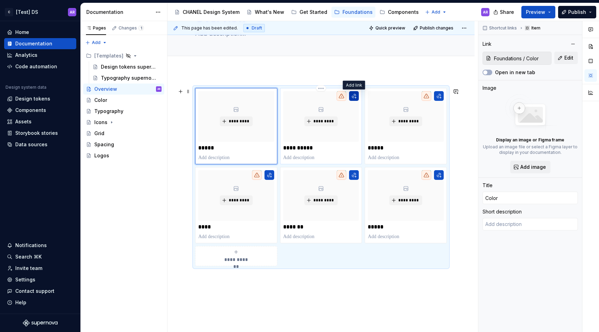
click at [355, 94] on button "button" at bounding box center [354, 96] width 10 height 10
type textarea "*"
type input "Typography"
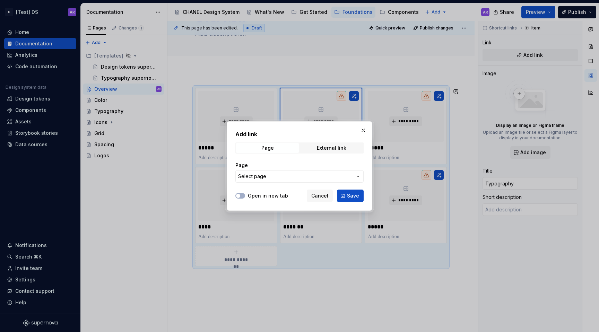
click at [320, 174] on span "Select page" at bounding box center [295, 176] width 114 height 7
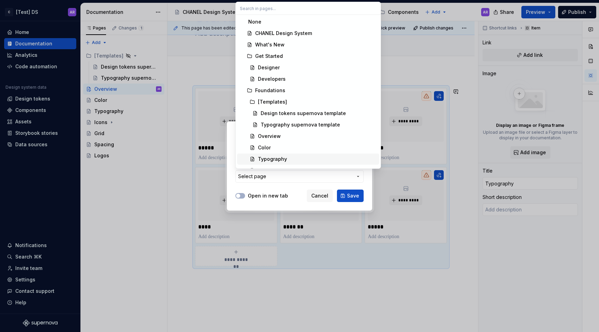
click at [288, 162] on div "Typography" at bounding box center [317, 159] width 119 height 7
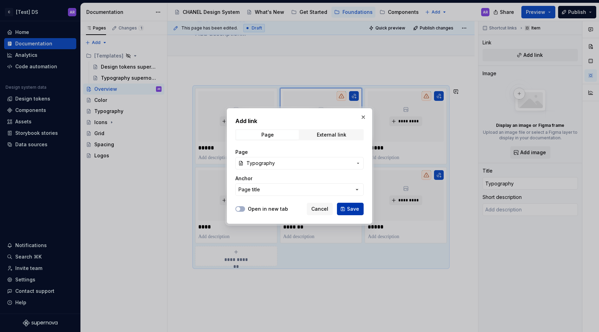
click at [355, 211] on span "Save" at bounding box center [353, 209] width 12 height 7
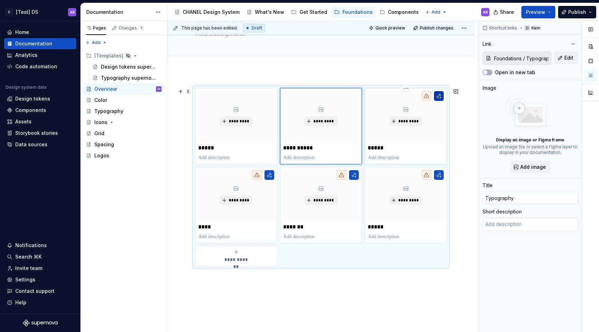
type textarea "*"
type input "Icons"
click at [439, 100] on button "button" at bounding box center [439, 96] width 10 height 10
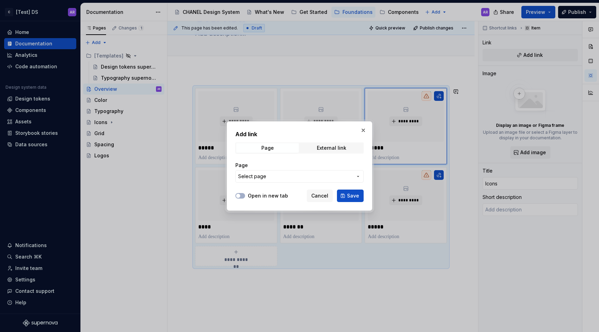
click at [323, 170] on button "Select page" at bounding box center [299, 176] width 128 height 12
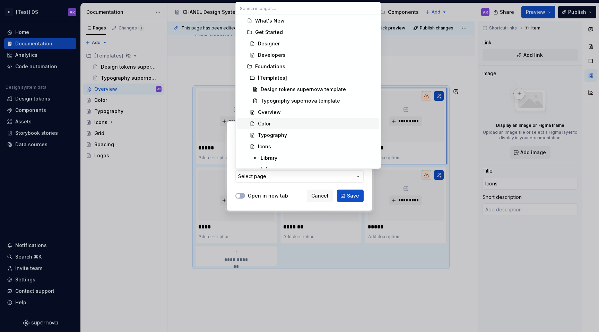
scroll to position [27, 0]
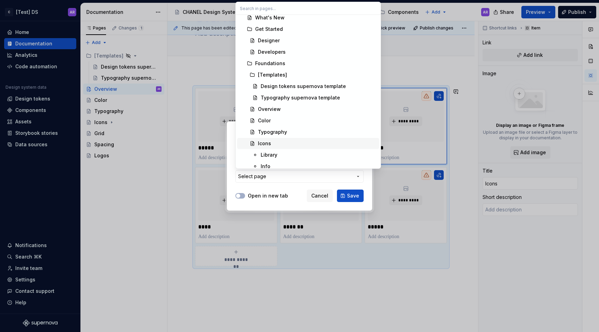
click at [292, 142] on div "Icons" at bounding box center [317, 143] width 119 height 7
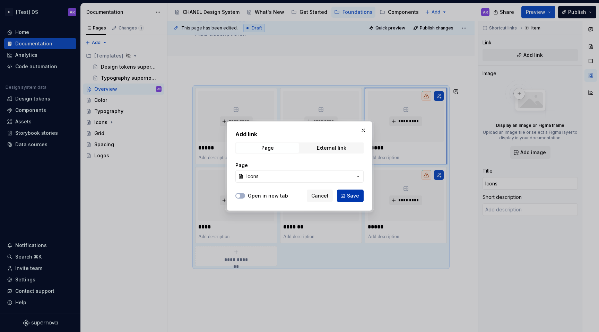
click at [350, 198] on span "Save" at bounding box center [353, 195] width 12 height 7
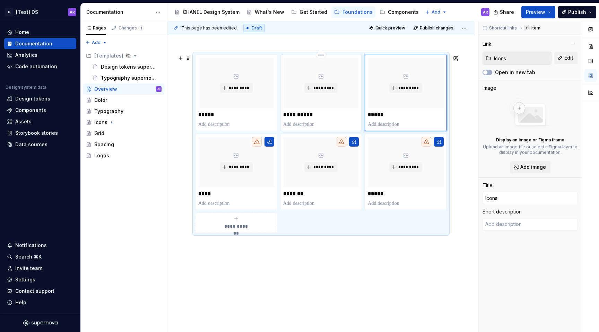
scroll to position [88, 0]
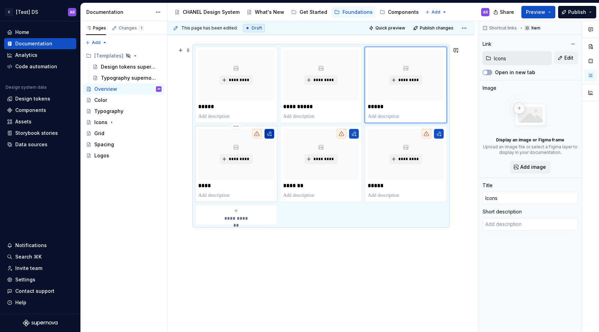
type textarea "*"
type input "Grid"
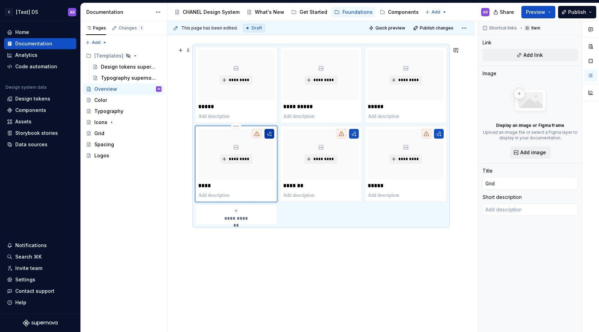
click at [270, 135] on button "button" at bounding box center [269, 134] width 10 height 10
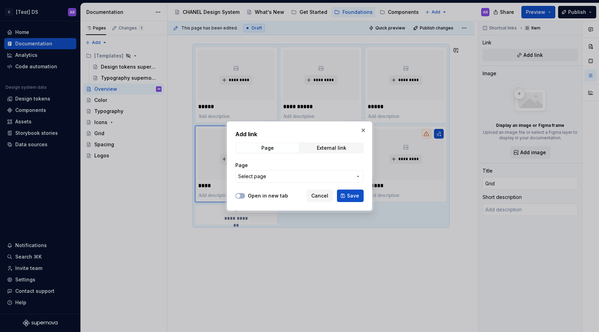
click at [294, 176] on span "Select page" at bounding box center [295, 176] width 114 height 7
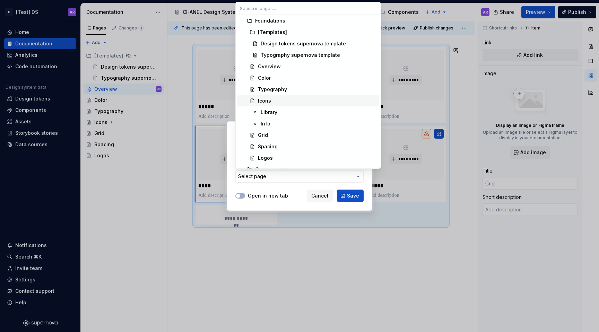
scroll to position [78, 0]
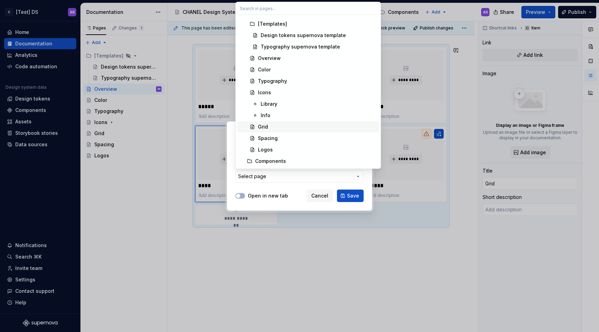
click at [282, 130] on div "Grid" at bounding box center [317, 126] width 119 height 7
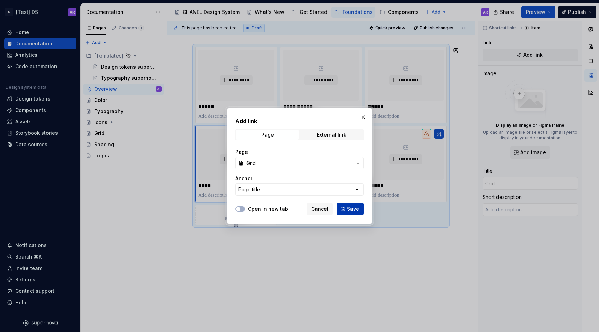
click at [350, 211] on span "Save" at bounding box center [353, 209] width 12 height 7
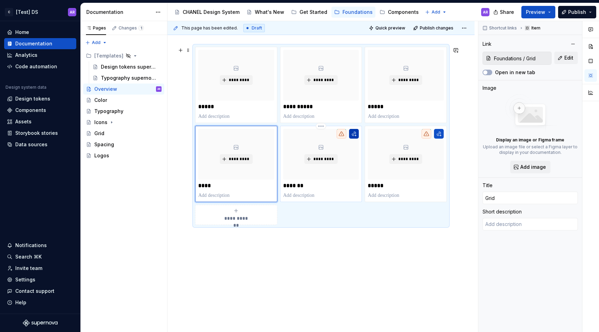
type textarea "*"
type input "Spacing"
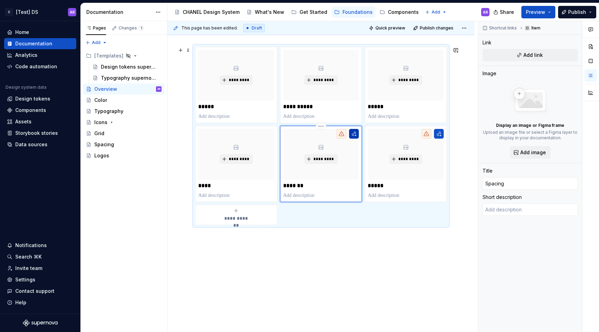
click at [354, 135] on button "button" at bounding box center [354, 134] width 10 height 10
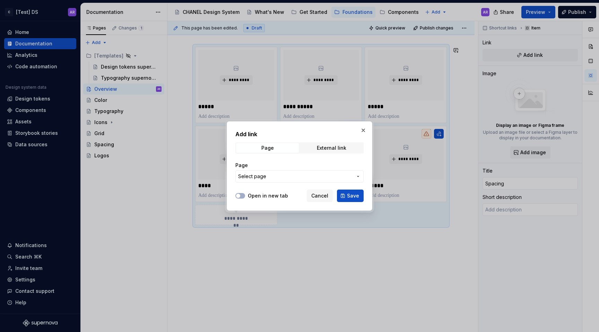
click at [335, 174] on span "Select page" at bounding box center [295, 176] width 114 height 7
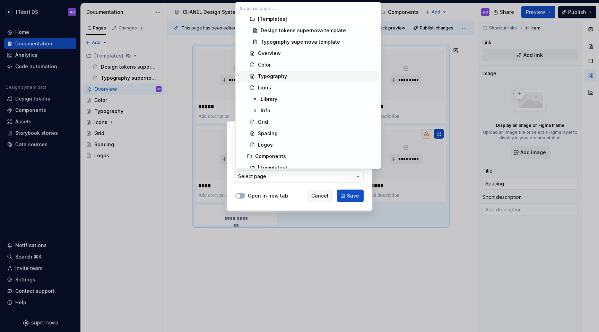
scroll to position [86, 0]
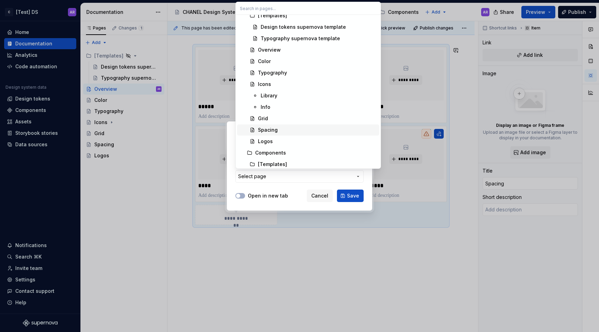
click at [298, 127] on div "Spacing" at bounding box center [317, 130] width 119 height 7
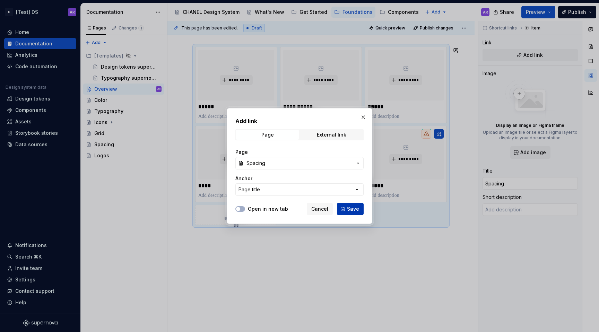
click at [349, 210] on span "Save" at bounding box center [353, 209] width 12 height 7
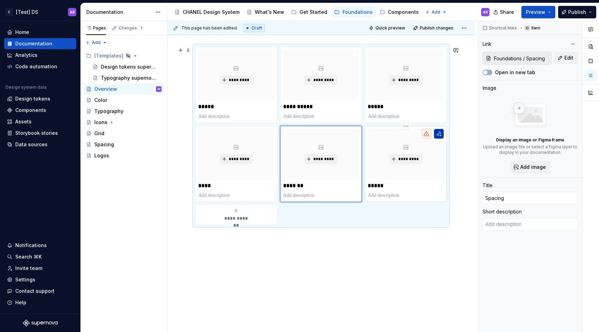
type textarea "*"
type input "Logos"
click at [441, 131] on button "button" at bounding box center [439, 134] width 10 height 10
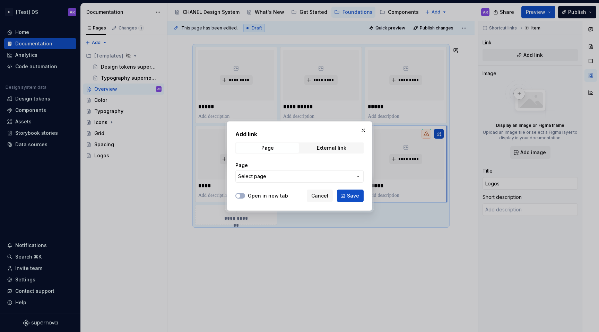
click at [343, 177] on span "Select page" at bounding box center [295, 176] width 114 height 7
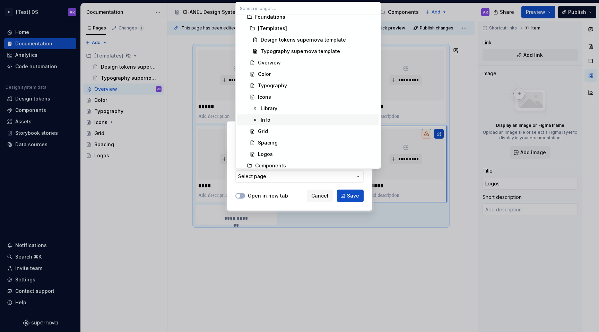
scroll to position [77, 0]
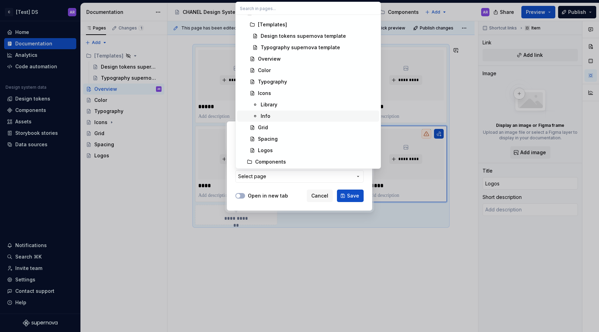
click at [290, 151] on div "Logos" at bounding box center [317, 150] width 119 height 7
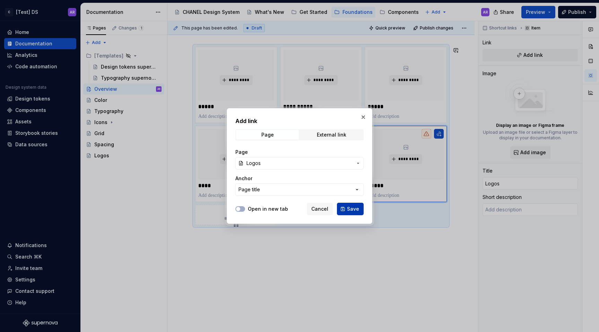
click at [343, 212] on button "Save" at bounding box center [350, 209] width 27 height 12
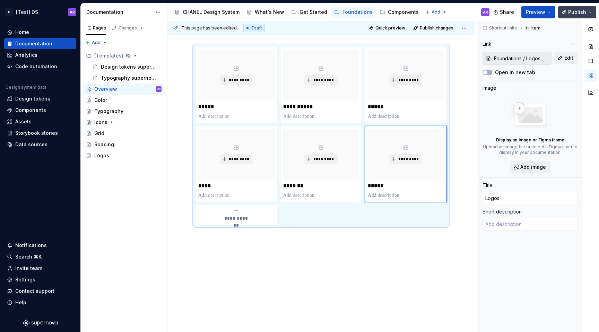
click at [561, 13] on button "Publish" at bounding box center [577, 12] width 38 height 12
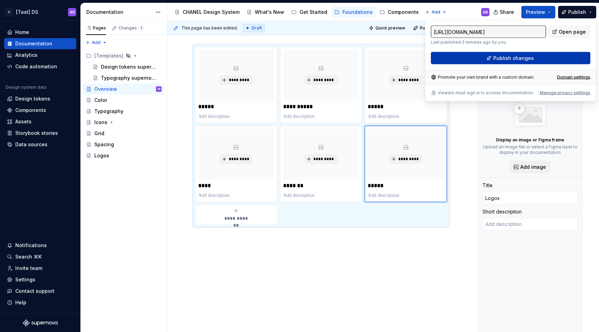
click at [564, 60] on button "Publish changes" at bounding box center [510, 58] width 159 height 12
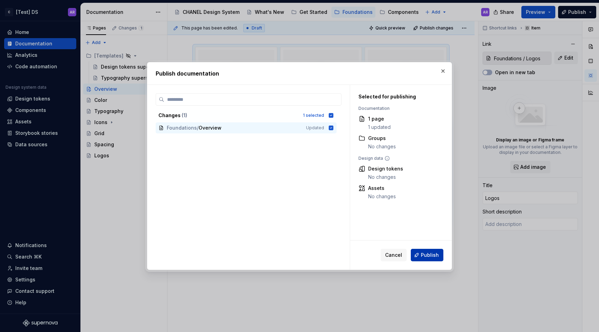
click at [429, 250] on button "Publish" at bounding box center [427, 255] width 33 height 12
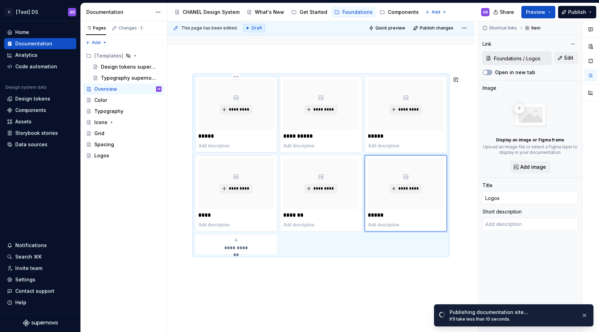
scroll to position [0, 0]
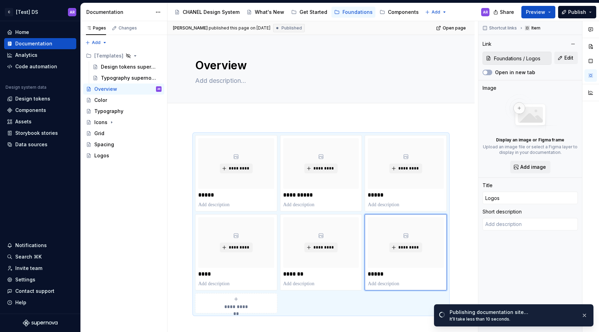
click at [416, 121] on div "**********" at bounding box center [320, 270] width 307 height 303
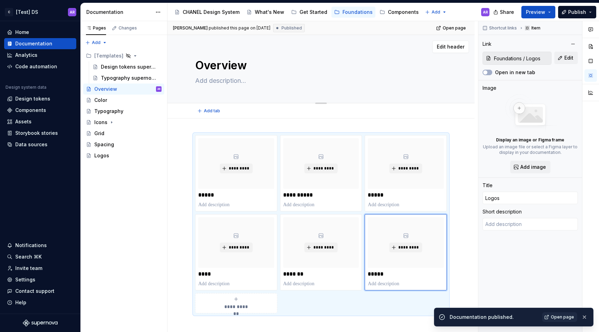
click at [439, 70] on textarea "Overview" at bounding box center [320, 65] width 252 height 17
click at [458, 73] on div "Overview Edit header" at bounding box center [320, 69] width 307 height 68
click at [507, 26] on span "Shortcut links" at bounding box center [503, 28] width 28 height 6
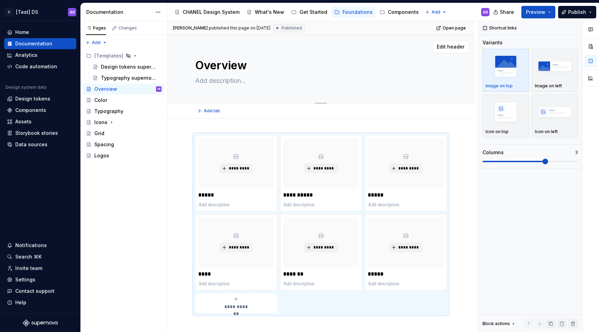
click at [298, 70] on textarea "Overview" at bounding box center [320, 65] width 252 height 17
click at [126, 88] on div "Overview AR" at bounding box center [127, 89] width 67 height 10
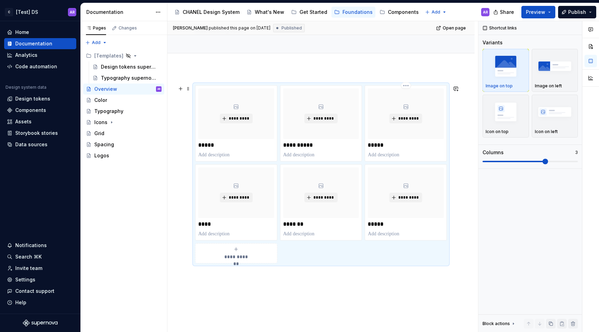
scroll to position [88, 0]
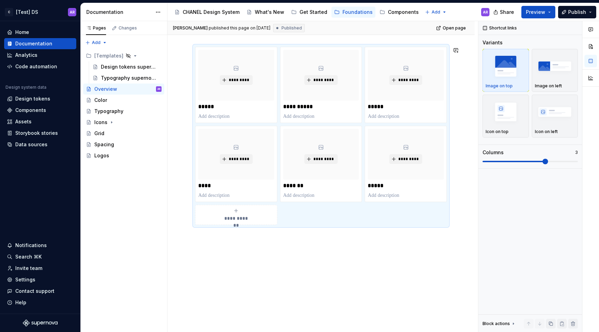
click at [312, 239] on div "**********" at bounding box center [320, 181] width 307 height 303
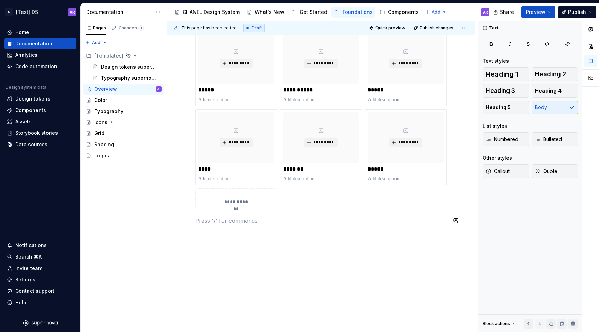
scroll to position [0, 0]
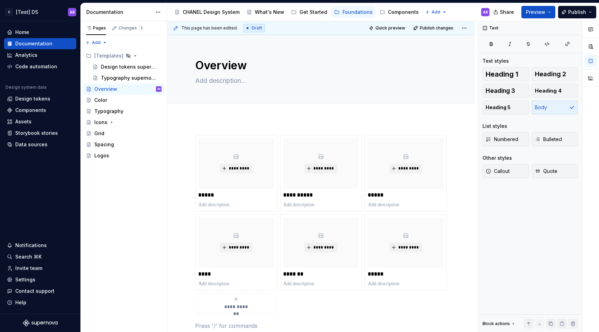
click at [245, 126] on div "**********" at bounding box center [320, 278] width 307 height 319
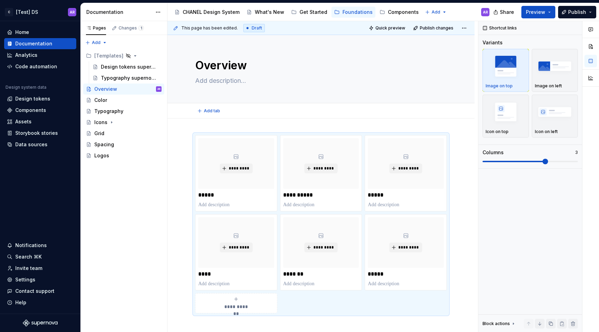
scroll to position [105, 0]
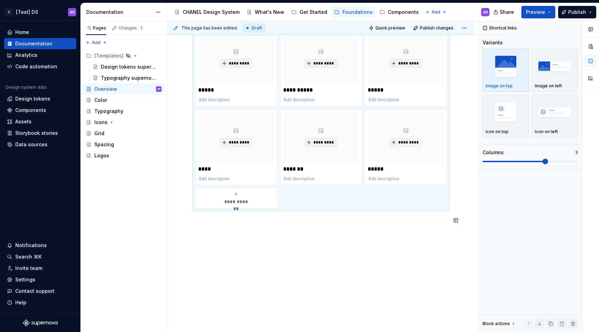
click at [244, 227] on div "**********" at bounding box center [321, 131] width 252 height 203
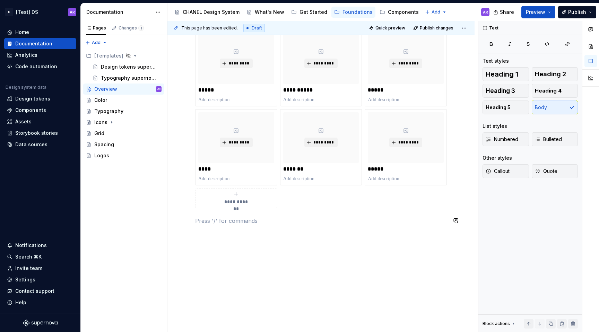
click at [247, 238] on div "**********" at bounding box center [320, 173] width 307 height 319
click at [577, 11] on span "Publish" at bounding box center [577, 12] width 18 height 7
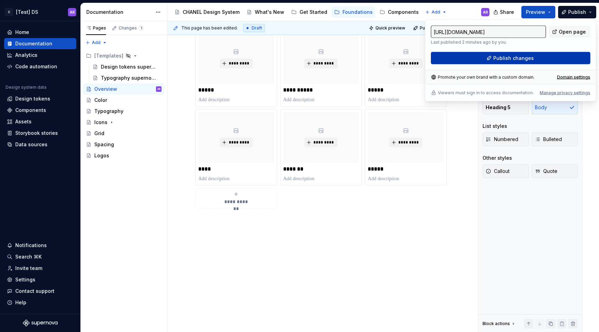
click at [562, 59] on button "Publish changes" at bounding box center [510, 58] width 159 height 12
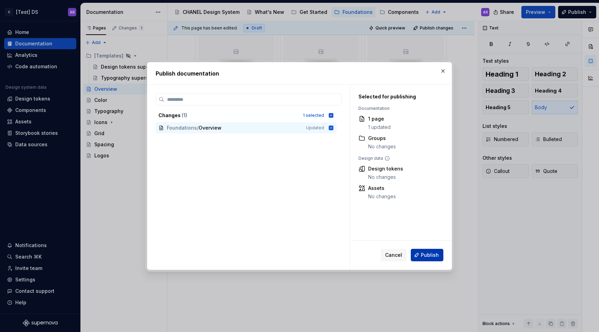
click at [432, 259] on button "Publish" at bounding box center [427, 255] width 33 height 12
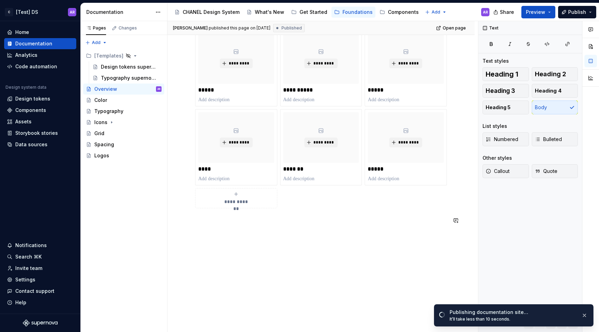
click at [221, 226] on div "**********" at bounding box center [321, 140] width 252 height 220
click at [219, 215] on div "**********" at bounding box center [321, 140] width 252 height 220
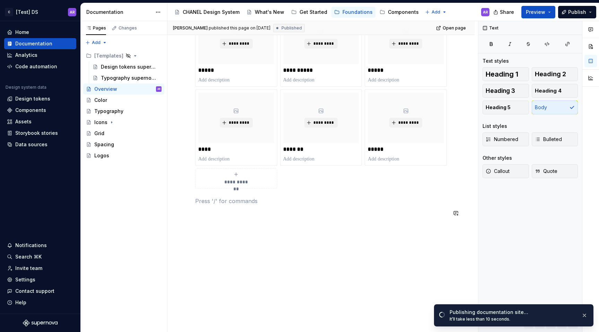
scroll to position [130, 0]
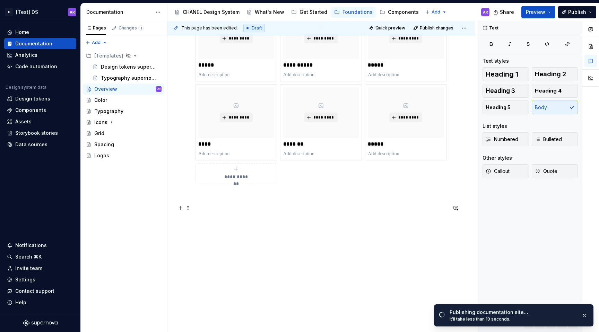
click at [213, 210] on p at bounding box center [321, 208] width 252 height 8
click at [214, 222] on p at bounding box center [321, 221] width 252 height 8
click at [219, 232] on div "**********" at bounding box center [321, 119] width 252 height 228
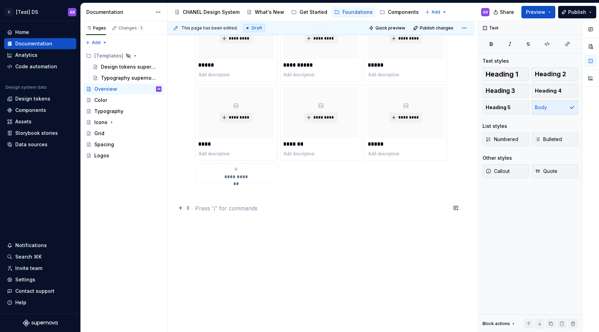
click at [316, 210] on p at bounding box center [321, 208] width 252 height 8
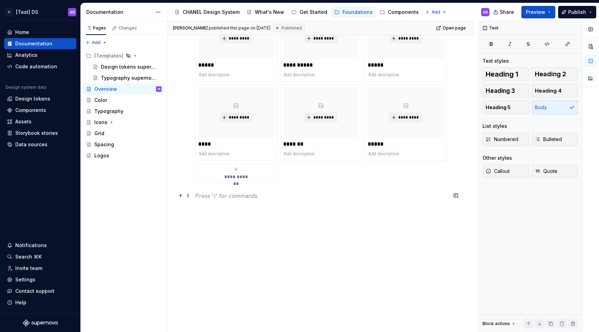
click at [315, 192] on p at bounding box center [321, 196] width 252 height 8
click at [586, 14] on button "Publish" at bounding box center [577, 12] width 38 height 12
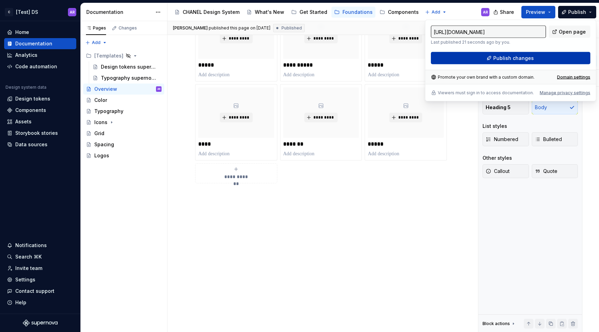
click at [542, 60] on button "Publish changes" at bounding box center [510, 58] width 159 height 12
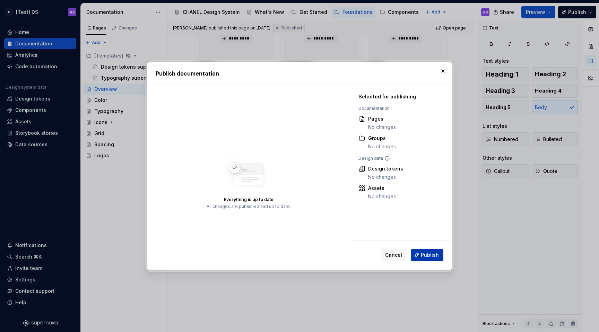
click at [434, 258] on span "Publish" at bounding box center [430, 255] width 18 height 7
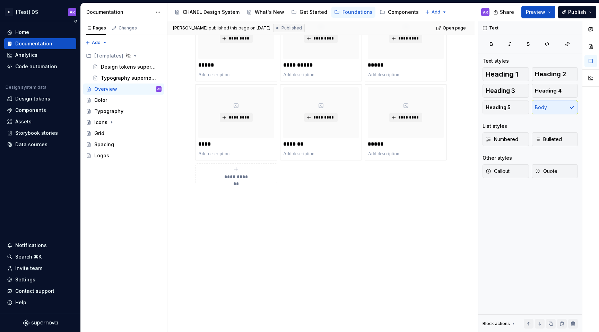
type textarea "*"
click at [31, 278] on div "Settings" at bounding box center [25, 279] width 20 height 7
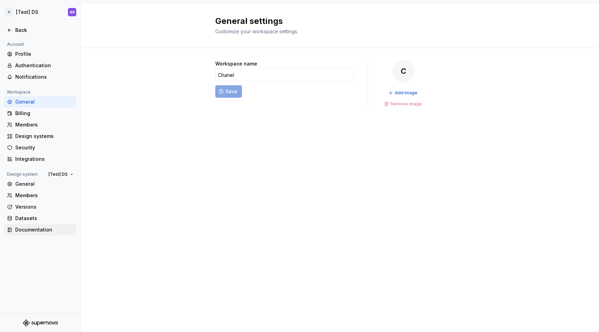
click at [34, 230] on div "Documentation" at bounding box center [44, 229] width 58 height 7
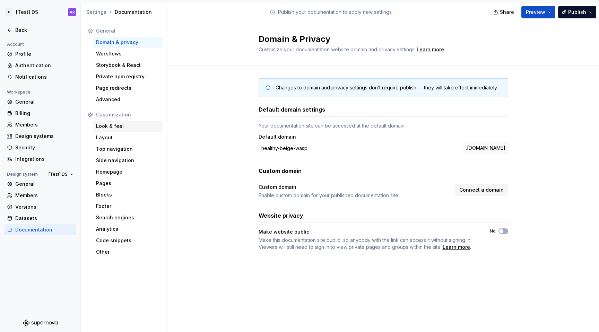
click at [122, 129] on div "Look & feel" at bounding box center [128, 126] width 64 height 7
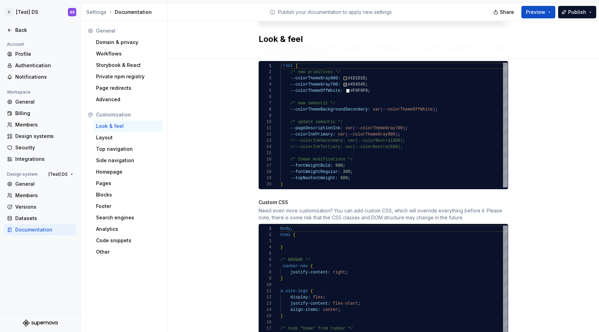
scroll to position [301, 0]
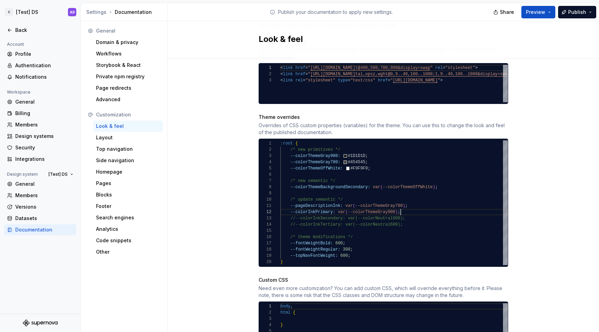
click at [404, 204] on div ":root { /* new primitives */ --colorThemeGray900: #1D1D1D ; --colorThemeGray700…" at bounding box center [393, 202] width 227 height 125
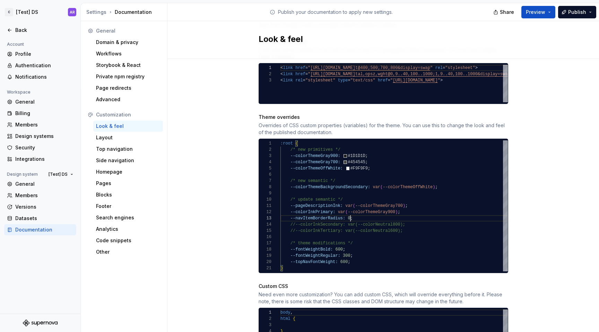
scroll to position [12, 70]
type textarea "**********"
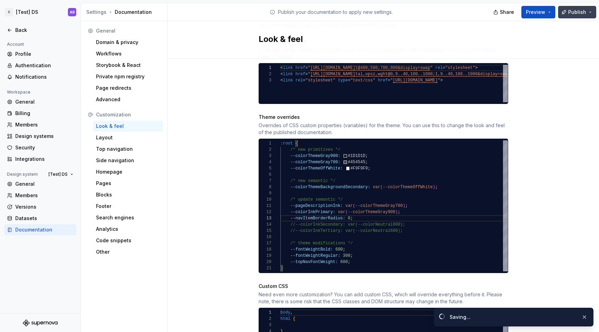
click at [574, 6] on button "Publish" at bounding box center [577, 12] width 38 height 12
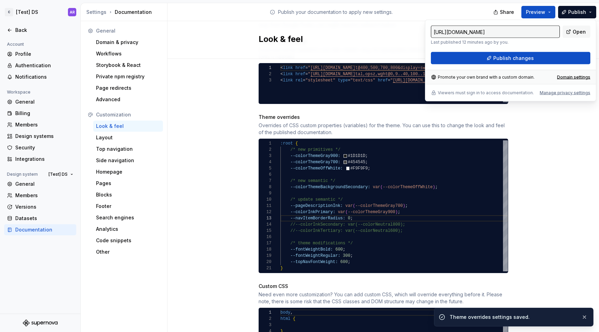
click at [556, 170] on div "Site logo A company logo that will be displayed on all pages on your documentat…" at bounding box center [383, 171] width 432 height 826
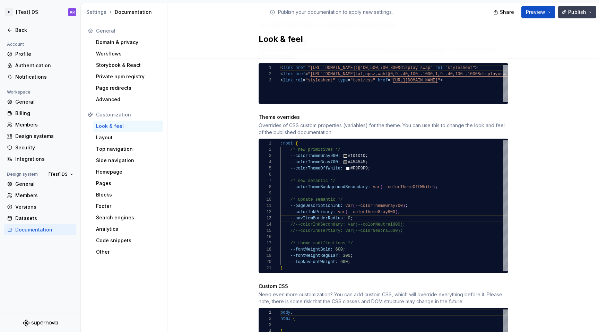
click at [569, 15] on button "Publish" at bounding box center [577, 12] width 38 height 12
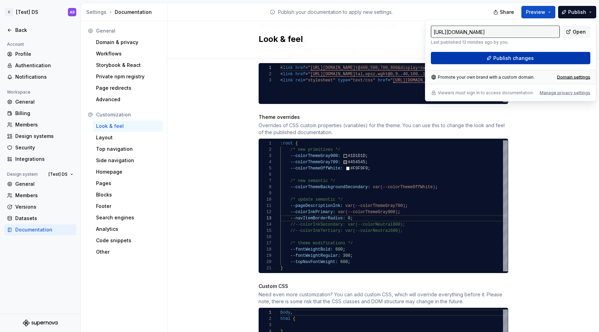
click at [503, 55] on span "Publish changes" at bounding box center [513, 58] width 41 height 7
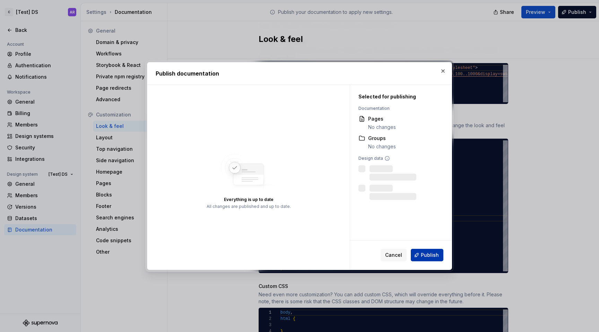
click at [432, 258] on span "Publish" at bounding box center [430, 255] width 18 height 7
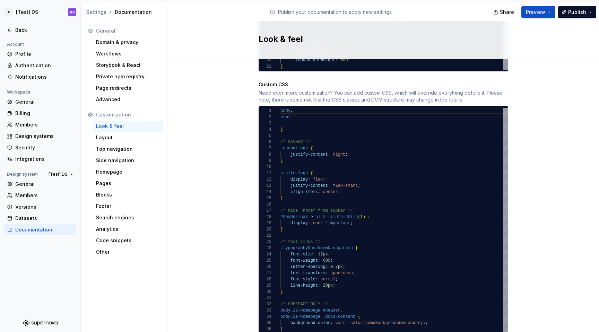
scroll to position [534, 0]
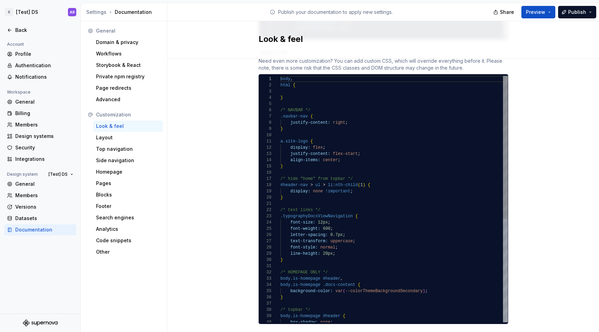
click at [287, 191] on div "line-height: 20px ; } /* HOMEPAGE ONLY */ body.is-homepage #header , body.is-ho…" at bounding box center [393, 288] width 227 height 424
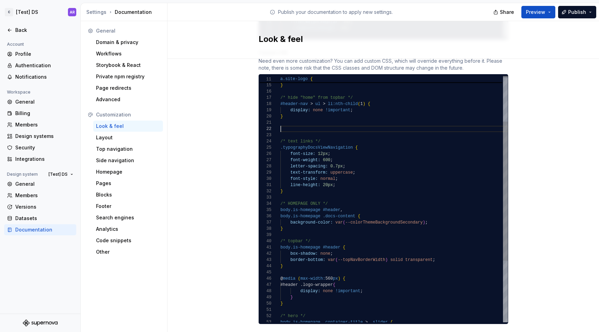
scroll to position [12, 2]
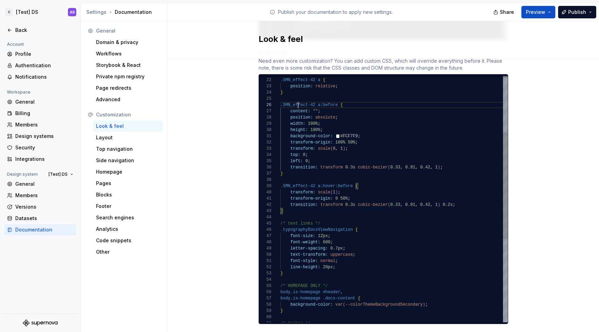
click at [295, 98] on div "line-height: 20px ; } font-style: normal ; text-transform: uppercase ; font-wei…" at bounding box center [393, 230] width 227 height 568
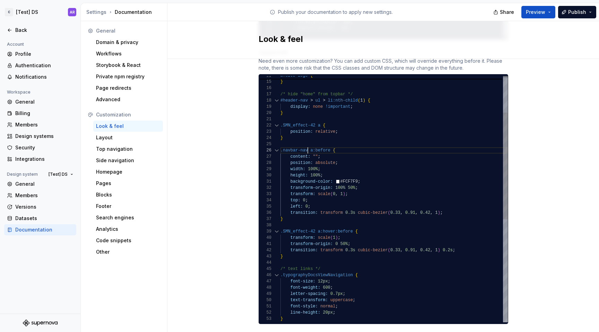
click at [277, 147] on div at bounding box center [276, 150] width 9 height 6
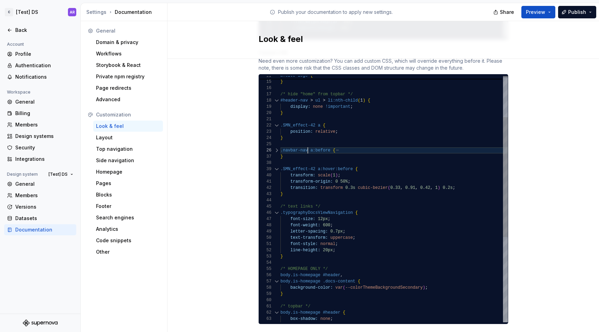
click at [276, 147] on div at bounding box center [276, 150] width 9 height 6
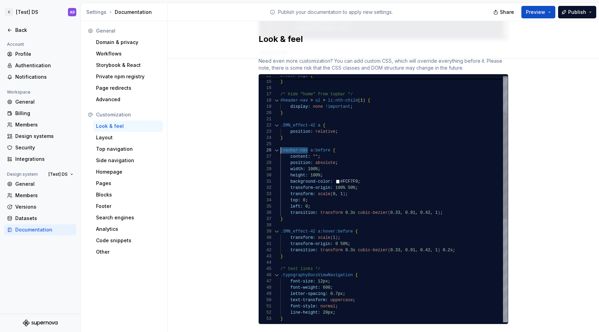
scroll to position [31, 0]
click at [312, 120] on div "align-items: center ; } /* hide "home" from topbar */ #header-nav > ul > li:nth…" at bounding box center [393, 275] width 227 height 568
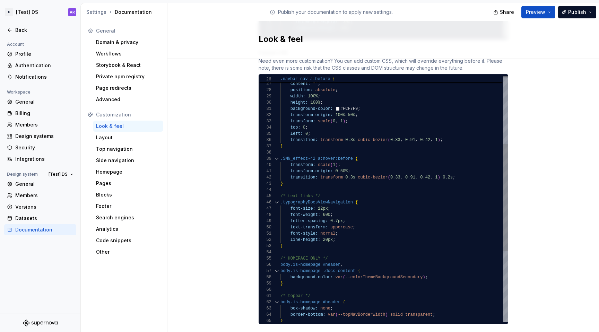
click at [313, 151] on div ".navbar-nav a:before { content: "" ; position: absolute ; width: 100% ; height:…" at bounding box center [393, 203] width 227 height 568
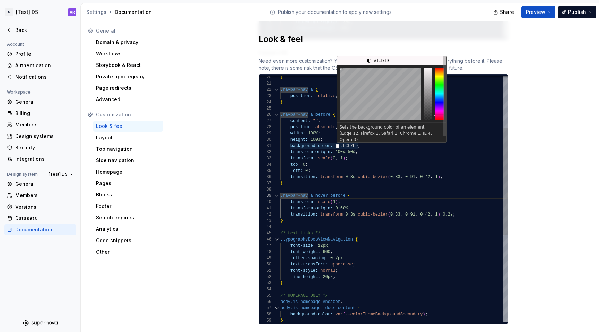
click at [346, 138] on div "background-color: #FCF7F9 ; transform-origin: 100% 50% ; transform: scale ( 0 ,…" at bounding box center [393, 240] width 227 height 568
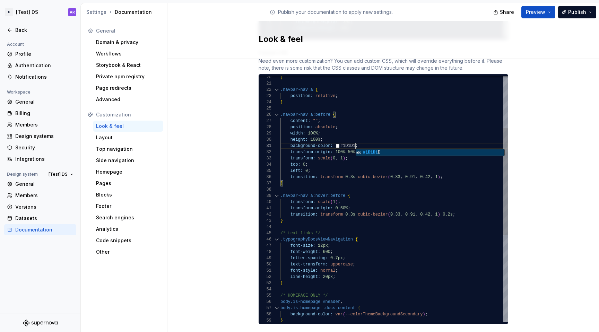
scroll to position [0, 78]
click at [356, 122] on div "background-color: #1D1D1D ; transform-origin: 100% 50% ; transform: scale ( 0 ,…" at bounding box center [393, 240] width 227 height 568
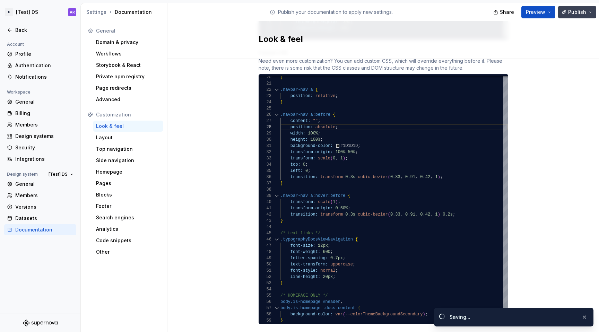
click at [579, 8] on button "Publish" at bounding box center [577, 12] width 38 height 12
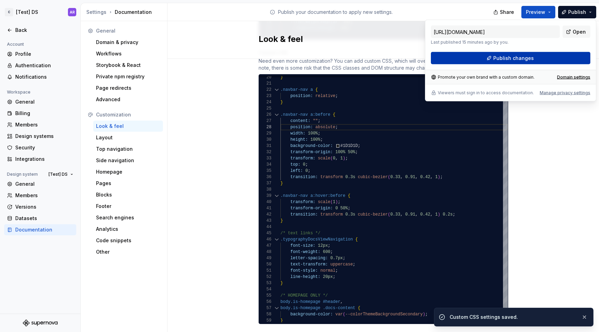
click at [556, 56] on button "Publish changes" at bounding box center [510, 58] width 159 height 12
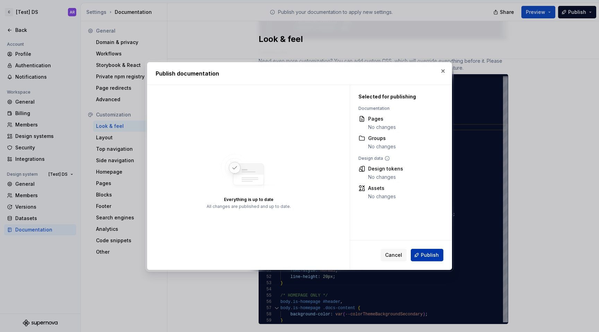
click at [428, 254] on span "Publish" at bounding box center [430, 255] width 18 height 7
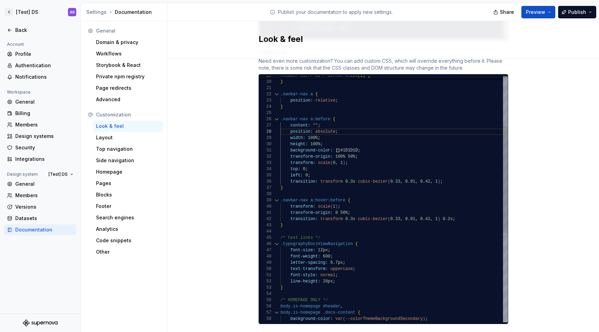
scroll to position [19, 2]
click at [315, 98] on div "background-color: #1D1D1D ; transform-origin: 100% 50% ; transform: scale ( 0 ,…" at bounding box center [393, 244] width 227 height 568
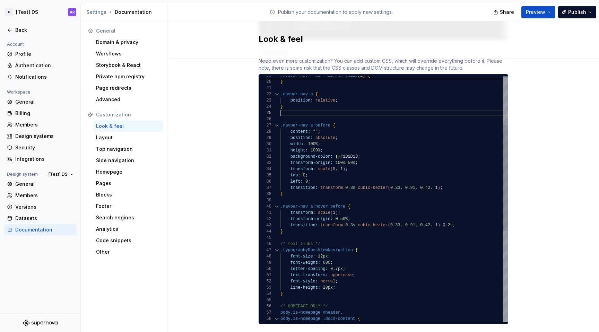
scroll to position [44, 2]
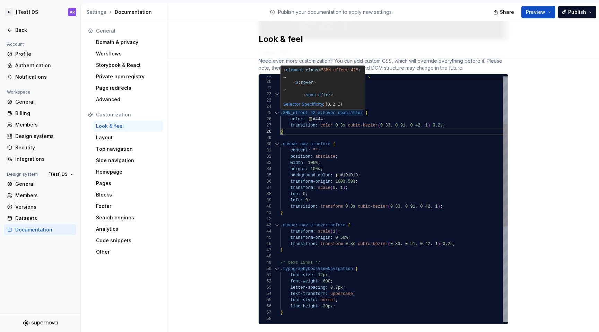
click at [371, 153] on div "background-color: #1D1D1D ; transform-origin: 100% 50% ; transform: scale ( 0 ,…" at bounding box center [393, 256] width 227 height 593
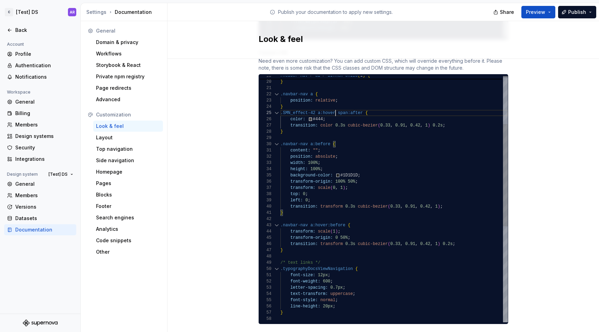
click at [333, 105] on div "background-color: #1D1D1D ; transform-origin: 100% 50% ; transform: scale ( 0 ,…" at bounding box center [393, 256] width 227 height 593
click at [361, 106] on div "background-color: #1D1D1D ; transform-origin: 100% 50% ; transform: scale ( 0 ,…" at bounding box center [393, 256] width 227 height 593
click at [313, 113] on div "background-color: #1D1D1D ; transform-origin: 100% 50% ; transform: scale ( 0 ,…" at bounding box center [393, 256] width 227 height 593
click at [316, 113] on div "background-color: #1D1D1D ; transform-origin: 100% 50% ; transform: scale ( 0 ,…" at bounding box center [393, 256] width 227 height 593
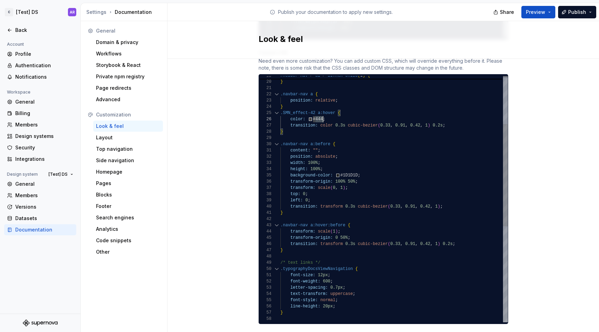
scroll to position [31, 43]
click at [316, 113] on div "background-color: #1D1D1D ; transform-origin: 100% 50% ; transform: scale ( 0 ,…" at bounding box center [393, 256] width 227 height 593
click at [313, 87] on div "background-color: #1D1D1D ; transform-origin: 100% 50% ; transform: scale ( 0 ,…" at bounding box center [393, 256] width 227 height 593
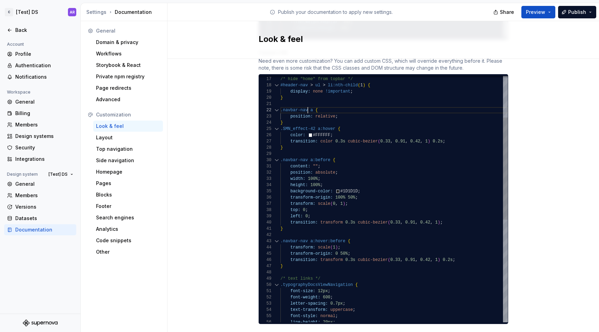
scroll to position [6, 0]
click at [314, 122] on div "background-color: #1D1D1D ; transform-origin: 100% 50% ; transform: scale ( 0 ,…" at bounding box center [393, 272] width 227 height 593
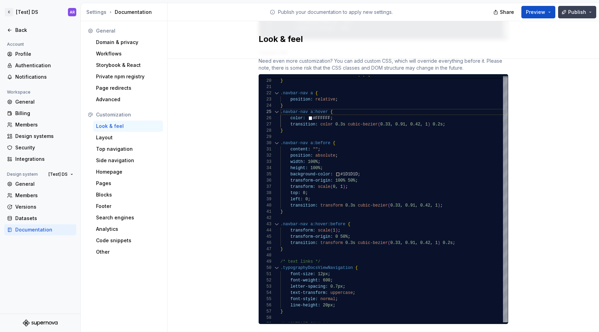
click at [586, 15] on button "Publish" at bounding box center [577, 12] width 38 height 12
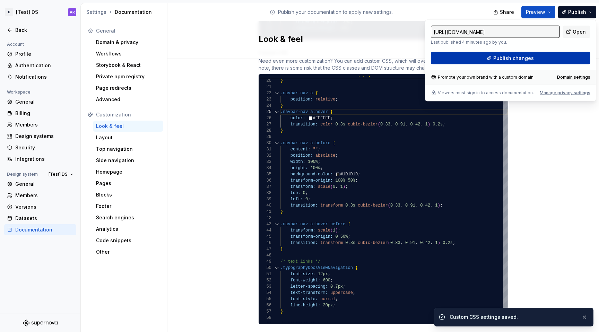
click at [558, 53] on button "Publish changes" at bounding box center [510, 58] width 159 height 12
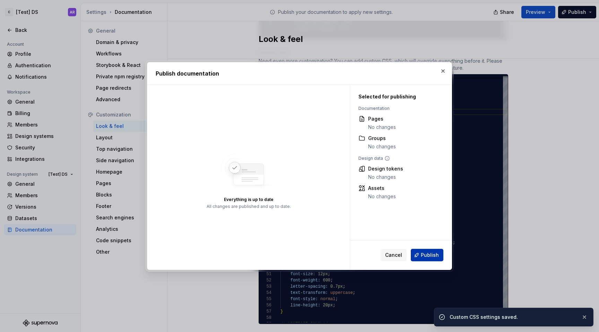
click at [425, 253] on span "Publish" at bounding box center [430, 255] width 18 height 7
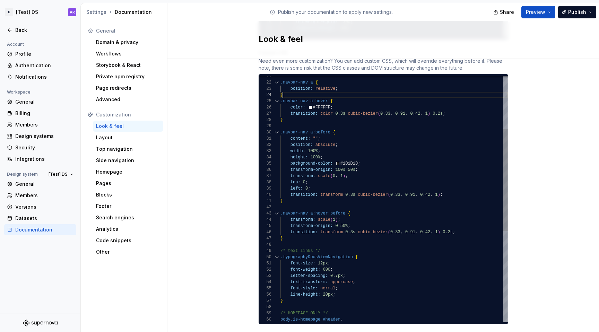
scroll to position [19, 2]
click at [293, 86] on div "background-color: #1D1D1D ; transform-origin: 100% 50% ; transform: scale ( 0 ,…" at bounding box center [393, 244] width 227 height 593
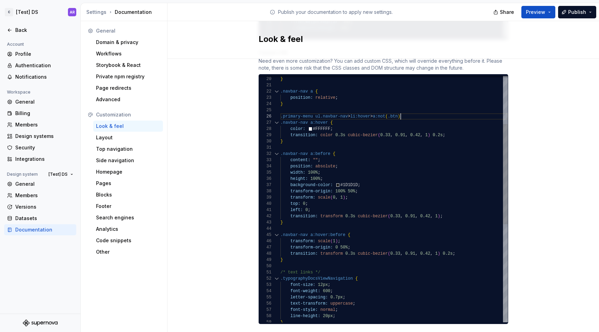
scroll to position [31, 120]
click at [409, 111] on div "background-color: #1D1D1D ; transform-origin: 100% 50% ; transform: scale ( 0 ,…" at bounding box center [393, 259] width 227 height 605
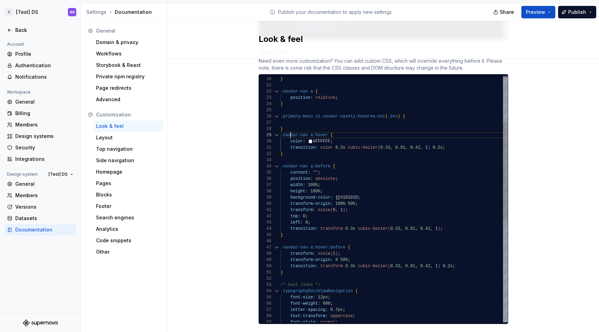
scroll to position [56, 10]
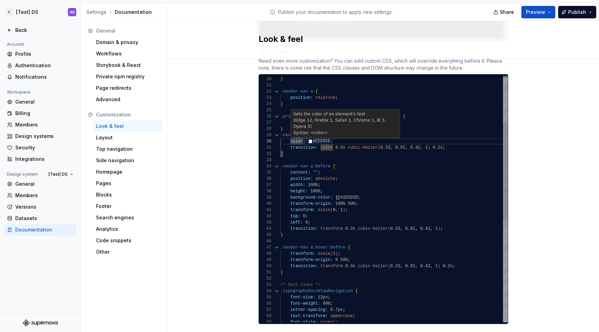
click at [288, 136] on div "background-color: #1D1D1D ; transform-origin: 100% 50% ; transform: scale ( 0 ,…" at bounding box center [393, 266] width 227 height 618
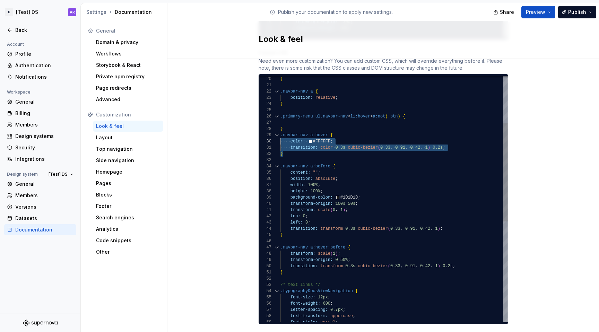
scroll to position [50, 0]
drag, startPoint x: 288, startPoint y: 146, endPoint x: 276, endPoint y: 129, distance: 21.1
click at [280, 129] on div "background-color: #1D1D1D ; transform-origin: 100% 50% ; transform: scale ( 0 ,…" at bounding box center [393, 266] width 227 height 618
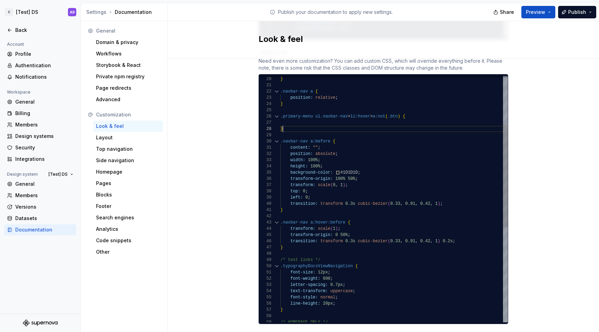
scroll to position [44, 2]
click at [294, 101] on div "background-color: #1D1D1D ; transform-origin: 100% 50% ; transform: scale ( 0 ,…" at bounding box center [393, 253] width 227 height 593
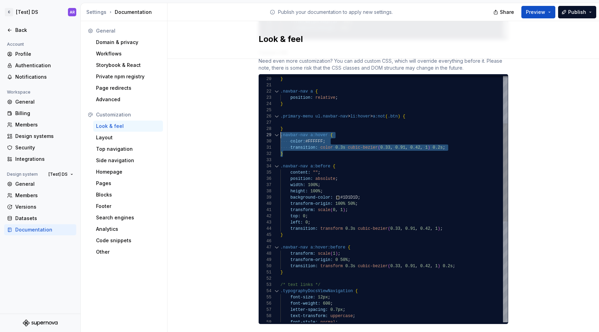
scroll to position [25, 0]
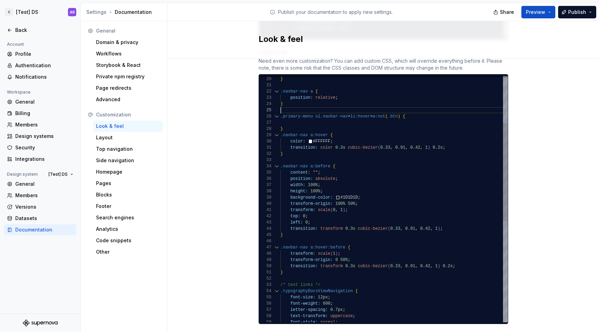
click at [294, 101] on div "background-color: #1D1D1D ; transform-origin: 100% 50% ; transform: scale ( 0 ,…" at bounding box center [393, 266] width 227 height 618
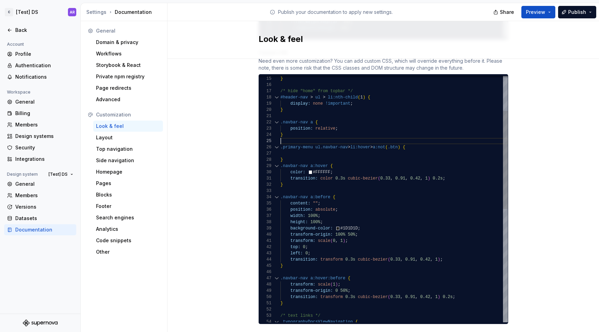
scroll to position [56, 53]
click at [334, 163] on div "background-color: #1D1D1D ; transform-origin: 100% 50% ; transform: scale ( 0 ,…" at bounding box center [393, 297] width 227 height 618
type textarea "**********"
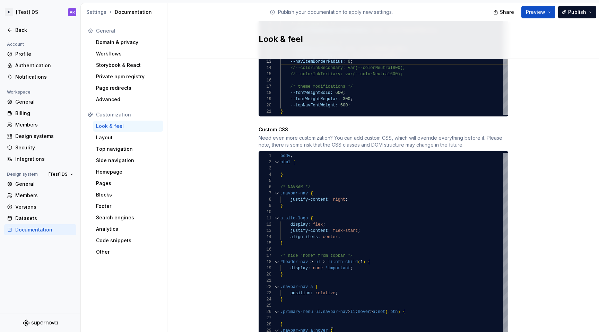
scroll to position [418, 0]
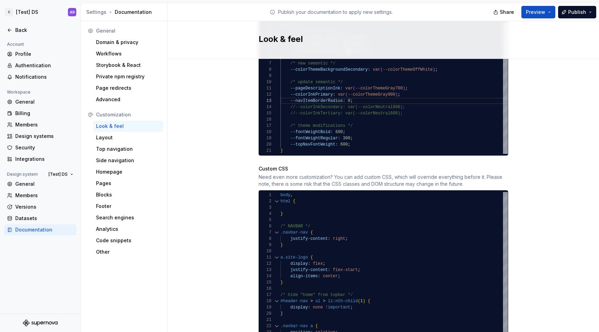
click at [399, 96] on div ":root { /* new primitives */ --colorThemeGray900: #1D1D1D ; --colorThemeGray700…" at bounding box center [393, 88] width 227 height 131
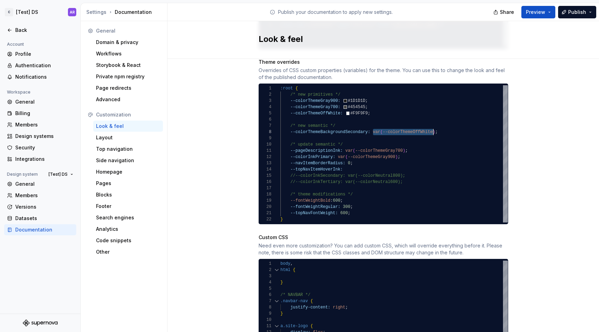
scroll to position [44, 155]
drag, startPoint x: 369, startPoint y: 126, endPoint x: 433, endPoint y: 125, distance: 63.8
click at [433, 125] on div ":root { /* new primitives */ --colorThemeGray900: #1D1D1D ; --colorThemeGray700…" at bounding box center [393, 153] width 227 height 137
click at [350, 162] on div ":root { /* new primitives */ --colorThemeGray900: #1D1D1D ; --colorThemeGray700…" at bounding box center [393, 153] width 227 height 137
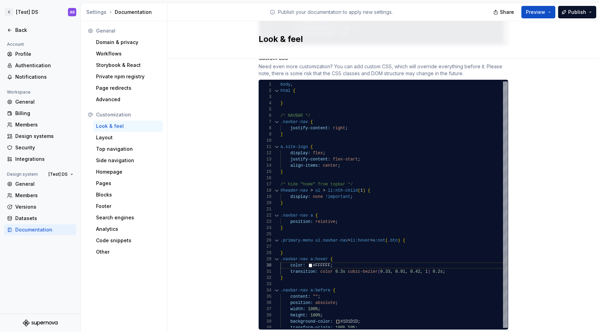
scroll to position [549, 0]
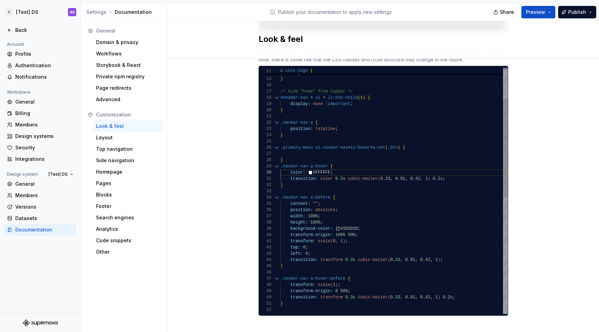
type textarea "**********"
click at [288, 172] on div "height: 100% ; background-color: #1D1D1D ; transform-origin: 100% 50% ; width: …" at bounding box center [393, 298] width 227 height 618
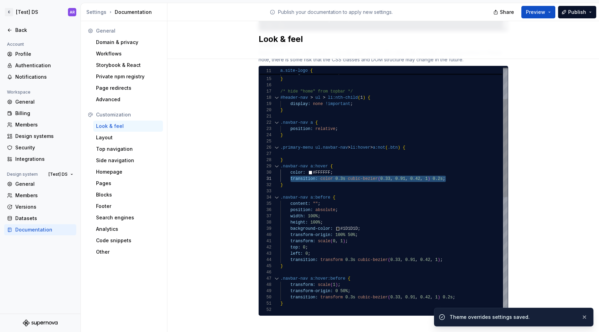
scroll to position [0, 10]
click at [312, 145] on div "height: 100% ; background-color: #1D1D1D ; transform-origin: 100% 50% ; width: …" at bounding box center [393, 298] width 227 height 618
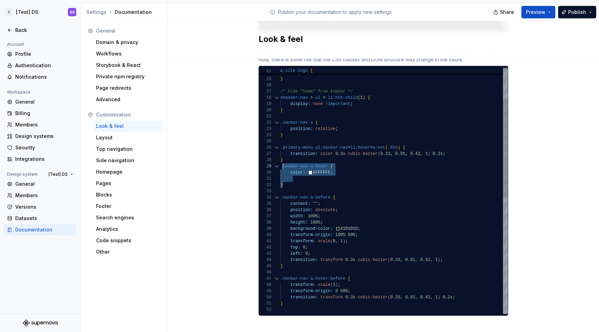
scroll to position [50, 0]
drag, startPoint x: 293, startPoint y: 177, endPoint x: 274, endPoint y: 160, distance: 25.8
click at [280, 160] on div "height: 100% ; background-color: #1D1D1D ; transform-origin: 100% 50% ; width: …" at bounding box center [393, 298] width 227 height 618
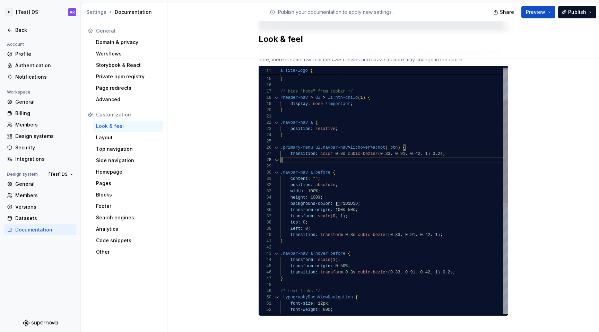
scroll to position [44, 2]
click at [314, 133] on div "height: 100% ; background-color: #1D1D1D ; transform-origin: 100% 50% ; width: …" at bounding box center [393, 285] width 227 height 593
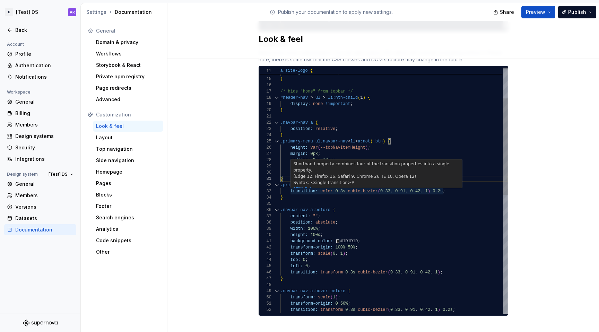
scroll to position [12, 40]
click at [318, 185] on div "height: 100% ; background-color: #1D1D1D ; transform-origin: 100% 50% ; width: …" at bounding box center [393, 304] width 227 height 630
click at [441, 184] on div "height: 100% ; background-color: #1D1D1D ; transform-origin: 100% 50% ; width: …" at bounding box center [393, 304] width 227 height 630
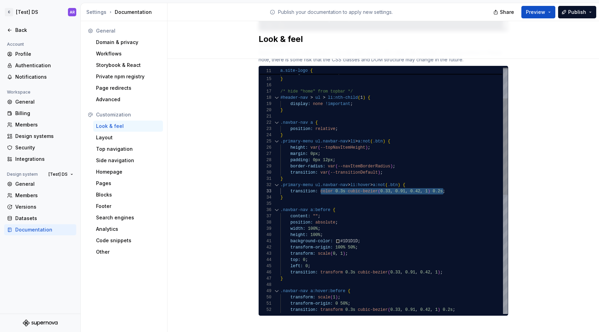
scroll to position [25, 0]
click at [466, 199] on div "height: 100% ; background-color: #1D1D1D ; transform-origin: 100% 50% ; width: …" at bounding box center [393, 304] width 227 height 630
click at [317, 166] on div "height: 100% ; background-color: #1D1D1D ; transform-origin: 100% 50% ; width: …" at bounding box center [393, 304] width 227 height 630
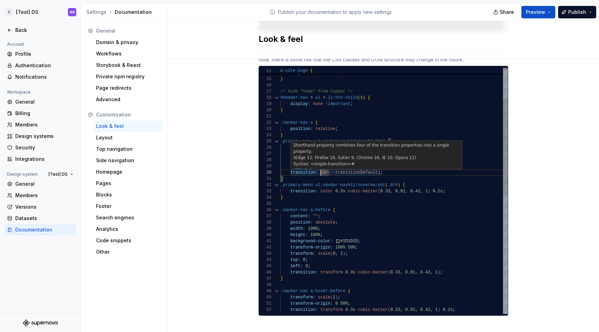
scroll to position [56, 100]
click at [378, 167] on div "height: 100% ; background-color: #1D1D1D ; transform-origin: 100% 50% ; width: …" at bounding box center [393, 304] width 227 height 630
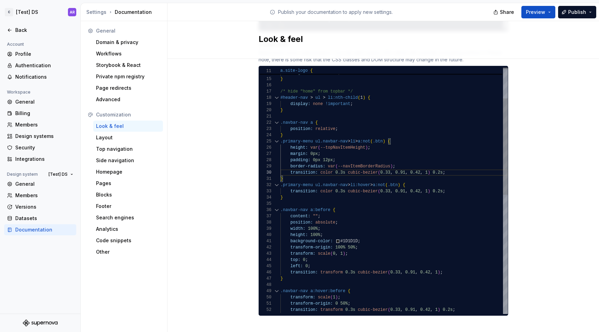
click at [324, 164] on div "height: 100% ; background-color: #1D1D1D ; transform-origin: 100% 50% ; width: …" at bounding box center [393, 304] width 227 height 630
click at [455, 185] on div "height: 100% ; background-color: #1D1D1D ; transform-origin: 100% 50% ; width: …" at bounding box center [393, 304] width 227 height 630
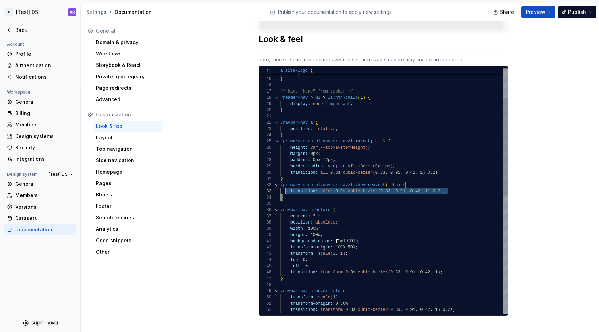
scroll to position [6, 0]
drag, startPoint x: 295, startPoint y: 191, endPoint x: 276, endPoint y: 180, distance: 22.4
click at [280, 180] on div "height: 100% ; background-color: #1D1D1D ; transform-origin: 100% 50% ; width: …" at bounding box center [393, 304] width 227 height 630
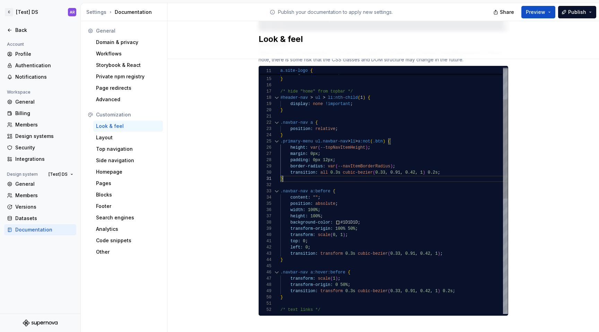
scroll to position [50, 115]
click at [407, 159] on div "height: 100% ; background-color: #1D1D1D ; transform-origin: 100% 50% ; width: …" at bounding box center [393, 294] width 227 height 611
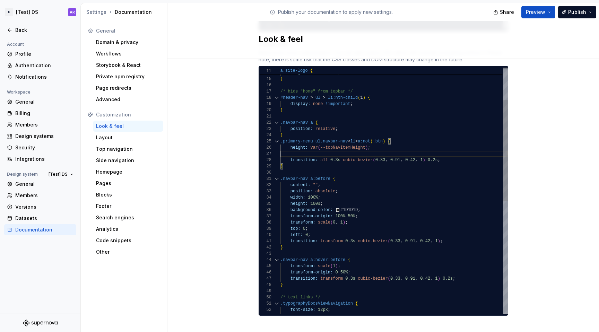
scroll to position [0, 0]
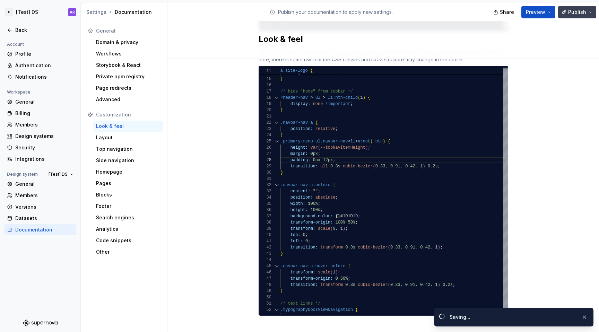
click at [573, 14] on span "Publish" at bounding box center [577, 12] width 18 height 7
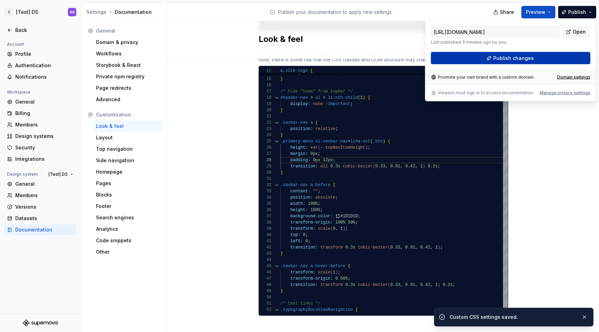
click at [541, 54] on button "Publish changes" at bounding box center [510, 58] width 159 height 12
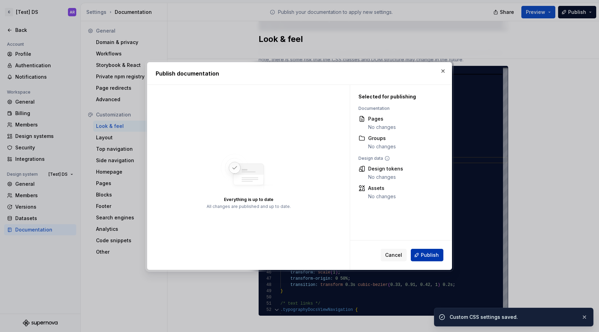
click at [421, 257] on button "Publish" at bounding box center [427, 255] width 33 height 12
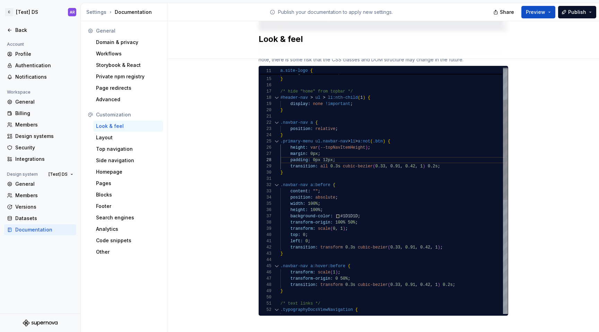
click at [335, 166] on div "height: 100% ; background-color: #1D1D1D ; transform-origin: 100% 50% ; width: …" at bounding box center [393, 291] width 227 height 605
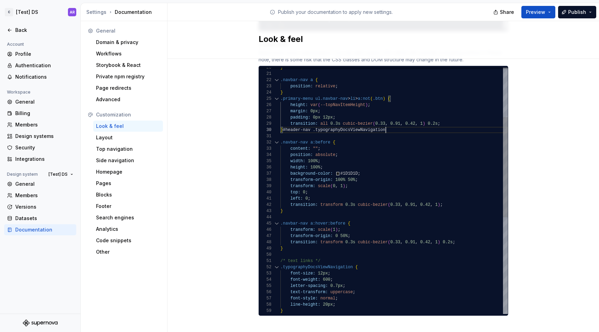
scroll to position [56, 105]
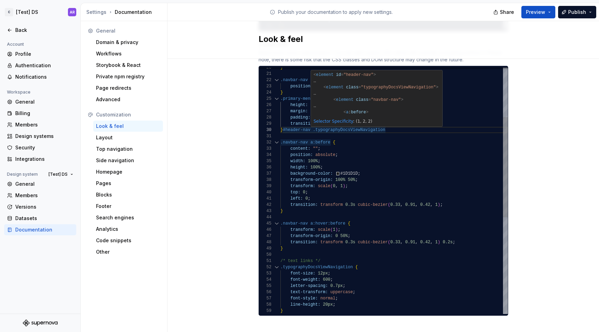
click at [309, 123] on div "height: 100% ; background-color: #1D1D1D ; transform-origin: 100% 50% ; width: …" at bounding box center [393, 248] width 227 height 605
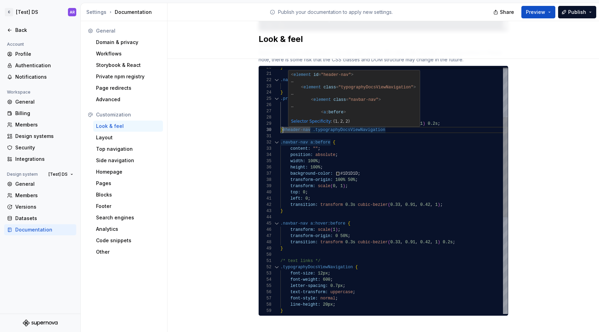
click at [281, 123] on div "height: 100% ; background-color: #1D1D1D ; transform-origin: 100% 50% ; width: …" at bounding box center [393, 248] width 227 height 605
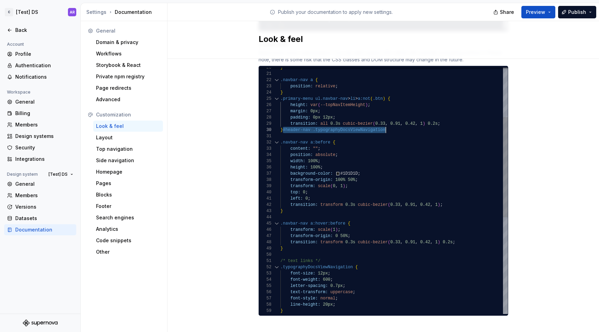
scroll to position [56, 2]
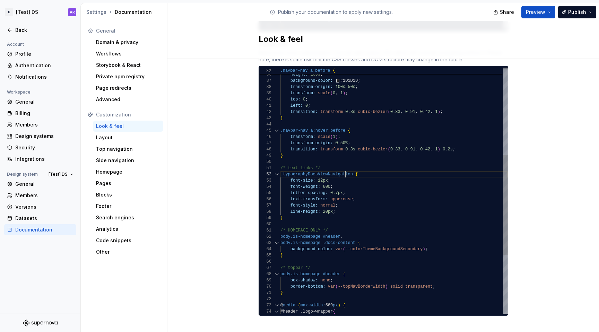
click at [344, 165] on div "height: 100% ; background-color: #1D1D1D ; transform-origin: 100% 50% ; width: …" at bounding box center [393, 155] width 227 height 605
click at [349, 165] on div "height: 100% ; background-color: #1D1D1D ; transform-origin: 100% 50% ; width: …" at bounding box center [393, 155] width 227 height 605
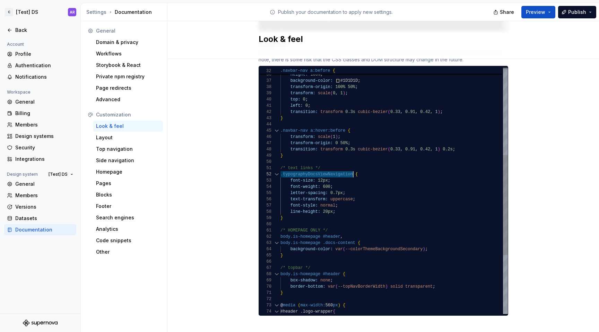
click at [280, 169] on div "height: 100% ; background-color: #1D1D1D ; transform-origin: 100% 50% ; width: …" at bounding box center [393, 155] width 227 height 605
click at [454, 168] on div "height: 100% ; background-color: #1D1D1D ; transform-origin: 100% 50% ; width: …" at bounding box center [393, 155] width 227 height 605
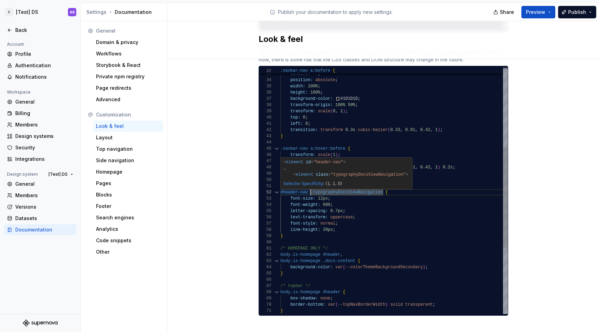
click at [308, 188] on div "height: 100% ; background-color: #1D1D1D ; transform-origin: 100% 50% ; width: …" at bounding box center [393, 173] width 227 height 605
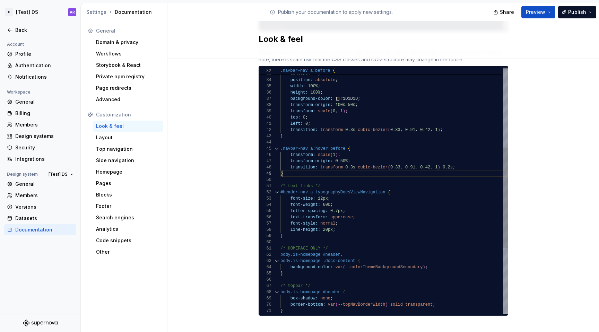
click at [363, 167] on div "height: 100% ; background-color: #1D1D1D ; transform-origin: 100% 50% ; width: …" at bounding box center [393, 173] width 227 height 605
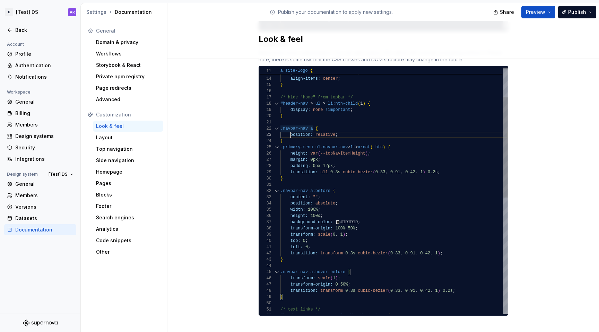
click at [287, 129] on div "height: 100% ; background-color: #1D1D1D ; transform-origin: 100% 50% ; width: …" at bounding box center [393, 296] width 227 height 605
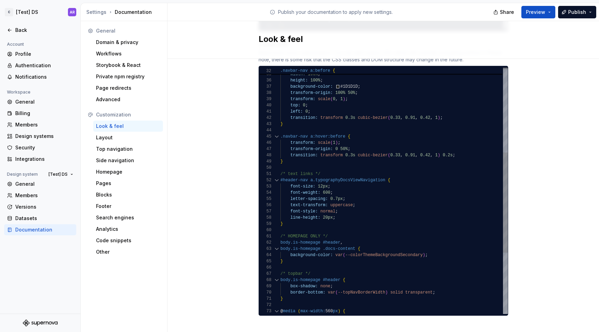
click at [337, 209] on div "height: 100% ; background-color: #1D1D1D ; transform-origin: 100% 50% ; width: …" at bounding box center [393, 161] width 227 height 605
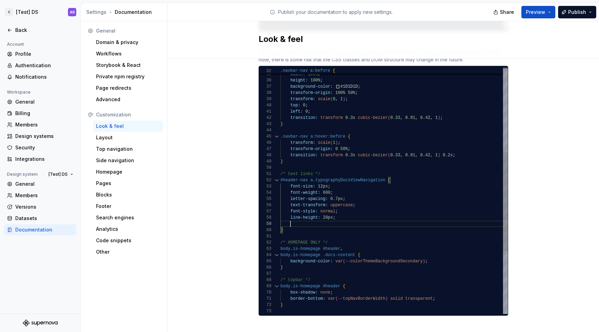
scroll to position [50, 58]
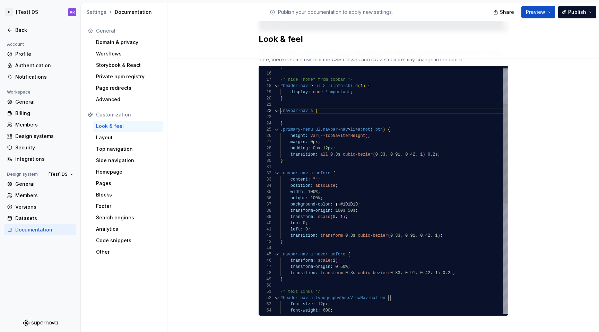
click at [280, 104] on div "height: 100% ; background-color: #1D1D1D ; transform-origin: 100% 50% ; width: …" at bounding box center [393, 282] width 227 height 611
click at [291, 116] on div "height: 100% ; background-color: #1D1D1D ; transform-origin: 100% 50% ; width: …" at bounding box center [393, 282] width 227 height 611
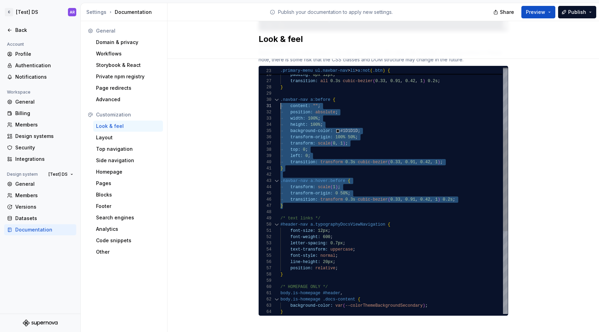
scroll to position [56, 0]
drag, startPoint x: 288, startPoint y: 200, endPoint x: 277, endPoint y: 94, distance: 106.0
click at [280, 94] on div "height: 100% ; background-color: #1D1D1D ; transform-origin: 100% 50% ; width: …" at bounding box center [393, 215] width 227 height 599
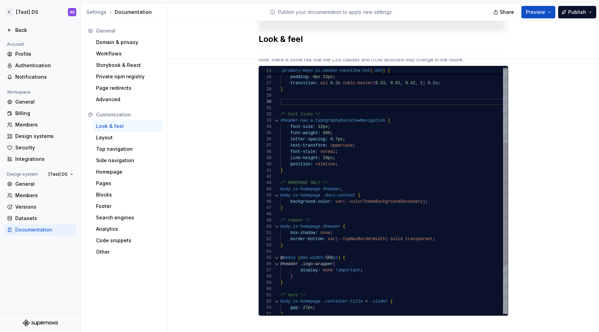
scroll to position [50, 0]
click at [288, 166] on div "/* text links */ #header-nav a.typographyDocsViewNavigation { font-size: 12px ;…" at bounding box center [393, 170] width 227 height 480
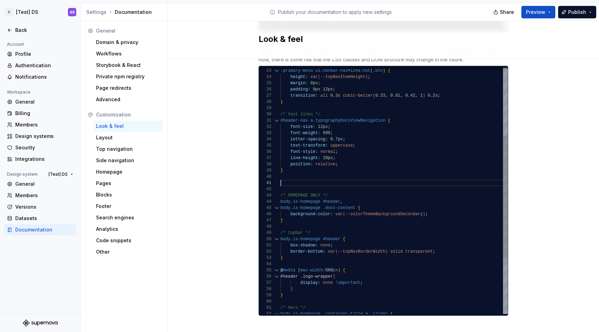
scroll to position [44, 2]
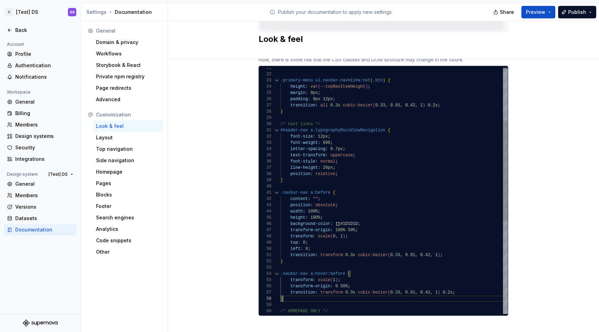
click at [384, 124] on div "line-height: 20px ; position: relative ; } .navbar-nav a:before { content: "" ;…" at bounding box center [393, 239] width 227 height 599
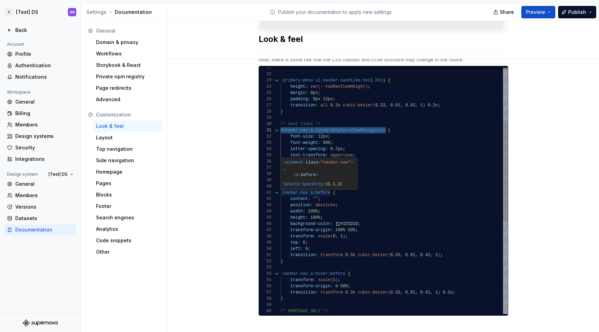
click at [309, 186] on div "line-height: 20px ; position: relative ; } .navbar-nav a:before { content: "" ;…" at bounding box center [393, 239] width 227 height 599
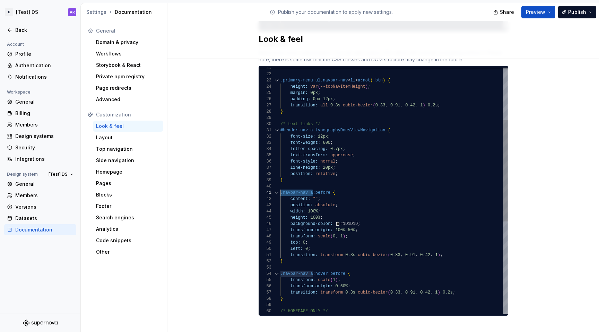
scroll to position [0, 105]
click at [392, 184] on div "line-height: 20px ; position: relative ; } #header-nav a.typographyDocsViewNavi…" at bounding box center [393, 239] width 227 height 599
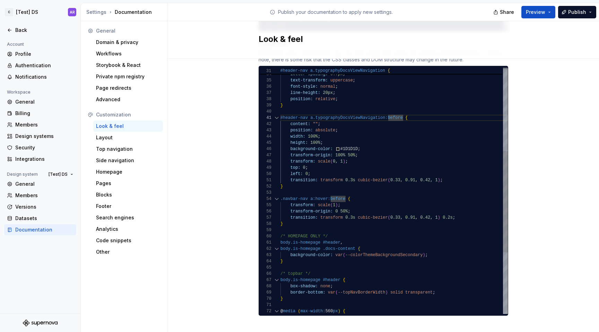
click at [327, 194] on div "line-height: 20px ; position: relative ; } #header-nav a.typographyDocsViewNavi…" at bounding box center [393, 164] width 227 height 599
click at [311, 193] on div "line-height: 20px ; position: relative ; } #header-nav a.typographyDocsViewNavi…" at bounding box center [393, 164] width 227 height 599
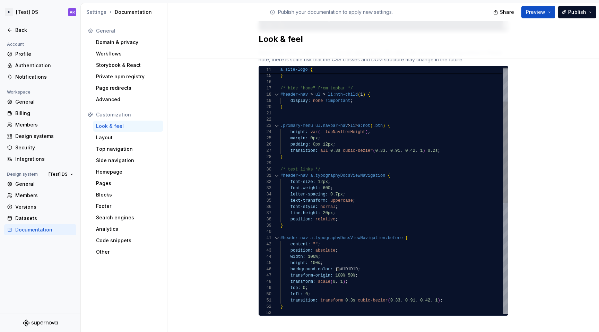
scroll to position [44, 2]
click at [308, 150] on div "line-height: 20px ; position: relative ; } #header-nav a.typographyDocsViewNavi…" at bounding box center [393, 284] width 227 height 599
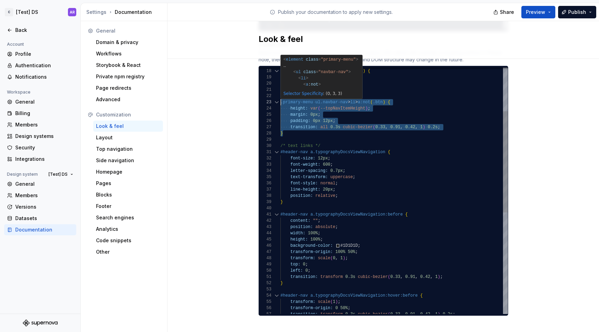
scroll to position [12, 0]
click at [280, 95] on div "line-height: 20px ; position: relative ; } #header-nav a.typographyDocsViewNavi…" at bounding box center [393, 261] width 227 height 599
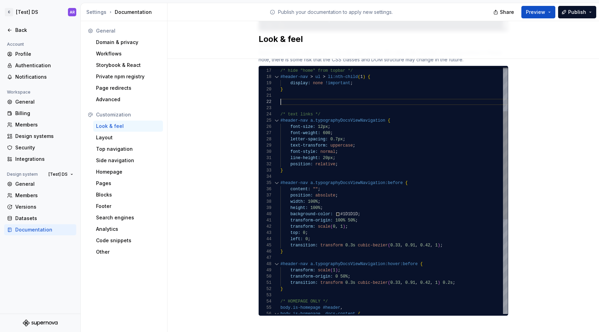
scroll to position [6, 0]
click at [327, 108] on div "line-height: 20px ; position: relative ; } #header-nav a.typographyDocsViewNavi…" at bounding box center [393, 254] width 227 height 549
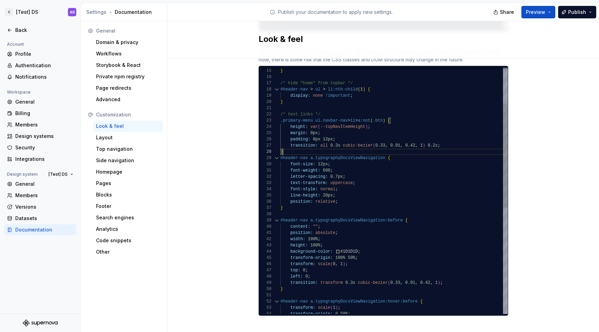
scroll to position [50, 0]
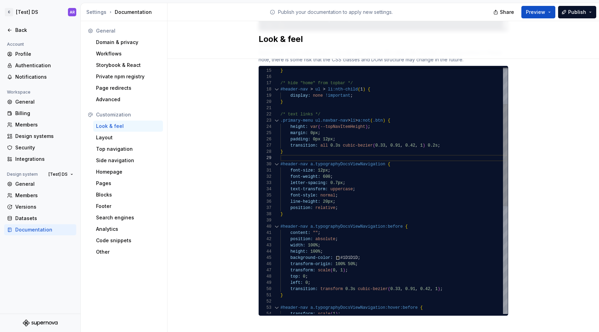
click at [340, 133] on div "line-height: 20px ; position: relative ; } #header-nav a.typographyDocsViewNavi…" at bounding box center [393, 276] width 227 height 593
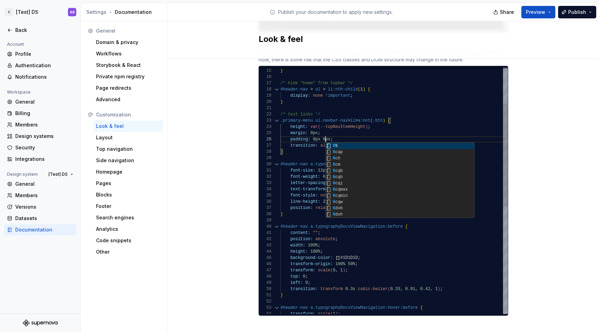
scroll to position [25, 40]
click at [342, 127] on div "line-height: 20px ; position: relative ; } #header-nav a.typographyDocsViewNavi…" at bounding box center [393, 276] width 227 height 593
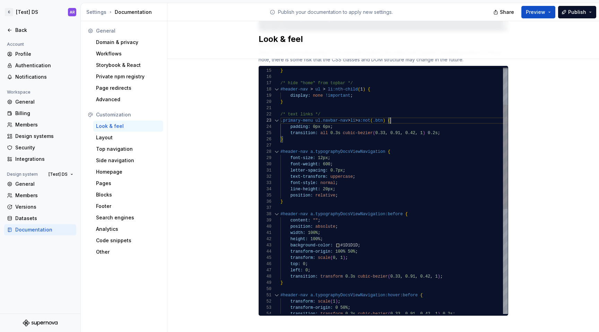
scroll to position [12, 110]
click at [581, 16] on button "Publish" at bounding box center [577, 12] width 38 height 12
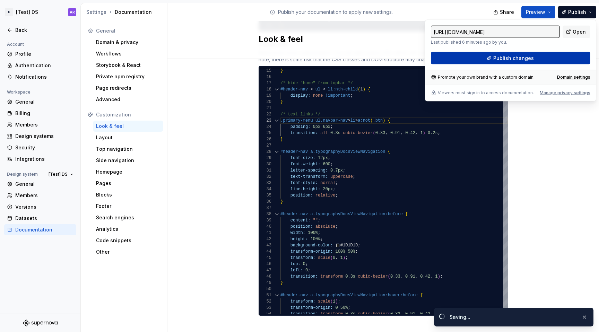
click at [573, 55] on button "Publish changes" at bounding box center [510, 58] width 159 height 12
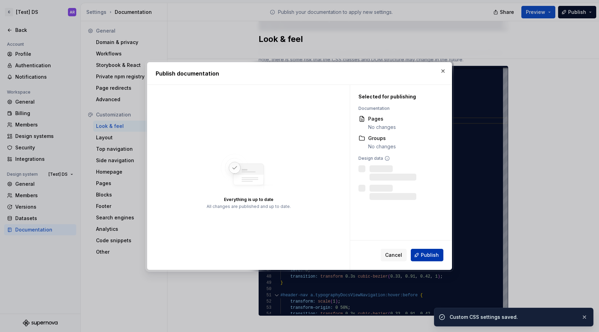
click at [433, 259] on button "Publish" at bounding box center [427, 255] width 33 height 12
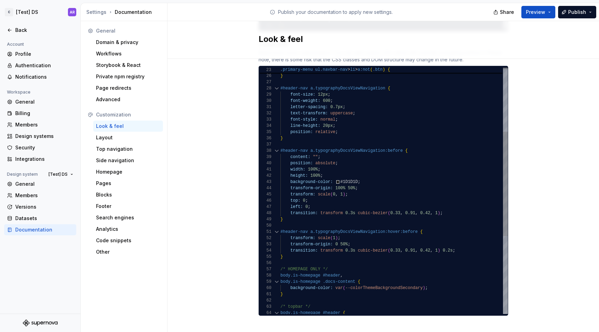
click at [399, 142] on div "line-height: 20px ; position: relative ; } #header-nav a.typographyDocsViewNavi…" at bounding box center [393, 207] width 227 height 580
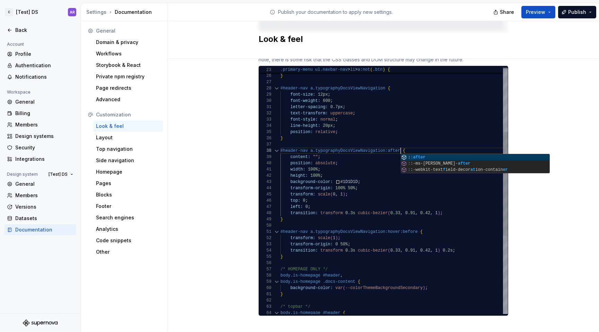
scroll to position [44, 118]
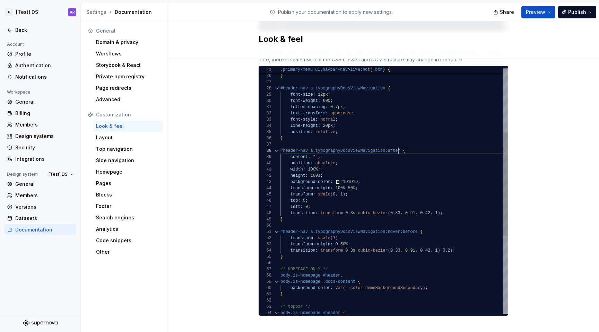
click at [395, 143] on div "line-height: 20px ; position: relative ; } #header-nav a.typographyDocsViewNavi…" at bounding box center [393, 207] width 227 height 580
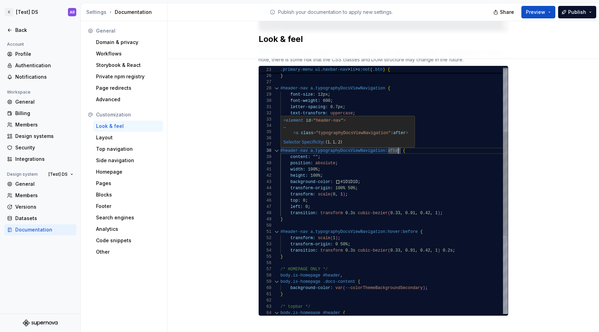
click at [395, 143] on div "line-height: 20px ; position: relative ; } #header-nav a.typographyDocsViewNavi…" at bounding box center [393, 207] width 227 height 580
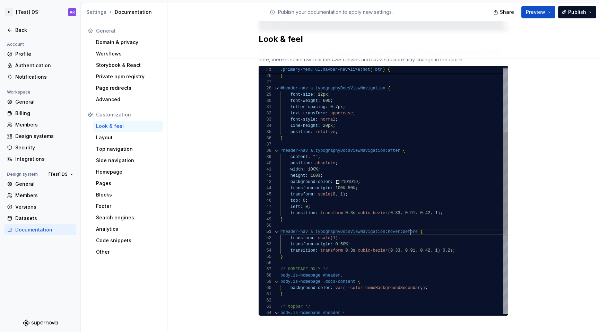
click at [409, 222] on div "line-height: 20px ; position: relative ; } #header-nav a.typographyDocsViewNavi…" at bounding box center [393, 207] width 227 height 580
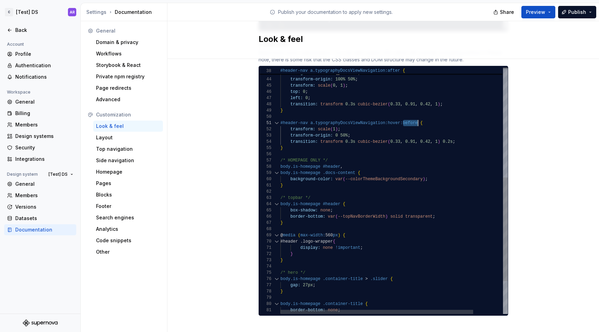
scroll to position [0, 138]
click at [391, 68] on span "a.typographyDocsViewNavigation:after" at bounding box center [355, 70] width 90 height 5
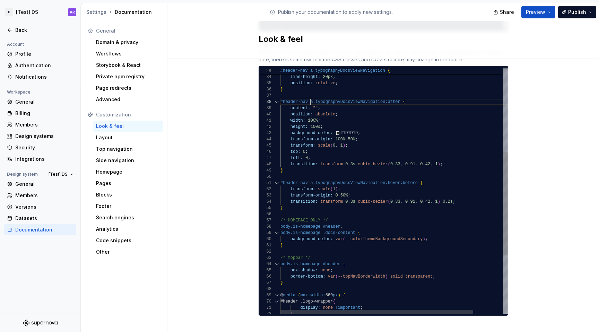
scroll to position [44, 30]
click at [391, 68] on span "#header-nav a.typographyDocsViewNavigation {" at bounding box center [409, 71] width 258 height 6
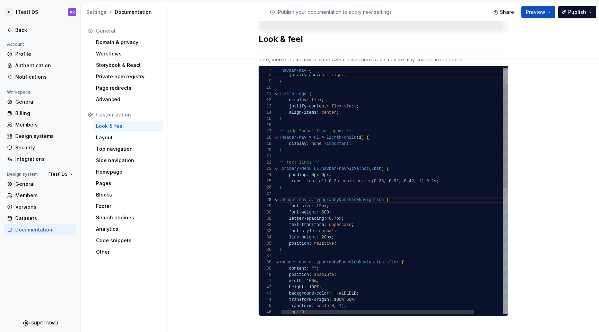
click at [365, 131] on div "height: 100% ; background-color: #1D1D1D ; transform-origin: 100% 50% ; transfo…" at bounding box center [410, 320] width 262 height 584
click at [365, 128] on div "height: 100% ; background-color: #1D1D1D ; transform-origin: 100% 50% ; transfo…" at bounding box center [410, 320] width 262 height 584
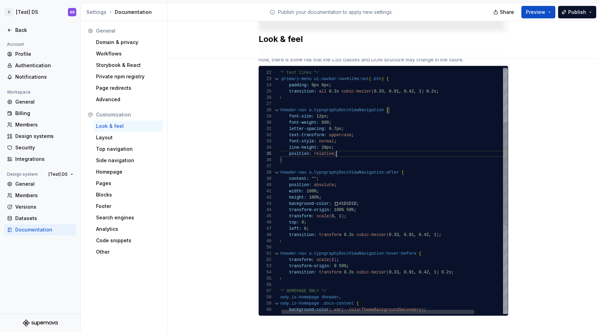
click at [380, 146] on div "height: 100% ; background-color: #1D1D1D ; transform-origin: 100% 50% ; transfo…" at bounding box center [410, 231] width 262 height 584
click at [390, 165] on div "height: 100% ; background-color: #1D1D1D ; transform-origin: 100% 50% ; transfo…" at bounding box center [410, 231] width 262 height 584
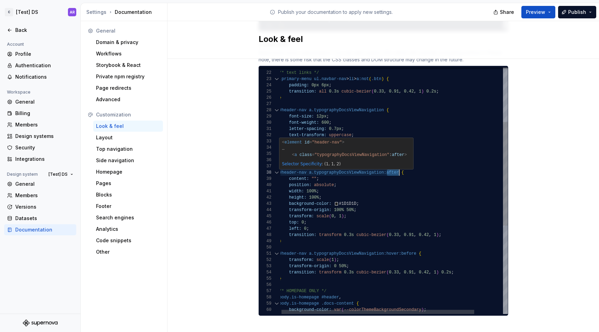
scroll to position [44, 120]
click at [390, 165] on div "height: 100% ; background-color: #1D1D1D ; transform-origin: 100% 50% ; transfo…" at bounding box center [410, 231] width 262 height 584
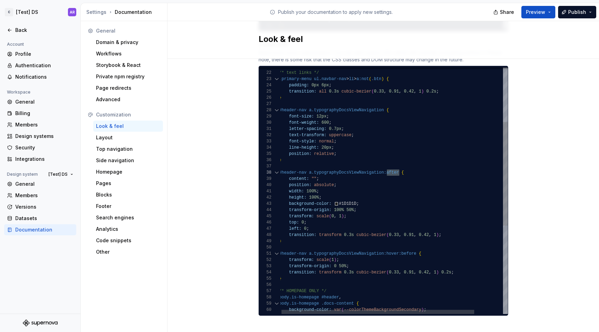
click at [407, 243] on div "height: 100% ; background-color: #1D1D1D ; transform-origin: 100% 50% ; transfo…" at bounding box center [410, 231] width 262 height 584
click at [407, 246] on div "height: 100% ; background-color: #1D1D1D ; transform-origin: 100% 50% ; transfo…" at bounding box center [411, 231] width 262 height 584
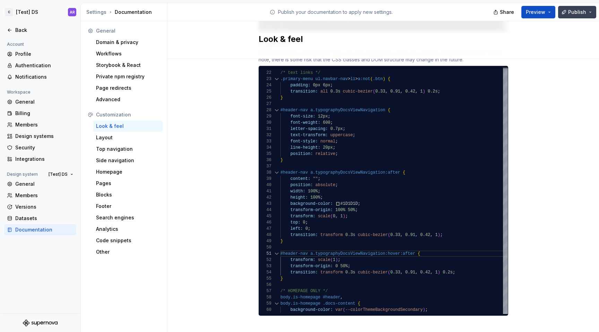
click at [580, 14] on span "Publish" at bounding box center [577, 12] width 18 height 7
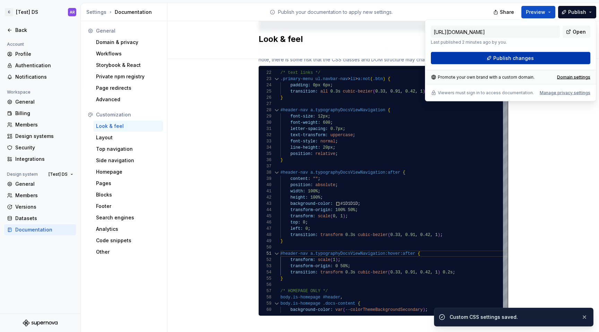
click at [559, 60] on button "Publish changes" at bounding box center [510, 58] width 159 height 12
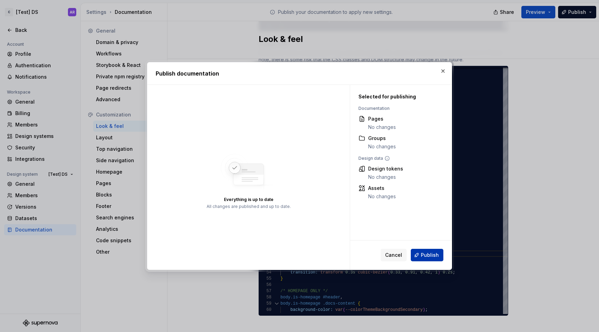
click at [431, 252] on span "Publish" at bounding box center [430, 255] width 18 height 7
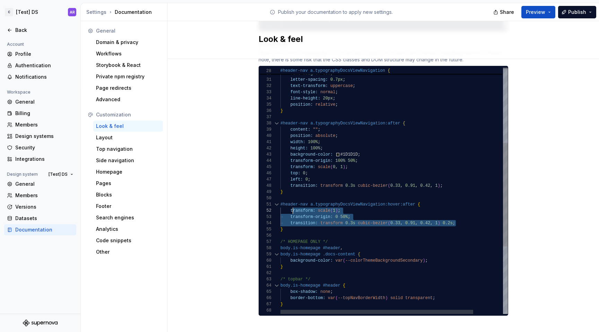
scroll to position [6, 12]
drag, startPoint x: 429, startPoint y: 215, endPoint x: 289, endPoint y: 204, distance: 140.5
click at [289, 204] on div "height: 100% ; background-color: #1D1D1D ; transform-origin: 100% 50% ; transfo…" at bounding box center [411, 181] width 262 height 584
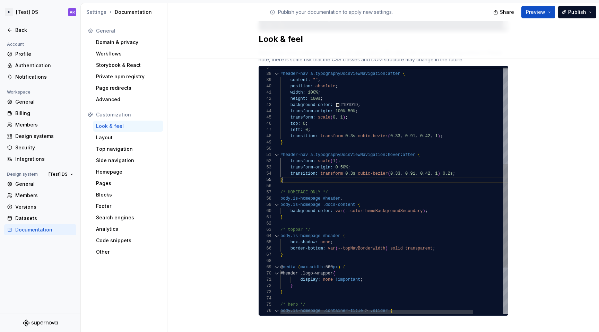
scroll to position [25, 2]
click at [294, 172] on div "height: 100% ; background-color: #1D1D1D ; transform-origin: 100% 50% ; transfo…" at bounding box center [411, 132] width 262 height 584
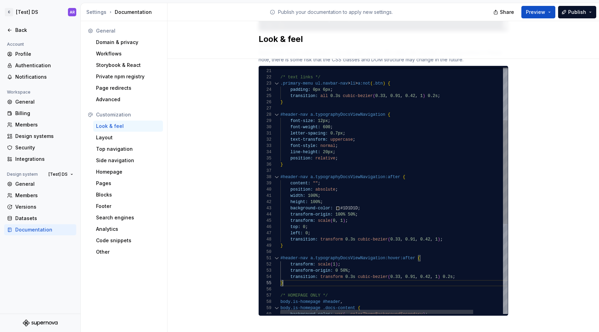
click at [308, 161] on div "height: 100% ; background-color: #1D1D1D ; transform-origin: 100% 50% ; transfo…" at bounding box center [411, 235] width 262 height 584
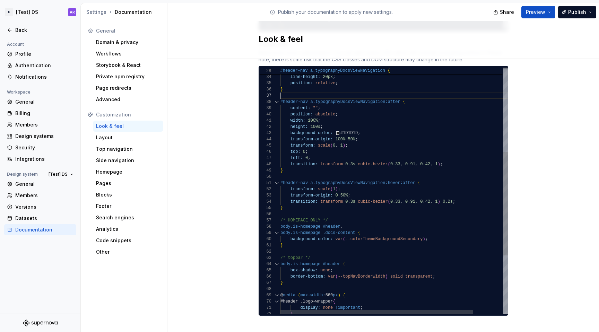
scroll to position [37, 2]
click at [292, 199] on div "height: 100% ; background-color: #1D1D1D ; transform-origin: 100% 50% ; transfo…" at bounding box center [411, 160] width 262 height 584
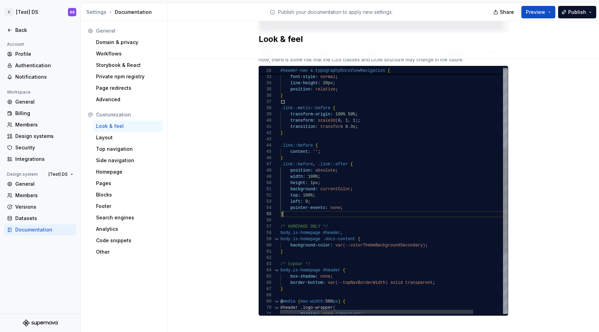
scroll to position [25, 2]
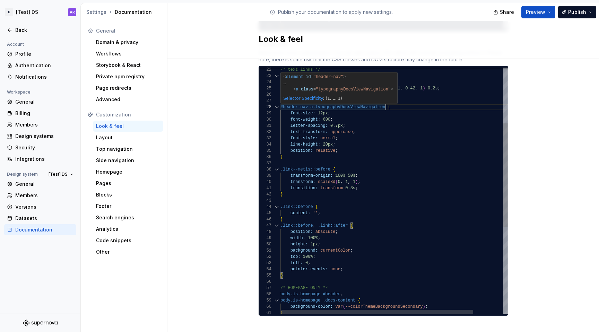
click at [383, 100] on div "} position: relative ; line-height: 20px ; font-style: normal ; /* HOMEPAGE ONL…" at bounding box center [411, 228] width 262 height 584
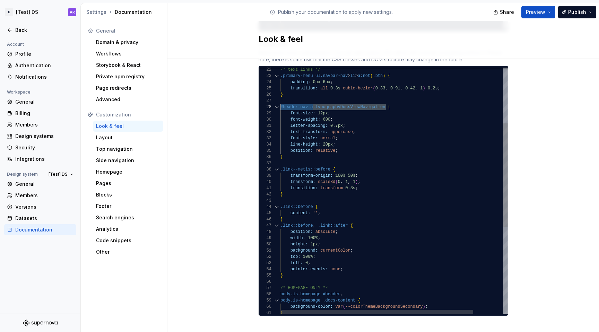
scroll to position [44, 0]
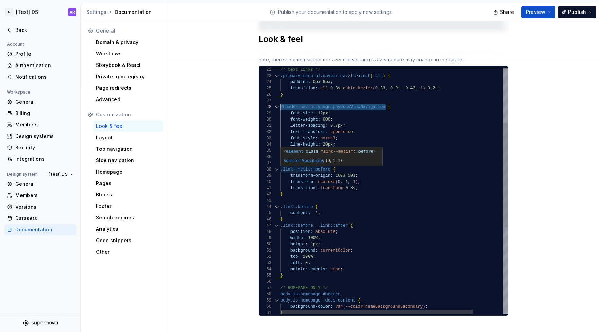
click at [309, 161] on div "} position: relative ; line-height: 20px ; font-style: normal ; /* HOMEPAGE ONL…" at bounding box center [411, 228] width 262 height 584
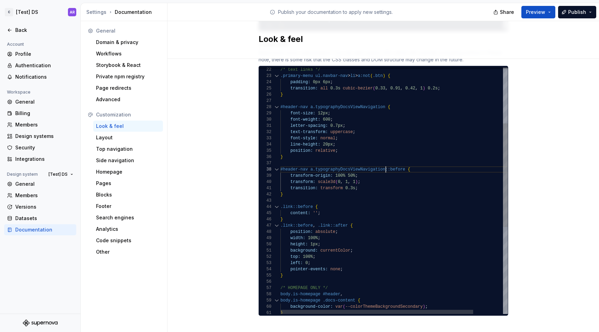
scroll to position [44, 105]
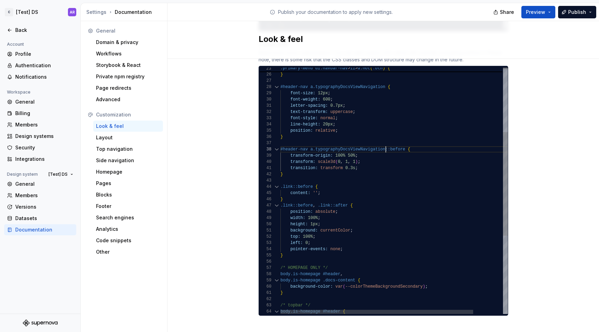
click at [288, 179] on div "} position: relative ; line-height: 20px ; font-style: normal ; /* HOMEPAGE ONL…" at bounding box center [411, 207] width 262 height 584
click at [327, 187] on div "} position: relative ; line-height: 20px ; font-style: normal ; /* HOMEPAGE ONL…" at bounding box center [411, 207] width 262 height 584
click at [419, 140] on div "} position: relative ; line-height: 20px ; font-style: normal ; /* HOMEPAGE ONL…" at bounding box center [411, 207] width 262 height 584
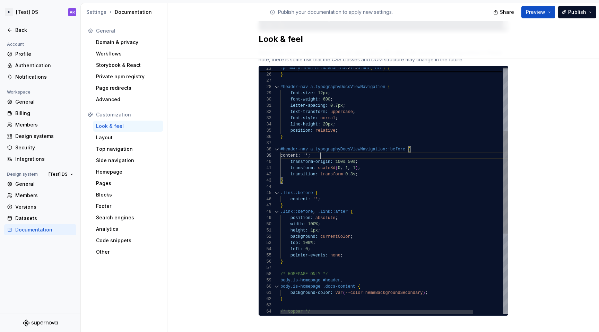
scroll to position [50, 40]
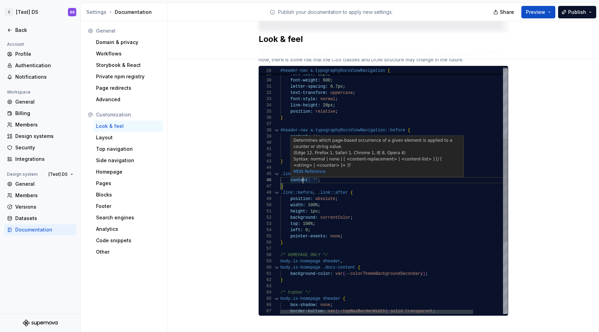
click at [301, 176] on div "} position: relative ; line-height: 20px ; font-style: normal ; /* HOMEPAGE ONL…" at bounding box center [411, 191] width 262 height 591
click at [361, 190] on div "} position: relative ; line-height: 20px ; font-style: normal ; /* HOMEPAGE ONL…" at bounding box center [411, 191] width 262 height 591
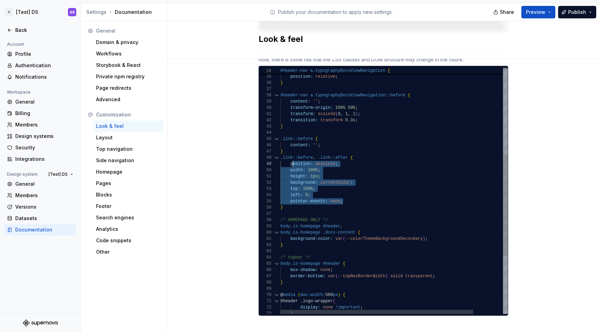
scroll to position [50, 0]
drag, startPoint x: 342, startPoint y: 197, endPoint x: 271, endPoint y: 157, distance: 81.0
click at [280, 157] on div "} position: relative ; line-height: 20px ; /* HOMEPAGE ONLY */ body.is-homepage…" at bounding box center [411, 156] width 262 height 591
click at [369, 109] on div "} position: relative ; line-height: 20px ; /* HOMEPAGE ONLY */ body.is-homepage…" at bounding box center [411, 156] width 262 height 591
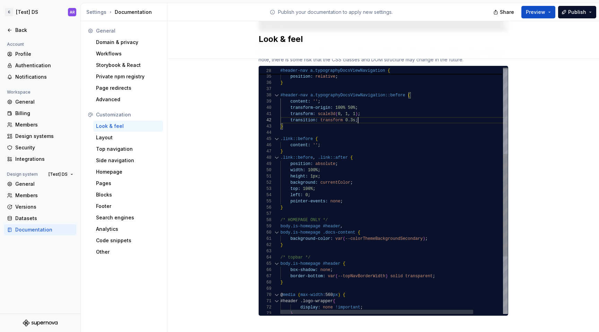
click at [369, 115] on div "} position: relative ; line-height: 20px ; /* HOMEPAGE ONLY */ body.is-homepage…" at bounding box center [411, 156] width 262 height 591
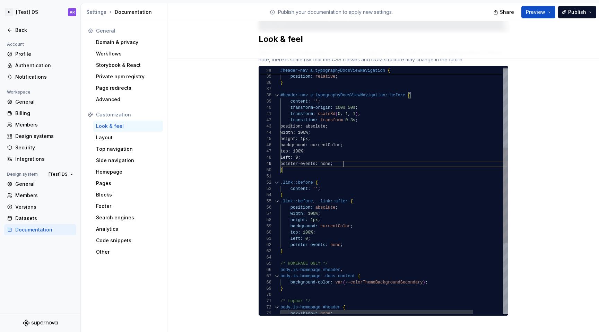
scroll to position [50, 63]
click at [299, 118] on div "} position: relative ; line-height: 20px ; /* HOMEPAGE ONLY */ body.is-homepage…" at bounding box center [411, 178] width 262 height 634
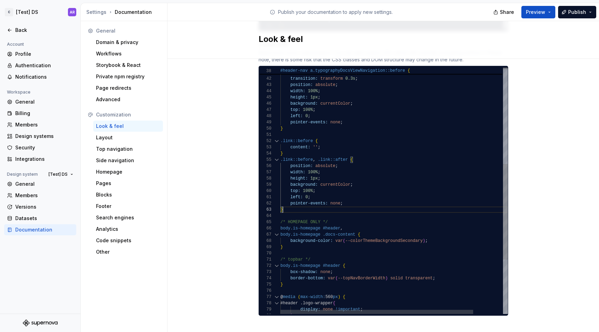
scroll to position [6, 0]
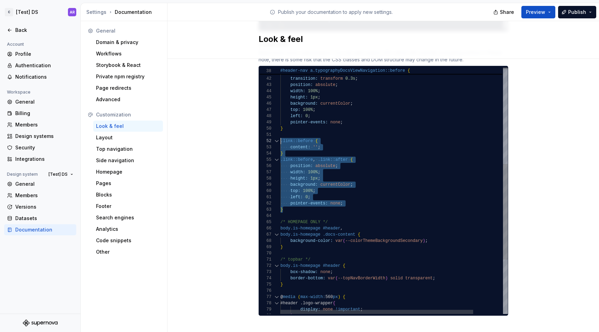
drag, startPoint x: 292, startPoint y: 204, endPoint x: 276, endPoint y: 132, distance: 73.9
click at [280, 132] on div "/* HOMEPAGE ONLY */ body.is-homepage #header , body.is-homepage .docs-content {…" at bounding box center [411, 137] width 262 height 634
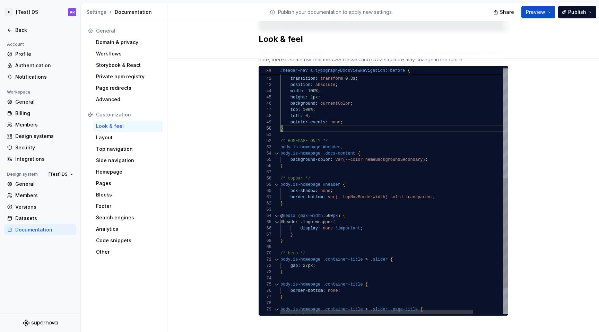
scroll to position [56, 2]
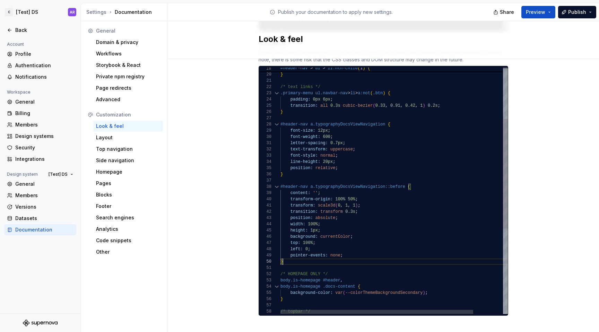
click at [341, 164] on div "/* HOMEPAGE ONLY */ body.is-homepage #header , body.is-homepage .docs-content {…" at bounding box center [411, 229] width 262 height 553
click at [341, 160] on div "/* HOMEPAGE ONLY */ body.is-homepage #header , body.is-homepage .docs-content {…" at bounding box center [411, 229] width 262 height 553
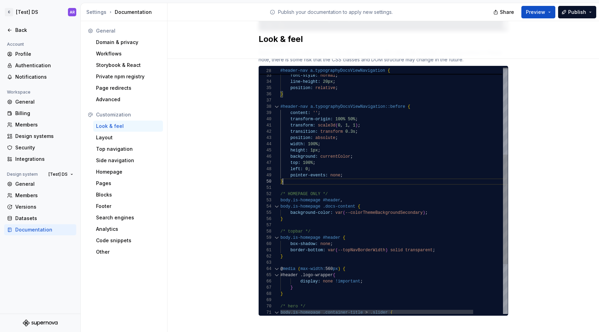
click at [295, 173] on div "/* HOMEPAGE ONLY */ body.is-homepage #header , body.is-homepage .docs-content {…" at bounding box center [411, 149] width 262 height 553
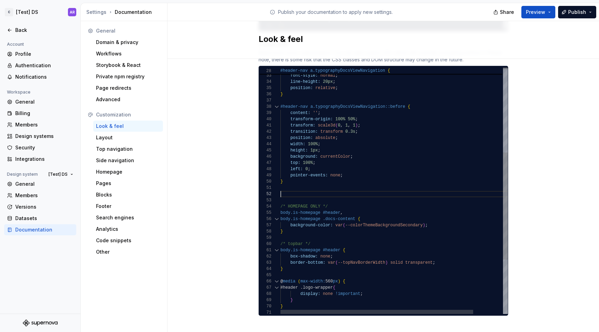
scroll to position [25, 2]
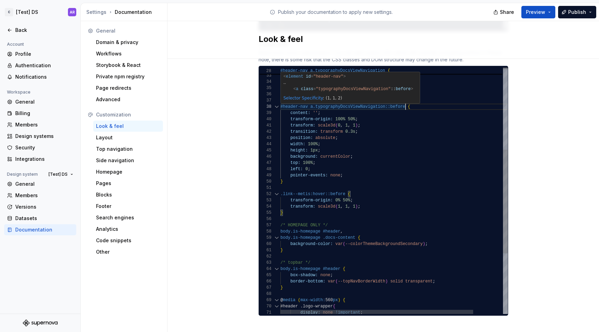
click at [403, 98] on div "/* HOMEPAGE ONLY */ body.is-homepage #header , body.is-homepage .docs-content {…" at bounding box center [411, 165] width 262 height 584
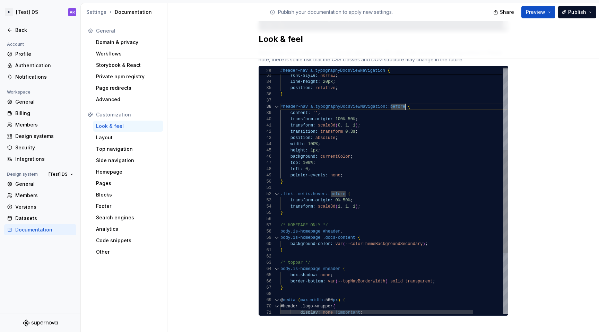
scroll to position [44, 105]
click at [382, 97] on div "/* HOMEPAGE ONLY */ body.is-homepage #header , body.is-homepage .docs-content {…" at bounding box center [411, 165] width 262 height 584
click at [306, 188] on div "/* HOMEPAGE ONLY */ body.is-homepage #header , body.is-homepage .docs-content {…" at bounding box center [411, 165] width 262 height 584
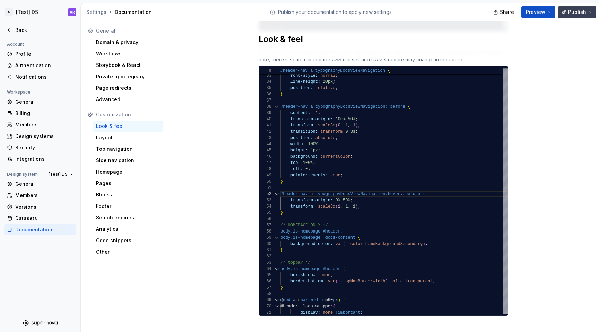
click at [572, 16] on button "Publish" at bounding box center [577, 12] width 38 height 12
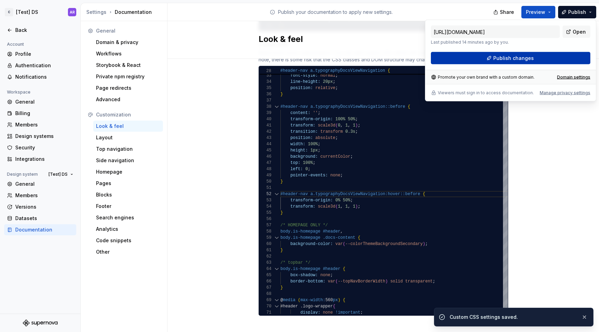
click at [565, 55] on button "Publish changes" at bounding box center [510, 58] width 159 height 12
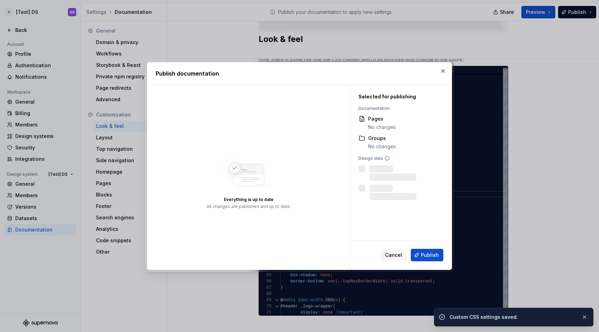
click at [432, 262] on div "Cancel Publish" at bounding box center [401, 255] width 102 height 29
click at [432, 252] on span "Publish" at bounding box center [430, 255] width 18 height 7
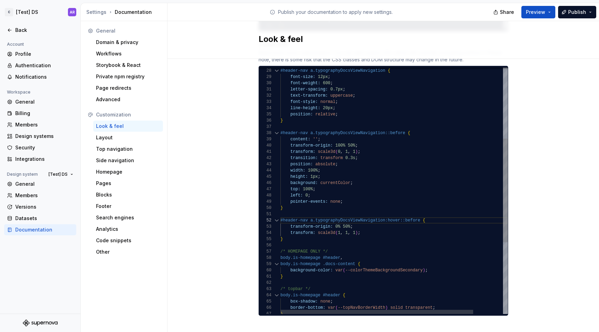
click at [311, 169] on div "/* HOMEPAGE ONLY */ body.is-homepage #header , body.is-homepage .docs-content {…" at bounding box center [411, 191] width 262 height 584
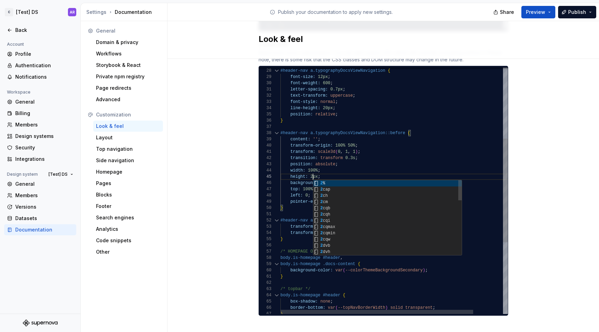
click at [406, 152] on div "/* HOMEPAGE ONLY */ body.is-homepage #header , body.is-homepage .docs-content {…" at bounding box center [411, 191] width 262 height 584
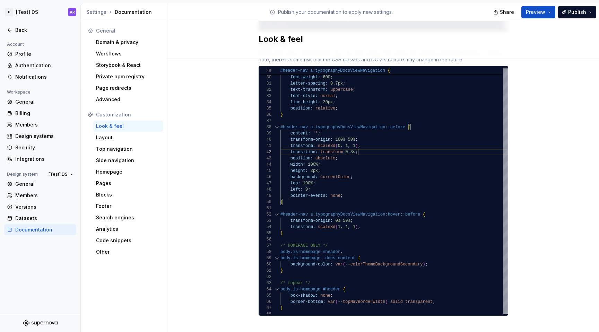
type textarea "**********"
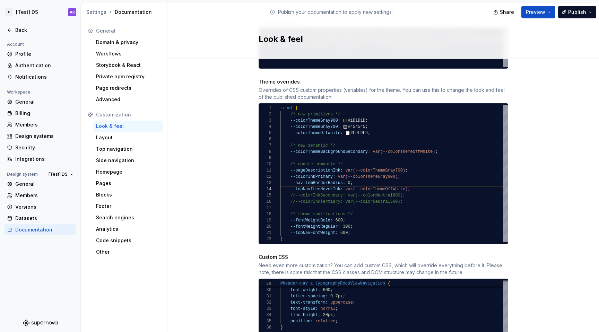
scroll to position [331, 0]
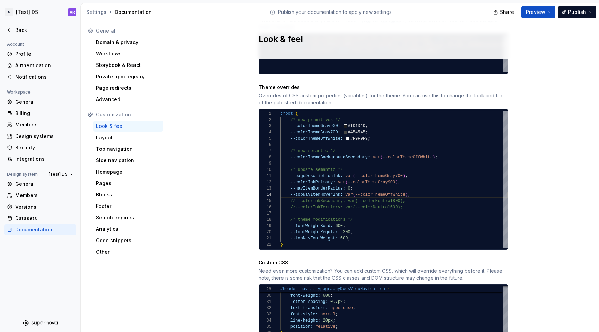
click at [416, 186] on div ":root { /* new primitives */ --colorThemeGray900: #1D1D1D ; --colorThemeGray700…" at bounding box center [393, 179] width 227 height 137
click at [373, 180] on div ":root { /* new primitives */ --colorThemeGray900: #1D1D1D ; --colorThemeGray700…" at bounding box center [393, 179] width 227 height 137
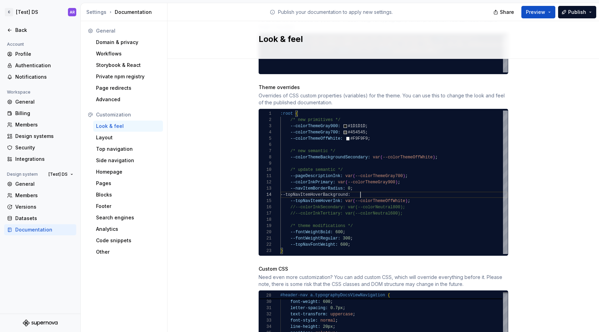
scroll to position [19, 82]
click at [415, 194] on div ":root { /* new primitives */ --colorThemeGray900: #1D1D1D ; --colorThemeGray700…" at bounding box center [393, 183] width 227 height 144
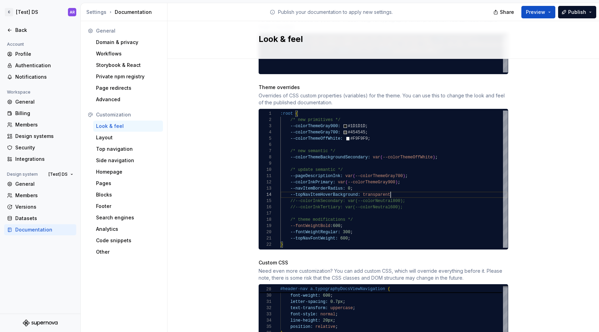
scroll to position [19, 113]
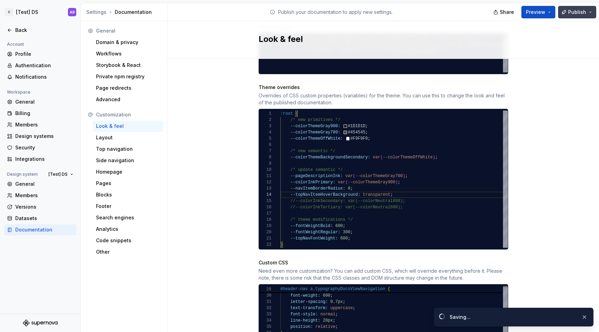
click at [575, 10] on span "Publish" at bounding box center [577, 12] width 18 height 7
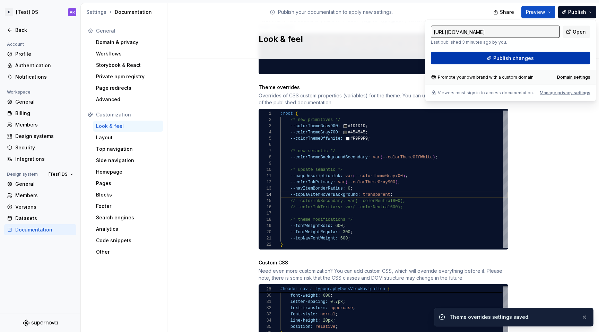
click at [556, 63] on button "Publish changes" at bounding box center [510, 58] width 159 height 12
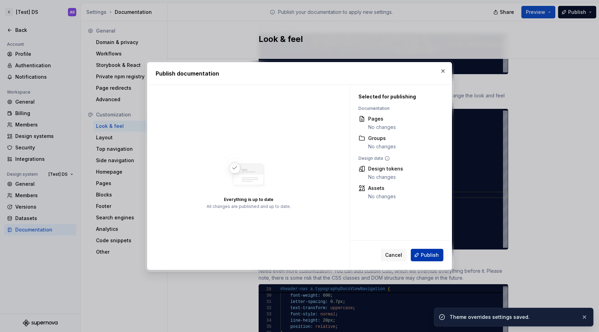
click at [438, 253] on span "Publish" at bounding box center [430, 255] width 18 height 7
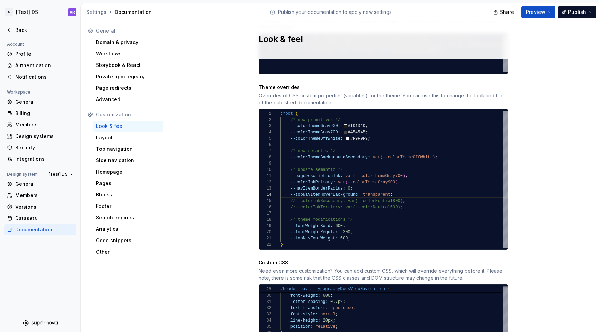
click at [386, 189] on div ":root { /* new primitives */ --colorThemeGray900: #1D1D1D ; --colorThemeGray700…" at bounding box center [393, 179] width 227 height 137
click at [365, 180] on div ":root { /* new primitives */ --colorThemeGray900: #1D1D1D ; --colorThemeGray700…" at bounding box center [393, 179] width 227 height 137
click at [423, 189] on div ":root { /* new primitives */ --colorThemeGray900: #1D1D1D ; --colorThemeGray700…" at bounding box center [393, 179] width 227 height 137
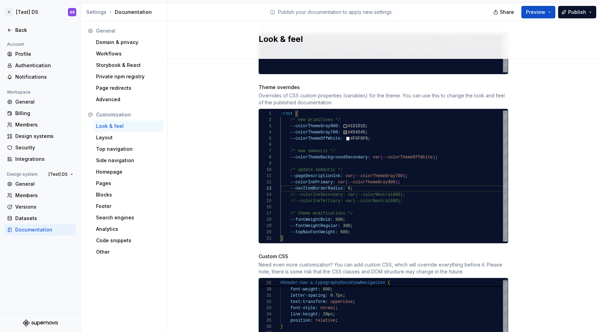
click at [415, 195] on div ":root { /* new primitives */ --colorThemeGray900: #1D1D1D ; --colorThemeGray700…" at bounding box center [393, 176] width 227 height 131
click at [365, 223] on div ":root { /* new primitives */ --colorThemeGray900: #1D1D1D ; --colorThemeGray700…" at bounding box center [393, 176] width 227 height 131
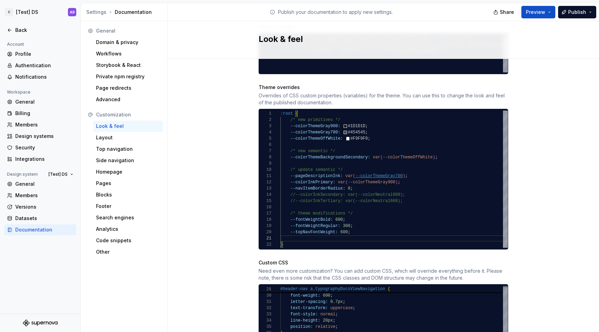
scroll to position [0, 140]
click at [324, 206] on div "/* new primitives */ --colorThemeGray900: #1D1D1D ; --colorThemeGray700: #45454…" at bounding box center [393, 179] width 227 height 137
click at [399, 179] on div "/* new primitives */ --colorThemeGray900: #1D1D1D ; --colorThemeGray700: #45454…" at bounding box center [393, 179] width 227 height 137
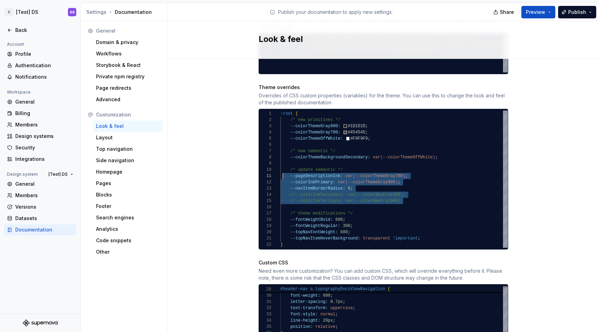
scroll to position [0, 0]
drag, startPoint x: 403, startPoint y: 194, endPoint x: 275, endPoint y: 171, distance: 130.4
click at [280, 171] on div "/* new primitives */ --colorThemeGray900: #1D1D1D ; --colorThemeGray700: #45454…" at bounding box center [393, 179] width 227 height 137
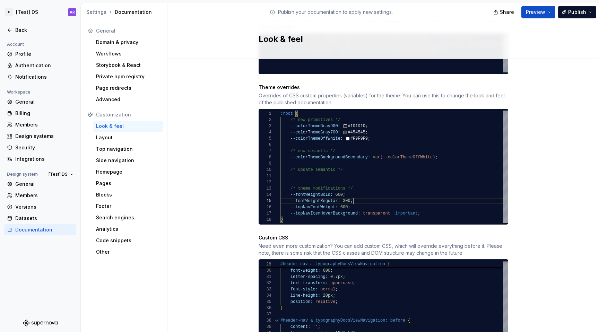
click at [362, 196] on div "/* new primitives */ --colorThemeGray900: #1D1D1D ; --colorThemeGray700: #45454…" at bounding box center [393, 167] width 227 height 112
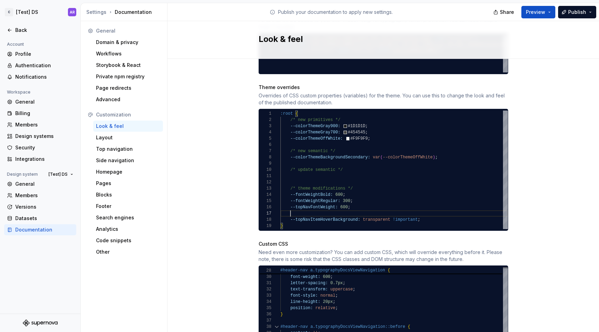
scroll to position [0, 123]
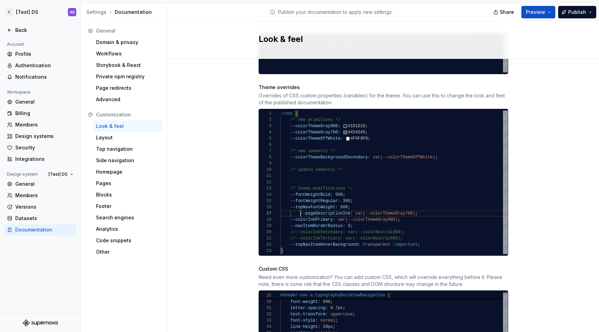
click at [297, 205] on div "--colorThemeOffWhite: #F9F9F9 ; /* new semantic */ --colorThemeBackgroundSecond…" at bounding box center [393, 183] width 227 height 144
click at [397, 221] on div "--colorThemeOffWhite: #F9F9F9 ; /* new semantic */ --colorThemeBackgroundSecond…" at bounding box center [393, 183] width 227 height 144
click at [420, 237] on div "--colorThemeOffWhite: #F9F9F9 ; /* new semantic */ --colorThemeBackgroundSecond…" at bounding box center [393, 183] width 227 height 144
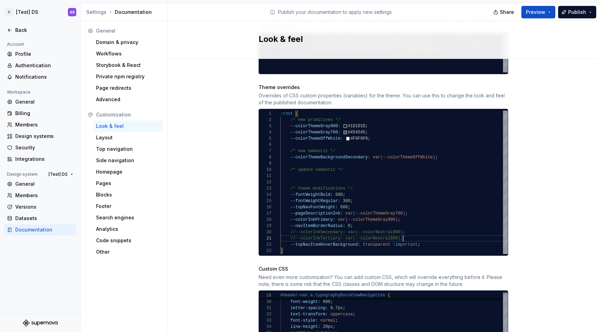
click at [420, 232] on div "--colorThemeOffWhite: #F9F9F9 ; /* new semantic */ --colorThemeBackgroundSecond…" at bounding box center [393, 183] width 227 height 144
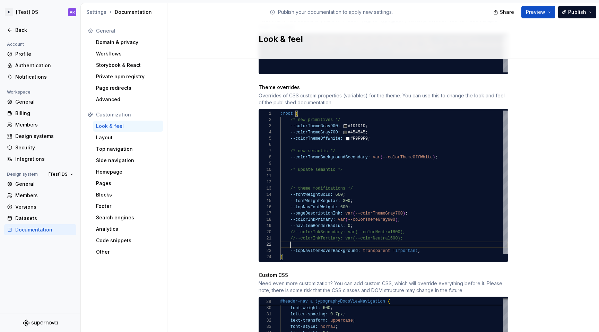
scroll to position [12, 10]
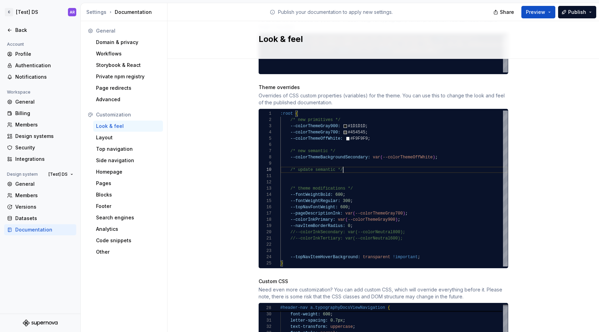
click at [348, 163] on div "--colorThemeOffWhite: #F9F9F9 ; /* new semantic */ --colorThemeBackgroundSecond…" at bounding box center [393, 189] width 227 height 156
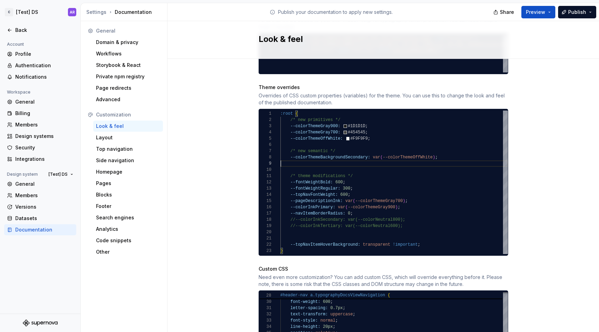
scroll to position [44, 157]
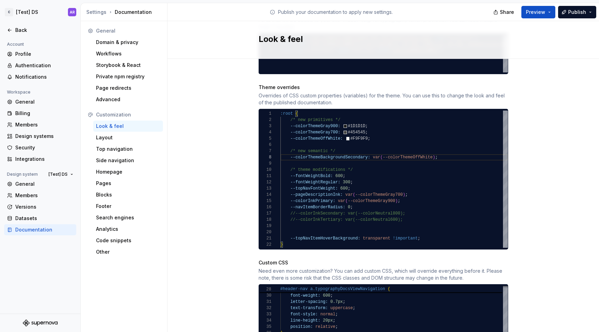
click at [323, 221] on div "--colorThemeOffWhite: #F9F9F9 ; /* new semantic */ --colorThemeBackgroundSecond…" at bounding box center [393, 179] width 227 height 137
click at [323, 224] on div "--colorThemeOffWhite: #F9F9F9 ; /* new semantic */ --colorThemeBackgroundSecond…" at bounding box center [393, 179] width 227 height 137
click at [427, 227] on div "--colorThemeOffWhite: #F9F9F9 ; /* new semantic */ --colorThemeBackgroundSecond…" at bounding box center [393, 179] width 227 height 137
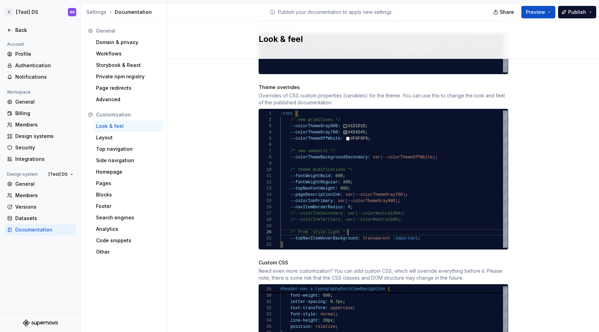
type textarea "**********"
click at [582, 18] on div "Share Preview Publish" at bounding box center [547, 12] width 104 height 18
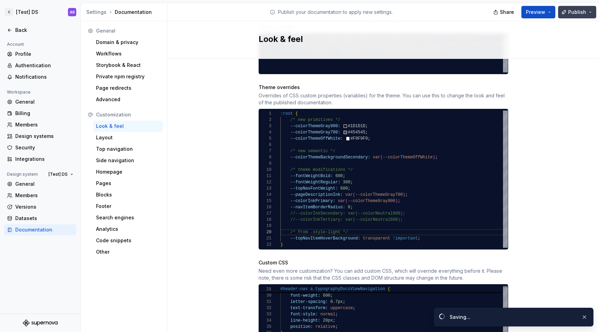
click at [582, 16] on button "Publish" at bounding box center [577, 12] width 38 height 12
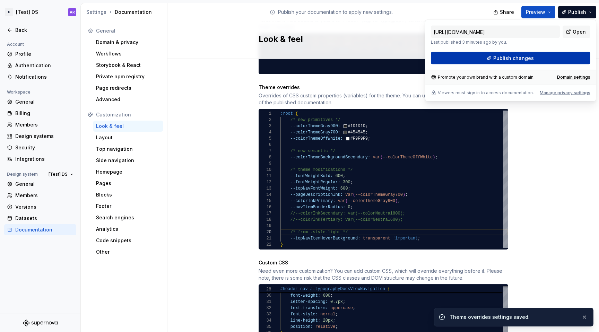
click at [557, 53] on button "Publish changes" at bounding box center [510, 58] width 159 height 12
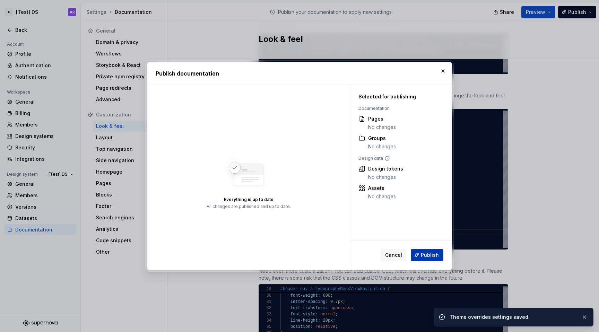
click at [433, 253] on span "Publish" at bounding box center [430, 255] width 18 height 7
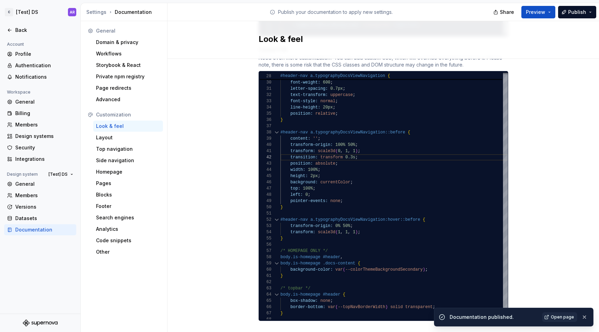
scroll to position [549, 0]
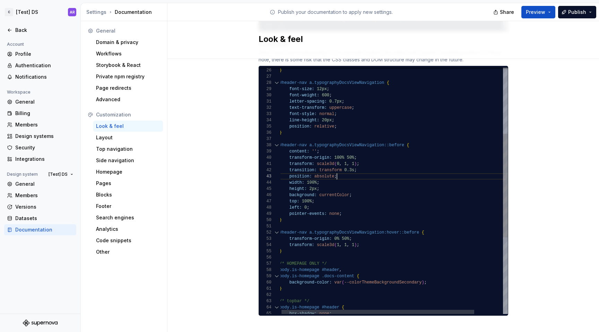
click at [341, 171] on div "} /* HOMEPAGE ONLY */ body.is-homepage #header , body.is-homepage .docs-content…" at bounding box center [410, 203] width 262 height 584
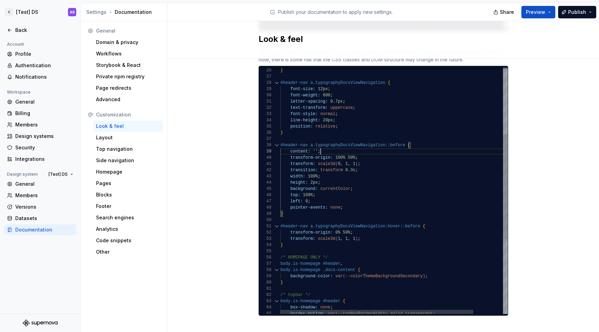
click at [380, 146] on div "} /* HOMEPAGE ONLY */ body.is-homepage #header , body.is-homepage .docs-content…" at bounding box center [411, 200] width 262 height 578
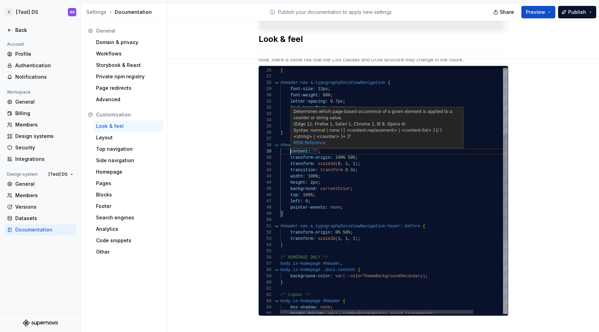
click at [288, 145] on div "} /* HOMEPAGE ONLY */ body.is-homepage #header , body.is-homepage .docs-content…" at bounding box center [411, 200] width 262 height 578
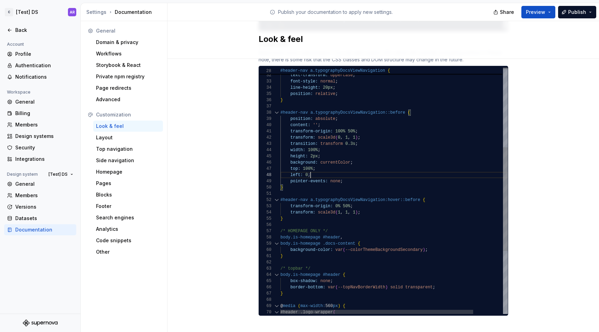
scroll to position [37, 0]
drag, startPoint x: 312, startPoint y: 168, endPoint x: 271, endPoint y: 164, distance: 40.4
click at [280, 164] on div "#header-nav a.typographyDocsViewNavigation:hover::before { } pointer-events: no…" at bounding box center [411, 171] width 262 height 584
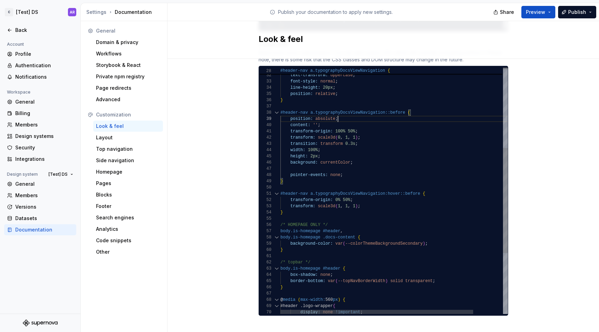
scroll to position [50, 58]
click at [357, 114] on div "#header-nav a.typographyDocsViewNavigation:hover::before { } pointer-events: no…" at bounding box center [411, 168] width 262 height 578
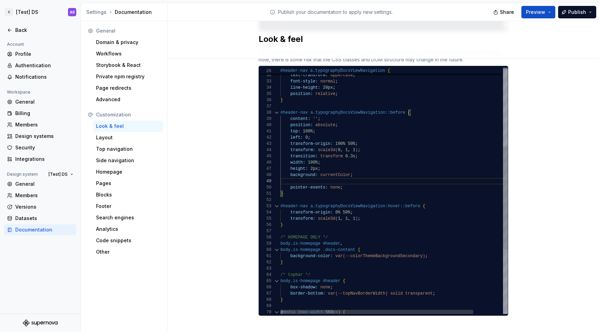
scroll to position [44, 73]
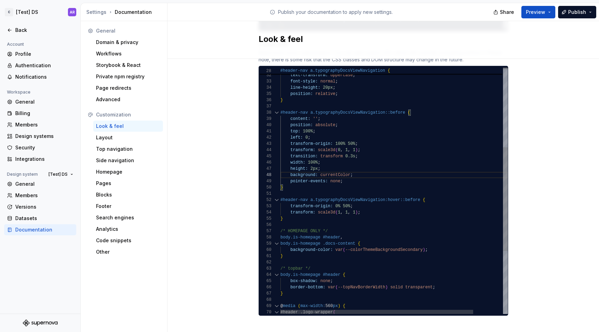
click at [294, 130] on div "#header-nav a.typographyDocsViewNavigation:hover::before { } pointer-events: no…" at bounding box center [411, 171] width 262 height 584
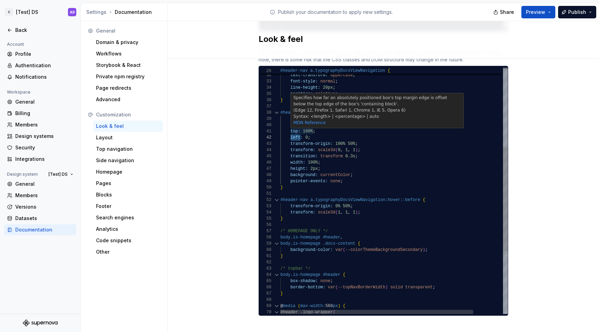
scroll to position [0, 15]
click at [293, 124] on div "#header-nav a.typographyDocsViewNavigation:hover::before { } pointer-events: no…" at bounding box center [411, 171] width 262 height 584
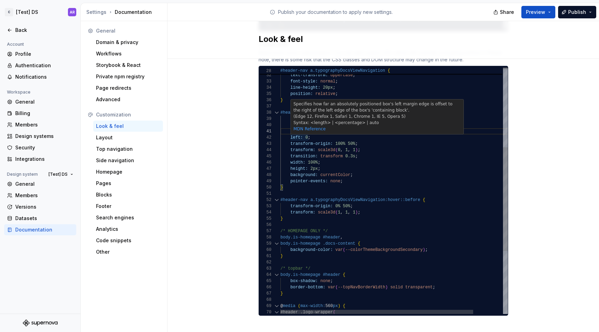
click at [294, 126] on div "Specifies how far an absolutely positioned box's left margin edge is offset to …" at bounding box center [377, 116] width 173 height 34
click at [322, 139] on div "#header-nav a.typographyDocsViewNavigation:hover::before { } pointer-events: no…" at bounding box center [411, 171] width 262 height 584
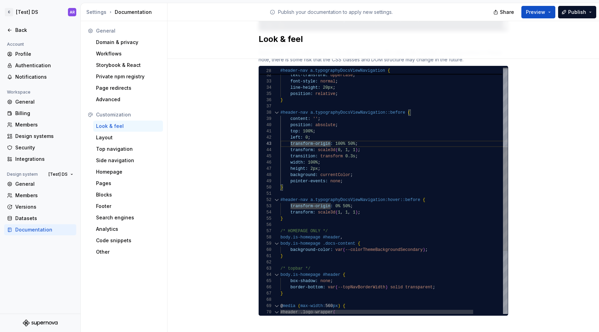
click at [292, 125] on div "#header-nav a.typographyDocsViewNavigation:hover::before { } pointer-events: no…" at bounding box center [411, 171] width 262 height 584
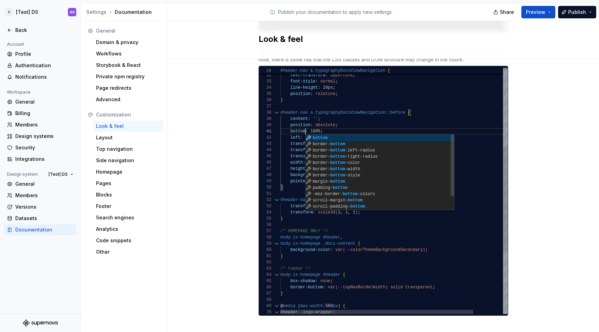
click at [312, 126] on div "#header-nav a.typographyDocsViewNavigation:hover::before { } pointer-events: no…" at bounding box center [411, 171] width 262 height 584
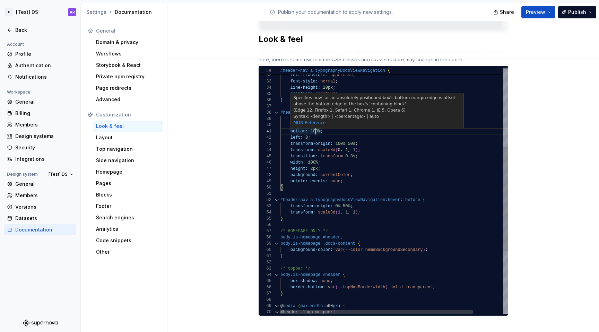
click at [312, 126] on div "#header-nav a.typographyDocsViewNavigation:hover::before { } pointer-events: no…" at bounding box center [411, 171] width 262 height 584
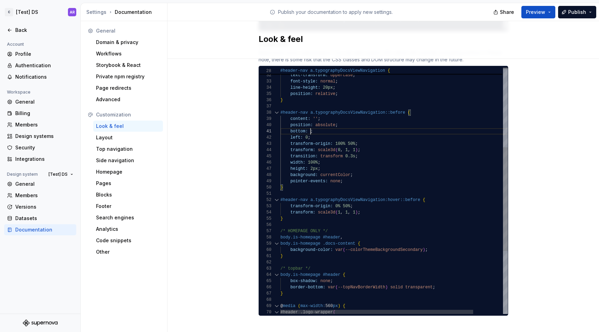
scroll to position [0, 33]
type textarea "**********"
click at [567, 8] on button "Publish" at bounding box center [577, 12] width 38 height 12
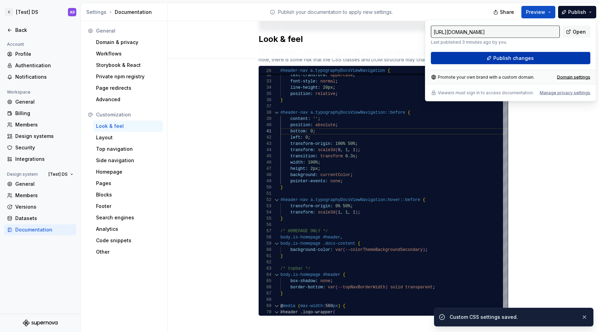
click at [567, 61] on button "Publish changes" at bounding box center [510, 58] width 159 height 12
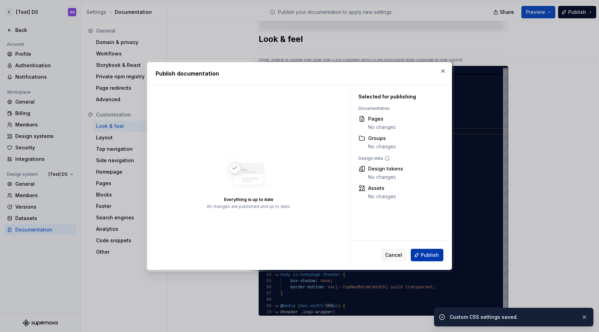
click at [436, 252] on span "Publish" at bounding box center [430, 255] width 18 height 7
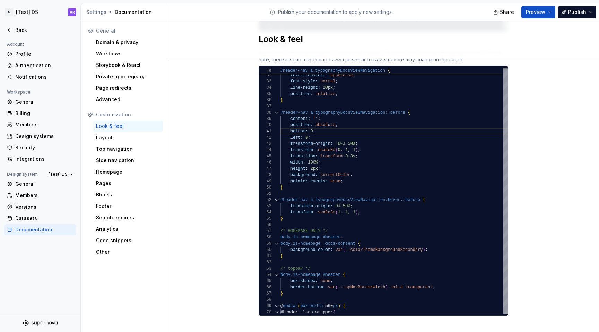
click at [586, 14] on button "Publish" at bounding box center [577, 12] width 38 height 12
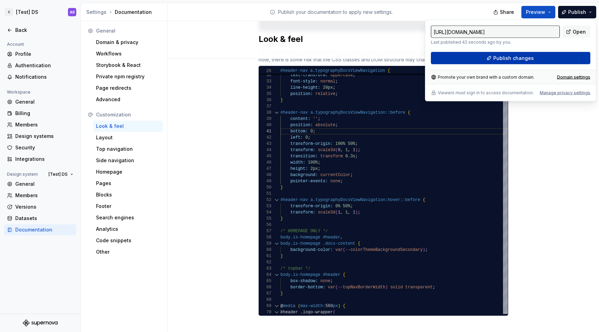
click at [547, 59] on button "Publish changes" at bounding box center [510, 58] width 159 height 12
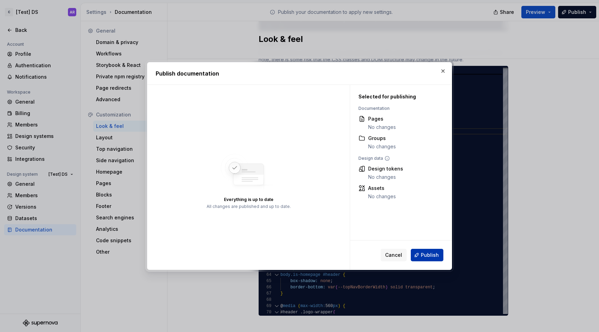
click at [433, 259] on button "Publish" at bounding box center [427, 255] width 33 height 12
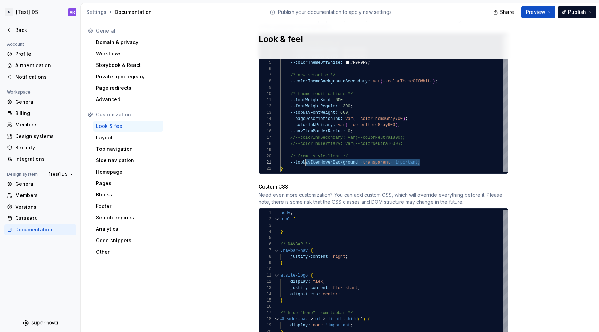
scroll to position [50, 0]
drag, startPoint x: 423, startPoint y: 156, endPoint x: 277, endPoint y: 146, distance: 147.0
click at [280, 146] on div "--colorThemeOffWhite: #F9F9F9 ; /* new semantic */ --colorThemeBackgroundSecond…" at bounding box center [393, 103] width 227 height 137
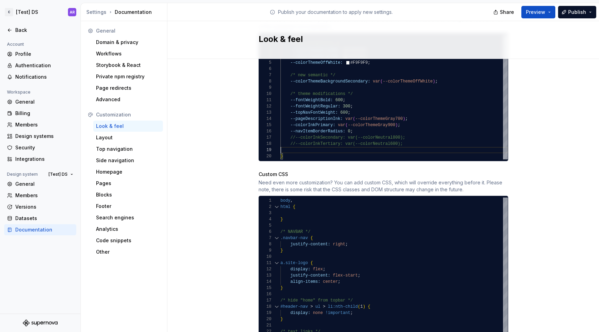
type textarea "**********"
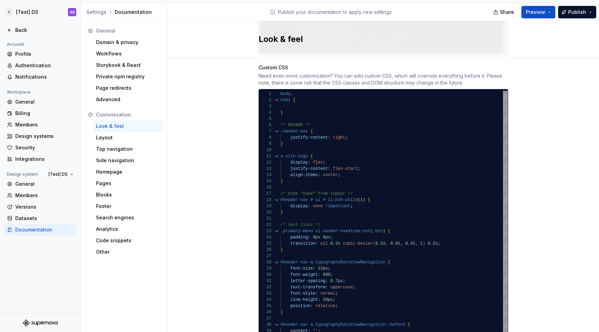
scroll to position [508, 0]
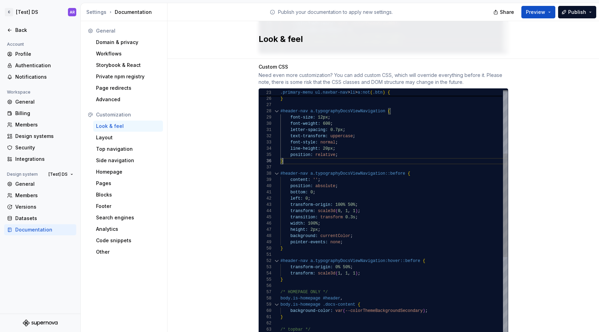
scroll to position [31, 2]
click at [304, 154] on div "position: absolute ; content: '' ; #header-nav a.typographyDocsViewNavigation::…" at bounding box center [411, 232] width 262 height 584
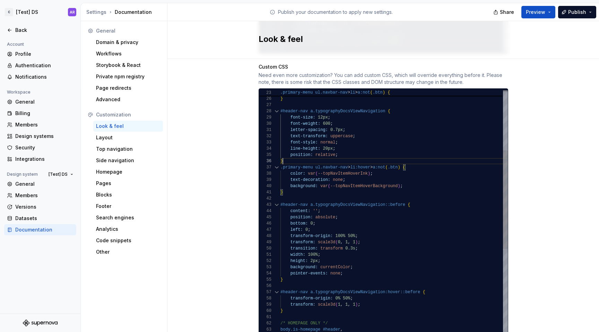
click at [301, 155] on div "position: absolute ; content: '' ; #header-nav a.typographyDocsViewNavigation::…" at bounding box center [411, 248] width 262 height 616
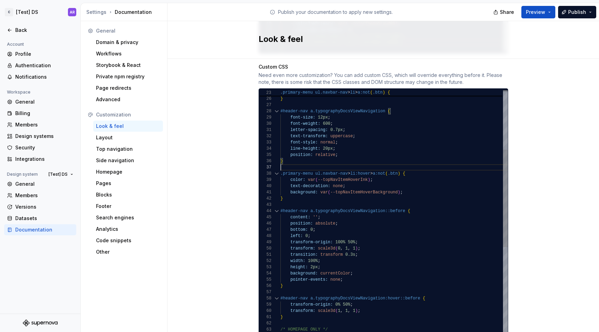
scroll to position [37, 0]
click at [288, 193] on div "position: absolute ; content: '' ; #header-nav a.typographyDocsViewNavigation::…" at bounding box center [411, 251] width 262 height 622
click at [277, 171] on div at bounding box center [276, 174] width 9 height 6
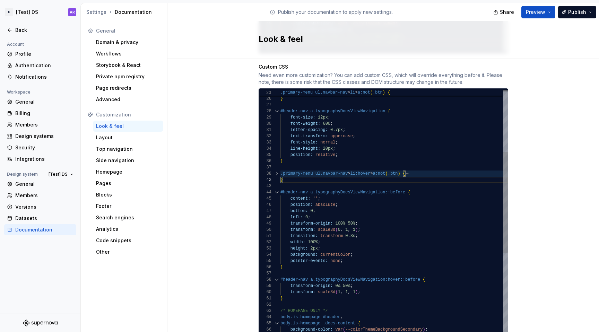
click at [277, 171] on div at bounding box center [276, 174] width 9 height 6
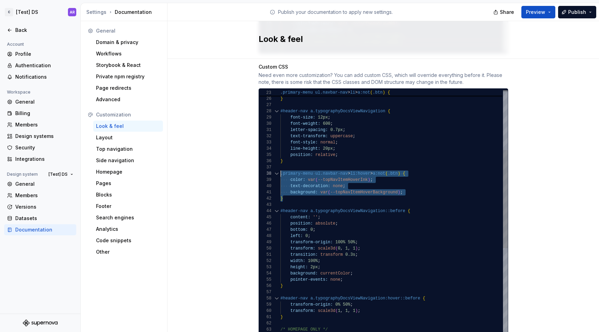
scroll to position [44, 0]
drag, startPoint x: 290, startPoint y: 192, endPoint x: 274, endPoint y: 165, distance: 31.7
click at [280, 165] on div "transition: all 0.3s cubic-bezier ( 0.33 , 0.91 , 0.42 , 1 ) 0.2s ; } #header-n…" at bounding box center [393, 249] width 227 height 618
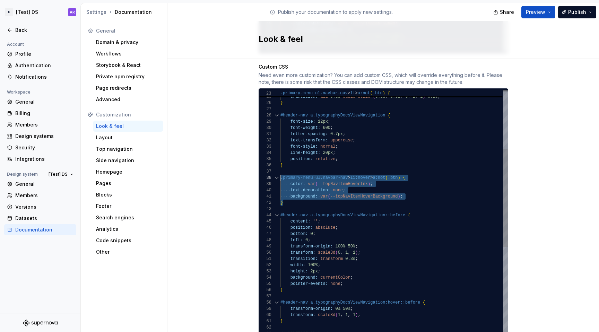
click at [372, 169] on div "font-size: 12px ; font-weight: 600 ; letter-spacing: 0.7px ; text-transform: up…" at bounding box center [393, 253] width 227 height 618
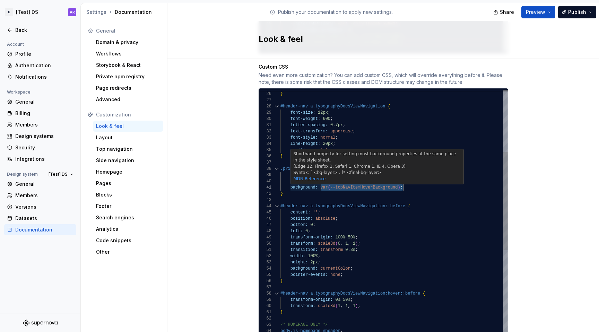
scroll to position [0, 118]
drag, startPoint x: 317, startPoint y: 180, endPoint x: 396, endPoint y: 180, distance: 79.4
click at [396, 180] on div "font-size: 12px ; font-weight: 600 ; letter-spacing: 0.7px ; text-transform: up…" at bounding box center [393, 244] width 227 height 618
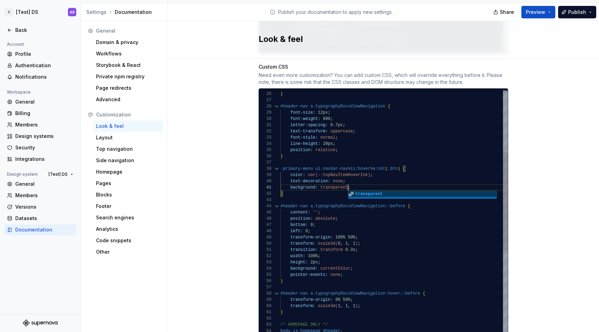
scroll to position [0, 68]
click at [430, 172] on div "font-size: 12px ; font-weight: 600 ; letter-spacing: 0.7px ; text-transform: up…" at bounding box center [393, 244] width 227 height 618
click at [340, 143] on div "font-size: 12px ; font-weight: 600 ; letter-spacing: 0.7px ; text-transform: up…" at bounding box center [393, 244] width 227 height 618
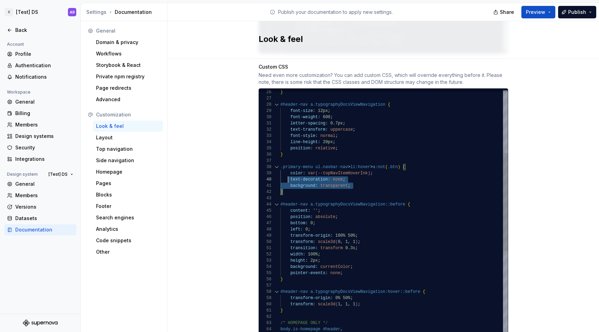
scroll to position [50, 2]
drag, startPoint x: 290, startPoint y: 181, endPoint x: 279, endPoint y: 166, distance: 18.2
click at [280, 166] on div "transition: transform 0.3s ; width: 100% ; height: 2px ; background: currentCol…" at bounding box center [393, 242] width 227 height 618
click at [398, 184] on div "transition: transform 0.3s ; width: 100% ; height: 2px ; background: currentCol…" at bounding box center [393, 242] width 227 height 618
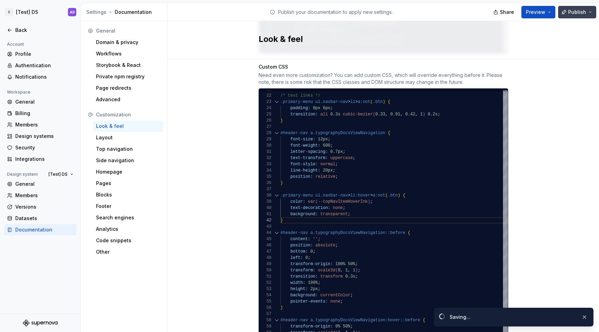
click at [571, 8] on button "Publish" at bounding box center [577, 12] width 38 height 12
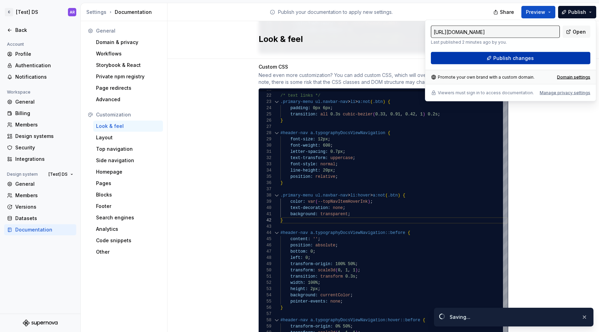
click at [525, 60] on span "Publish changes" at bounding box center [513, 58] width 41 height 7
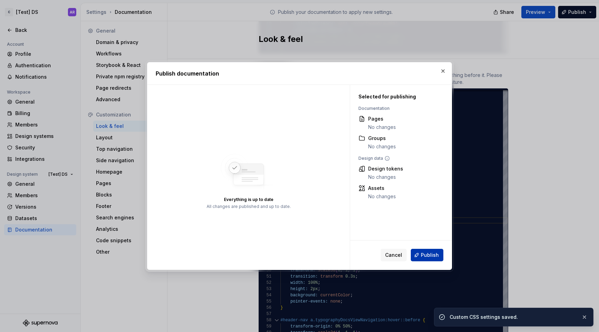
click at [429, 256] on span "Publish" at bounding box center [430, 255] width 18 height 7
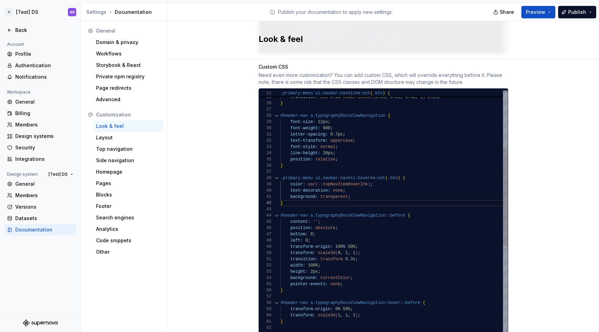
scroll to position [31, 2]
click at [330, 158] on div "transition: transform 0.3s ; width: 100% ; height: 2px ; background: currentCol…" at bounding box center [393, 253] width 227 height 618
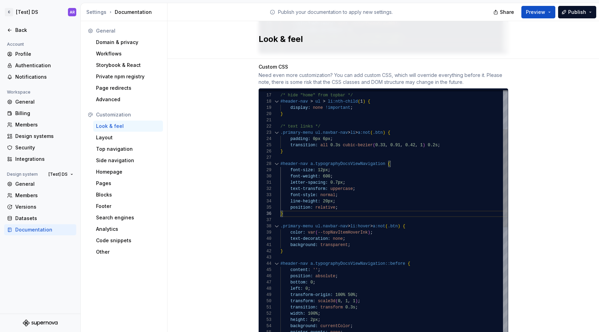
scroll to position [37, 0]
click at [359, 148] on div "transition: transform 0.3s ; width: 100% ; height: 2px ; background: currentCol…" at bounding box center [393, 301] width 227 height 618
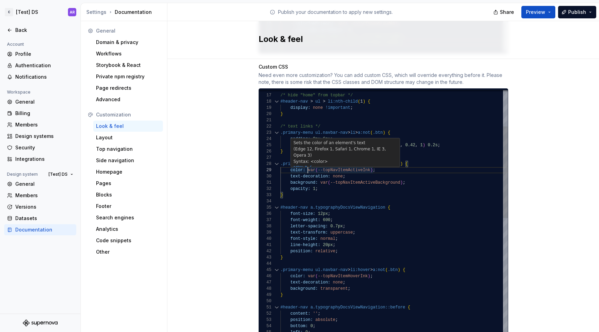
scroll to position [50, 27]
click at [306, 163] on div "transform-origin: 100% 50% ; left: 0 ; bottom: 0 ; position: absolute ; content…" at bounding box center [393, 322] width 227 height 661
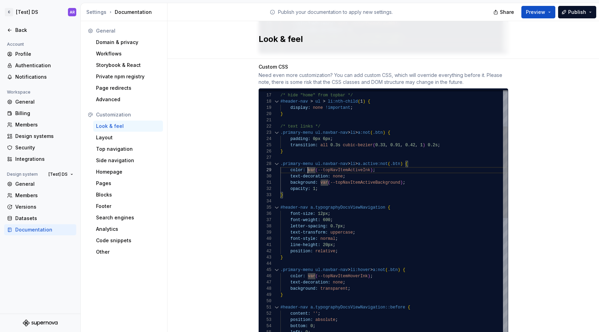
scroll to position [50, 93]
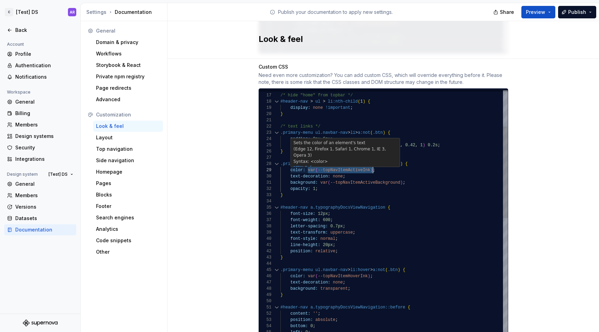
click at [371, 163] on div "transform-origin: 100% 50% ; left: 0 ; bottom: 0 ; position: absolute ; content…" at bounding box center [393, 322] width 227 height 661
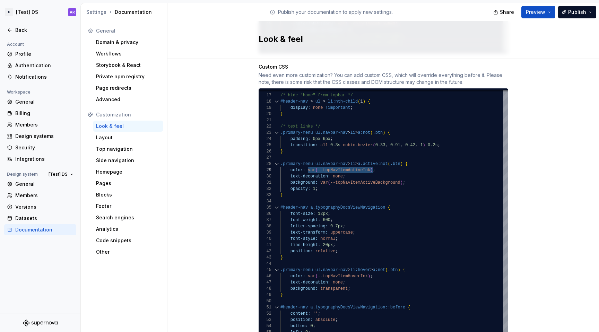
type textarea "**********"
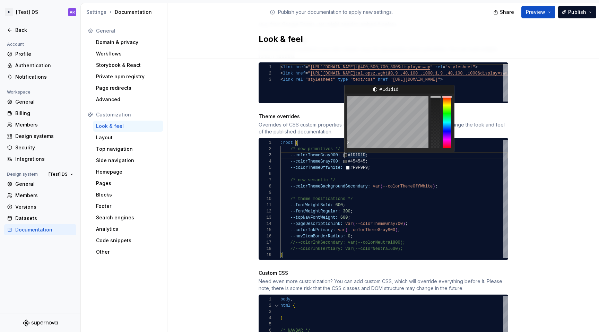
scroll to position [12, 58]
click at [334, 147] on div "--colorThemeOffWhite: #F9F9F9 ; /* new semantic */ --colorThemeBackgroundSecond…" at bounding box center [393, 199] width 227 height 119
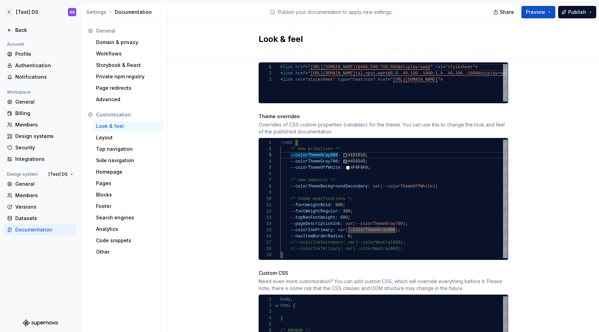
type textarea "**********"
click at [396, 222] on div "--colorThemeOffWhite: #F9F9F9 ; /* new semantic */ --colorThemeBackgroundSecond…" at bounding box center [393, 199] width 227 height 119
click at [337, 223] on div "--colorThemeOffWhite: #F9F9F9 ; /* new semantic */ --colorThemeBackgroundSecond…" at bounding box center [393, 199] width 227 height 119
click at [334, 223] on div "--colorThemeOffWhite: #F9F9F9 ; /* new semantic */ --colorThemeBackgroundSecond…" at bounding box center [393, 199] width 227 height 119
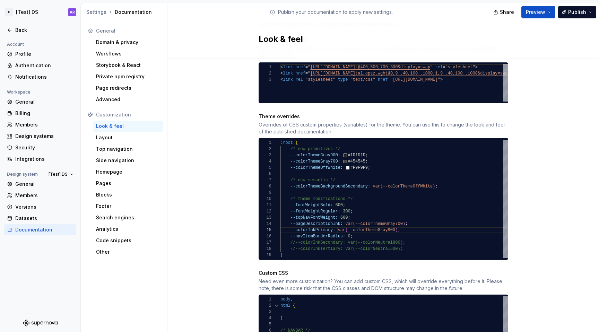
scroll to position [25, 58]
click at [331, 223] on div "--colorThemeOffWhite: #F9F9F9 ; /* new semantic */ --colorThemeBackgroundSecond…" at bounding box center [393, 199] width 227 height 119
click at [288, 223] on div "--colorThemeOffWhite: #F9F9F9 ; /* new semantic */ --colorThemeBackgroundSecond…" at bounding box center [393, 199] width 227 height 119
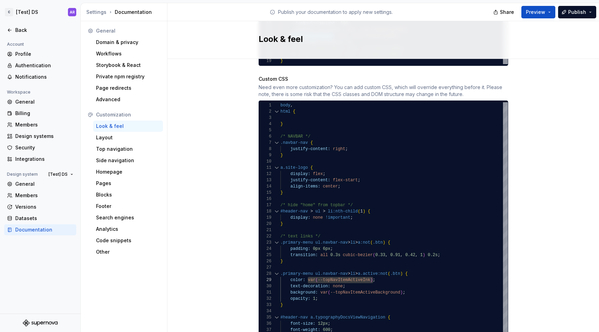
scroll to position [530, 0]
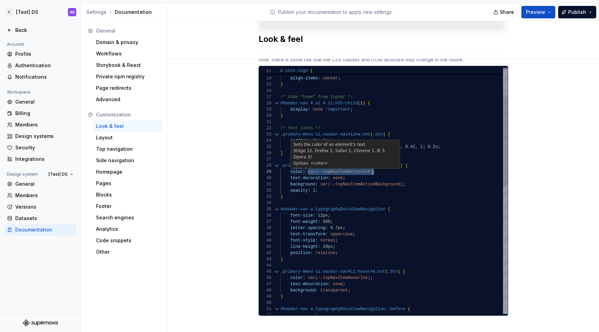
click at [320, 165] on div "font-style: normal ; text-transform: uppercase ; letter-spacing: 0.7px ; font-w…" at bounding box center [393, 324] width 227 height 661
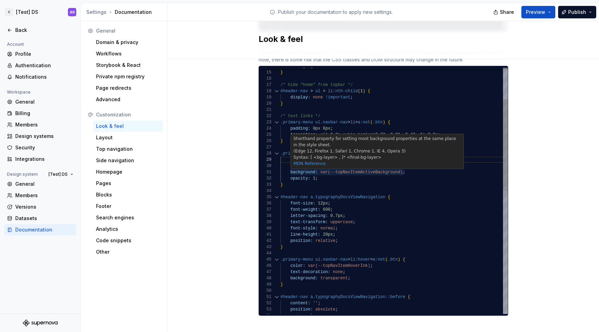
scroll to position [0, 40]
click at [318, 164] on div "font-style: normal ; text-transform: uppercase ; letter-spacing: 0.7px ; font-w…" at bounding box center [393, 312] width 227 height 661
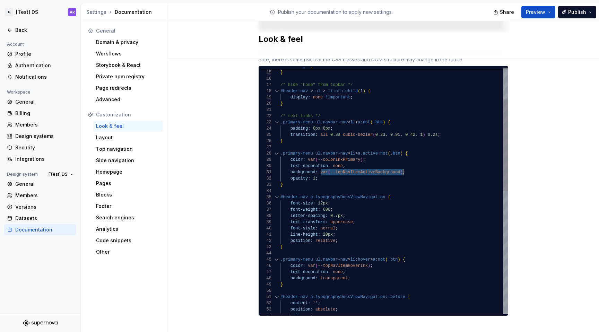
scroll to position [0, 123]
click at [400, 166] on div "font-style: normal ; text-transform: uppercase ; letter-spacing: 0.7px ; font-w…" at bounding box center [393, 312] width 227 height 661
click at [417, 155] on div "font-style: normal ; text-transform: uppercase ; letter-spacing: 0.7px ; font-w…" at bounding box center [393, 312] width 227 height 661
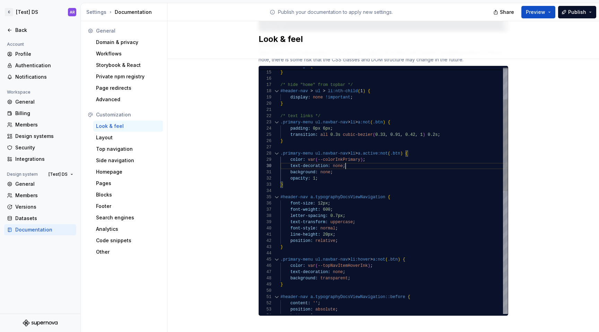
click at [379, 157] on div "font-style: normal ; text-transform: uppercase ; letter-spacing: 0.7px ; font-w…" at bounding box center [393, 312] width 227 height 661
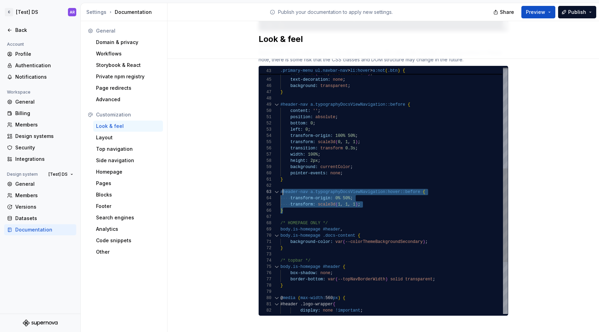
scroll to position [12, 0]
drag, startPoint x: 287, startPoint y: 203, endPoint x: 277, endPoint y: 186, distance: 19.6
click at [280, 186] on div "#header-nav a.typographyDocsViewNavigation::before { content: '' ; position: ab…" at bounding box center [393, 126] width 227 height 649
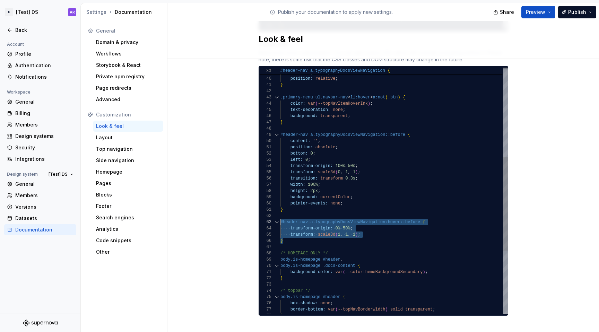
click at [420, 216] on div "#header-nav a.typographyDocsViewNavigation::before { content: '' ; position: ab…" at bounding box center [393, 156] width 227 height 649
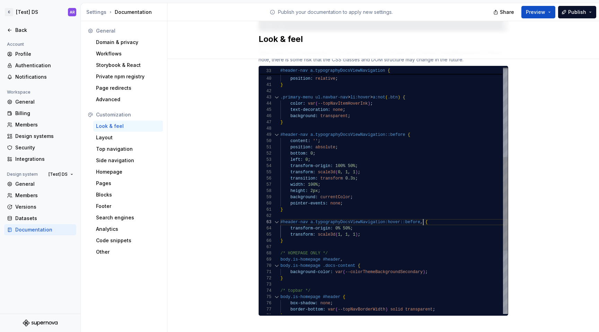
scroll to position [19, 0]
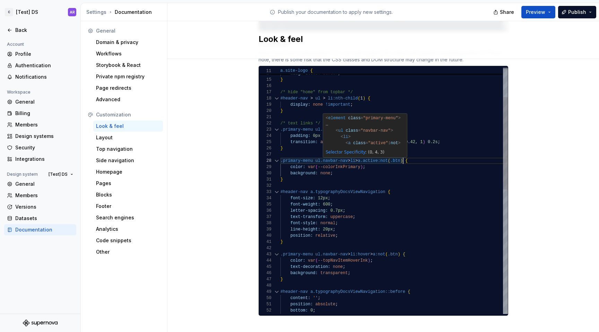
click at [401, 154] on div "#header-nav a.typographyDocsViewNavigation::before { content: '' ; position: ab…" at bounding box center [393, 316] width 227 height 655
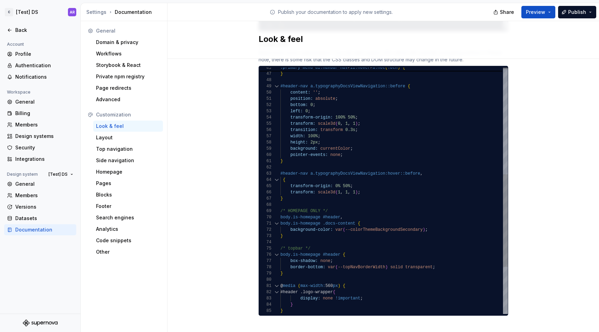
scroll to position [19, 2]
click at [280, 172] on div "#header-nav a.typographyDocsViewNavigation::before { content: '' ; position: ab…" at bounding box center [393, 111] width 227 height 655
click at [379, 182] on div "#header-nav a.typographyDocsViewNavigation::before { content: '' ; position: ab…" at bounding box center [393, 111] width 227 height 655
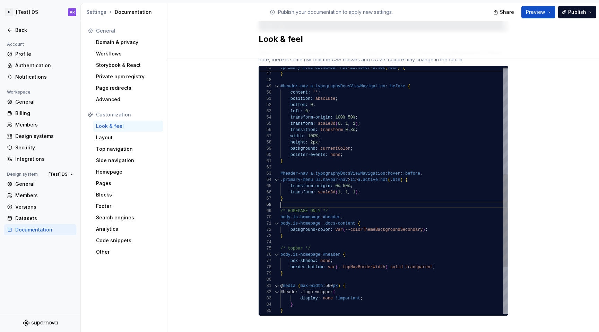
click at [393, 198] on div "#header-nav a.typographyDocsViewNavigation::before { content: '' ; position: ab…" at bounding box center [393, 111] width 227 height 655
click at [395, 192] on div "#header-nav a.typographyDocsViewNavigation::before { content: '' ; position: ab…" at bounding box center [393, 111] width 227 height 655
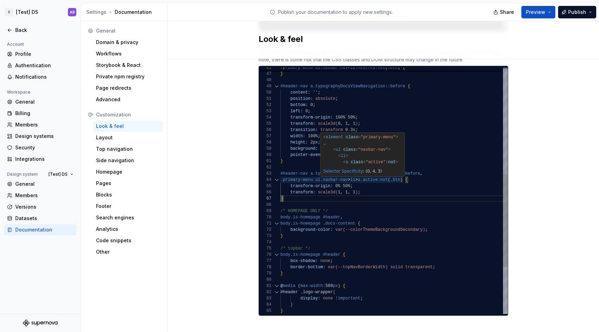
click at [400, 174] on div "#header-nav a.typographyDocsViewNavigation::before { content: '' ; position: ab…" at bounding box center [393, 111] width 227 height 655
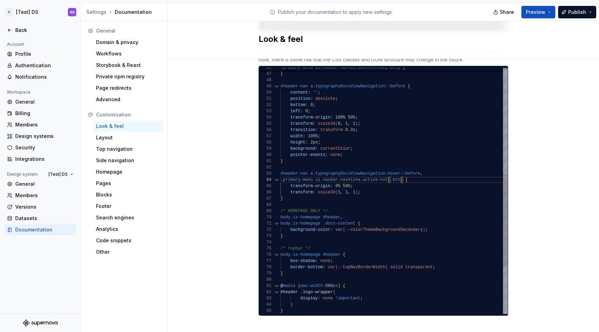
click at [429, 176] on div "#header-nav a.typographyDocsViewNavigation::before { content: '' ; position: ab…" at bounding box center [393, 111] width 227 height 655
click at [399, 173] on div "#header-nav a.typographyDocsViewNavigation::before { content: '' ; position: ab…" at bounding box center [393, 111] width 227 height 655
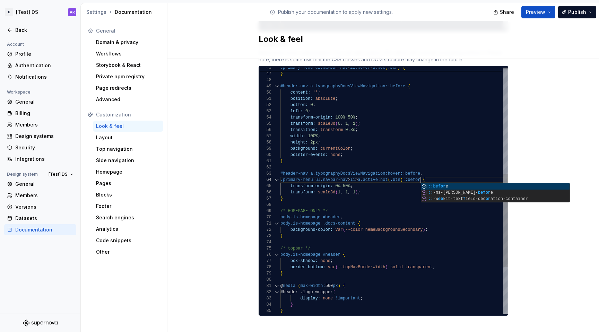
scroll to position [19, 143]
click at [436, 137] on div "#header-nav a.typographyDocsViewNavigation::before { content: '' ; position: ab…" at bounding box center [393, 111] width 227 height 655
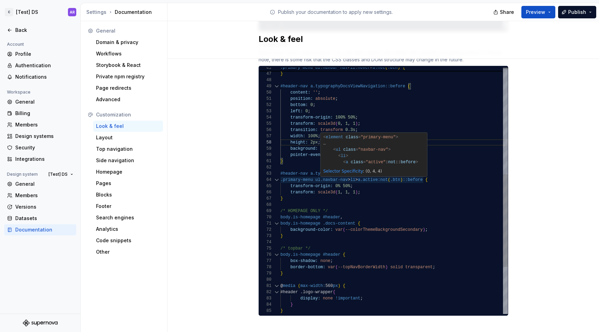
click at [421, 173] on div "#header-nav a.typographyDocsViewNavigation::before { content: '' ; position: ab…" at bounding box center [393, 111] width 227 height 655
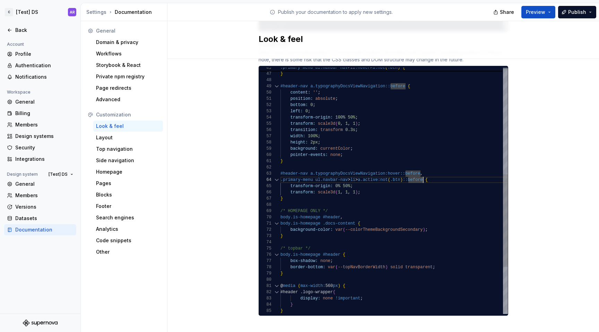
scroll to position [19, 0]
click at [407, 174] on div "#header-nav a.typographyDocsViewNavigation::before { content: '' ; position: ab…" at bounding box center [393, 111] width 227 height 655
click at [564, 12] on button "Publish" at bounding box center [577, 12] width 38 height 12
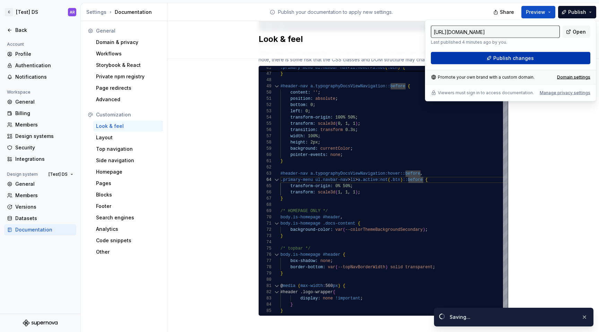
click at [560, 59] on button "Publish changes" at bounding box center [510, 58] width 159 height 12
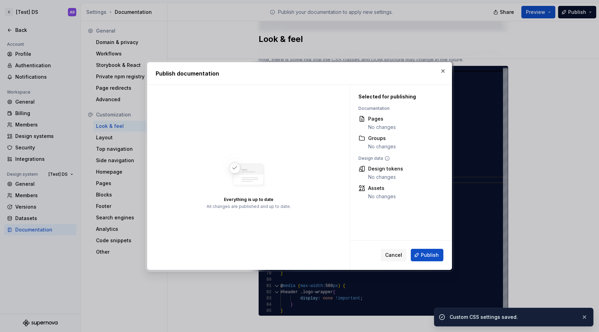
click at [438, 248] on div "Cancel Publish" at bounding box center [401, 255] width 102 height 29
click at [438, 251] on button "Publish" at bounding box center [427, 255] width 33 height 12
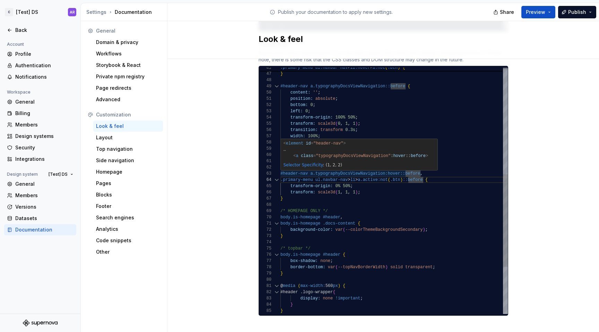
click at [410, 182] on div "#header-nav a.typographyDocsViewNavigation::before { content: '' ; position: ab…" at bounding box center [393, 111] width 227 height 655
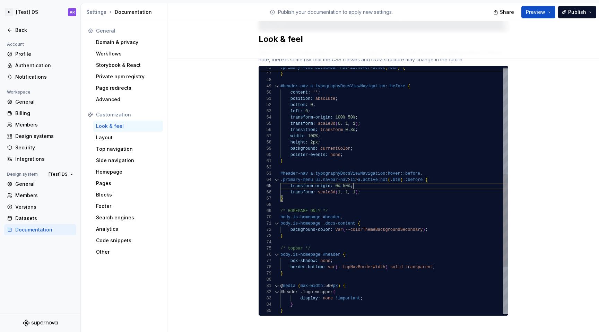
scroll to position [37, 2]
click at [291, 192] on div "#header-nav a.typographyDocsViewNavigation::before { content: '' ; position: ab…" at bounding box center [393, 111] width 227 height 655
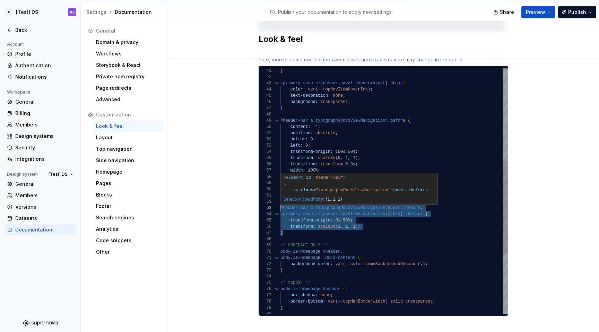
click at [280, 201] on div "#header-nav a.typographyDocsViewNavigation::before { content: '' ; position: ab…" at bounding box center [393, 145] width 227 height 655
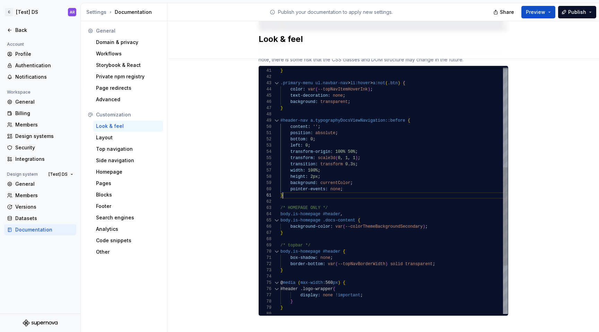
scroll to position [0, 2]
click at [381, 102] on div "#header-nav a.typographyDocsViewNavigation::before { content: '' ; position: ab…" at bounding box center [393, 127] width 227 height 618
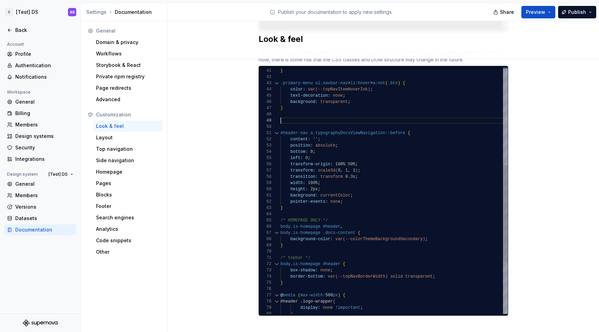
scroll to position [12, 2]
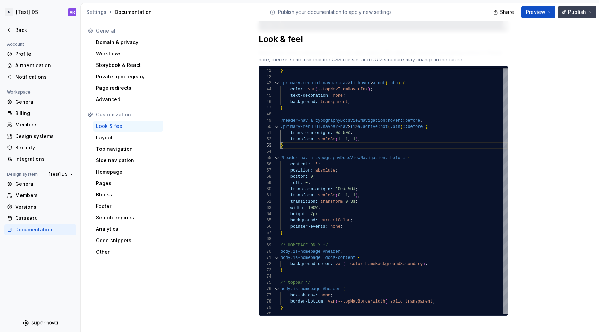
click at [588, 12] on button "Publish" at bounding box center [577, 12] width 38 height 12
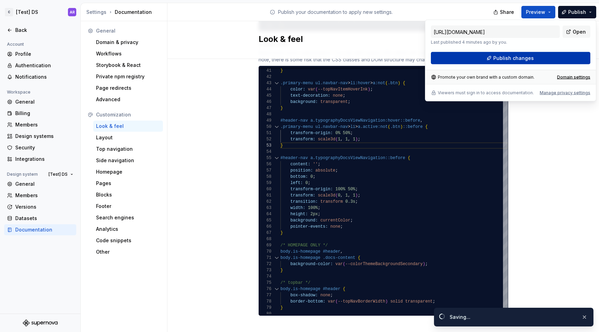
click at [561, 60] on button "Publish changes" at bounding box center [510, 58] width 159 height 12
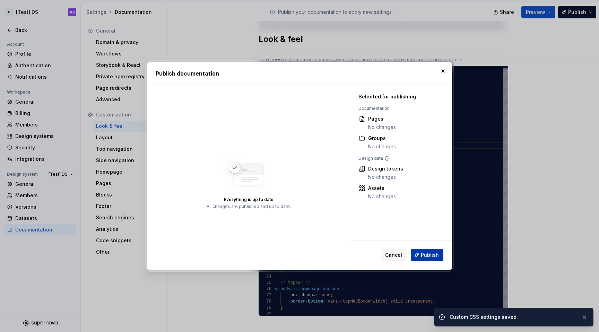
click at [433, 253] on span "Publish" at bounding box center [430, 255] width 18 height 7
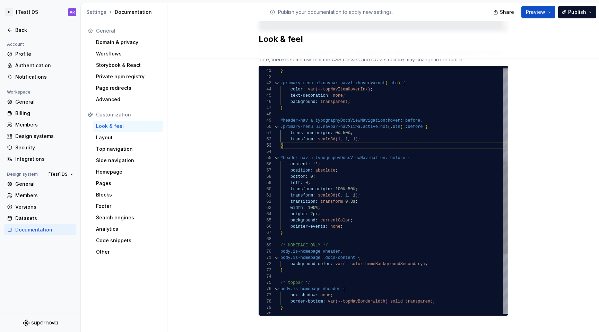
click at [297, 139] on div "#header-nav a.typographyDocsViewNavigation::before { content: '' ; position: ab…" at bounding box center [393, 145] width 227 height 655
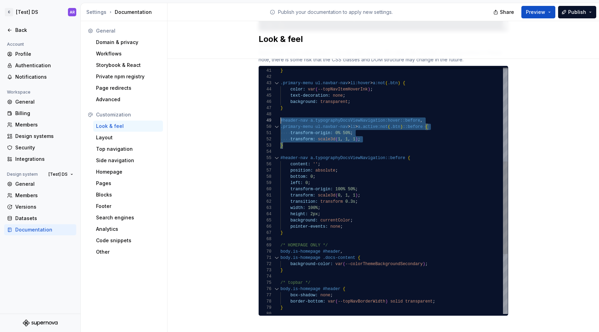
click at [280, 114] on div "#header-nav a.typographyDocsViewNavigation::before { content: '' ; position: ab…" at bounding box center [393, 145] width 227 height 655
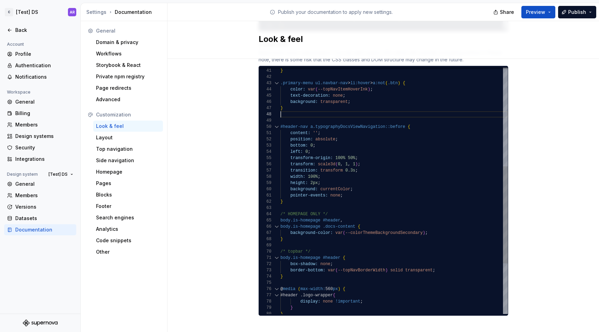
scroll to position [37, 2]
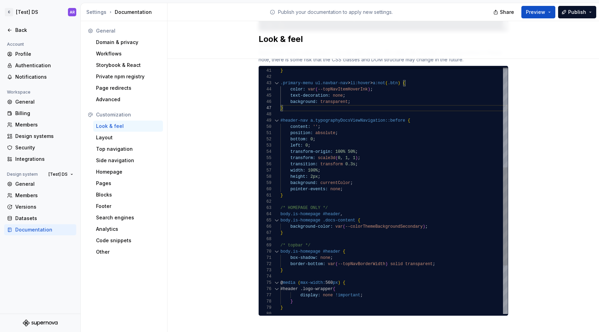
click at [290, 190] on div "#header-nav a.typographyDocsViewNavigation::before { content: '' ; position: ab…" at bounding box center [393, 127] width 227 height 618
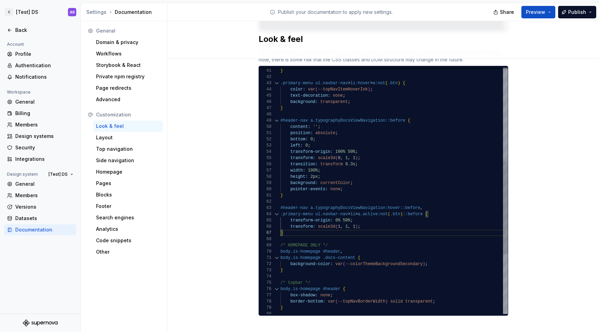
click at [356, 218] on div "#header-nav a.typographyDocsViewNavigation::before { content: '' ; position: ab…" at bounding box center [393, 145] width 227 height 655
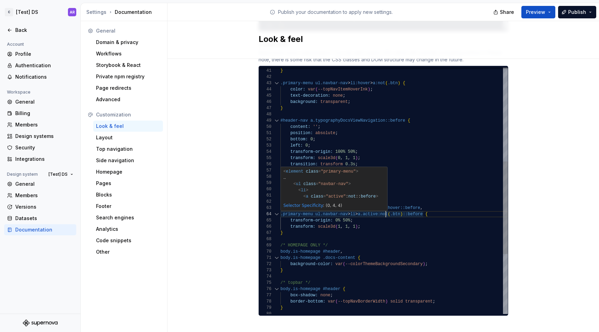
click at [383, 210] on div "#header-nav a.typographyDocsViewNavigation::before { content: '' ; position: ab…" at bounding box center [393, 145] width 227 height 655
click at [354, 217] on div "#header-nav a.typographyDocsViewNavigation::before { content: '' ; position: ab…" at bounding box center [393, 145] width 227 height 655
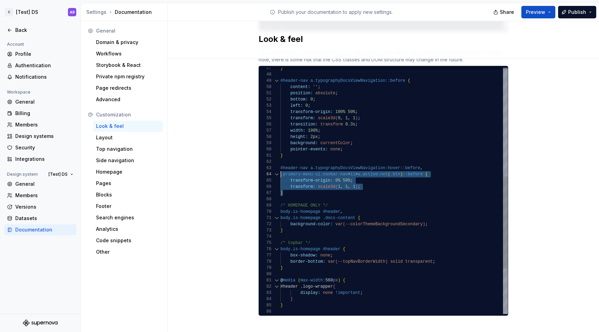
scroll to position [12, 0]
drag, startPoint x: 294, startPoint y: 186, endPoint x: 274, endPoint y: 163, distance: 31.0
click at [280, 163] on div "#header-nav a.typographyDocsViewNavigation::before { content: '' ; position: ab…" at bounding box center [393, 105] width 227 height 655
click at [290, 186] on div "#header-nav a.typographyDocsViewNavigation::before { content: '' ; position: ab…" at bounding box center [393, 105] width 227 height 655
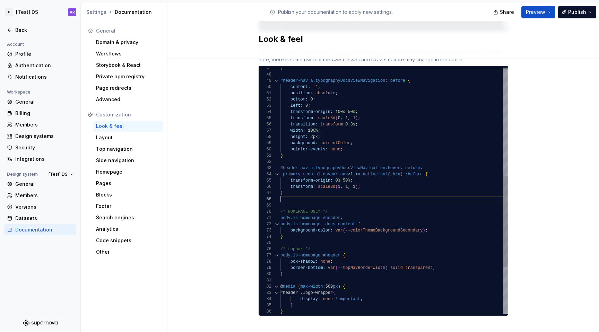
scroll to position [50, 0]
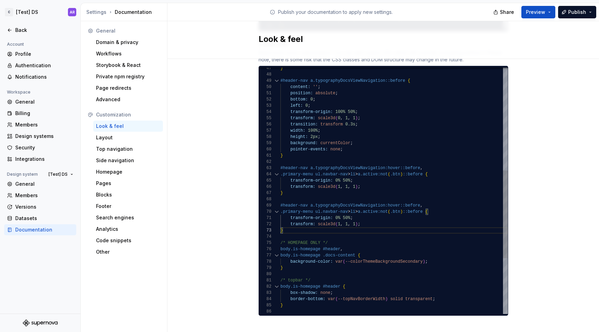
click at [421, 168] on div "#header-nav a.typographyDocsViewNavigation::before { content: '' ; position: ab…" at bounding box center [393, 124] width 227 height 693
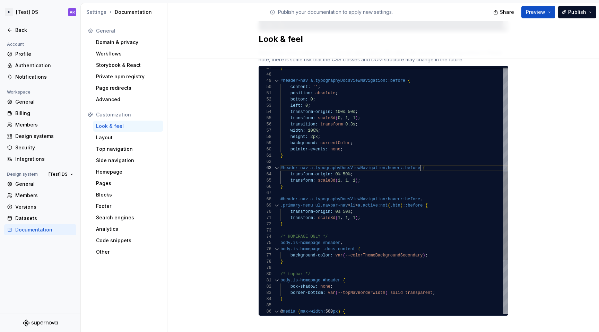
scroll to position [12, 140]
click at [366, 206] on div "#header-nav a.typographyDocsViewNavigation::before { content: '' ; position: ab…" at bounding box center [393, 121] width 227 height 686
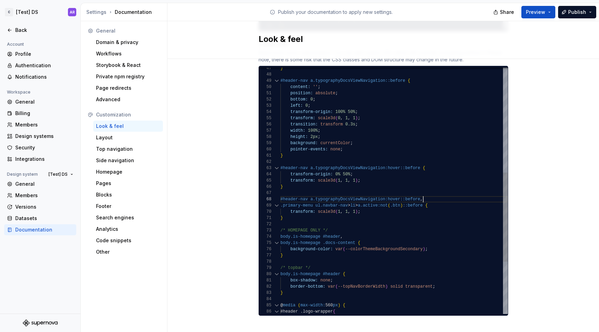
scroll to position [44, 143]
click at [425, 192] on div "#header-nav a.typographyDocsViewNavigation::before { content: '' ; position: ab…" at bounding box center [393, 118] width 227 height 680
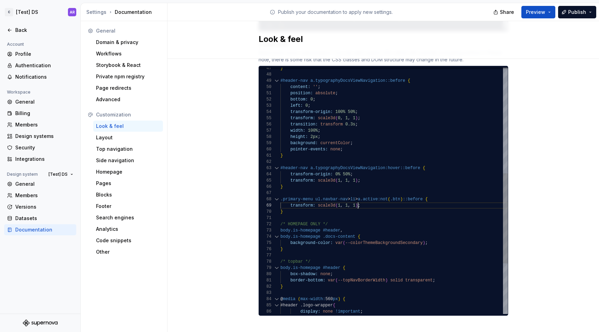
click at [355, 198] on div "#header-nav a.typographyDocsViewNavigation::before { content: '' ; position: ab…" at bounding box center [393, 115] width 227 height 674
click at [575, 11] on span "Publish" at bounding box center [577, 12] width 18 height 7
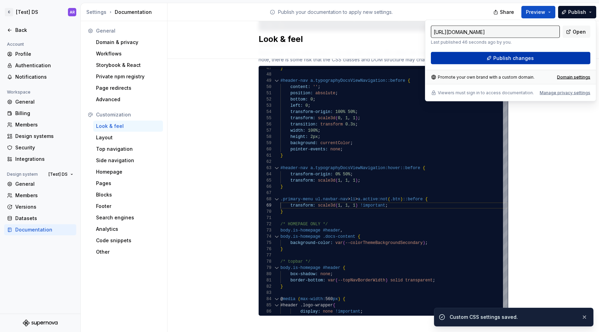
click at [543, 57] on button "Publish changes" at bounding box center [510, 58] width 159 height 12
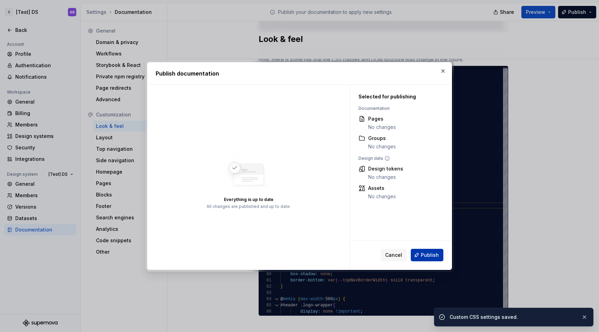
click at [442, 252] on button "Publish" at bounding box center [427, 255] width 33 height 12
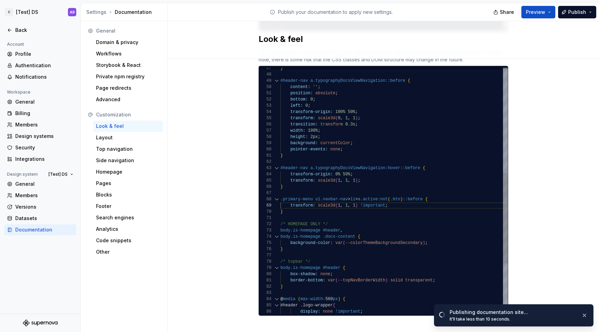
scroll to position [44, 145]
click at [423, 190] on div "#header-nav a.typographyDocsViewNavigation::before { content: '' ; position: ab…" at bounding box center [393, 115] width 227 height 674
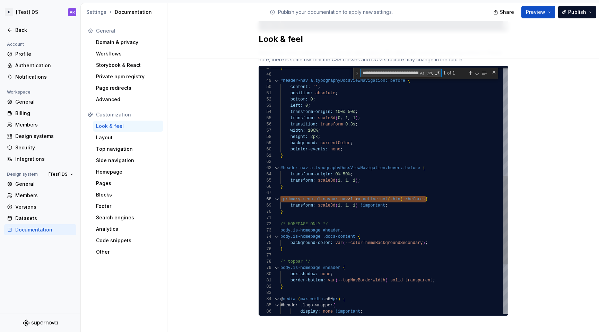
type textarea "**********"
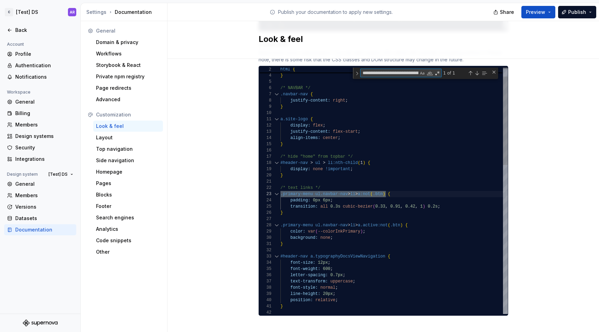
scroll to position [62, 105]
type textarea "**********"
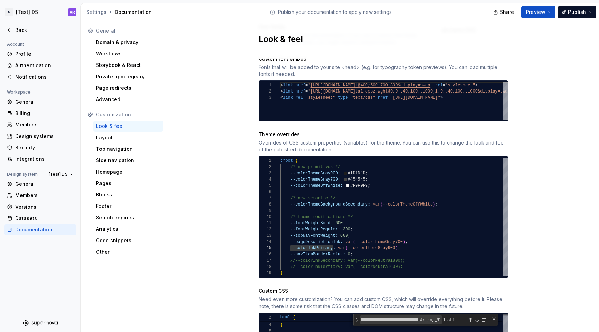
scroll to position [308, 0]
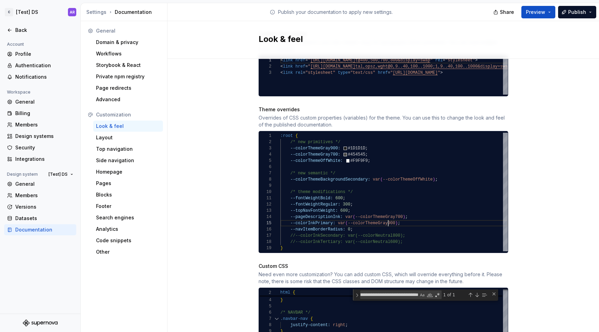
click at [384, 219] on div "--colorThemeOffWhite: #F9F9F9 ; /* new semantic */ --colorThemeBackgroundSecond…" at bounding box center [393, 192] width 227 height 119
click at [368, 223] on div "--colorThemeOffWhite: #F9F9F9 ; /* new semantic */ --colorThemeBackgroundSecond…" at bounding box center [393, 192] width 227 height 119
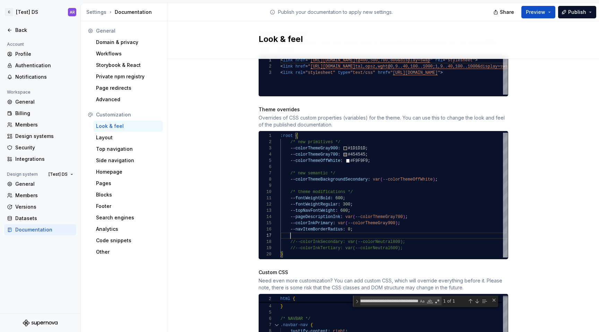
scroll to position [37, 55]
type textarea "**********"
click at [556, 81] on div "Site logo A company logo that will be displayed on all pages on your documentat…" at bounding box center [383, 160] width 432 height 820
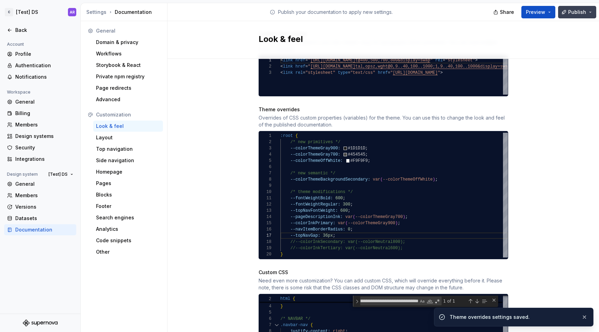
click at [580, 11] on span "Publish" at bounding box center [577, 12] width 18 height 7
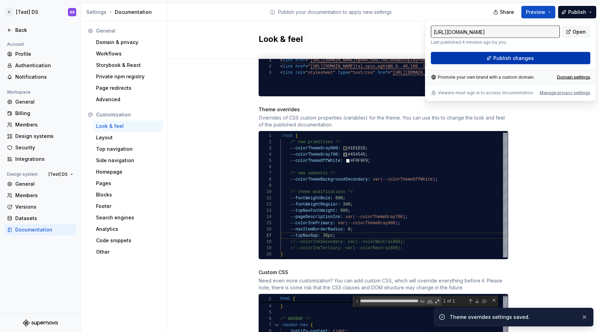
click at [544, 56] on button "Publish changes" at bounding box center [510, 58] width 159 height 12
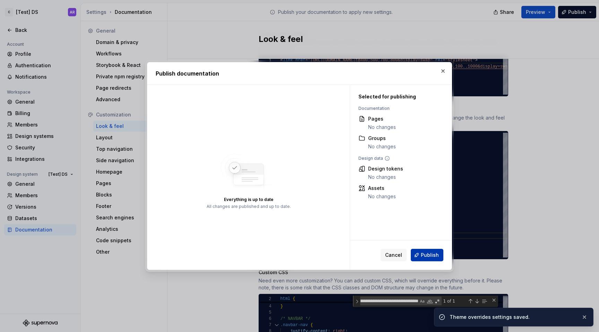
click at [432, 257] on span "Publish" at bounding box center [430, 255] width 18 height 7
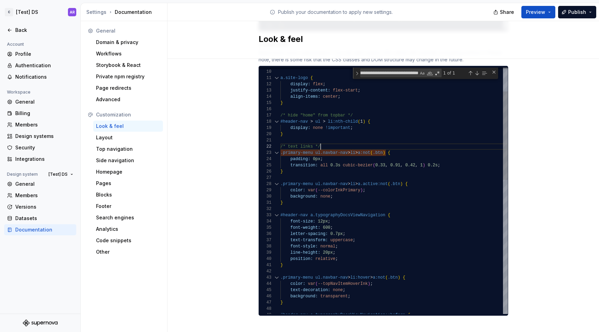
scroll to position [6, 40]
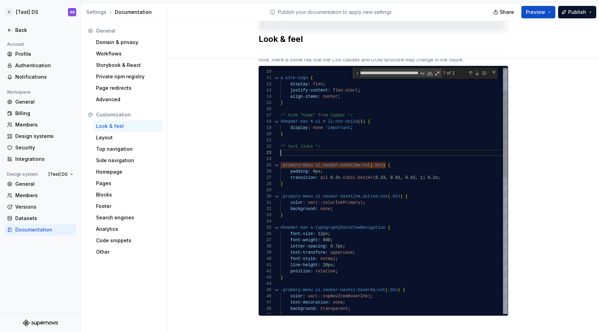
scroll to position [12, 75]
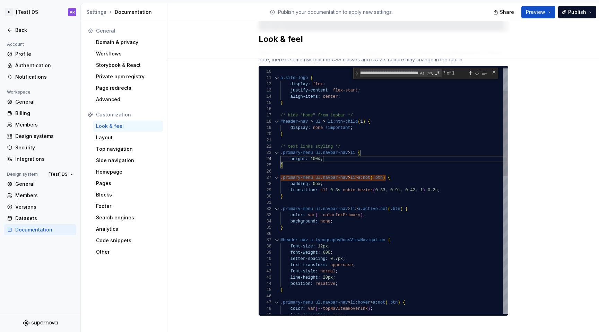
scroll to position [19, 43]
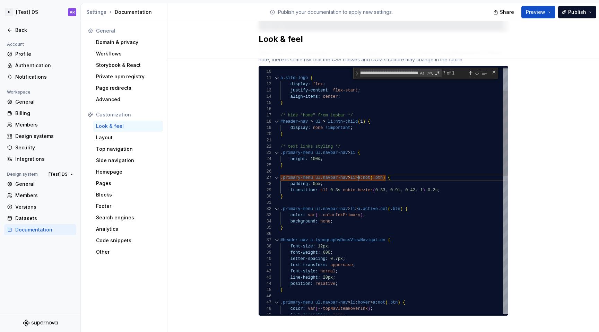
click at [491, 69] on div "Close (Escape)" at bounding box center [494, 72] width 6 height 6
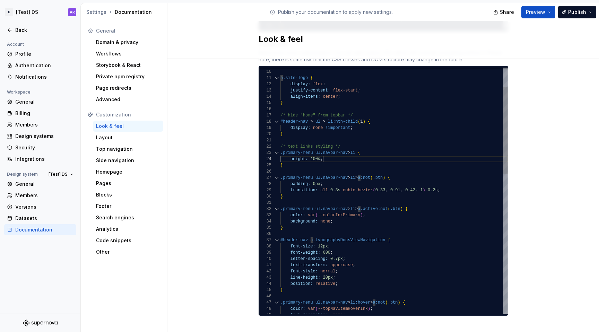
scroll to position [19, 43]
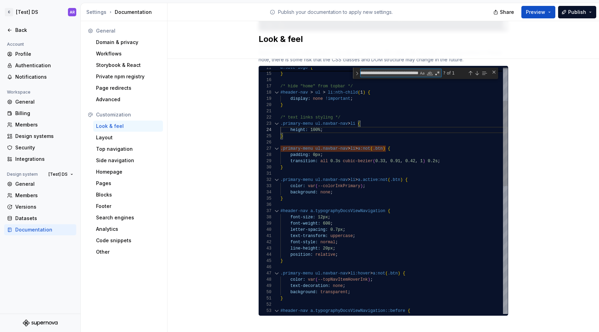
type textarea "**********"
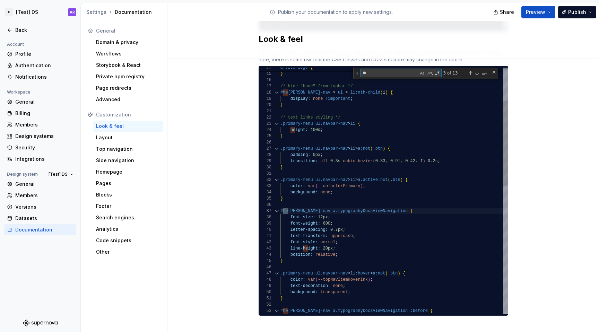
scroll to position [62, 30]
type textarea "***"
type textarea "**********"
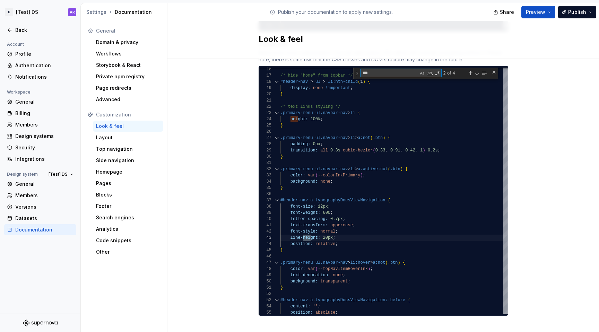
type textarea "***"
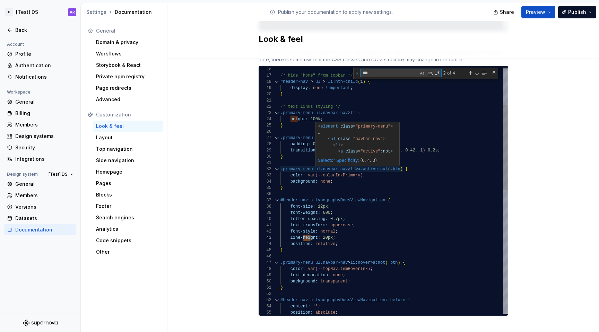
paste textarea "**********"
type textarea "**********"
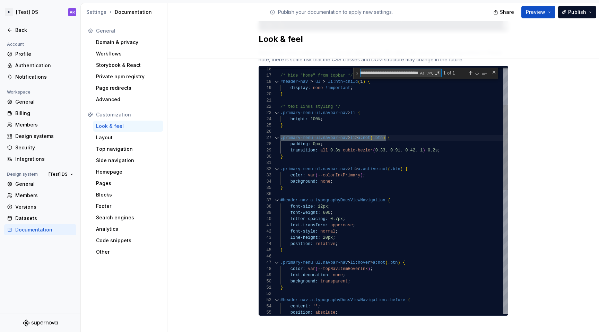
type textarea "**********"
click at [446, 145] on div "#header-nav a.typographyDocsViewNavigation { font-size: 12px ; background: none…" at bounding box center [393, 316] width 227 height 710
click at [398, 138] on div "#header-nav a.typographyDocsViewNavigation { font-size: 12px ; background: none…" at bounding box center [393, 316] width 227 height 710
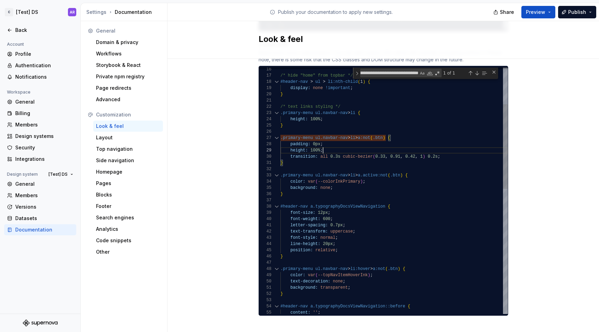
scroll to position [50, 43]
click at [580, 8] on button "Publish" at bounding box center [577, 12] width 38 height 12
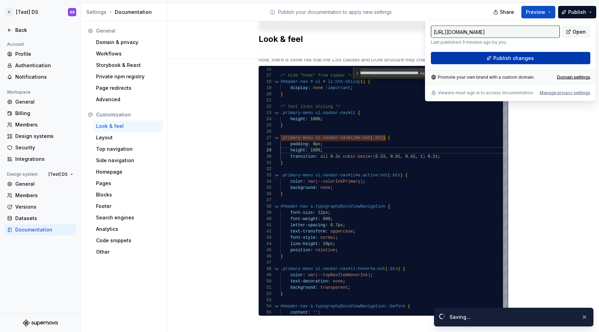
click at [550, 57] on button "Publish changes" at bounding box center [510, 58] width 159 height 12
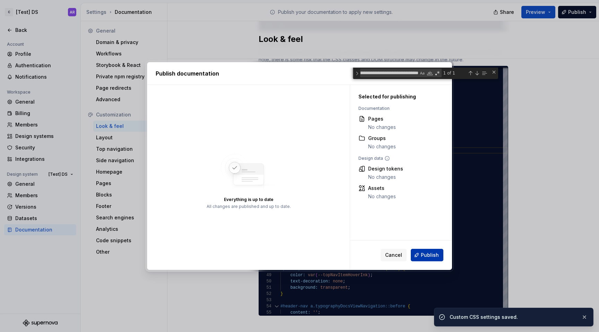
click at [435, 256] on span "Publish" at bounding box center [430, 255] width 18 height 7
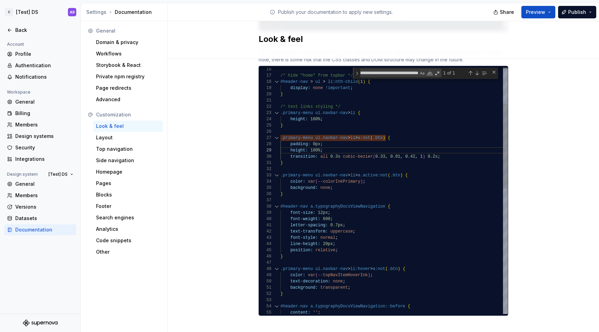
scroll to position [37, 110]
click at [419, 133] on div "#header-nav a.typographyDocsViewNavigation { font-size: 12px ; background: none…" at bounding box center [393, 319] width 227 height 716
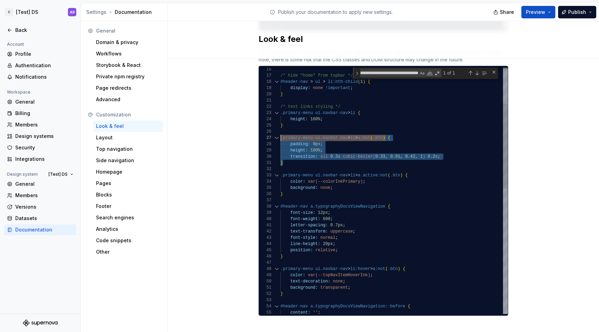
scroll to position [37, 0]
drag, startPoint x: 290, startPoint y: 156, endPoint x: 277, endPoint y: 133, distance: 27.0
click at [280, 133] on div "#header-nav a.typographyDocsViewNavigation { font-size: 12px ; background: none…" at bounding box center [393, 319] width 227 height 716
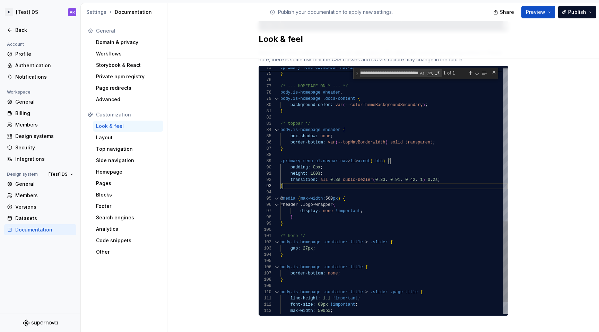
scroll to position [12, 2]
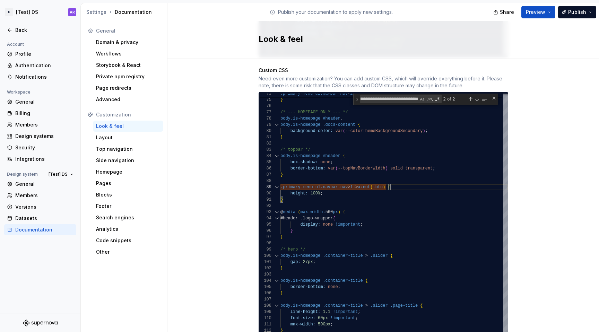
scroll to position [537, 0]
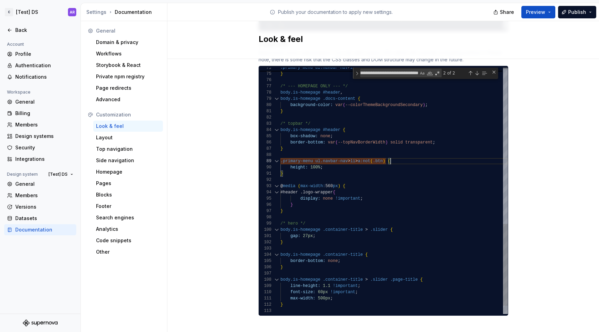
click at [584, 11] on span "Publish" at bounding box center [577, 12] width 18 height 7
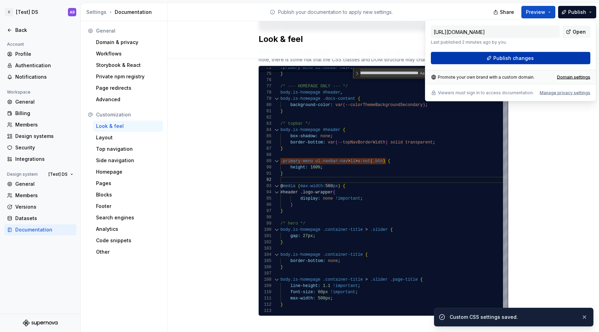
click at [568, 58] on button "Publish changes" at bounding box center [510, 58] width 159 height 12
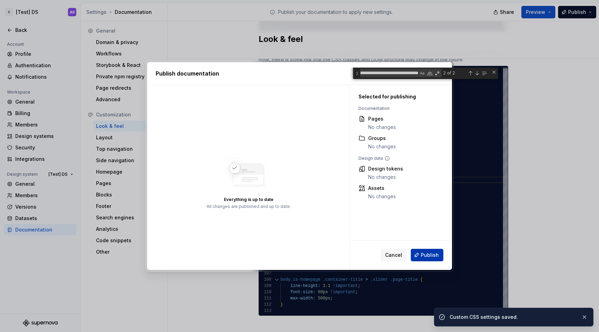
click at [433, 252] on span "Publish" at bounding box center [430, 255] width 18 height 7
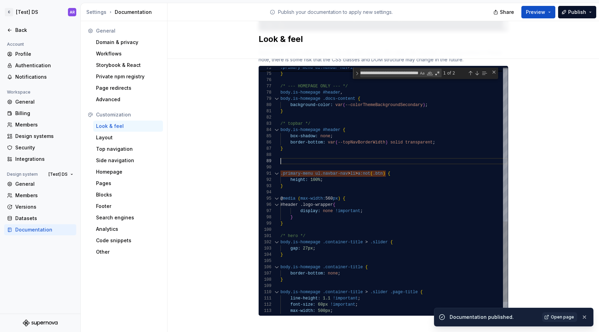
scroll to position [0, 2]
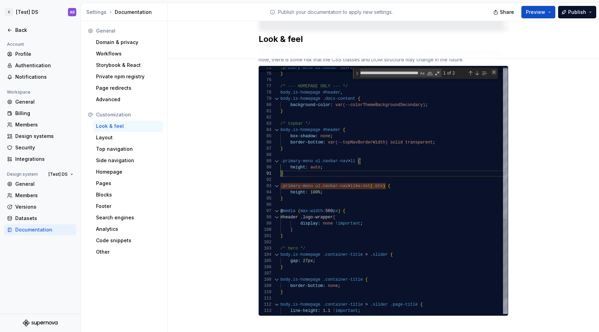
click at [491, 69] on div "Close (Escape)" at bounding box center [494, 72] width 6 height 6
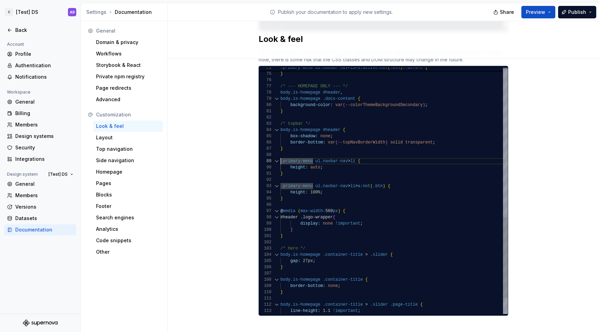
scroll to position [50, 0]
type textarea "**********"
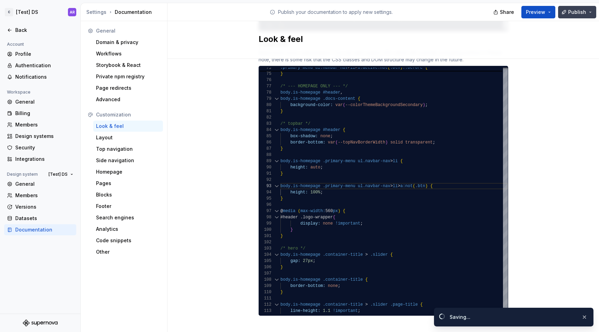
click at [578, 12] on span "Publish" at bounding box center [577, 12] width 18 height 7
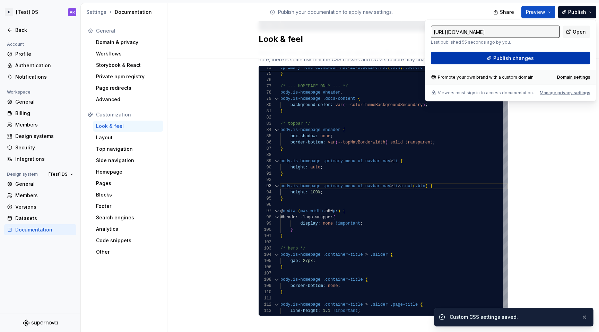
click at [550, 58] on button "Publish changes" at bounding box center [510, 58] width 159 height 12
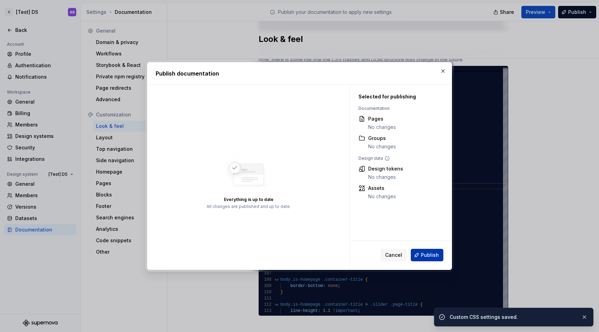
click at [427, 253] on span "Publish" at bounding box center [430, 255] width 18 height 7
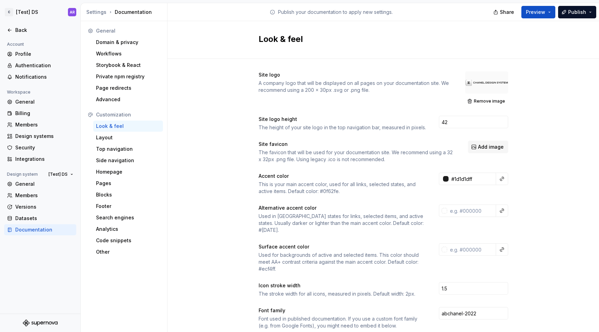
scroll to position [0, 35]
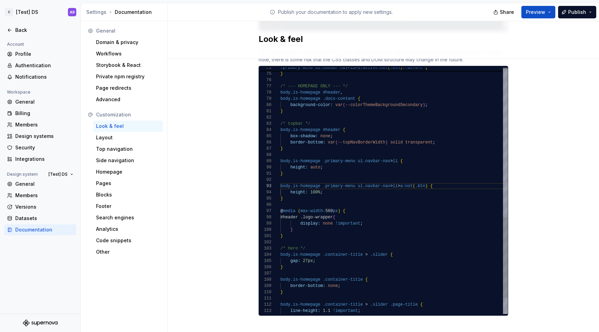
type textarea "**********"
click at [580, 15] on span "Publish" at bounding box center [577, 12] width 18 height 7
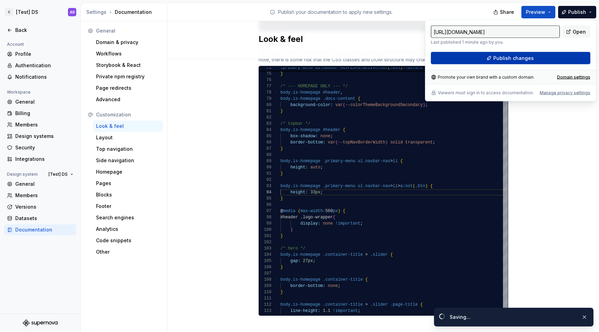
click at [553, 59] on button "Publish changes" at bounding box center [510, 58] width 159 height 12
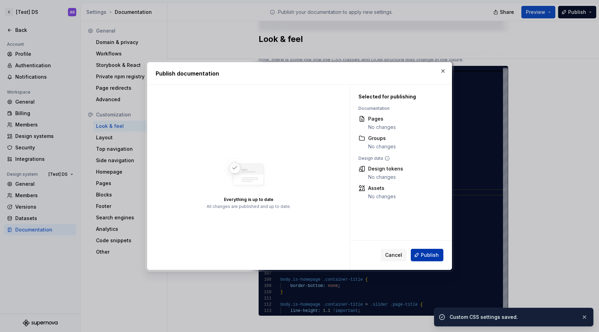
click at [432, 258] on span "Publish" at bounding box center [430, 255] width 18 height 7
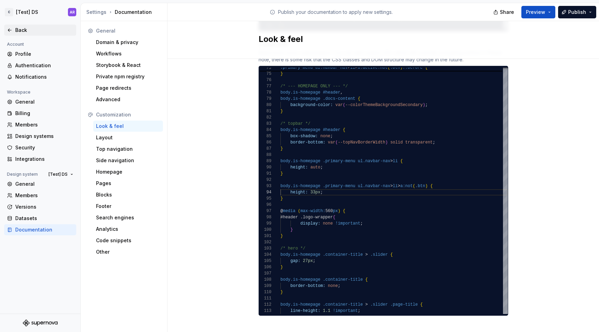
click at [12, 32] on div "Back" at bounding box center [40, 30] width 67 height 7
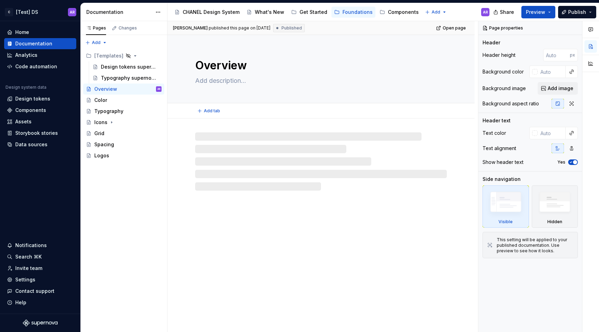
click at [407, 73] on textarea "Overview" at bounding box center [320, 65] width 252 height 17
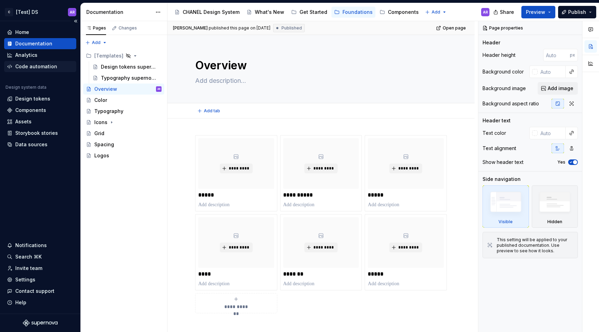
type textarea "*"
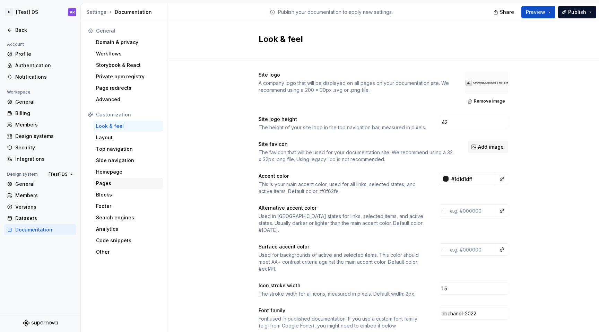
click at [130, 180] on div "Pages" at bounding box center [128, 183] width 64 height 7
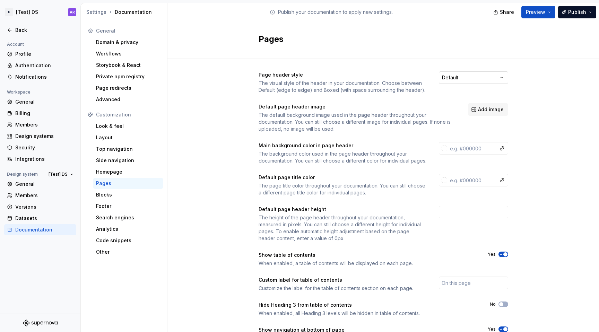
click at [442, 78] on html "C [Test] DS AR Back Account Profile Authentication Notifications Workspace Gene…" at bounding box center [299, 166] width 599 height 332
click at [573, 64] on html "C [Test] DS AR Back Account Profile Authentication Notifications Workspace Gene…" at bounding box center [299, 166] width 599 height 332
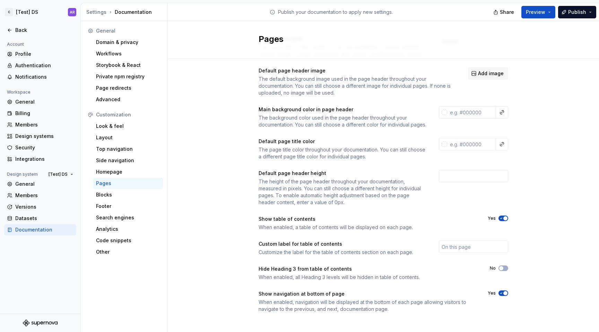
scroll to position [47, 0]
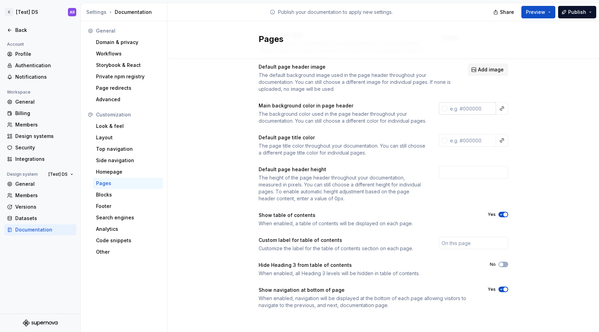
click at [468, 102] on input "text" at bounding box center [471, 108] width 49 height 12
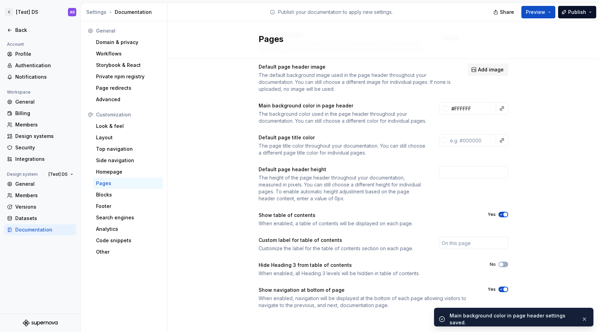
type input "#ffffffff"
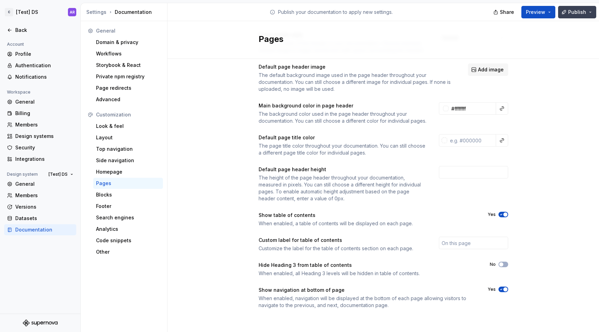
click at [576, 11] on span "Publish" at bounding box center [577, 12] width 18 height 7
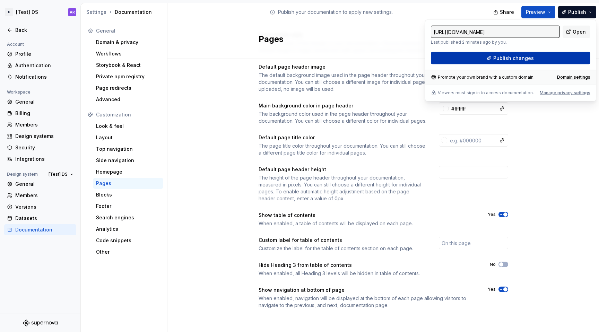
click at [539, 64] on div "https://healthy-beige-wasp.supernova-docs.io/latest/ Last published 2 minutes a…" at bounding box center [510, 45] width 159 height 39
click at [540, 59] on button "Publish changes" at bounding box center [510, 58] width 159 height 12
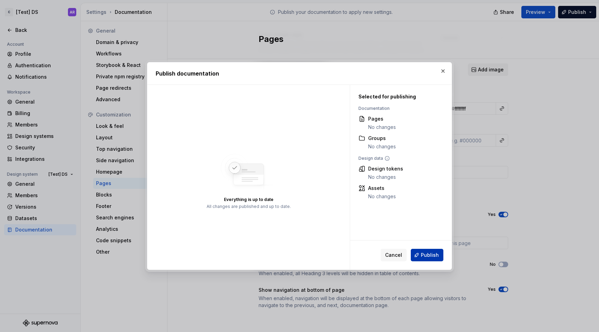
click at [431, 253] on span "Publish" at bounding box center [430, 255] width 18 height 7
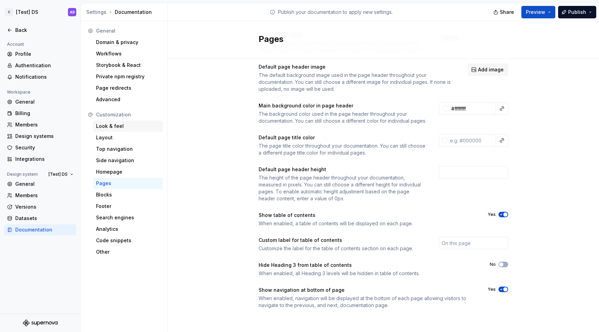
click at [113, 124] on div "Look & feel" at bounding box center [128, 126] width 64 height 7
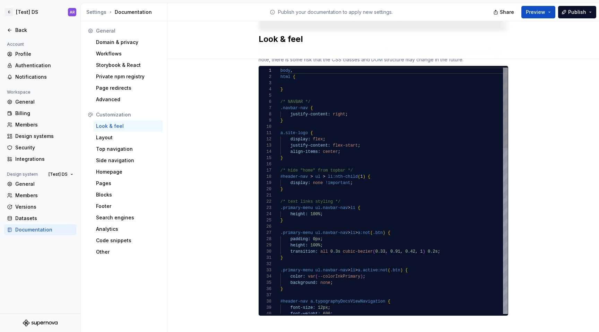
scroll to position [56, 0]
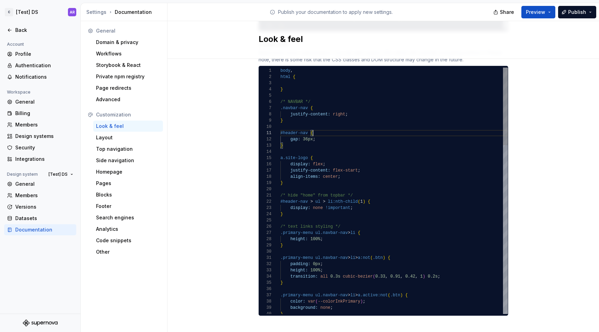
scroll to position [0, 33]
type textarea "**********"
click at [109, 145] on div "Top navigation" at bounding box center [128, 149] width 70 height 11
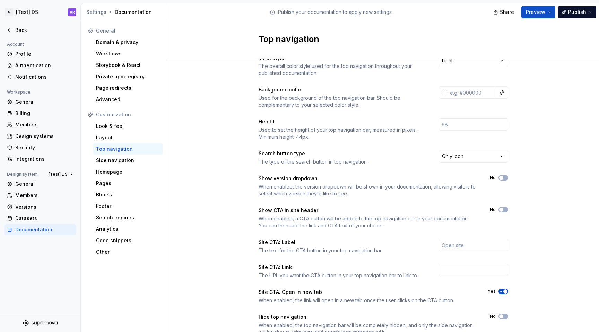
scroll to position [21, 0]
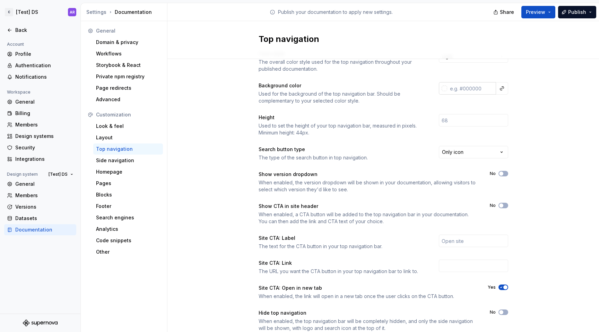
click at [482, 85] on input "text" at bounding box center [471, 88] width 49 height 12
click at [564, 114] on div "Color style The overall color style used for the top navigation throughout your…" at bounding box center [383, 198] width 432 height 320
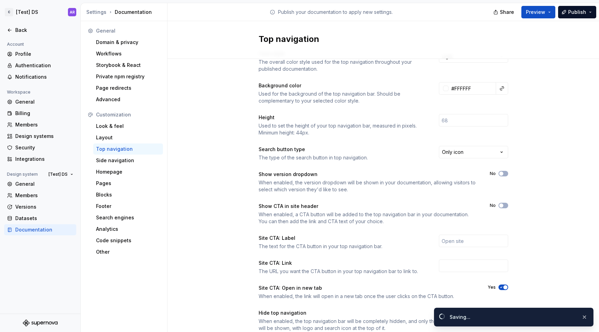
type input "#ffffffff"
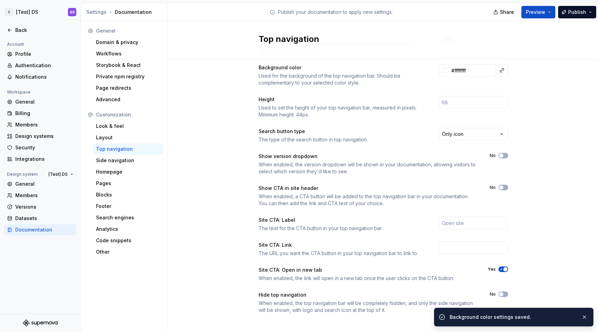
scroll to position [44, 0]
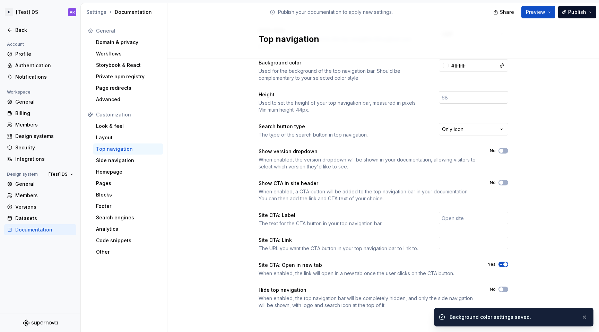
click at [448, 97] on input "number" at bounding box center [473, 97] width 69 height 12
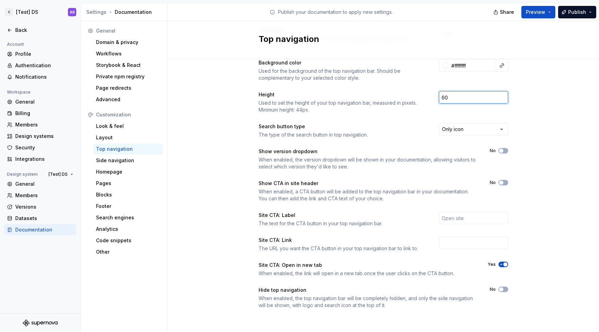
type input "60"
click at [546, 121] on div "Color style The overall color style used for the top navigation throughout your…" at bounding box center [383, 175] width 432 height 320
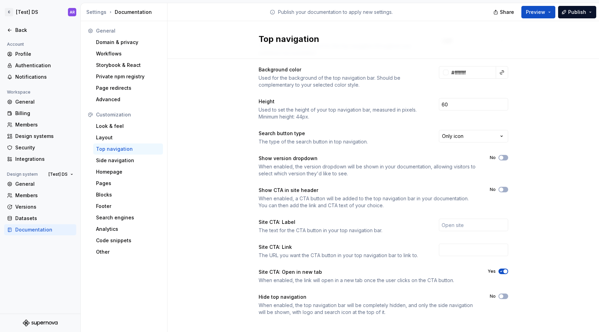
scroll to position [42, 0]
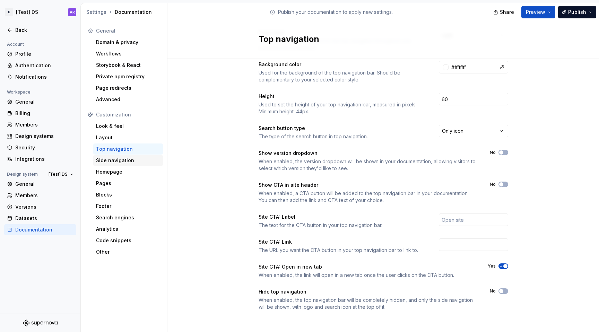
click at [128, 157] on div "Side navigation" at bounding box center [128, 160] width 64 height 7
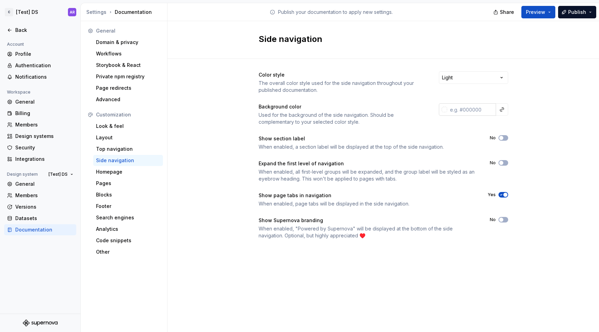
click at [468, 109] on input "text" at bounding box center [471, 109] width 49 height 12
click at [556, 113] on div "Color style The overall color style used for the side navigation throughout you…" at bounding box center [383, 162] width 432 height 207
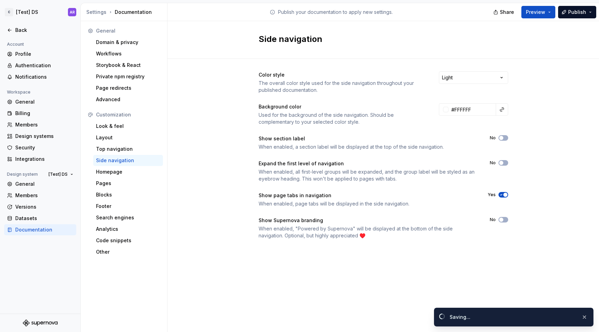
type input "#ffffffff"
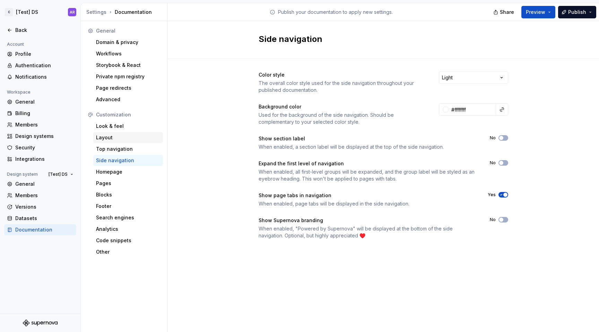
click at [123, 134] on div "Layout" at bounding box center [128, 137] width 70 height 11
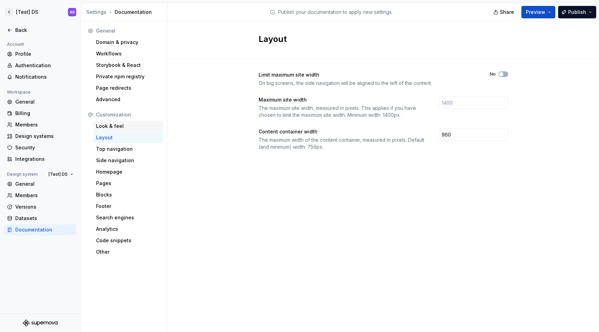
click at [126, 123] on div "Look & feel" at bounding box center [128, 126] width 64 height 7
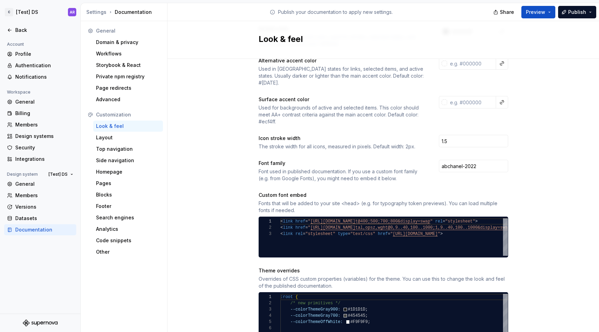
scroll to position [148, 0]
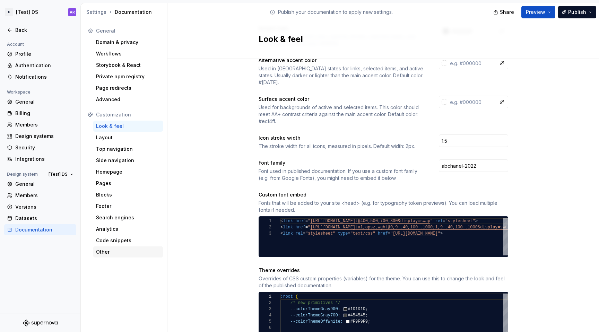
click at [101, 250] on div "Other" at bounding box center [128, 252] width 64 height 7
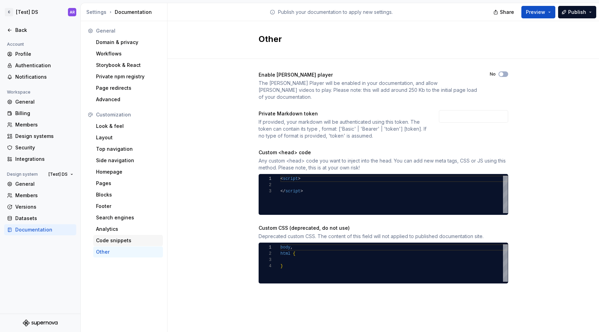
click at [102, 245] on div "Code snippets" at bounding box center [128, 240] width 70 height 11
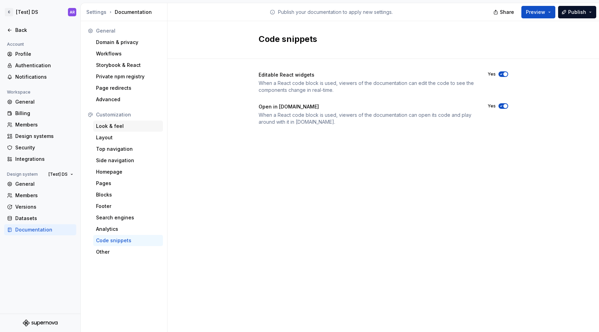
click at [128, 122] on div "Look & feel" at bounding box center [128, 126] width 70 height 11
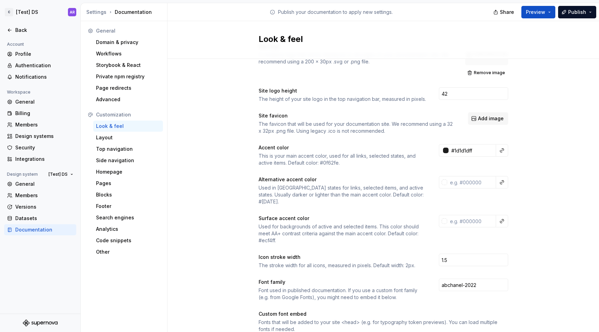
scroll to position [42, 0]
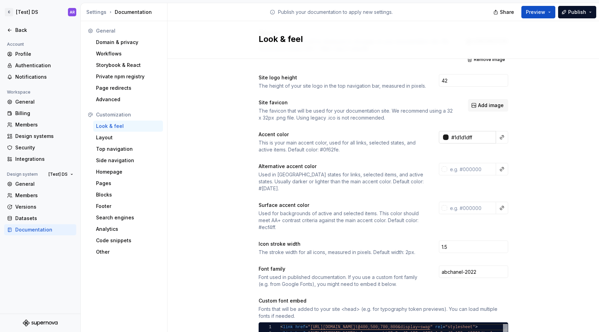
click at [471, 138] on input "#1d1d1dff" at bounding box center [472, 137] width 47 height 12
type input "#1D1D1DFF"
click at [443, 137] on div at bounding box center [446, 137] width 6 height 6
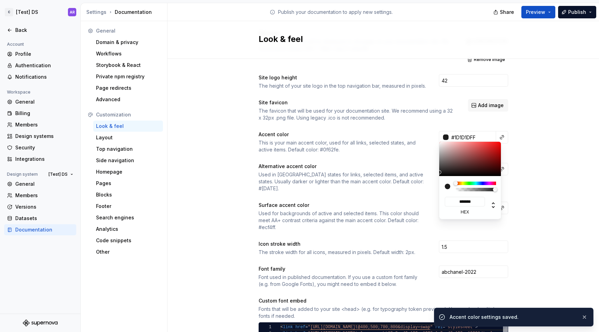
click at [540, 163] on html "C [Test] DS AR Back Account Profile Authentication Notifications Workspace Gene…" at bounding box center [299, 166] width 599 height 332
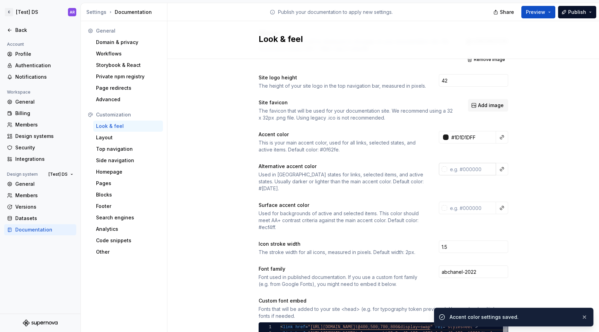
click at [469, 167] on input "text" at bounding box center [471, 169] width 49 height 12
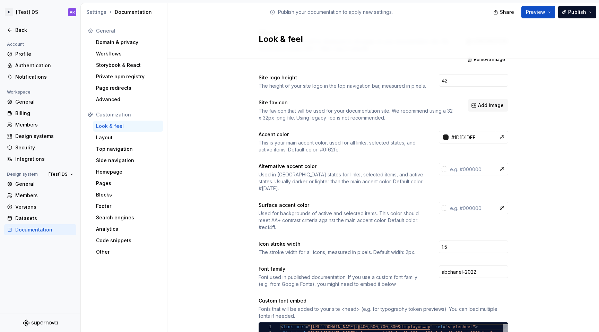
click at [400, 181] on div "Used in [GEOGRAPHIC_DATA] states for links, selected items, and active states. …" at bounding box center [343, 181] width 168 height 21
copy div "0043ce"
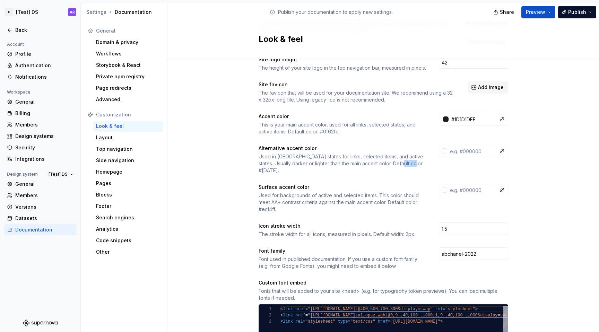
scroll to position [64, 0]
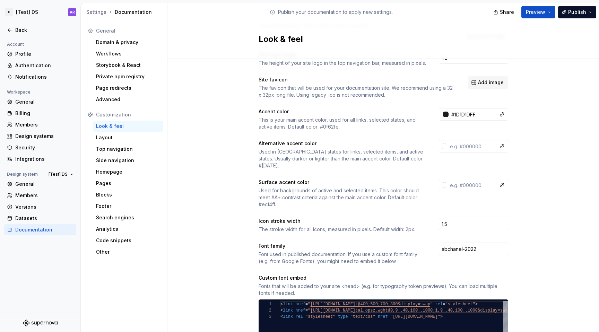
click at [260, 198] on div "Used for backgrounds of active and selected items. This color should meet AA+ c…" at bounding box center [343, 197] width 168 height 21
copy div "ecf4ff"
click at [455, 179] on input "text" at bounding box center [471, 185] width 49 height 12
paste input "#F1F1F1"
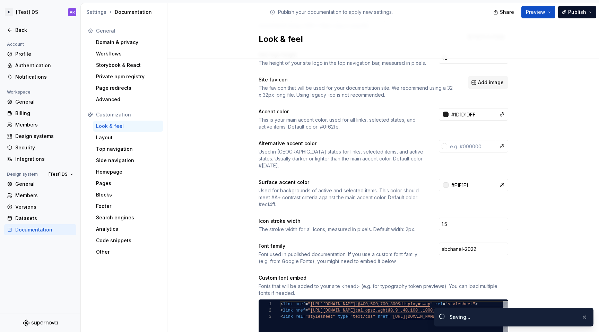
type input "#f1f1f1ff"
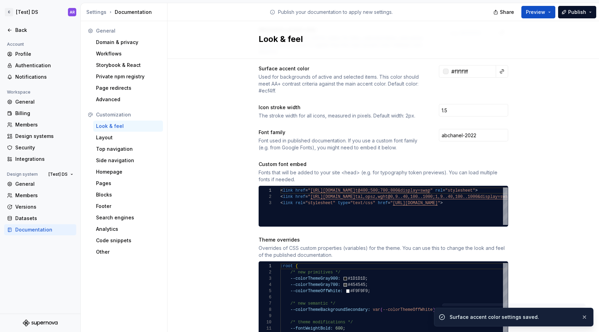
scroll to position [180, 0]
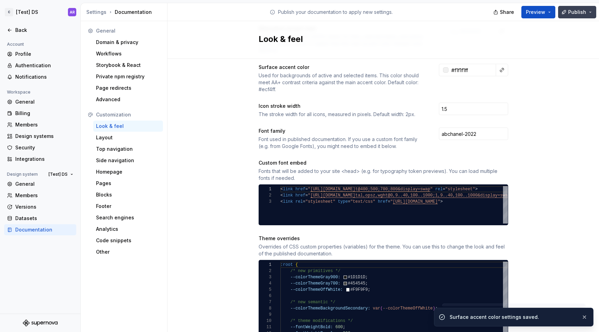
click at [574, 15] on span "Publish" at bounding box center [577, 12] width 18 height 7
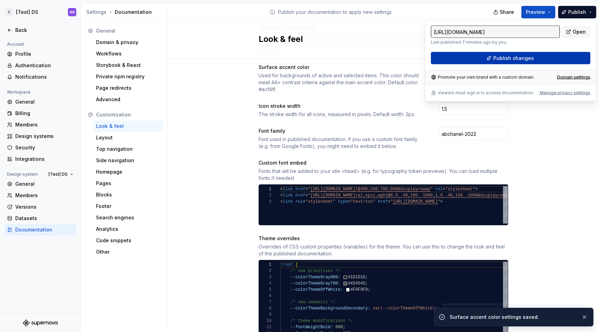
click at [524, 60] on span "Publish changes" at bounding box center [513, 58] width 41 height 7
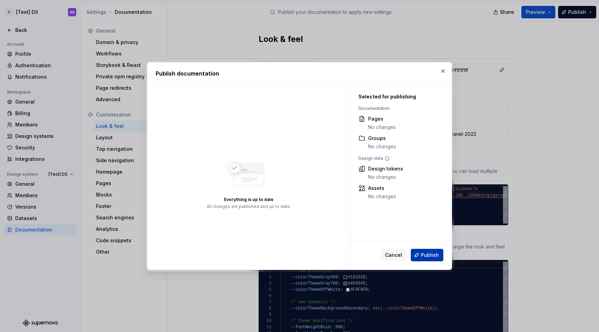
click at [432, 255] on span "Publish" at bounding box center [430, 255] width 18 height 7
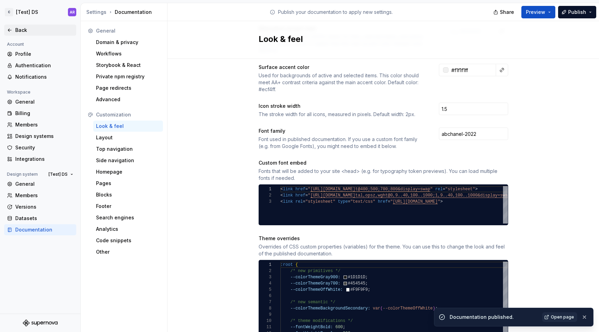
click at [28, 28] on div "Back" at bounding box center [44, 30] width 58 height 7
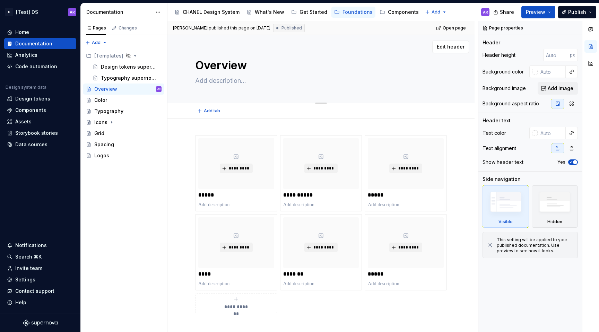
click at [316, 46] on div "Edit header" at bounding box center [318, 47] width 302 height 12
click at [534, 72] on div at bounding box center [535, 72] width 6 height 6
click at [513, 64] on div "Comments Open comments No comments yet Select ‘Comment’ from the block context …" at bounding box center [538, 176] width 121 height 311
click at [312, 10] on div "Get Started" at bounding box center [313, 12] width 28 height 7
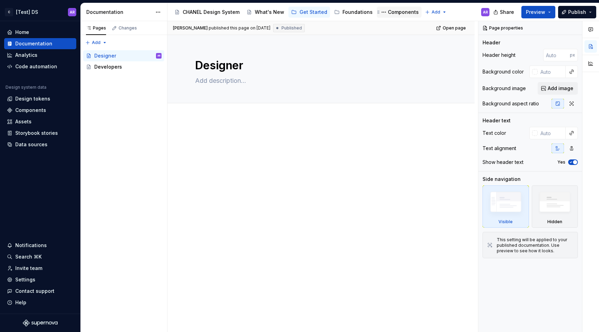
click at [402, 8] on div "Components" at bounding box center [399, 12] width 39 height 8
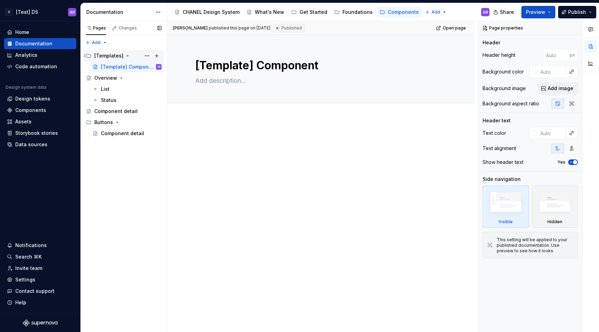
click at [127, 55] on icon "Page tree" at bounding box center [128, 55] width 2 height 1
click at [145, 55] on button "Page tree" at bounding box center [147, 56] width 10 height 10
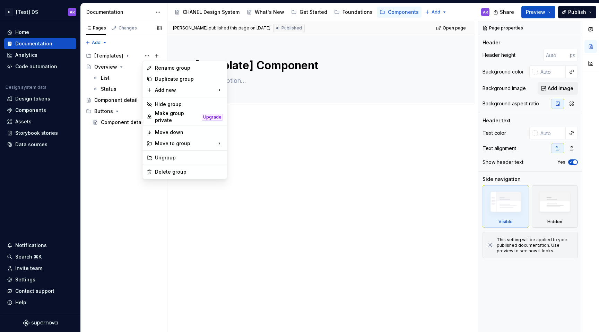
click at [147, 56] on div "Pages Changes Add Accessibility guide for tree Page tree. Navigate the tree wit…" at bounding box center [123, 176] width 87 height 311
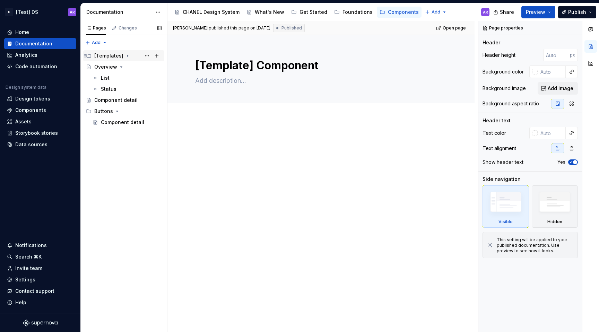
click at [125, 56] on icon "Page tree" at bounding box center [128, 56] width 6 height 6
click at [149, 55] on button "Page tree" at bounding box center [147, 56] width 10 height 10
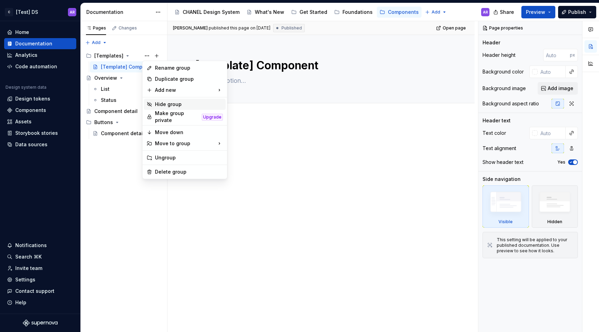
click at [170, 102] on div "Hide group" at bounding box center [189, 104] width 68 height 7
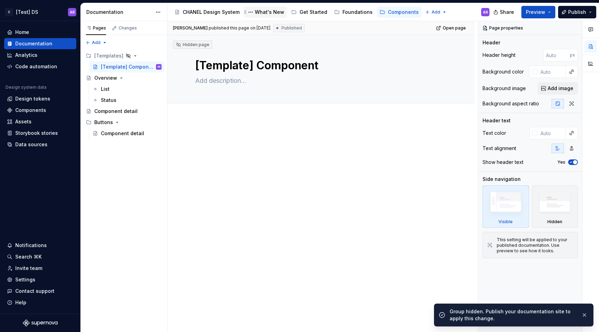
click at [268, 11] on div "What's New" at bounding box center [269, 12] width 29 height 7
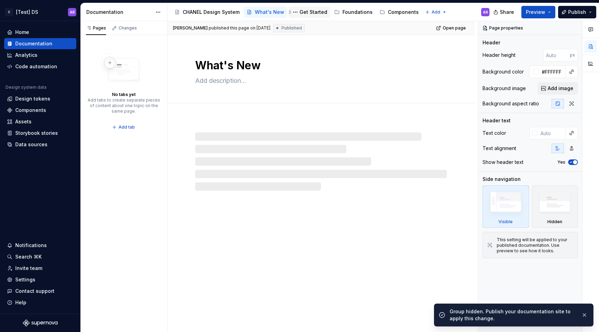
click at [310, 12] on div "Get Started" at bounding box center [313, 12] width 28 height 7
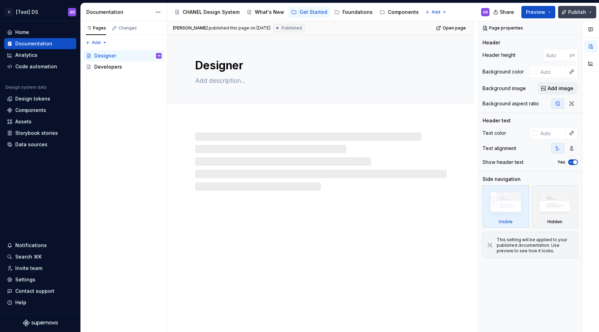
click at [577, 13] on span "Publish" at bounding box center [577, 12] width 18 height 7
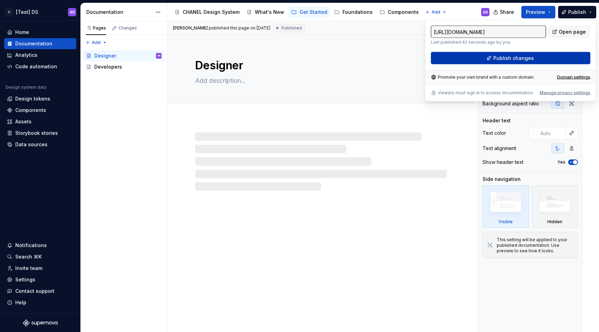
click at [527, 58] on span "Publish changes" at bounding box center [513, 58] width 41 height 7
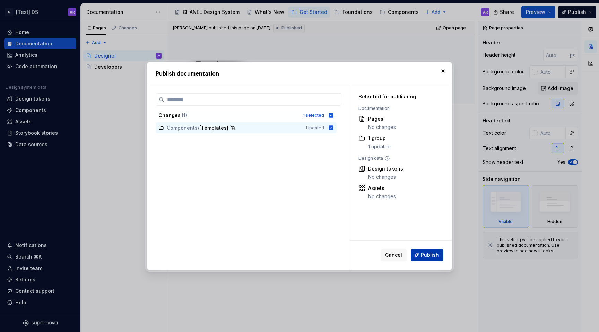
click at [435, 254] on span "Publish" at bounding box center [430, 255] width 18 height 7
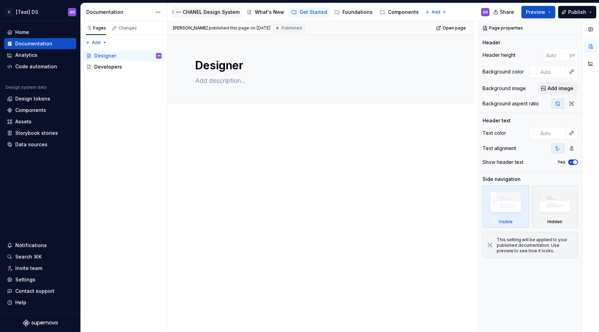
click at [212, 12] on div "CHANEL Design System" at bounding box center [211, 12] width 57 height 7
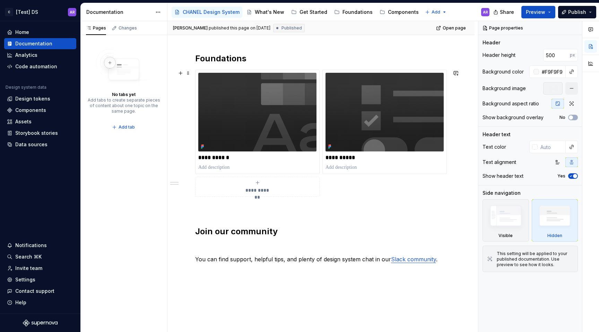
scroll to position [257, 0]
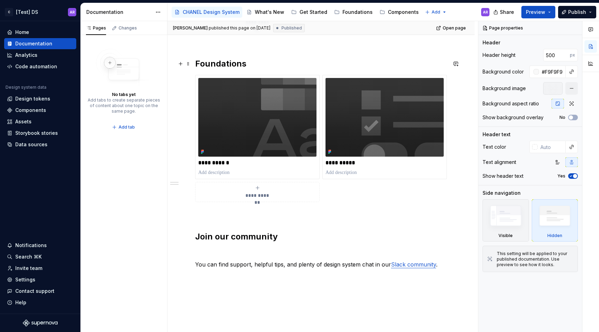
click at [208, 63] on h2 "Foundations" at bounding box center [321, 63] width 252 height 11
type textarea "*"
click at [208, 63] on h2 "Foundations" at bounding box center [321, 63] width 252 height 11
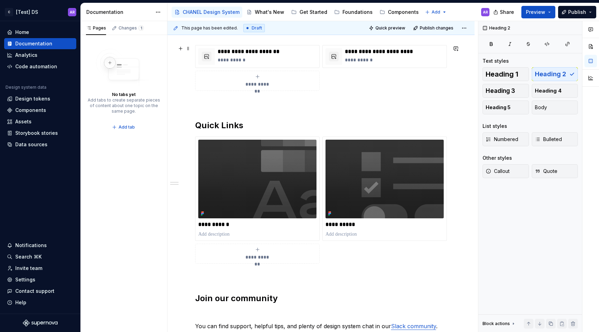
scroll to position [167, 0]
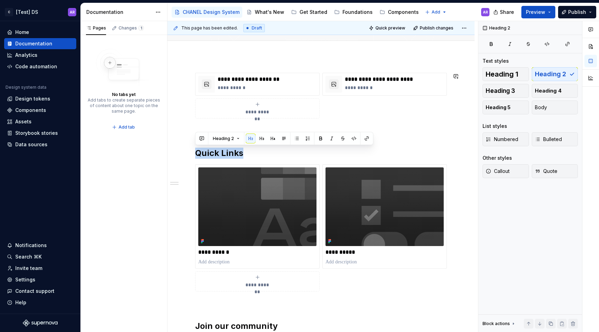
copy h2 "Quick Links"
click at [266, 128] on p at bounding box center [321, 131] width 252 height 8
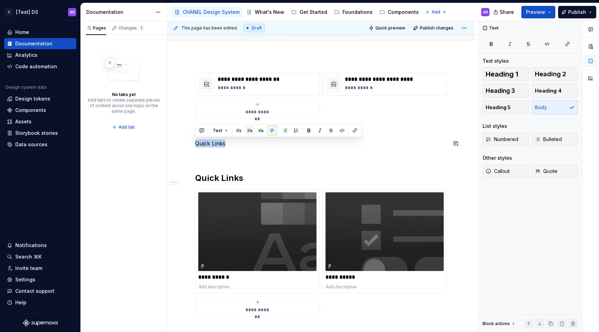
click at [252, 129] on button "button" at bounding box center [250, 131] width 10 height 10
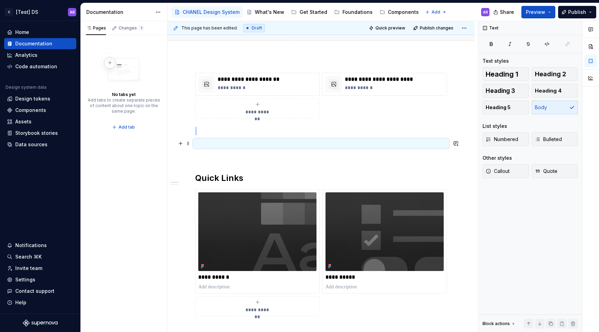
click at [225, 145] on p at bounding box center [321, 143] width 252 height 8
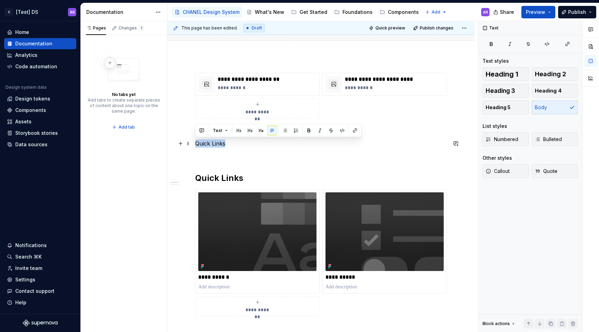
click at [203, 142] on p "Quick Links" at bounding box center [321, 143] width 252 height 8
click at [189, 144] on span at bounding box center [188, 144] width 6 height 10
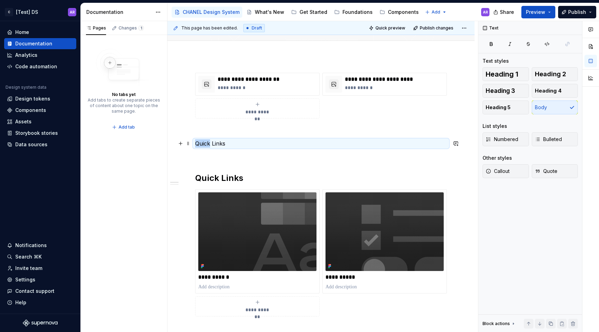
click at [241, 136] on div "**********" at bounding box center [321, 228] width 252 height 310
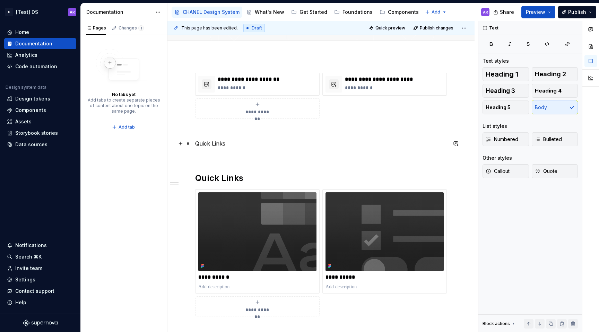
click at [241, 145] on p "Quick Links" at bounding box center [321, 143] width 252 height 8
click at [225, 166] on div "Heading 2" at bounding box center [237, 167] width 43 height 7
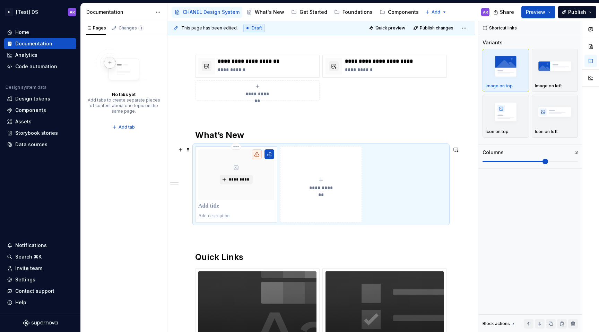
scroll to position [223, 0]
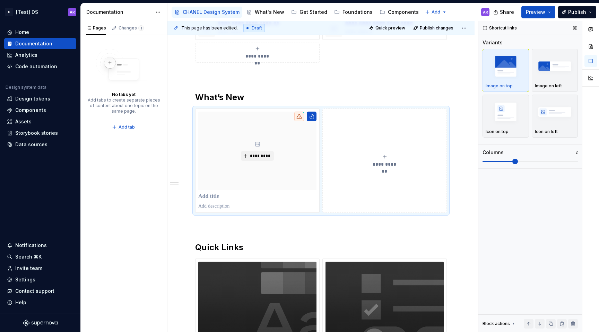
click at [518, 163] on span at bounding box center [515, 162] width 6 height 6
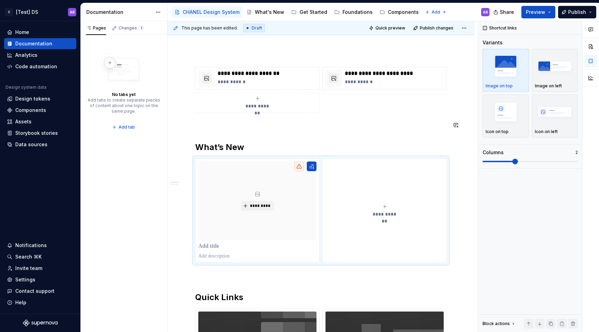
scroll to position [181, 0]
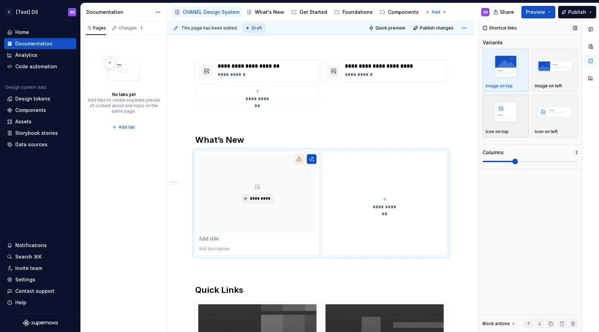
click at [513, 109] on img "button" at bounding box center [506, 111] width 40 height 25
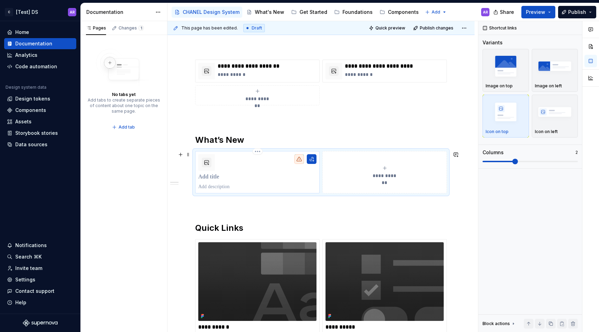
click at [214, 179] on p at bounding box center [257, 177] width 118 height 7
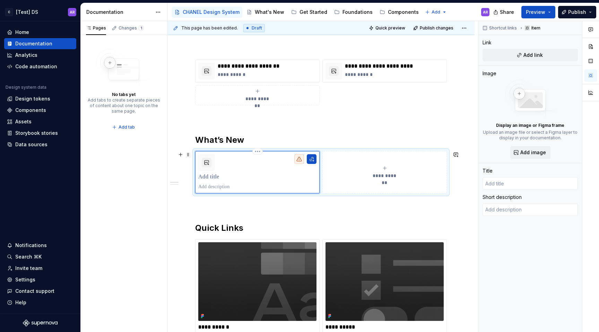
type textarea "*"
type input "R"
type textarea "*"
type input "Re"
type textarea "*"
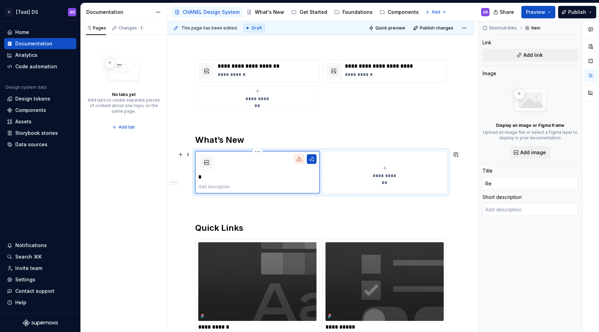
type input "Rel"
type textarea "*"
type input "Rele"
type textarea "*"
type input "Relea"
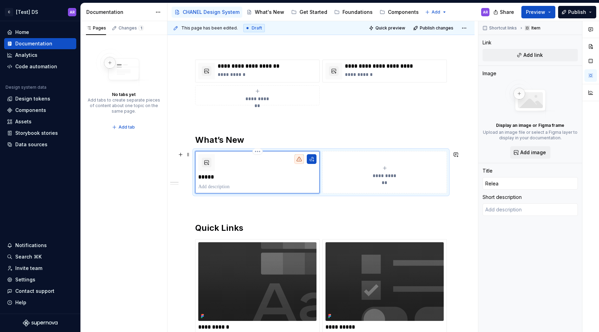
type textarea "*"
type input "Releas"
type textarea "*"
type input "Release"
type textarea "*"
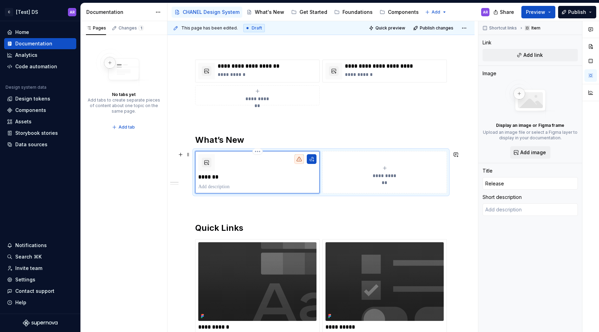
type input "Release"
type textarea "*"
type input "Release N"
type textarea "*"
type input "Release No"
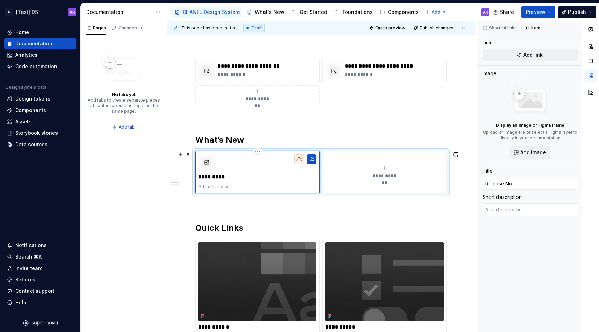
type textarea "*"
type input "Release Not"
type textarea "*"
type input "Release Note"
type textarea "*"
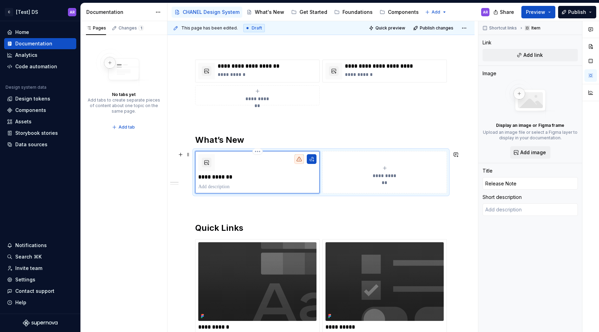
type input "Release Notes"
click at [397, 219] on div "**********" at bounding box center [321, 246] width 252 height 373
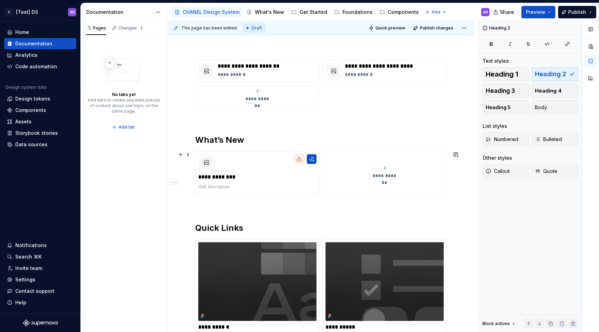
click at [321, 185] on div "**********" at bounding box center [321, 172] width 252 height 42
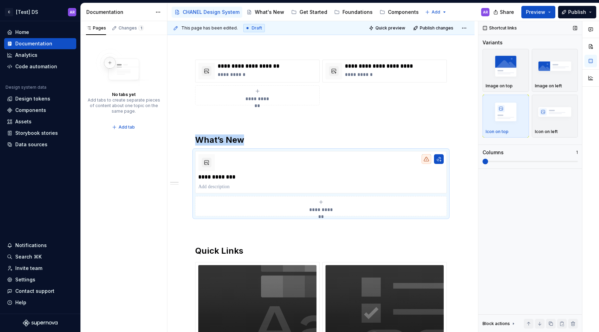
click at [482, 162] on span at bounding box center [485, 162] width 6 height 6
click at [206, 162] on button "button" at bounding box center [207, 163] width 10 height 10
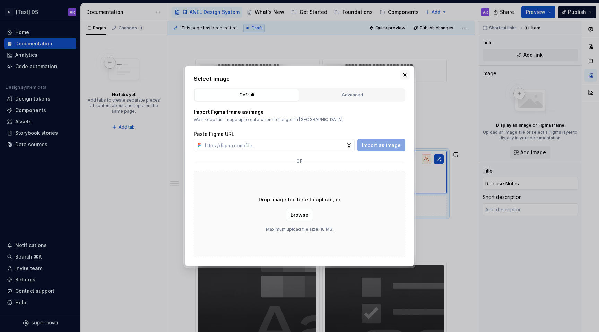
click at [405, 76] on button "button" at bounding box center [405, 75] width 10 height 10
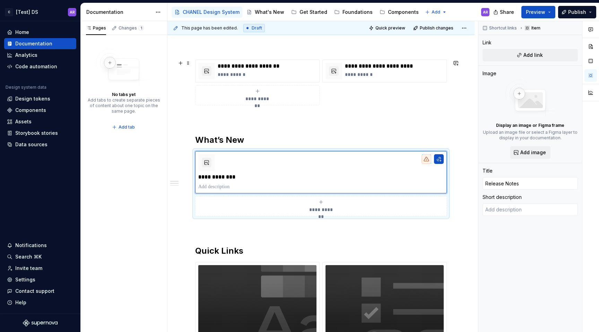
click at [407, 104] on div "**********" at bounding box center [321, 83] width 252 height 46
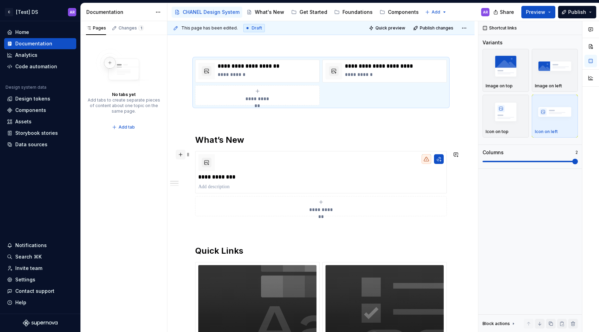
click at [185, 151] on button "button" at bounding box center [181, 155] width 10 height 10
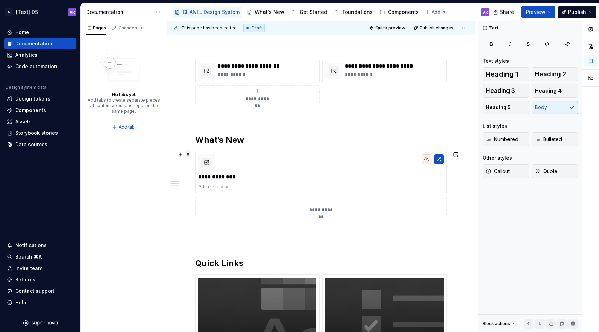
click at [188, 152] on span at bounding box center [188, 155] width 6 height 10
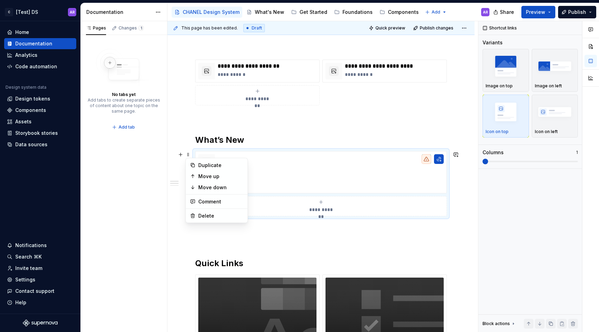
click at [216, 137] on h2 "What’s New" at bounding box center [321, 139] width 252 height 11
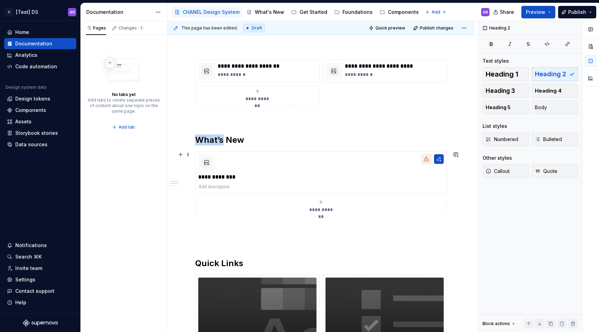
click at [216, 137] on h2 "What’s New" at bounding box center [321, 139] width 252 height 11
click at [303, 133] on div "**********" at bounding box center [321, 264] width 252 height 409
click at [189, 155] on span at bounding box center [188, 155] width 6 height 10
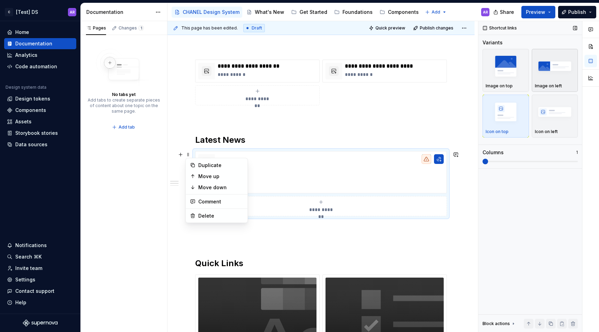
click at [562, 77] on img "button" at bounding box center [555, 65] width 40 height 25
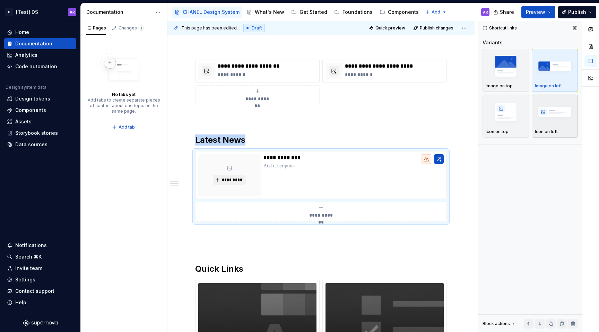
click at [567, 111] on img "button" at bounding box center [555, 111] width 40 height 25
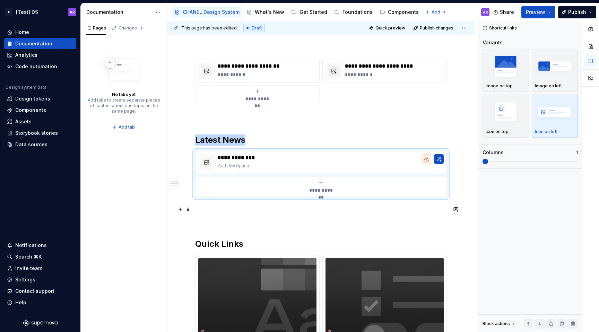
click at [203, 206] on p at bounding box center [321, 209] width 252 height 8
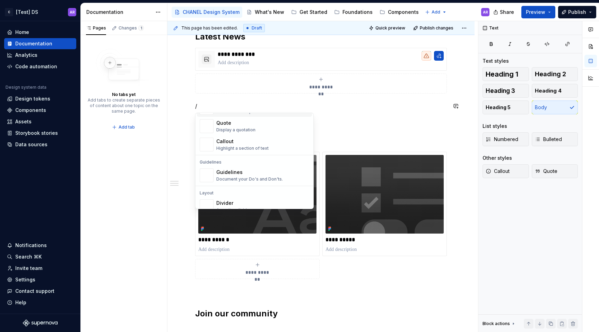
scroll to position [157, 0]
click at [252, 141] on div "Callout" at bounding box center [242, 138] width 52 height 7
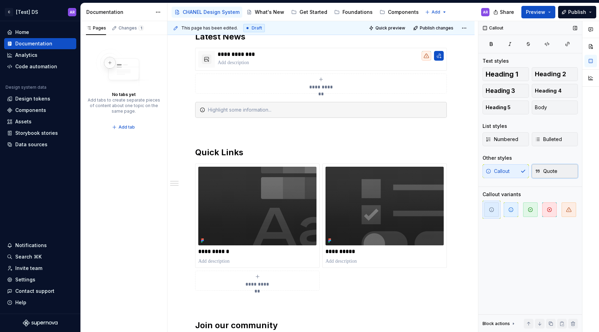
click at [554, 173] on span "Quote" at bounding box center [546, 171] width 23 height 7
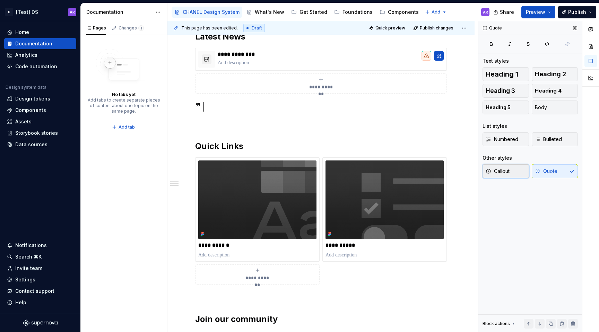
click at [519, 166] on button "Callout" at bounding box center [505, 171] width 46 height 14
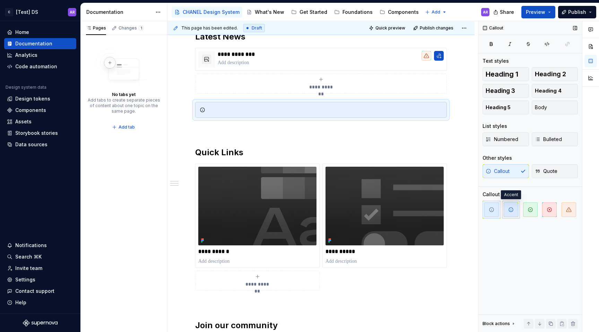
click at [516, 212] on span "button" at bounding box center [511, 209] width 15 height 15
click at [326, 131] on p at bounding box center [321, 130] width 252 height 8
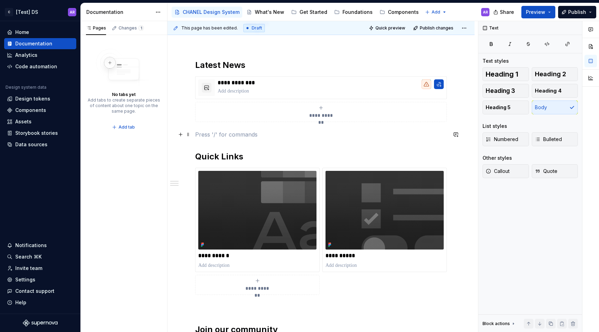
scroll to position [253, 0]
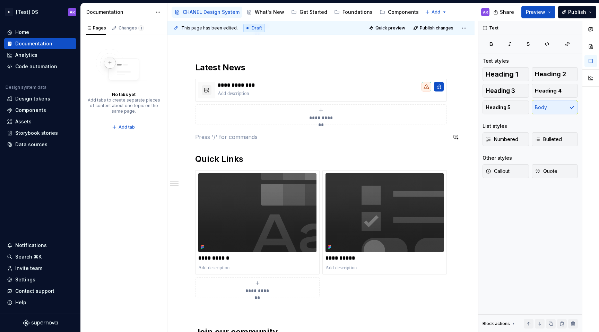
click at [278, 144] on div "**********" at bounding box center [321, 175] width 252 height 377
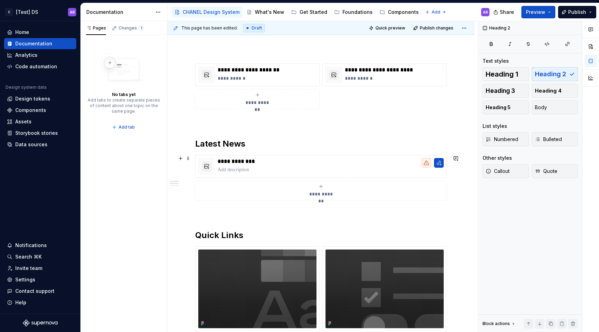
scroll to position [173, 0]
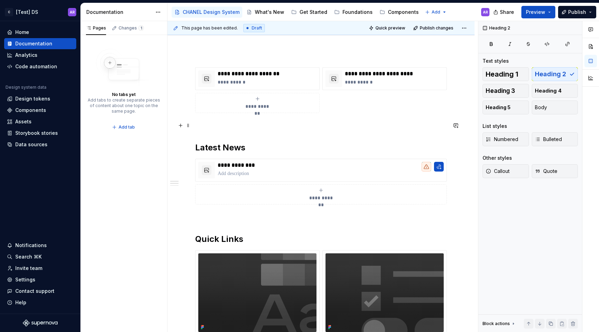
click at [238, 129] on p at bounding box center [321, 125] width 252 height 8
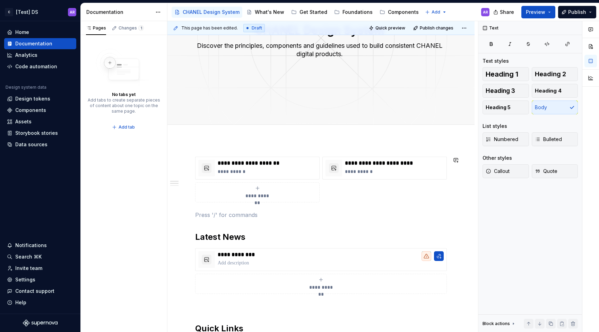
scroll to position [56, 0]
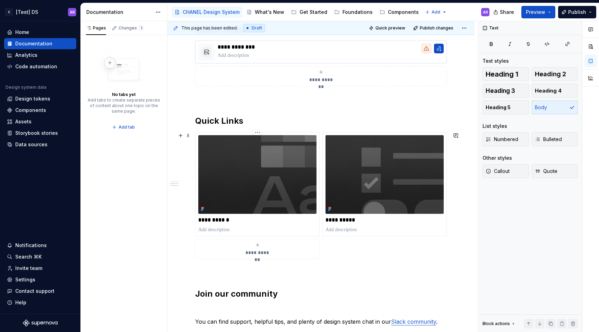
scroll to position [305, 0]
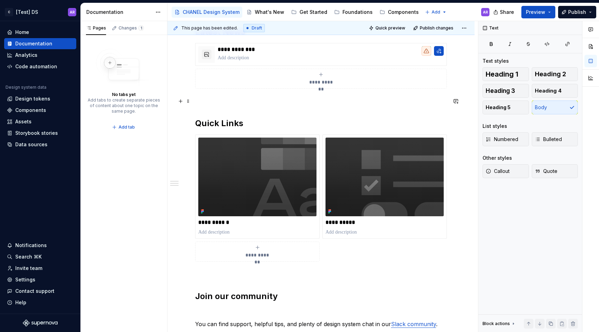
click at [216, 104] on p at bounding box center [321, 101] width 252 height 8
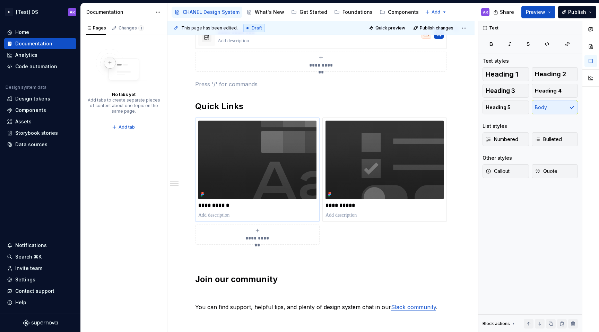
scroll to position [409, 0]
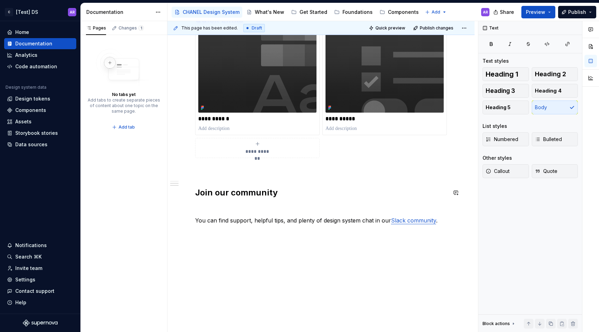
click at [242, 176] on div "**********" at bounding box center [321, 27] width 252 height 393
click at [237, 169] on p at bounding box center [321, 170] width 252 height 8
click at [244, 189] on h2 "Join our community" at bounding box center [321, 192] width 252 height 11
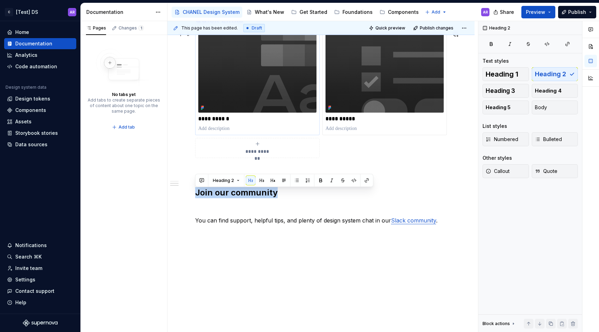
scroll to position [292, 0]
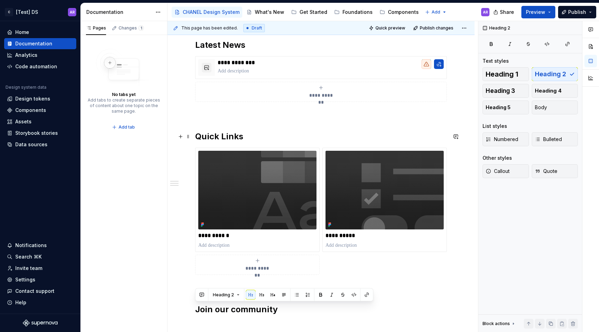
click at [213, 133] on h2 "Quick Links" at bounding box center [321, 136] width 252 height 11
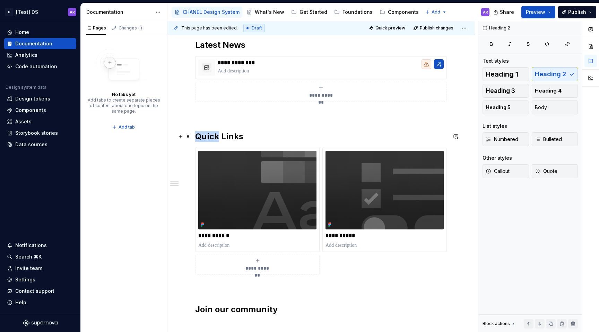
click at [213, 133] on h2 "Quick Links" at bounding box center [321, 136] width 252 height 11
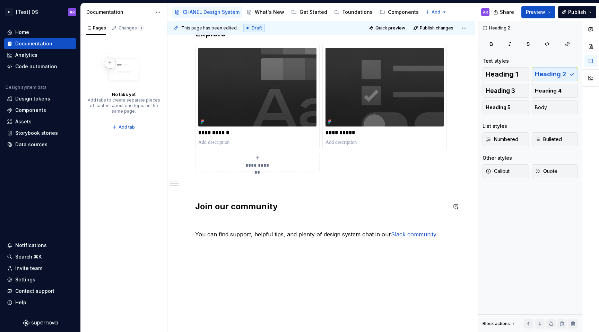
scroll to position [409, 0]
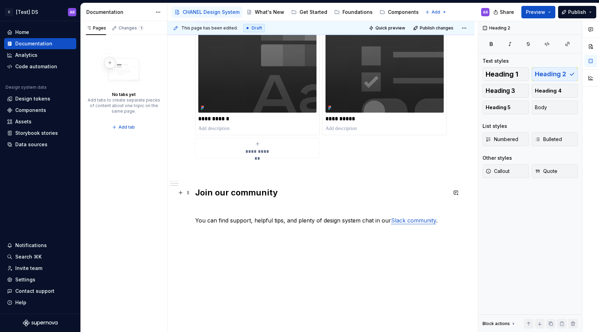
click at [229, 196] on h2 "Join our community" at bounding box center [321, 192] width 252 height 11
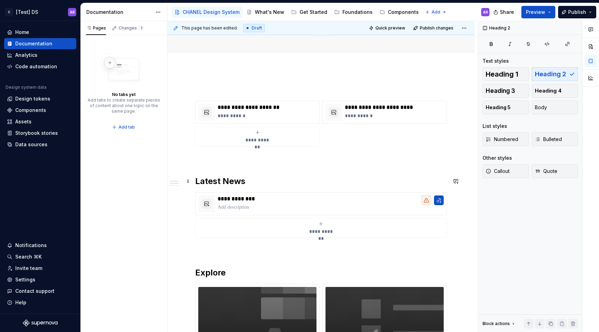
scroll to position [0, 0]
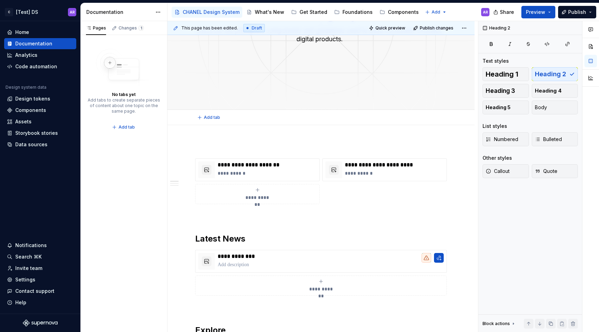
type textarea "*"
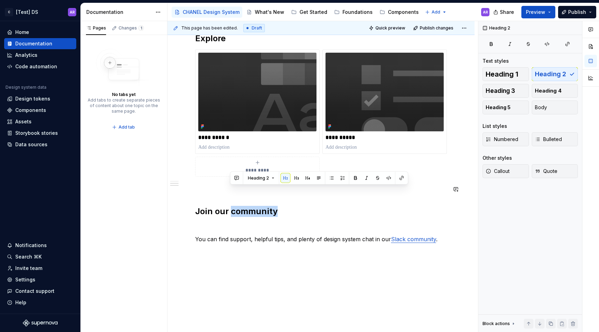
scroll to position [409, 0]
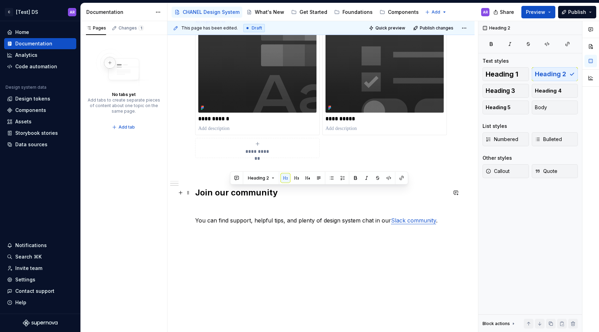
click at [201, 195] on h2 "Join our community" at bounding box center [321, 192] width 252 height 11
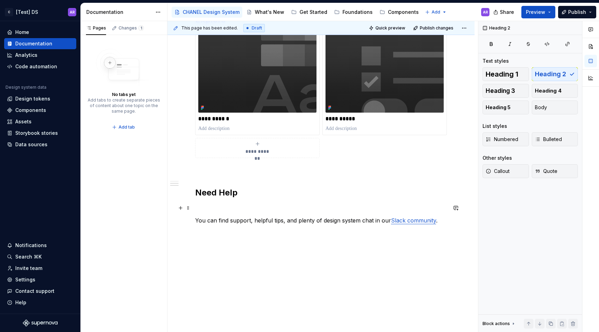
click at [226, 210] on p at bounding box center [321, 208] width 252 height 8
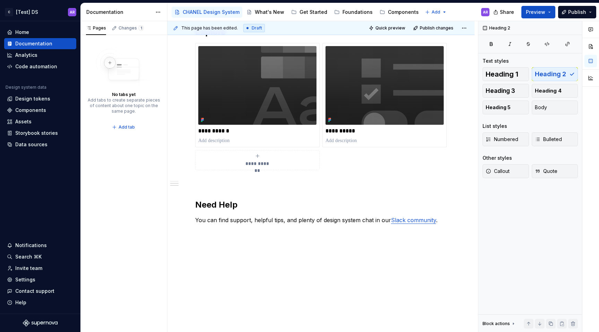
scroll to position [397, 0]
click at [437, 220] on p "You can find support, helpful tips, and plenty of design system chat in our Sla…" at bounding box center [321, 220] width 252 height 8
click at [455, 220] on button "button" at bounding box center [456, 221] width 10 height 10
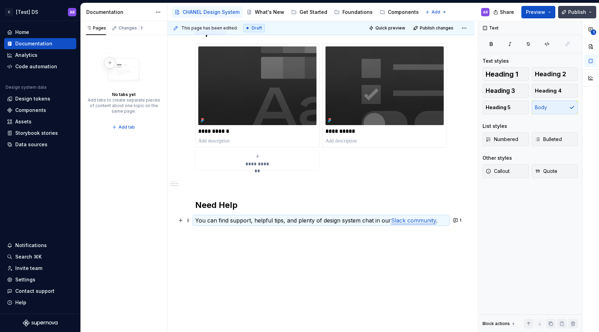
click at [582, 15] on span "Publish" at bounding box center [577, 12] width 18 height 7
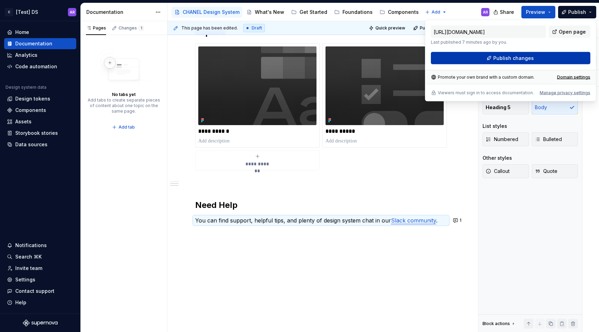
click at [557, 58] on button "Publish changes" at bounding box center [510, 58] width 159 height 12
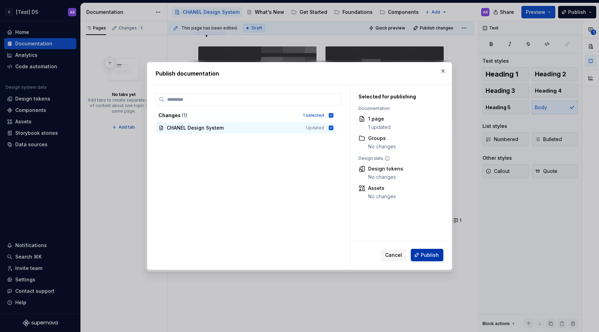
click at [431, 250] on button "Publish" at bounding box center [427, 255] width 33 height 12
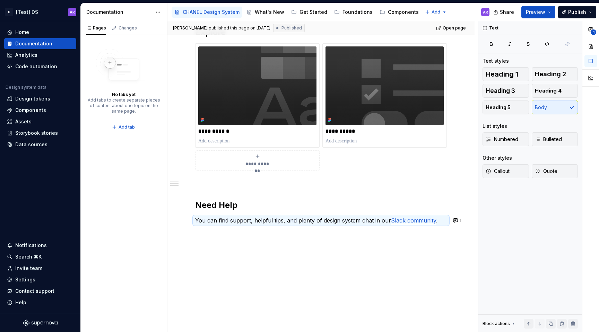
type textarea "*"
